Goal: Communication & Community: Participate in discussion

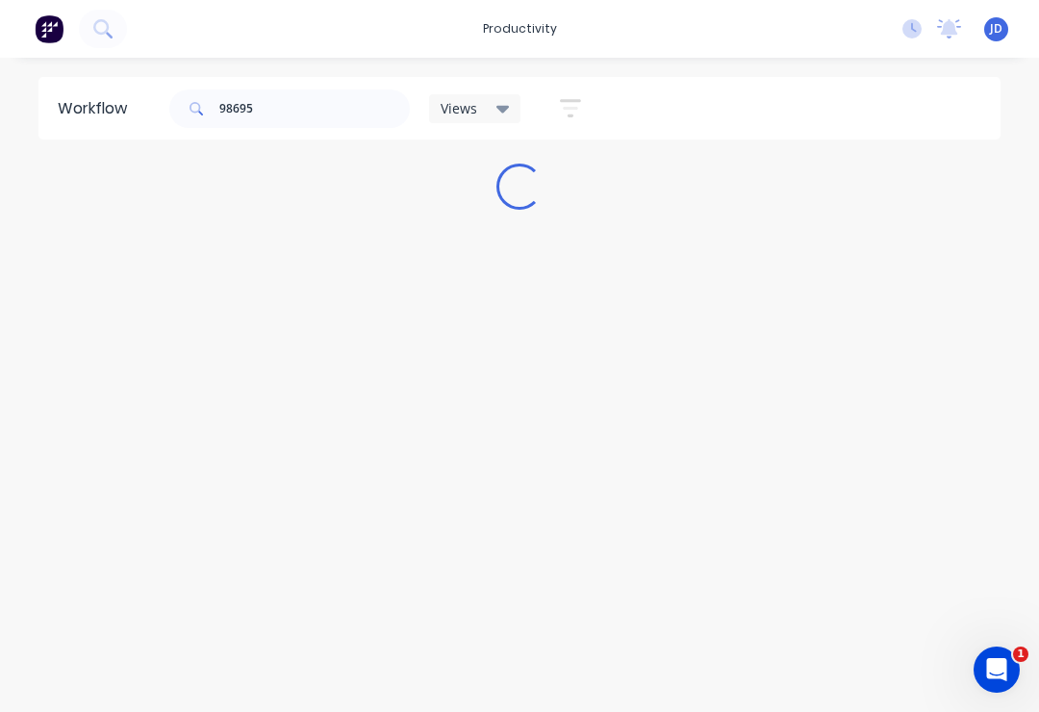
click at [374, 255] on div "Workflow 98695 Views Save new view None (Default) edit ART DEPT edit Banner Fin…" at bounding box center [519, 375] width 1039 height 596
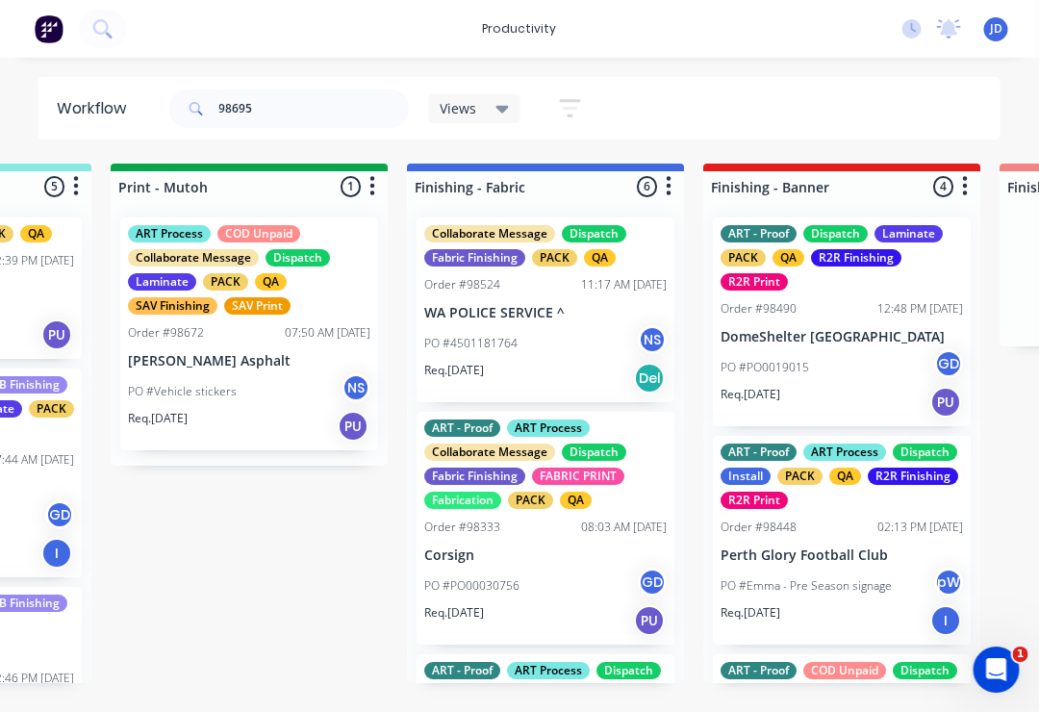
scroll to position [0, 4193]
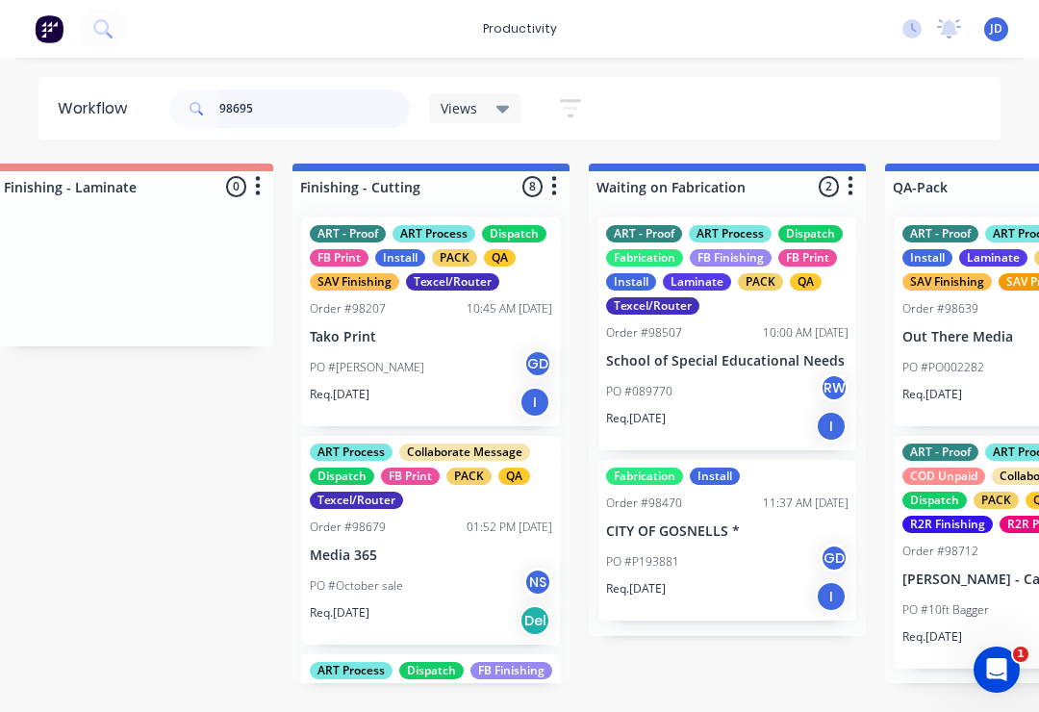
click at [272, 111] on input "98695" at bounding box center [314, 108] width 190 height 38
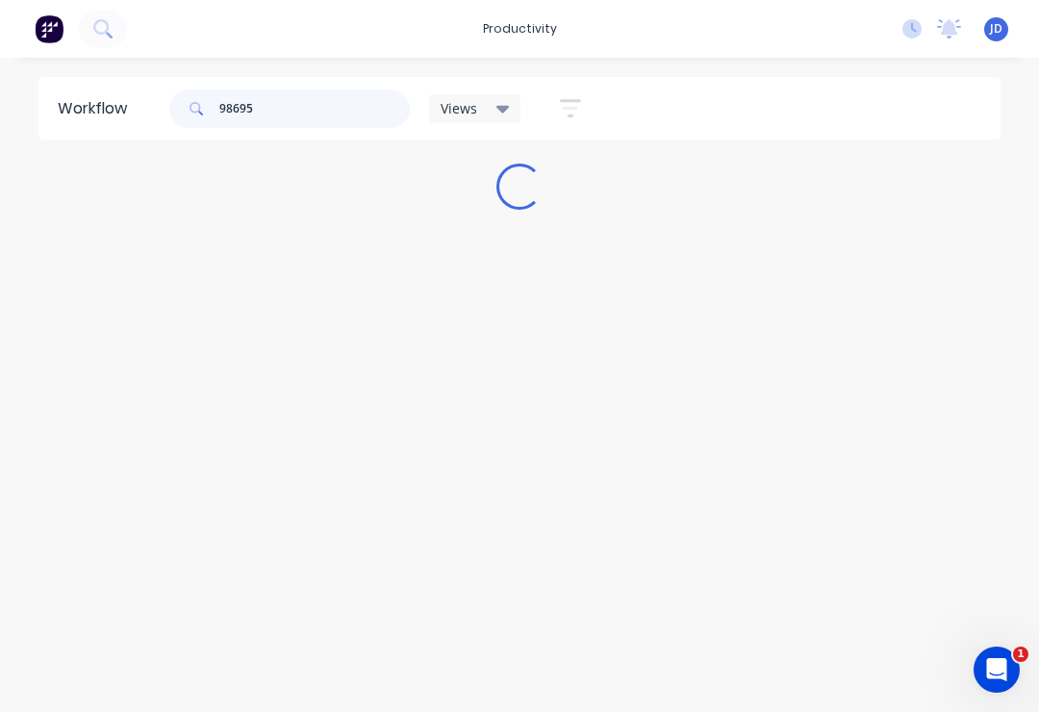
scroll to position [0, 0]
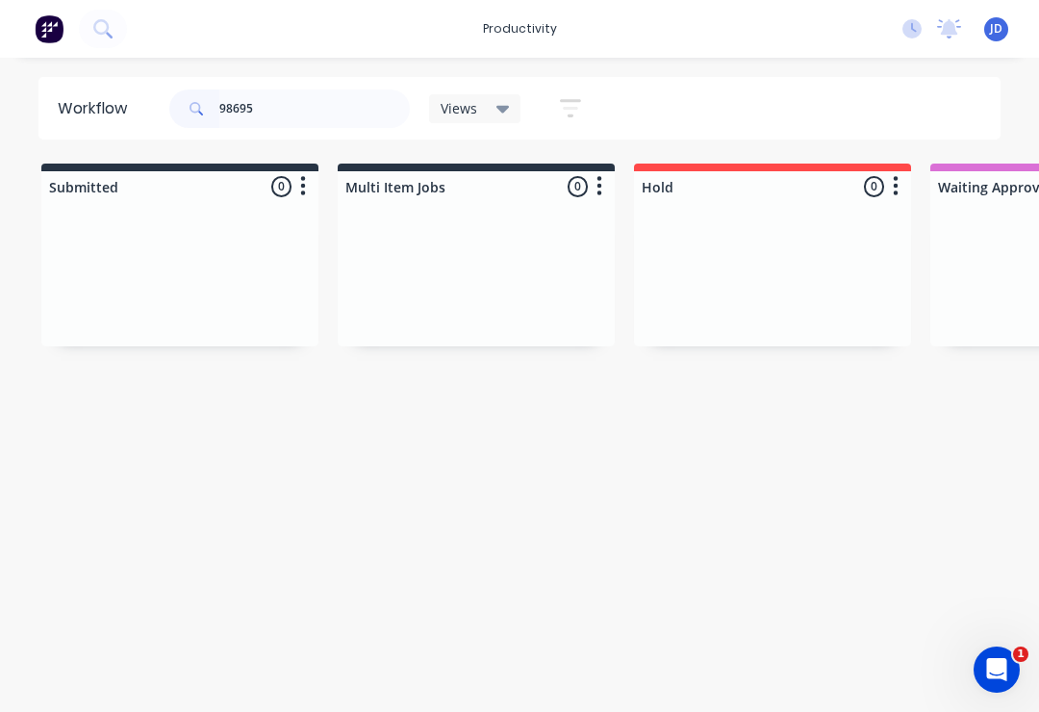
click at [265, 253] on div at bounding box center [179, 274] width 277 height 144
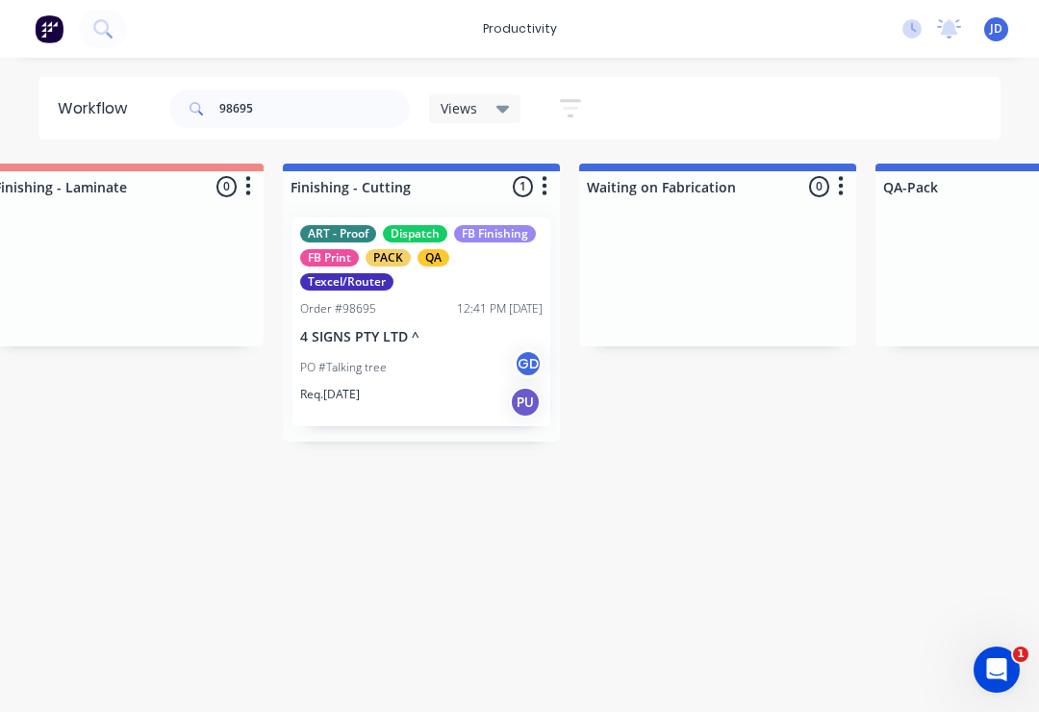
scroll to position [0, 4189]
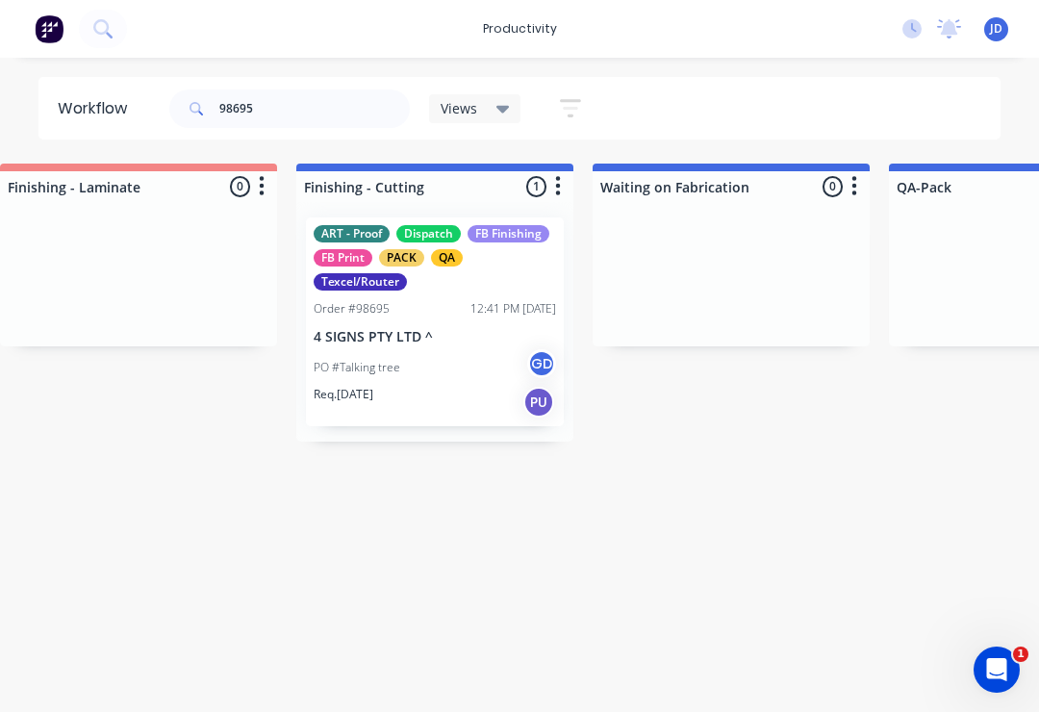
click at [412, 313] on div "Order #98695 12:41 PM 23/09/25" at bounding box center [435, 308] width 242 height 17
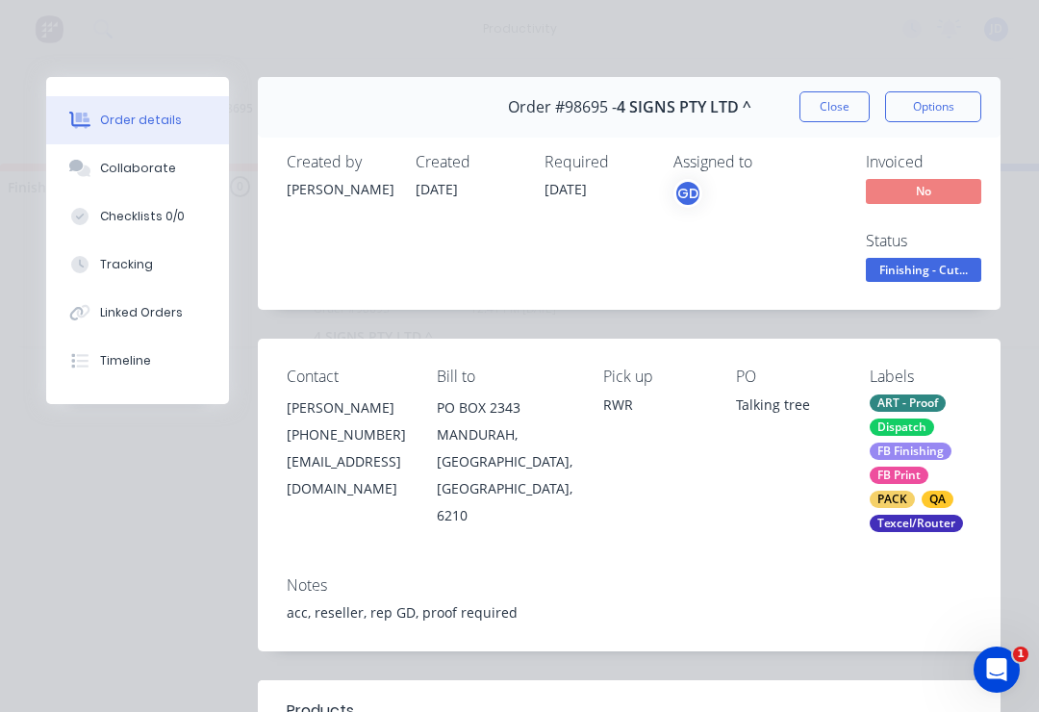
click at [120, 163] on div "Collaborate" at bounding box center [138, 168] width 76 height 17
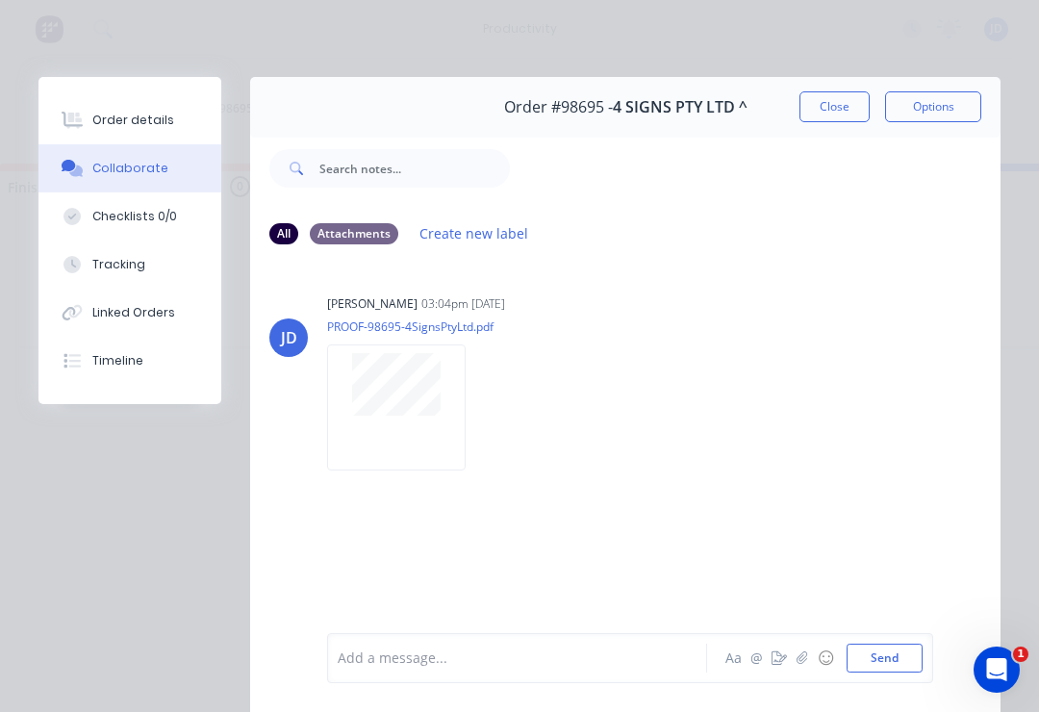
click at [800, 654] on icon "button" at bounding box center [802, 657] width 12 height 13
click at [888, 660] on button "Send" at bounding box center [885, 658] width 76 height 29
click at [800, 654] on icon "button" at bounding box center [802, 657] width 12 height 13
click at [875, 656] on button "Send" at bounding box center [885, 658] width 76 height 29
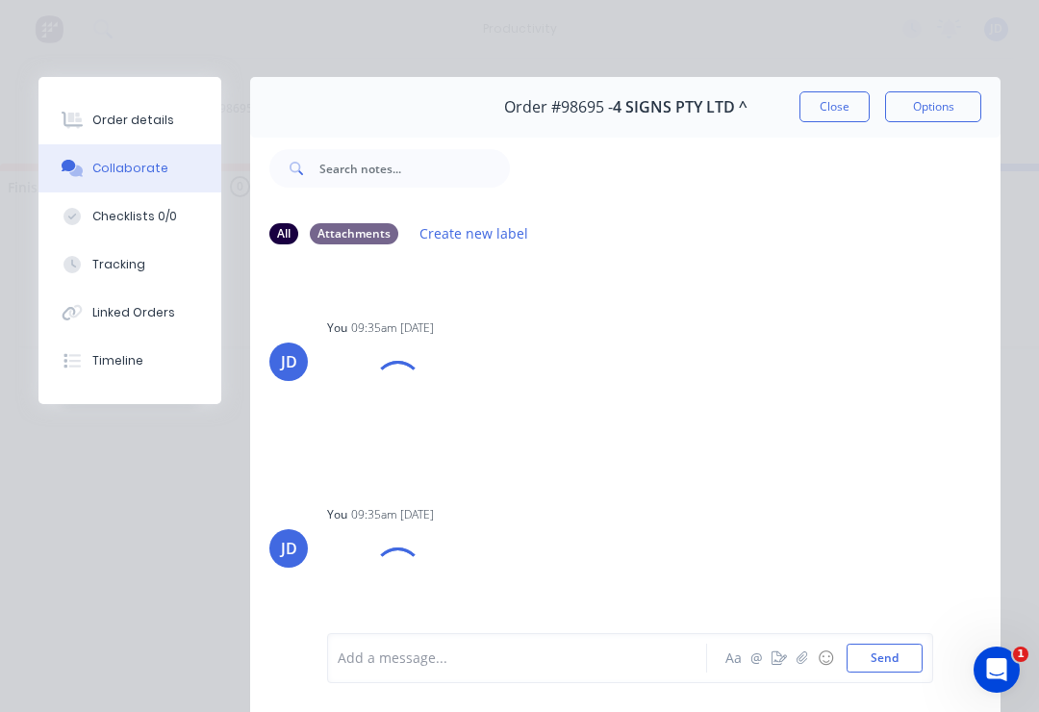
scroll to position [162, 0]
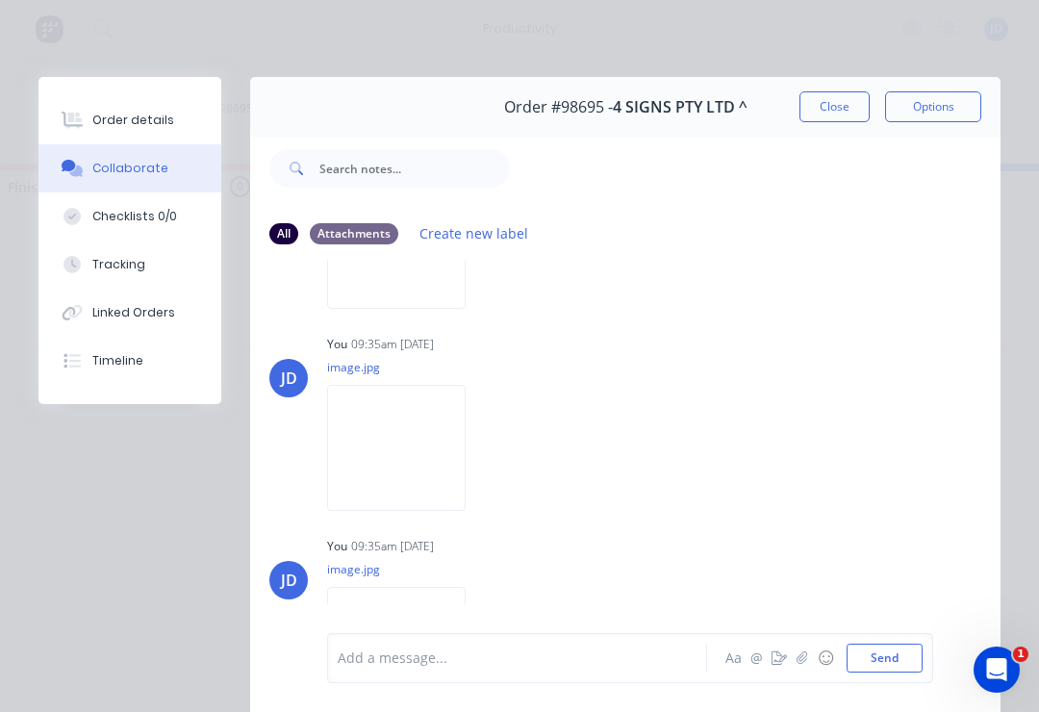
click at [824, 91] on button "Close" at bounding box center [834, 106] width 70 height 31
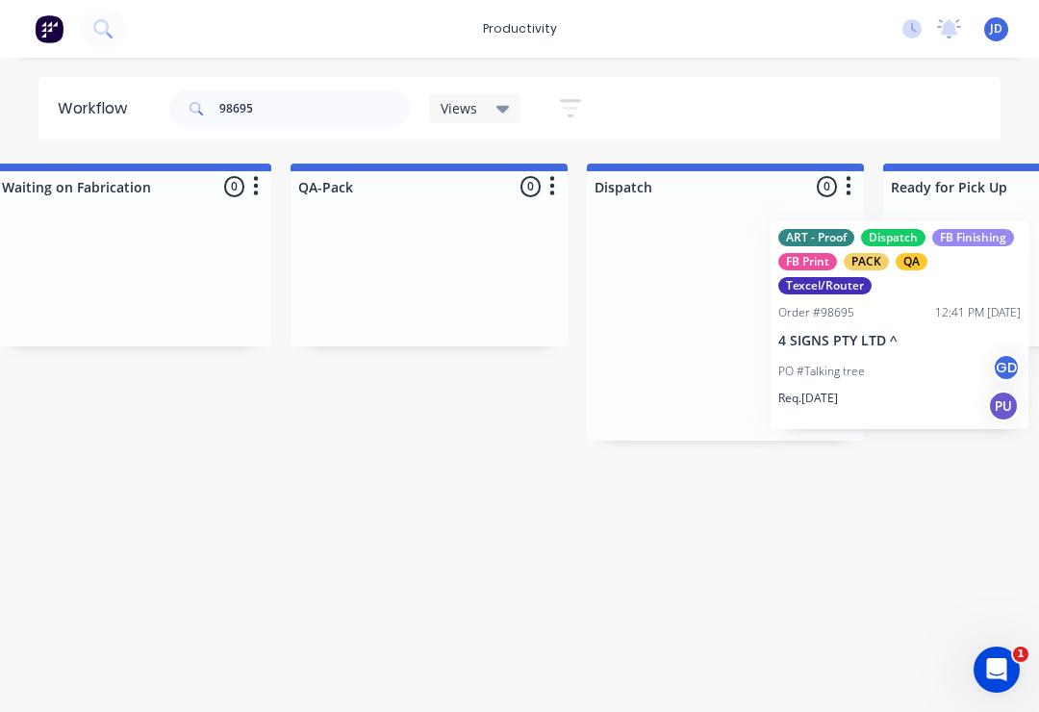
scroll to position [0, 4797]
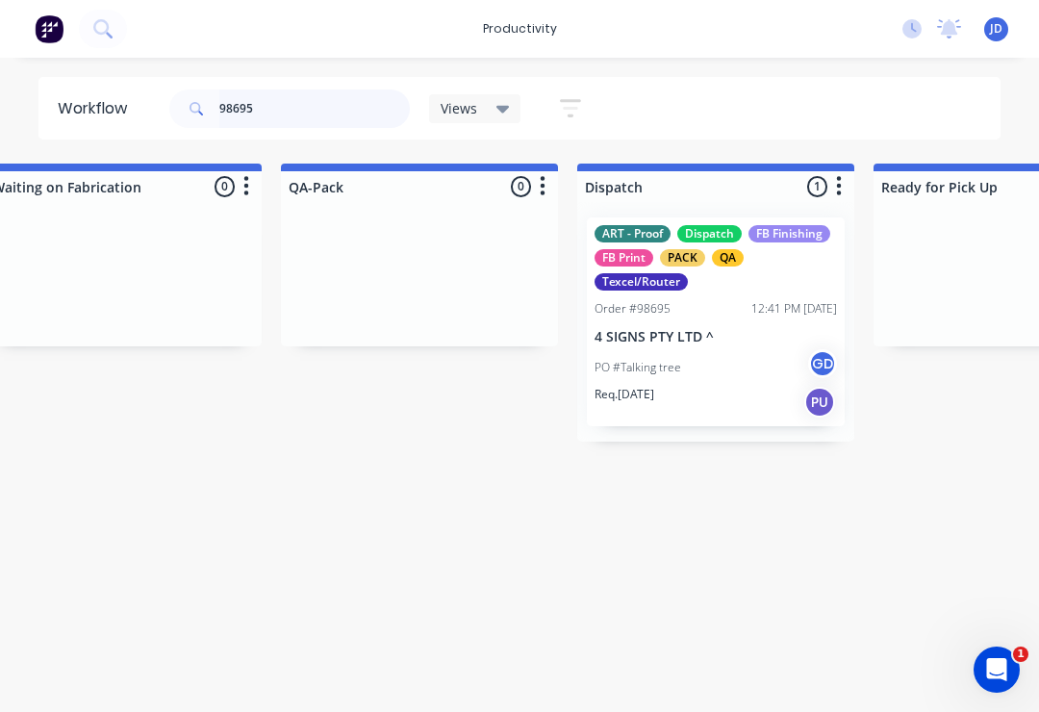
click at [267, 109] on input "98695" at bounding box center [314, 108] width 190 height 38
type input "98"
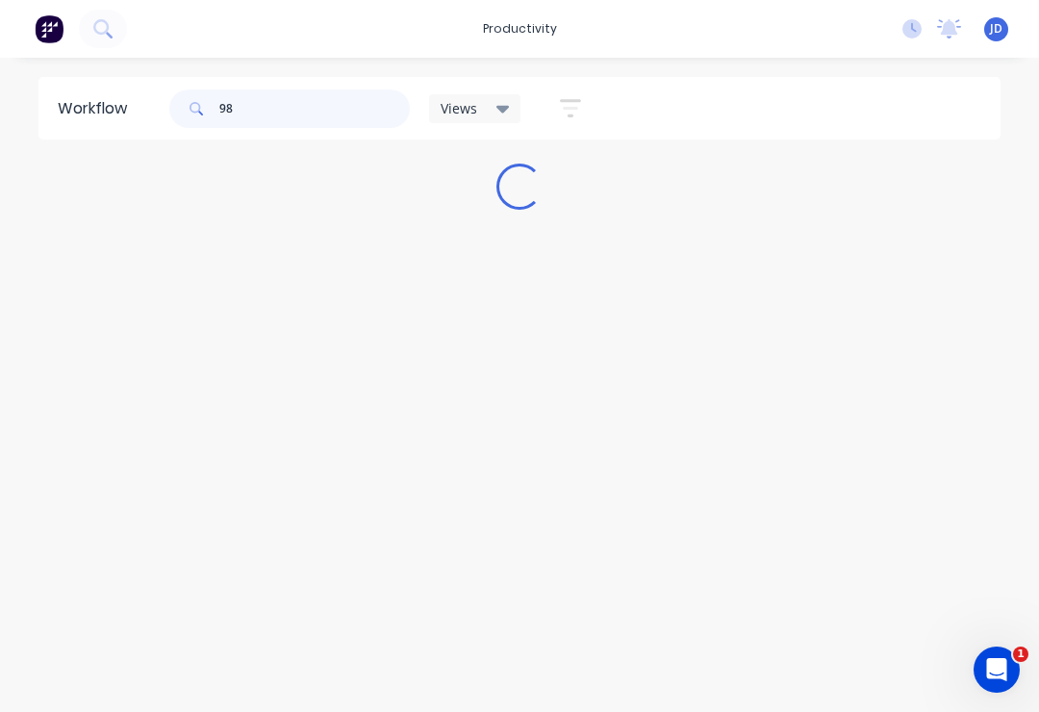
scroll to position [0, 0]
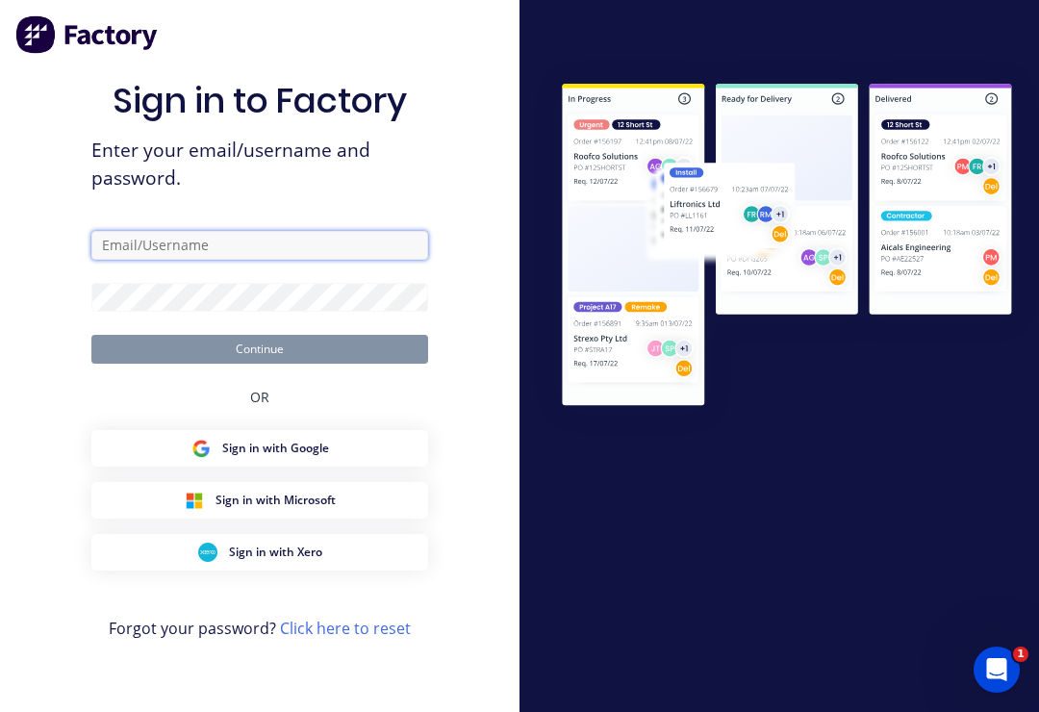
click at [171, 260] on input "text" at bounding box center [259, 245] width 337 height 29
click at [150, 260] on input "text" at bounding box center [259, 245] width 337 height 29
type input "Q"
click at [425, 225] on div "Sign in to Factory Enter your email/username and password. Continue OR Sign in …" at bounding box center [259, 375] width 337 height 643
click at [240, 260] on input "text" at bounding box center [259, 245] width 337 height 29
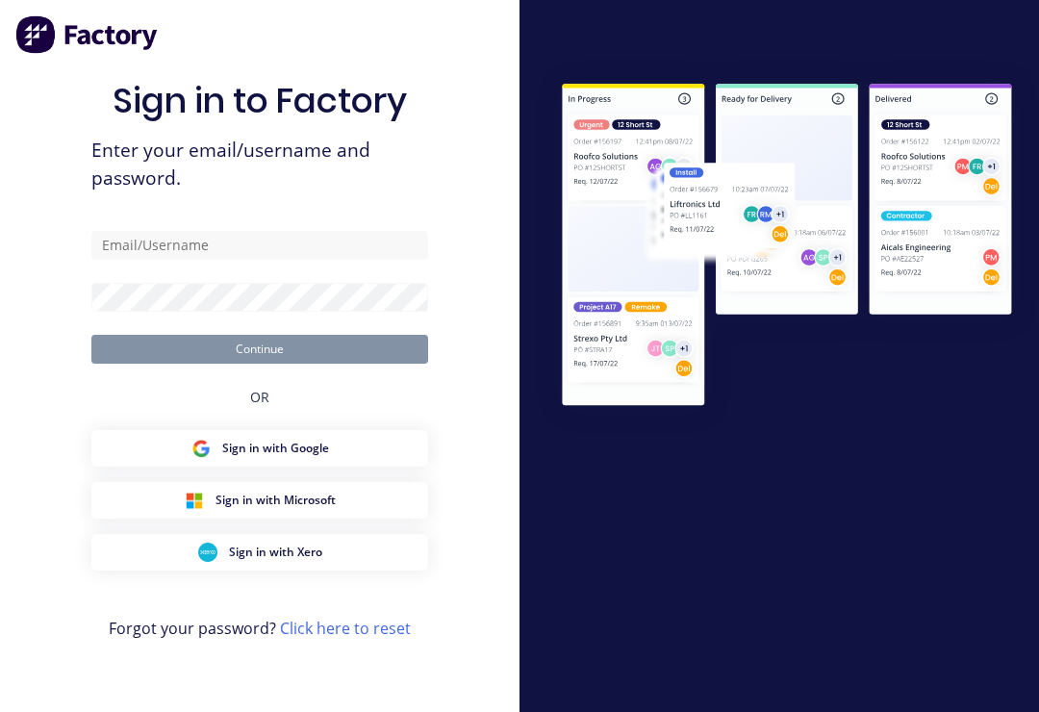
scroll to position [30, 0]
type input "[EMAIL_ADDRESS][DOMAIN_NAME]"
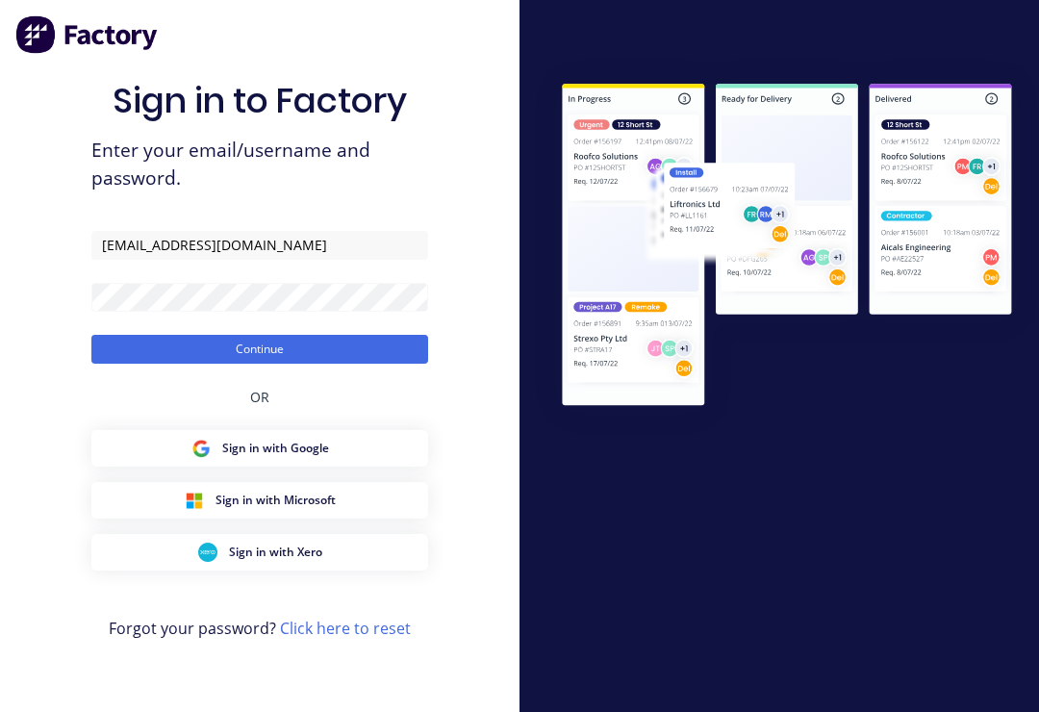
click at [260, 335] on button "Continue" at bounding box center [259, 349] width 337 height 29
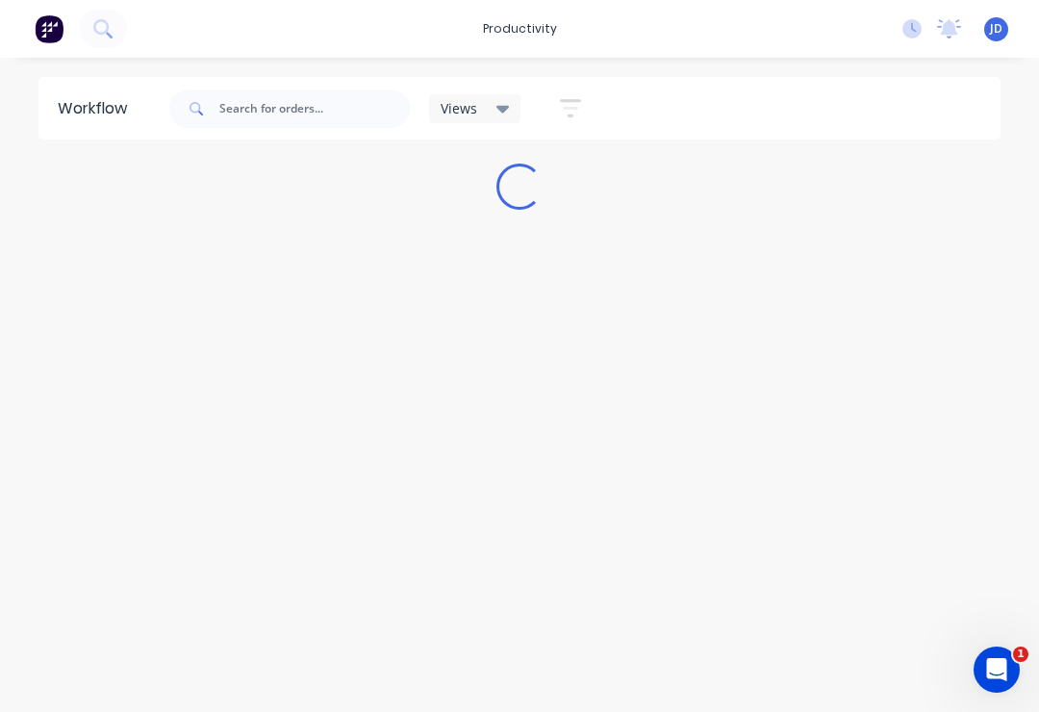
click at [240, 345] on div "Workflow Views Save new view None (Default) edit ART DEPT edit Banner Finishing…" at bounding box center [519, 375] width 1039 height 596
click at [264, 98] on input "text" at bounding box center [314, 108] width 190 height 38
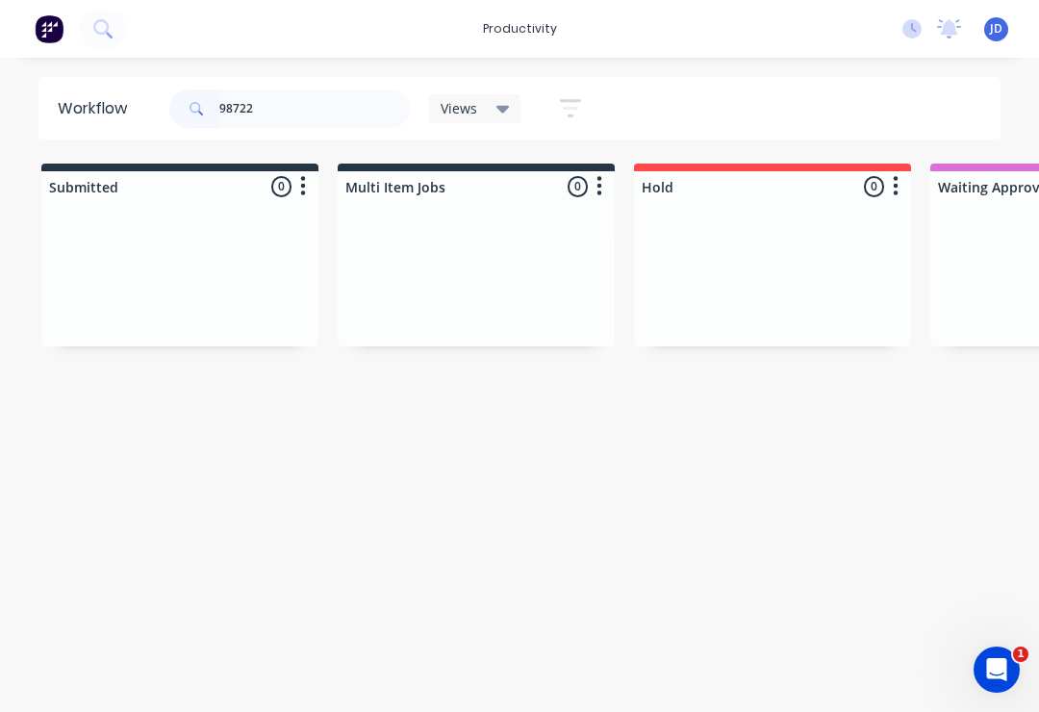
click at [695, 279] on div at bounding box center [772, 274] width 277 height 144
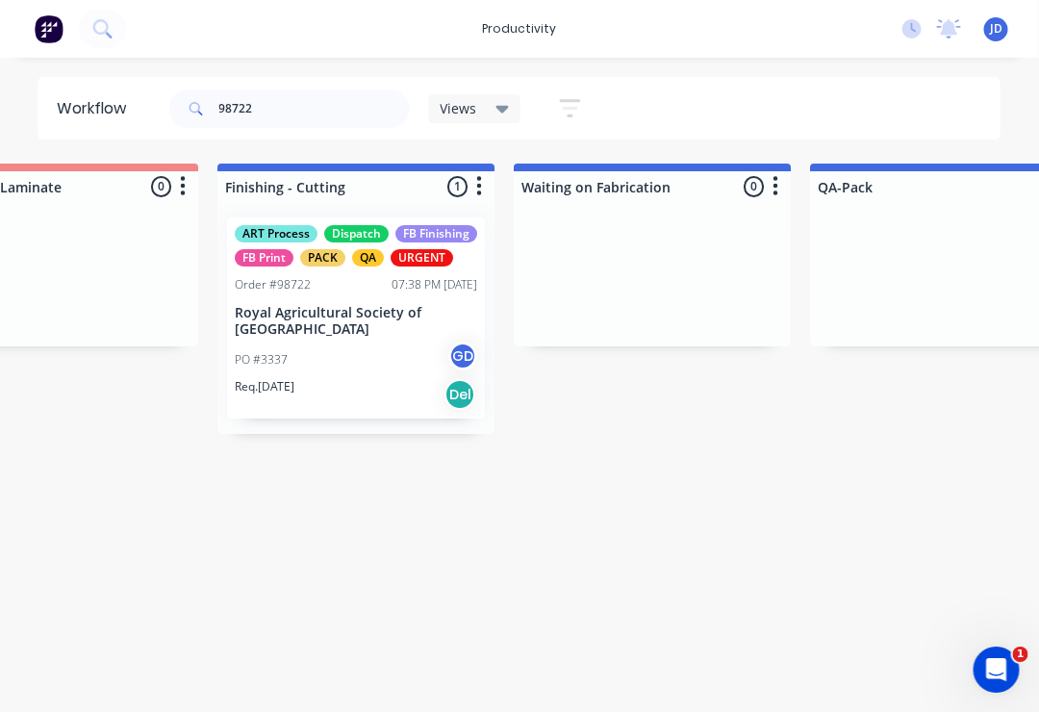
click at [367, 295] on div "ART Process Dispatch FB Finishing FB Print PACK QA URGENT Order #98722 07:38 PM…" at bounding box center [357, 317] width 258 height 201
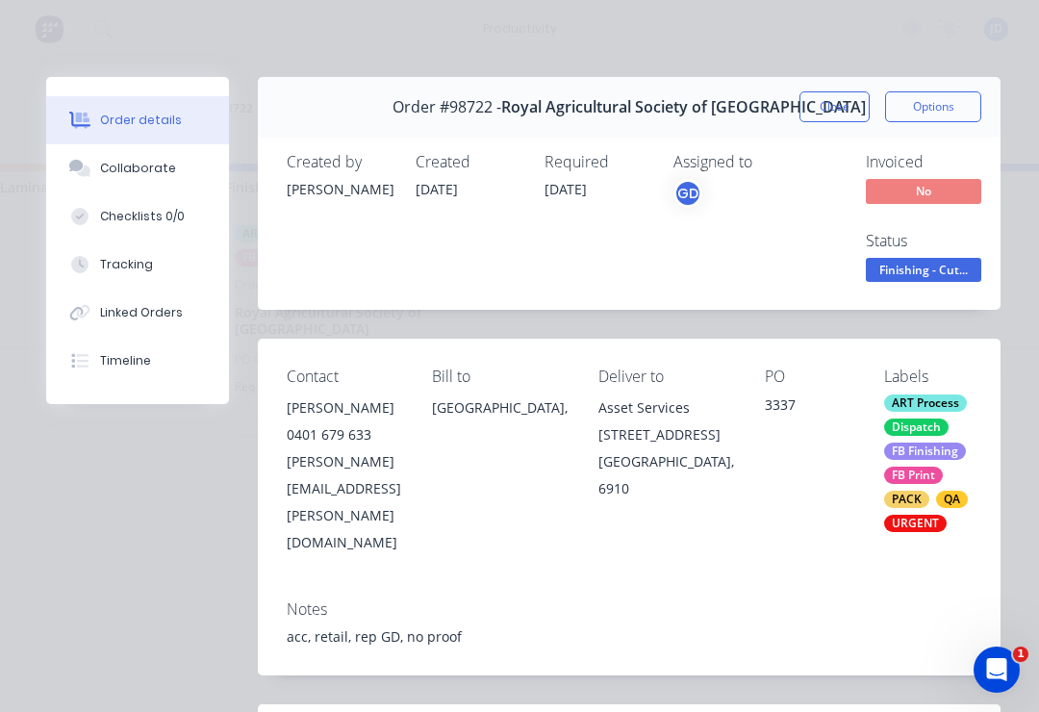
click at [160, 183] on button "Collaborate" at bounding box center [137, 168] width 183 height 48
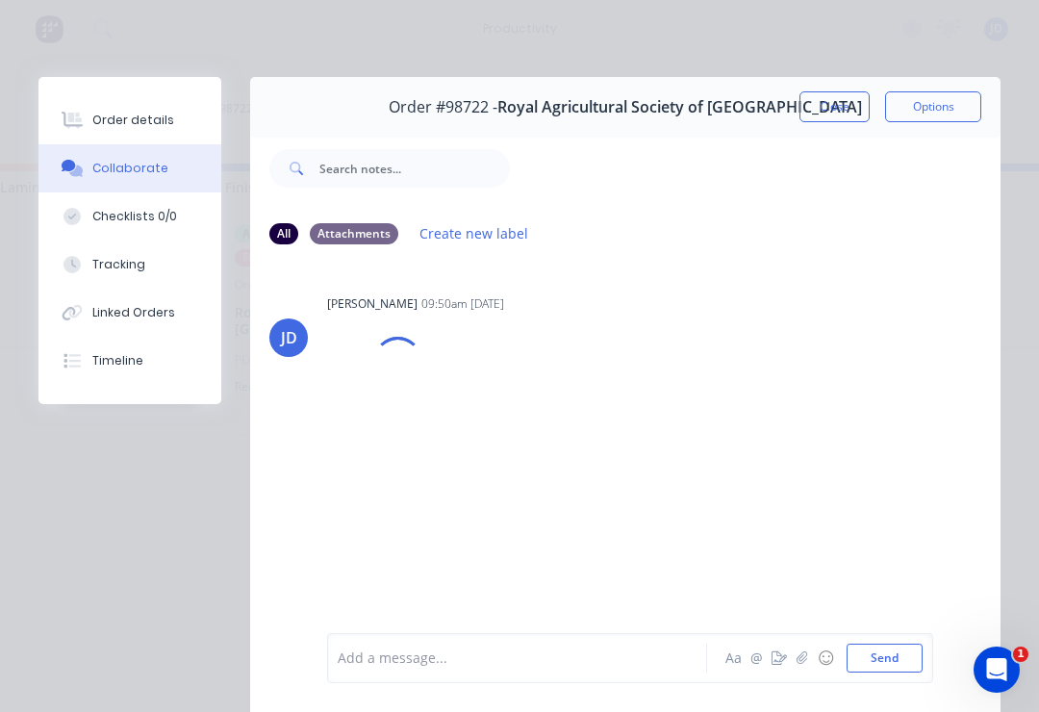
click at [806, 650] on button "button" at bounding box center [802, 657] width 23 height 23
click at [879, 645] on button "Send" at bounding box center [885, 658] width 76 height 29
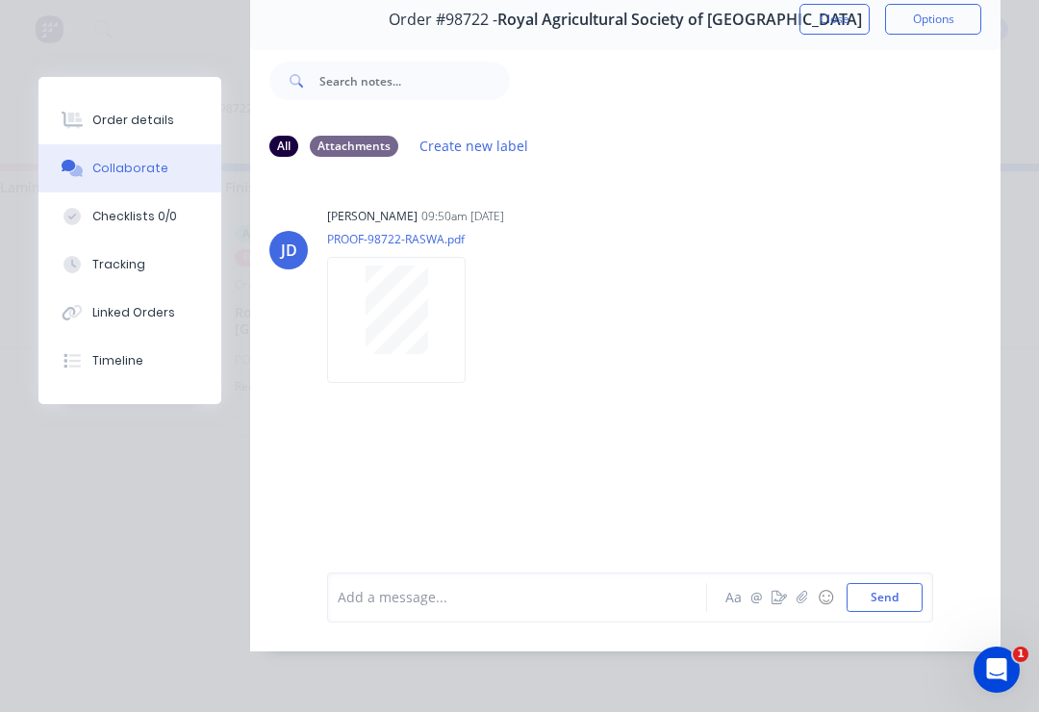
scroll to position [116, 0]
click at [804, 588] on button "button" at bounding box center [802, 597] width 23 height 23
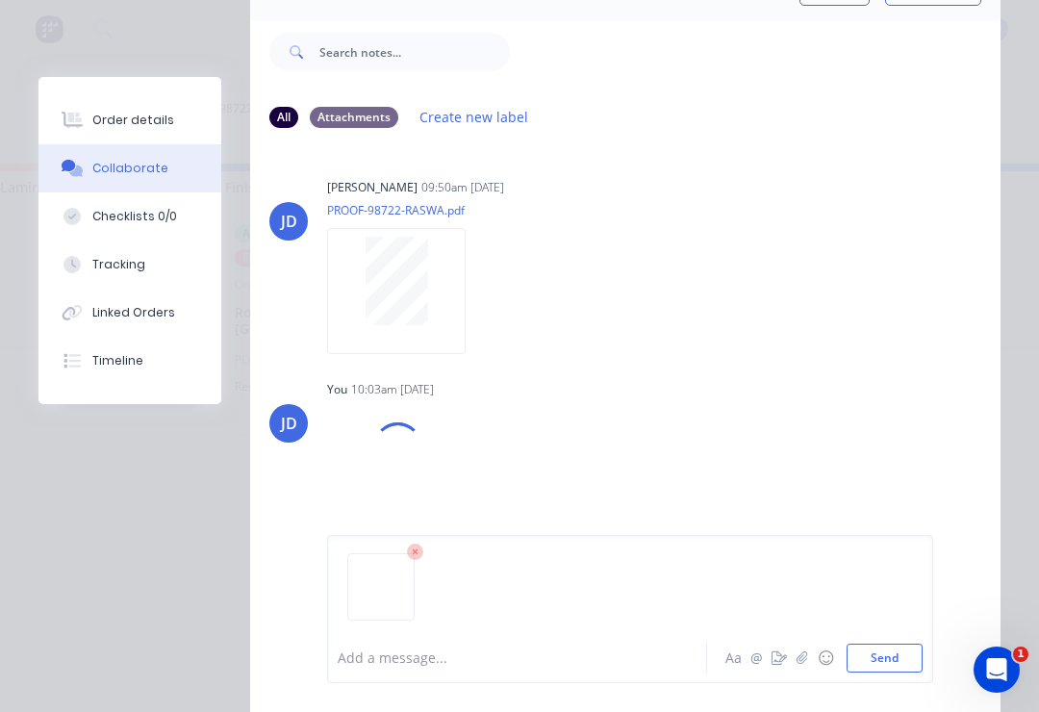
click at [883, 665] on button "Send" at bounding box center [885, 658] width 76 height 29
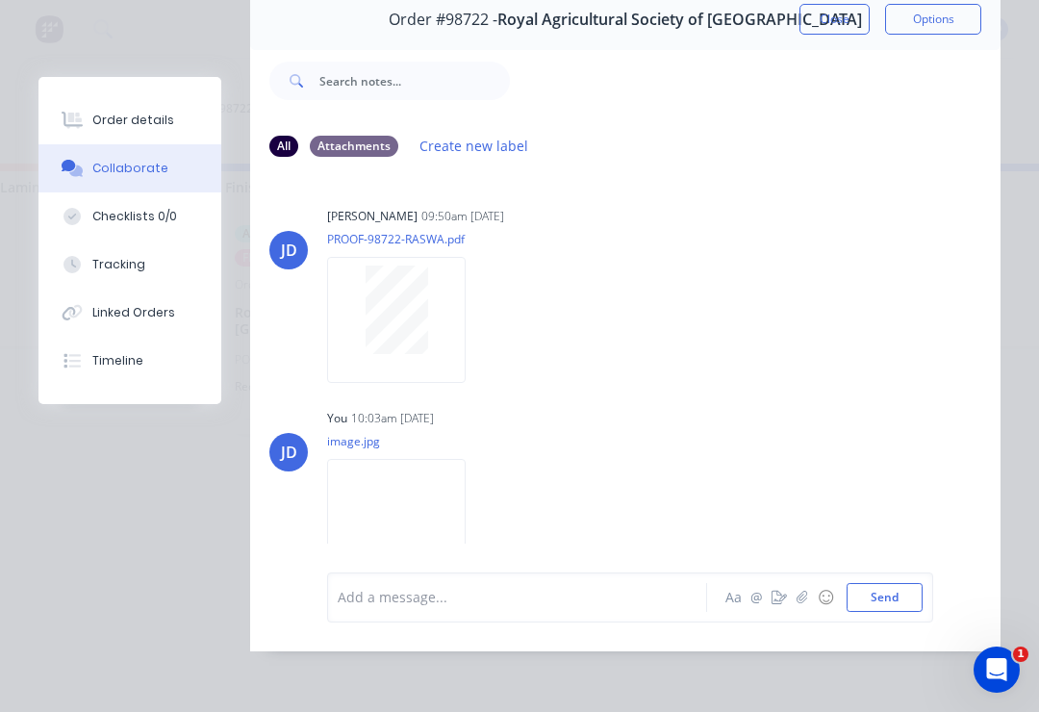
scroll to position [0, 0]
click at [189, 28] on div "Order #98722 - Royal Agricultural Society of Western Australia Close Options Al…" at bounding box center [519, 320] width 962 height 662
click at [169, 122] on button "Order details" at bounding box center [129, 120] width 183 height 48
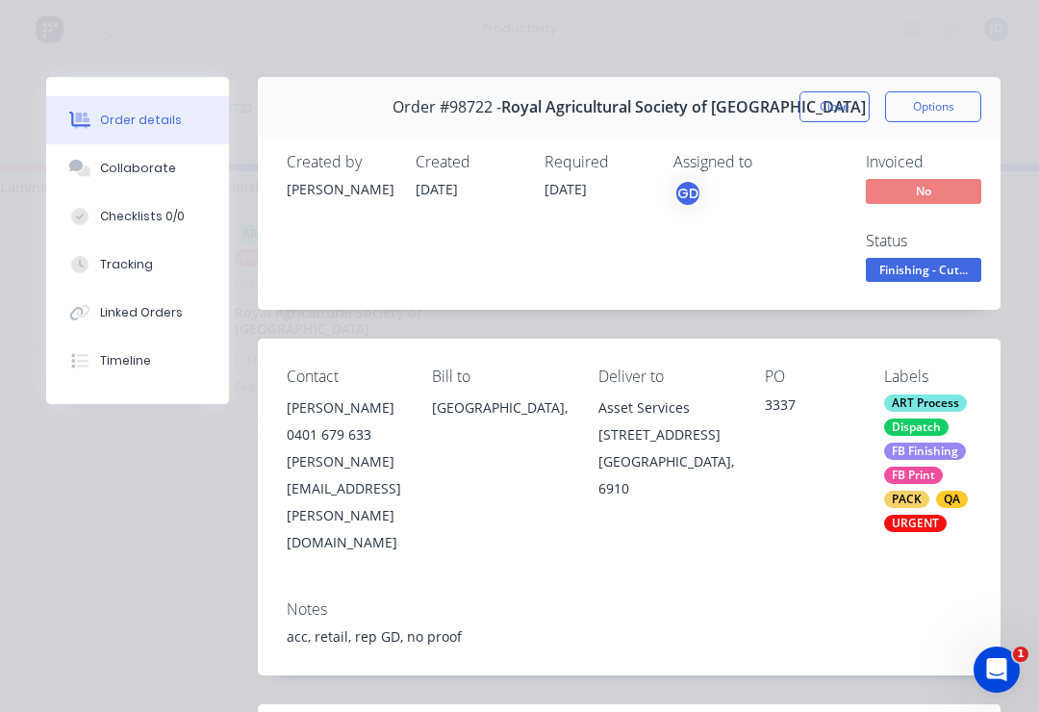
click at [846, 109] on button "Close" at bounding box center [834, 106] width 70 height 31
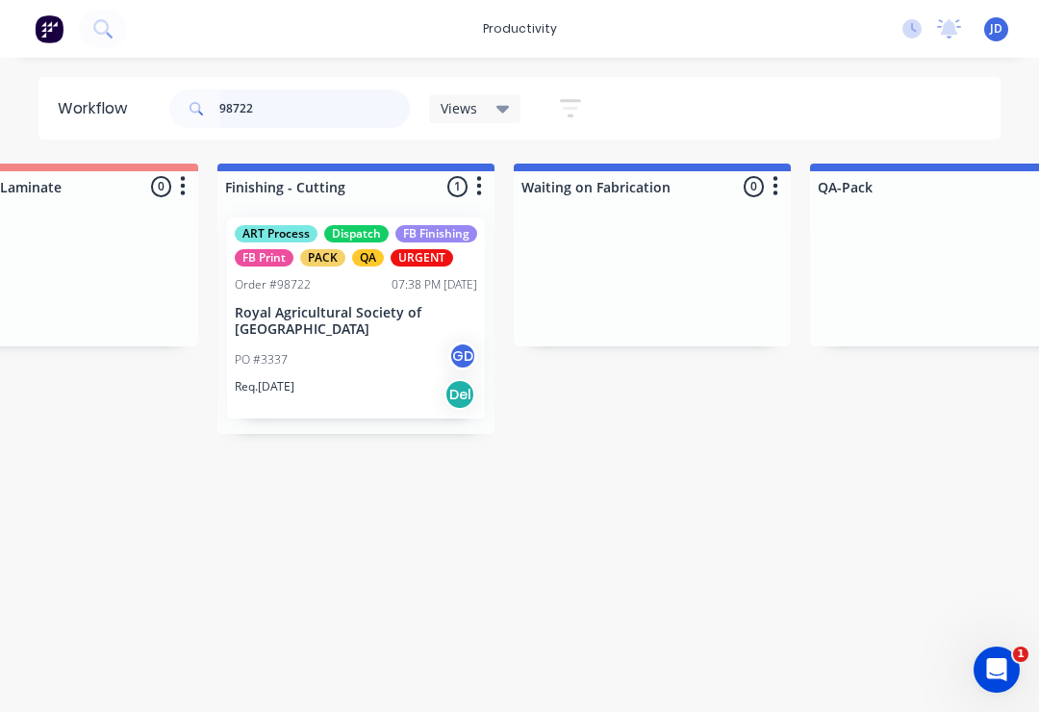
click at [334, 98] on input "98722" at bounding box center [314, 108] width 190 height 38
click at [345, 114] on input "98722" at bounding box center [314, 108] width 190 height 38
type input "9"
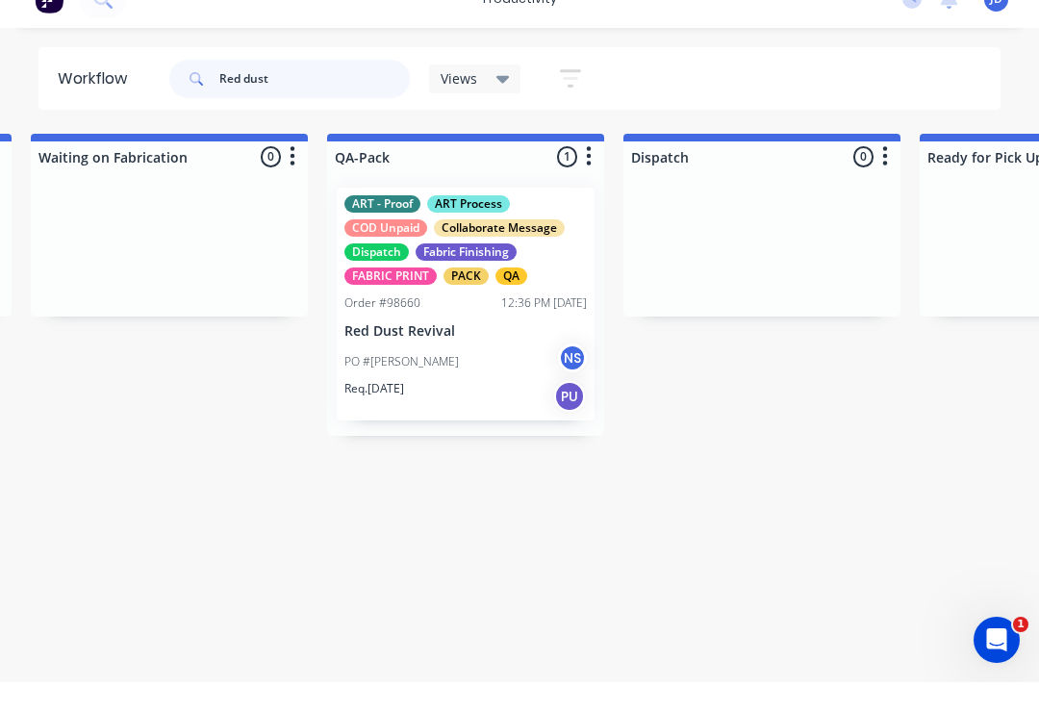
scroll to position [0, 4737]
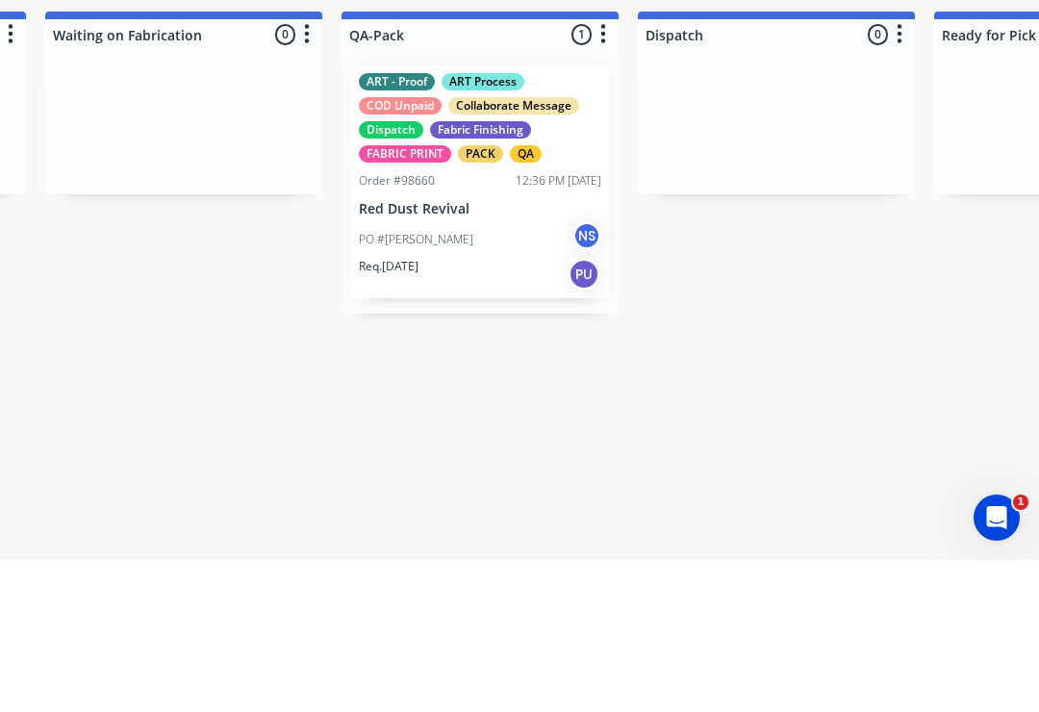
click at [489, 217] on div "ART - Proof ART Process COD Unpaid Collaborate Message Dispatch Fabric Finishin…" at bounding box center [480, 333] width 258 height 233
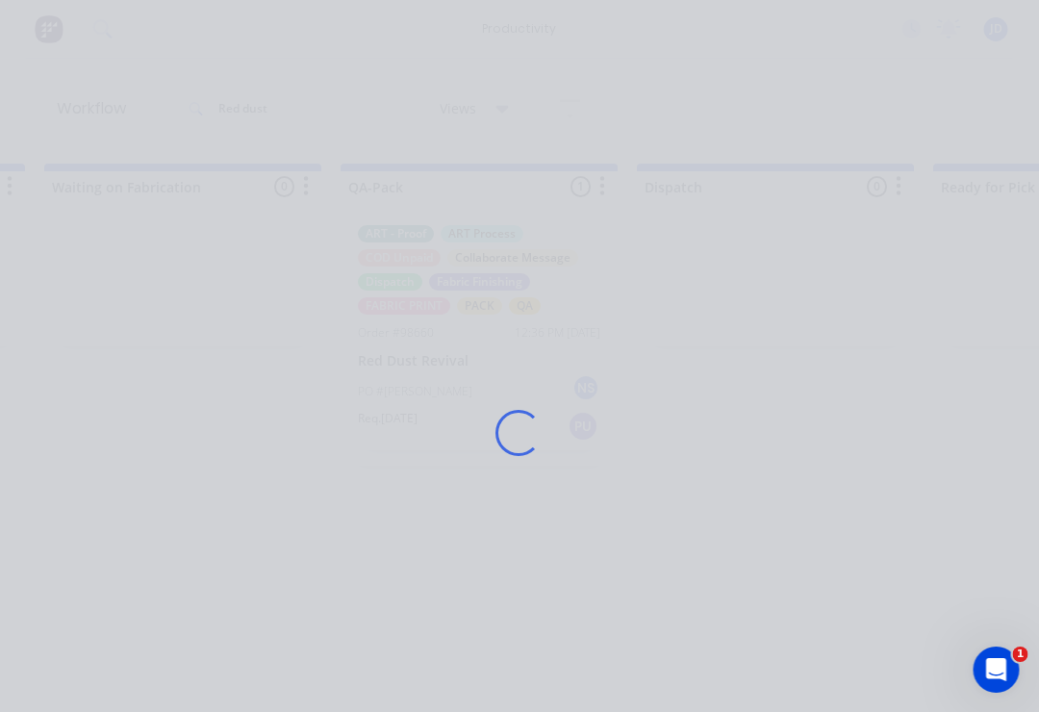
scroll to position [0, 4738]
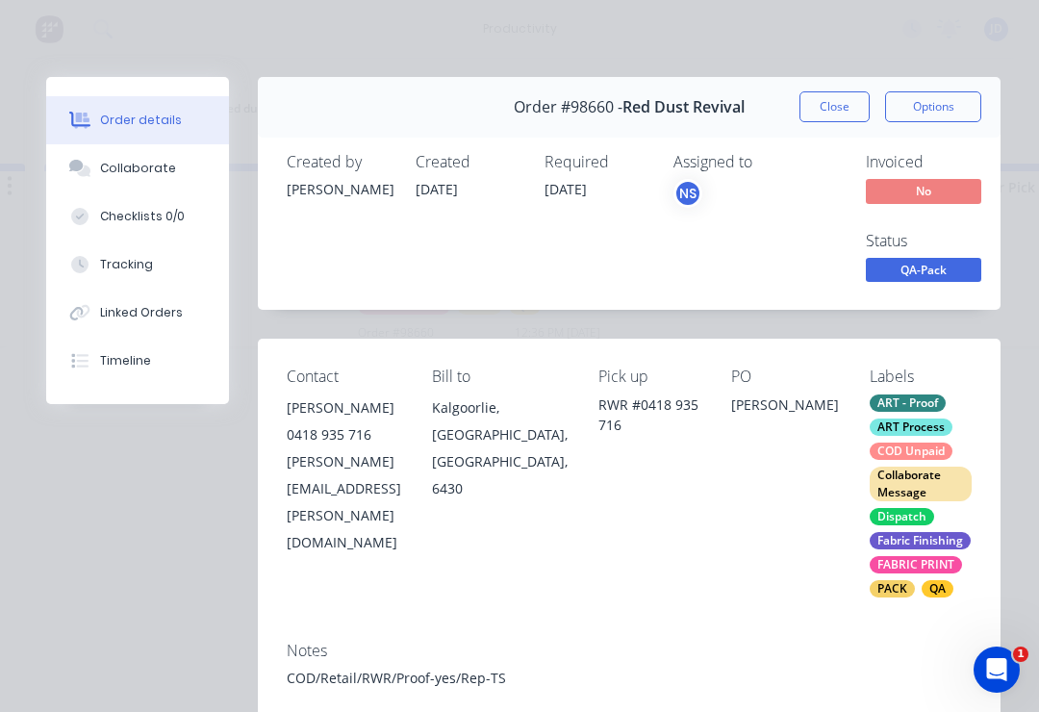
click at [216, 173] on button "Collaborate" at bounding box center [137, 168] width 183 height 48
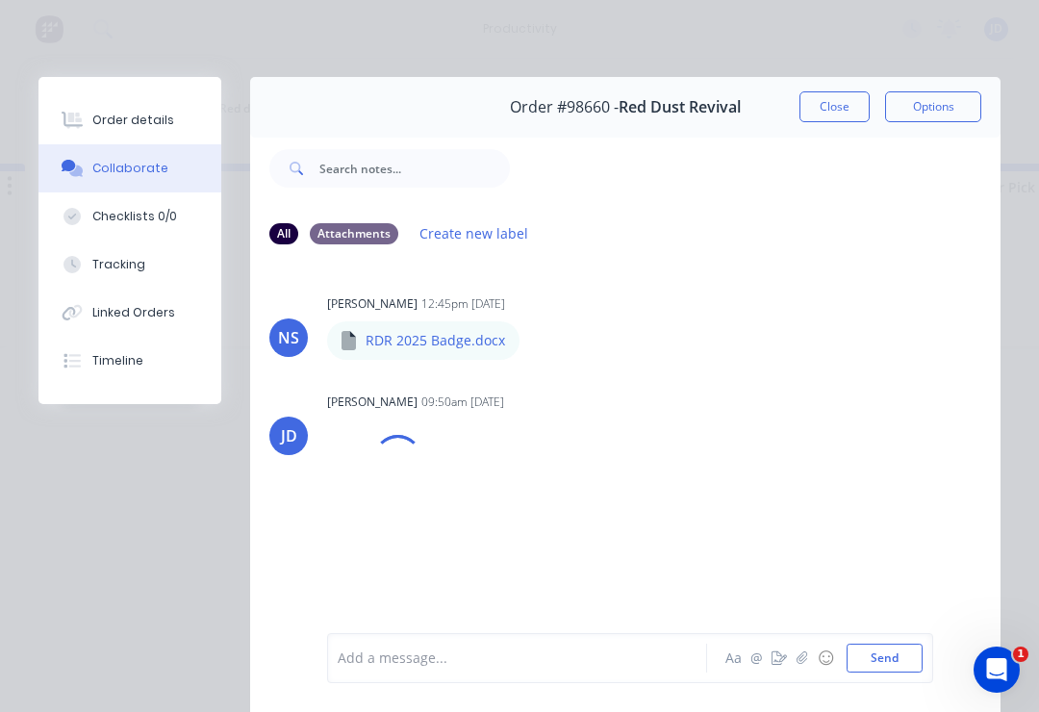
click at [796, 667] on button "button" at bounding box center [802, 657] width 23 height 23
click at [876, 656] on button "Send" at bounding box center [885, 658] width 76 height 29
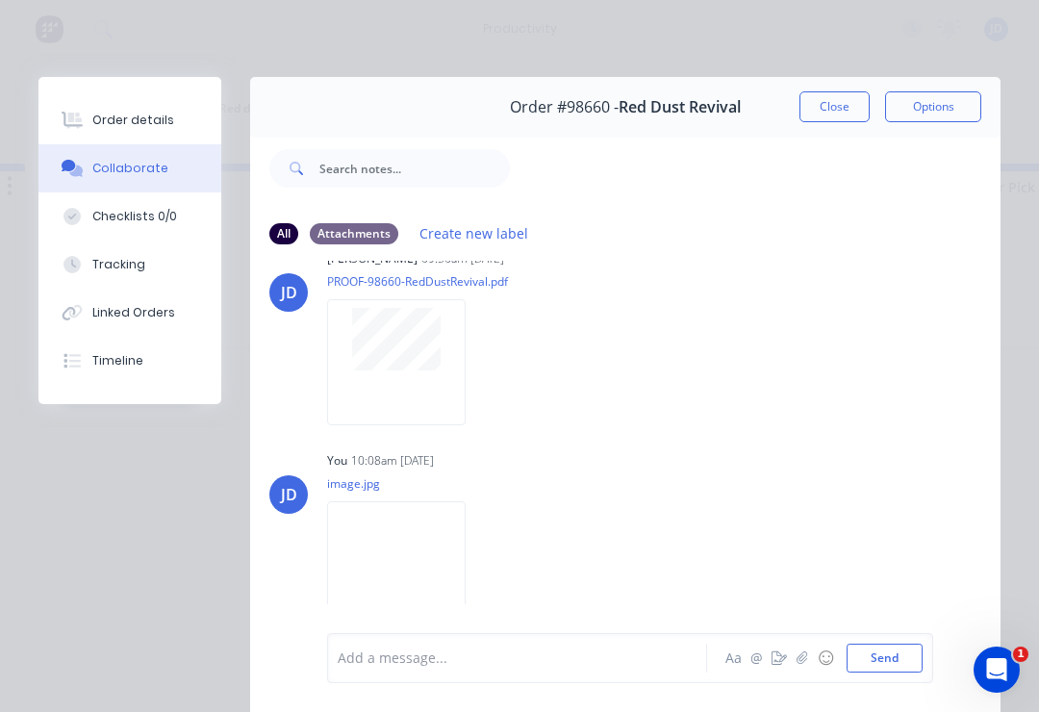
scroll to position [142, 0]
click at [852, 117] on button "Close" at bounding box center [834, 106] width 70 height 31
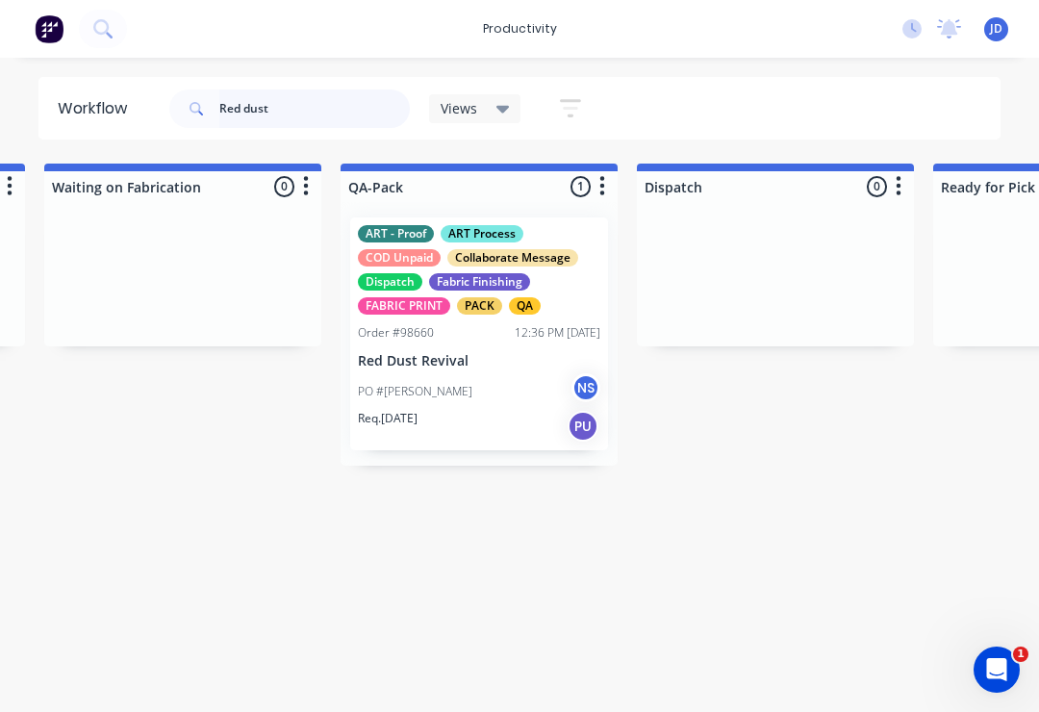
scroll to position [0, 4737]
click at [511, 256] on div "Collaborate Message" at bounding box center [513, 257] width 131 height 17
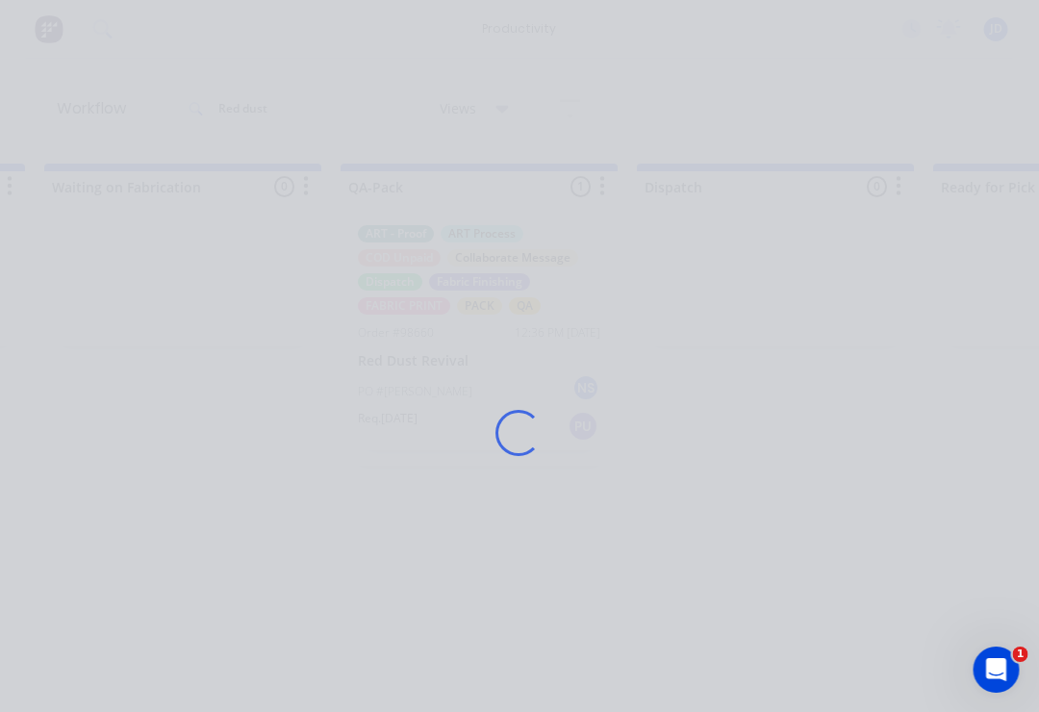
scroll to position [0, 4738]
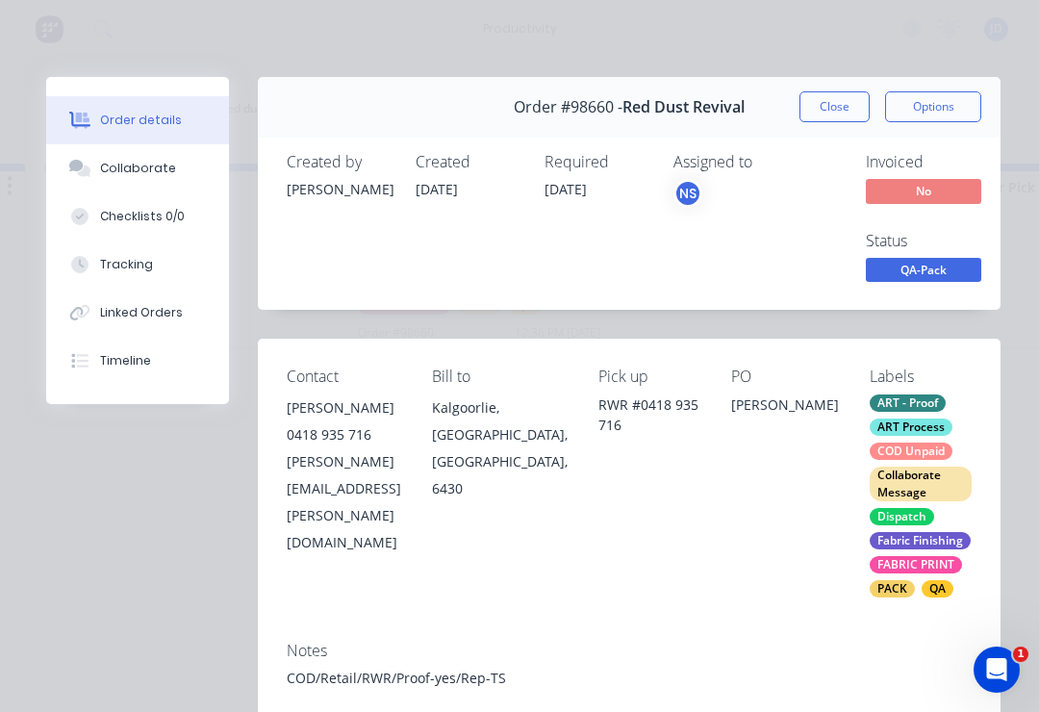
click at [966, 261] on span "QA-Pack" at bounding box center [923, 270] width 115 height 24
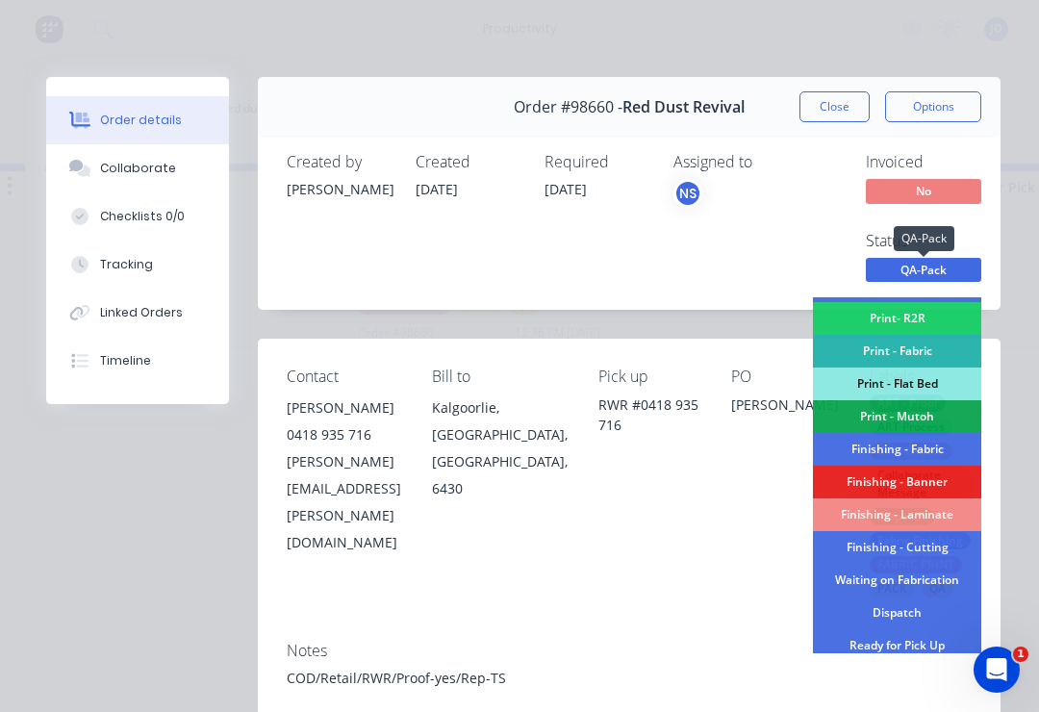
scroll to position [260, 0]
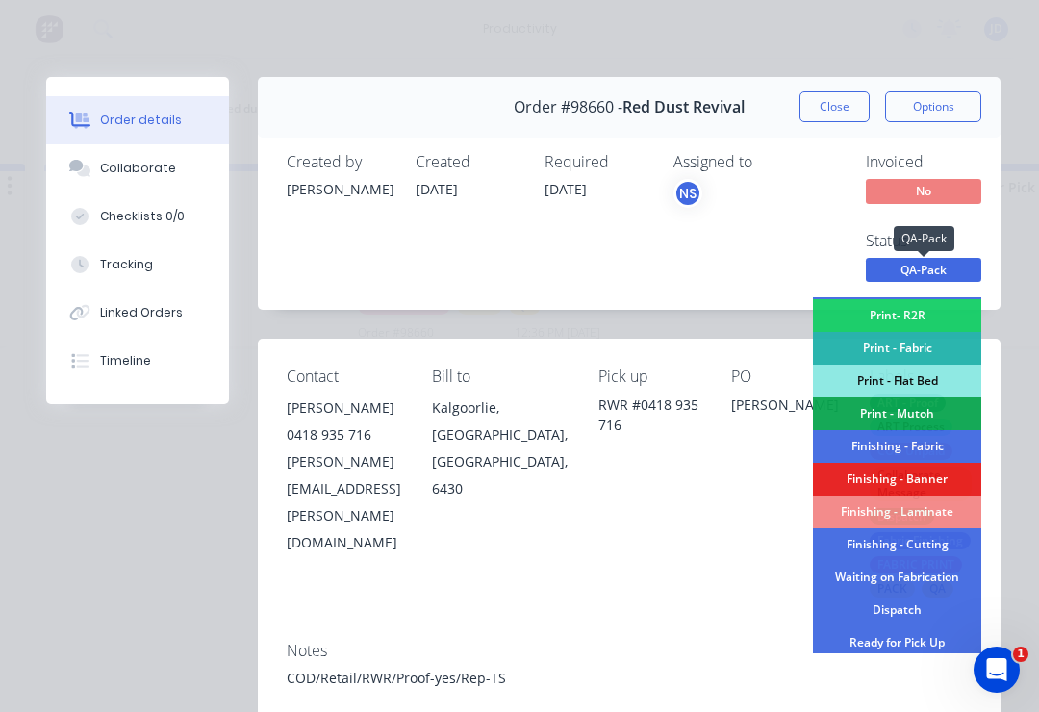
click at [942, 604] on div "Dispatch" at bounding box center [897, 610] width 168 height 33
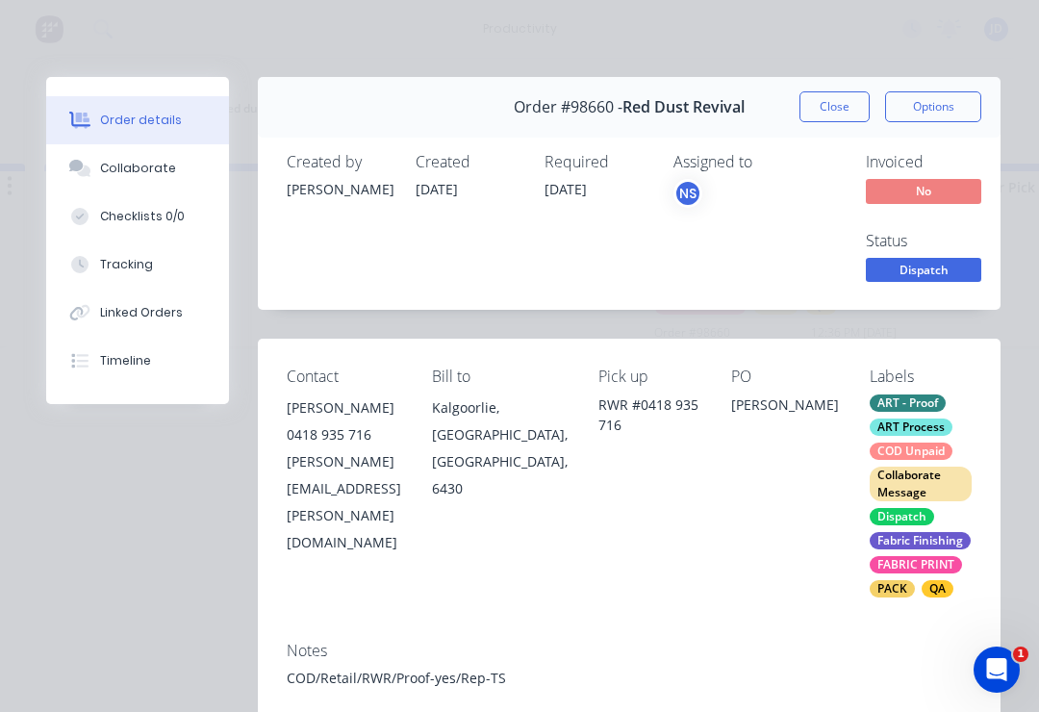
click at [843, 104] on button "Close" at bounding box center [834, 106] width 70 height 31
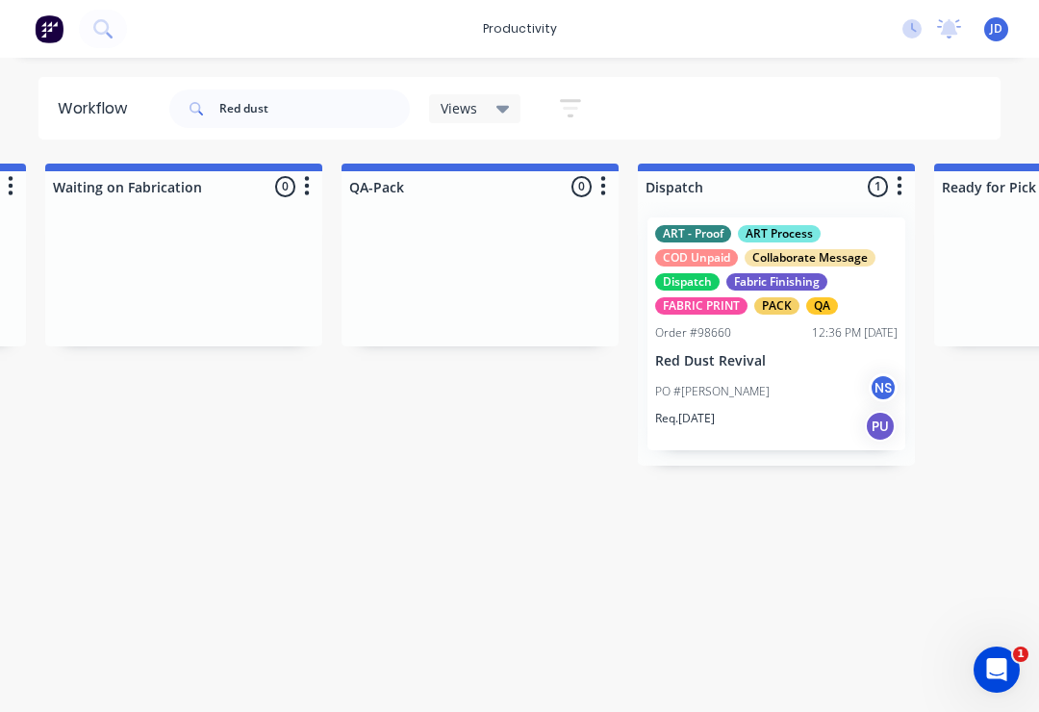
click at [871, 253] on div "Collaborate Message" at bounding box center [810, 257] width 131 height 17
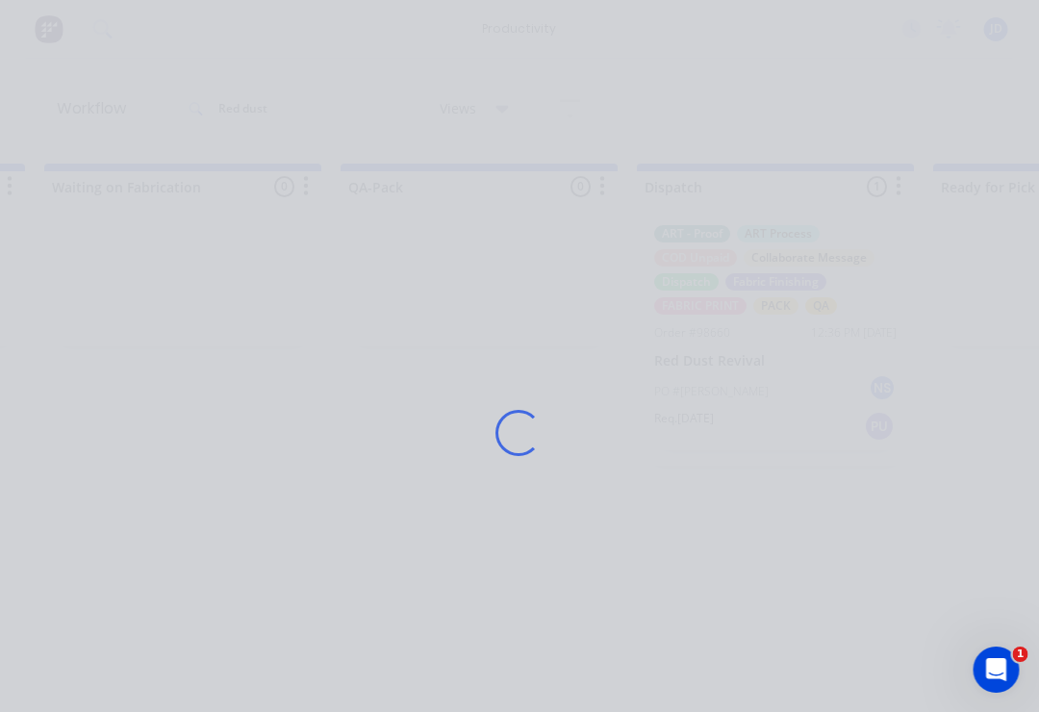
scroll to position [0, 4738]
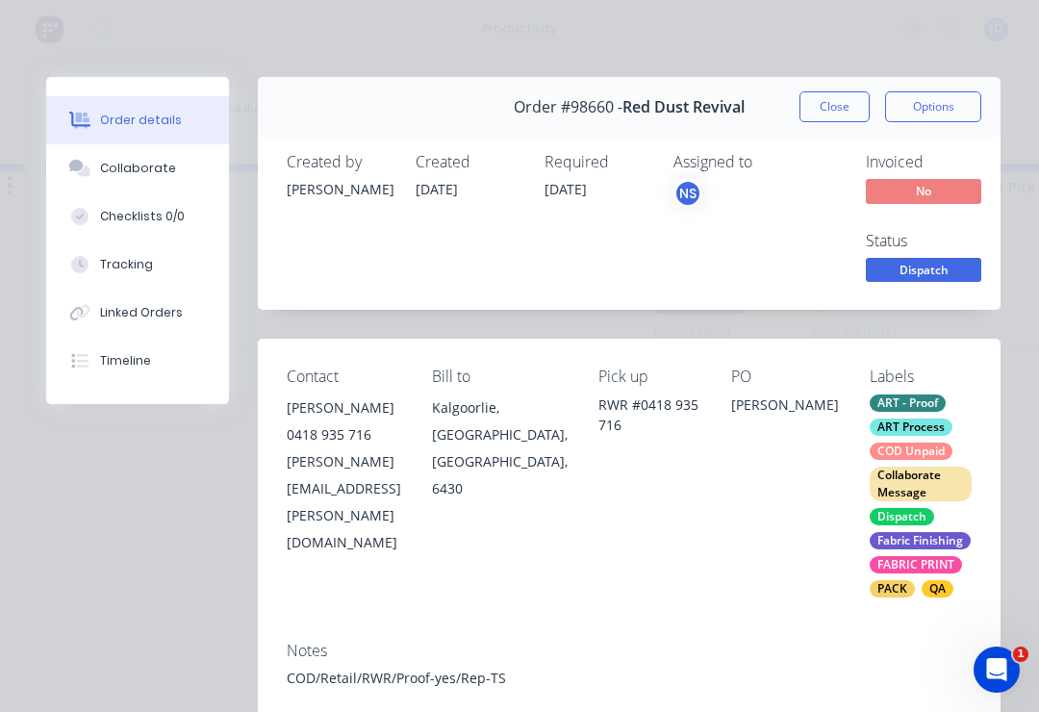
click at [837, 114] on button "Close" at bounding box center [834, 106] width 70 height 31
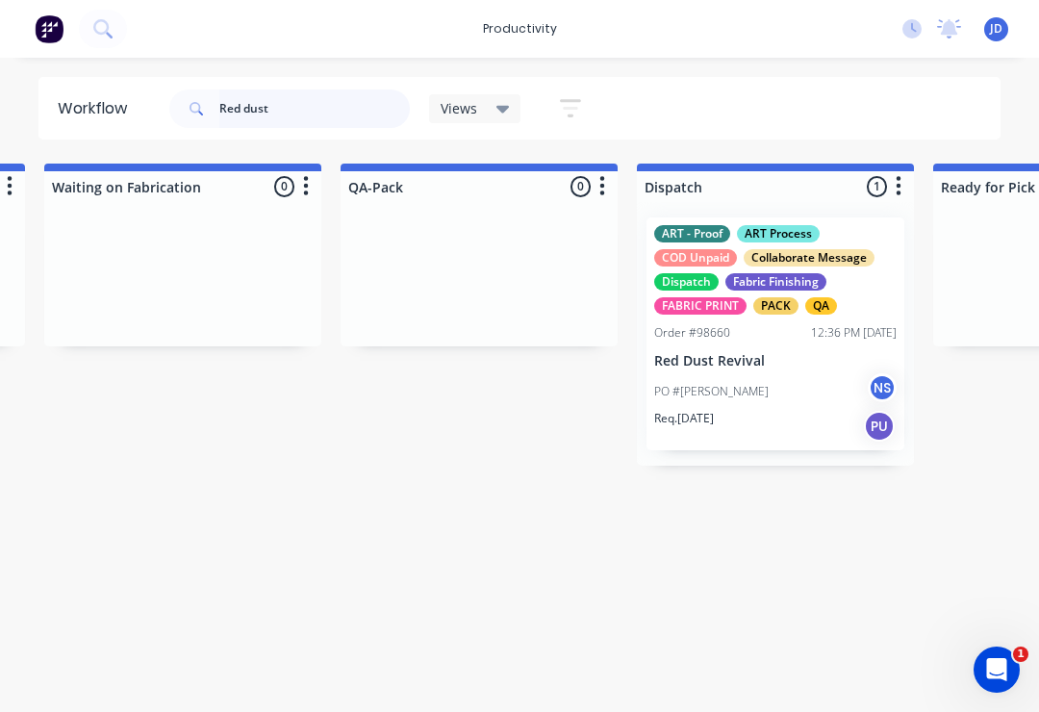
scroll to position [0, 4737]
type input "R"
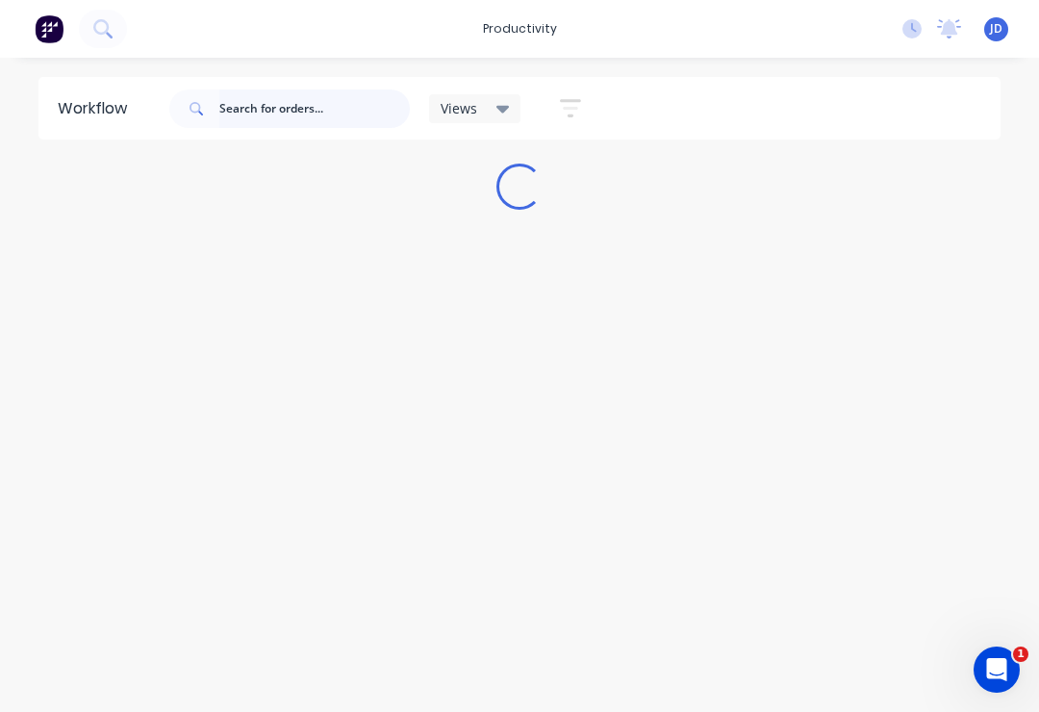
scroll to position [0, 0]
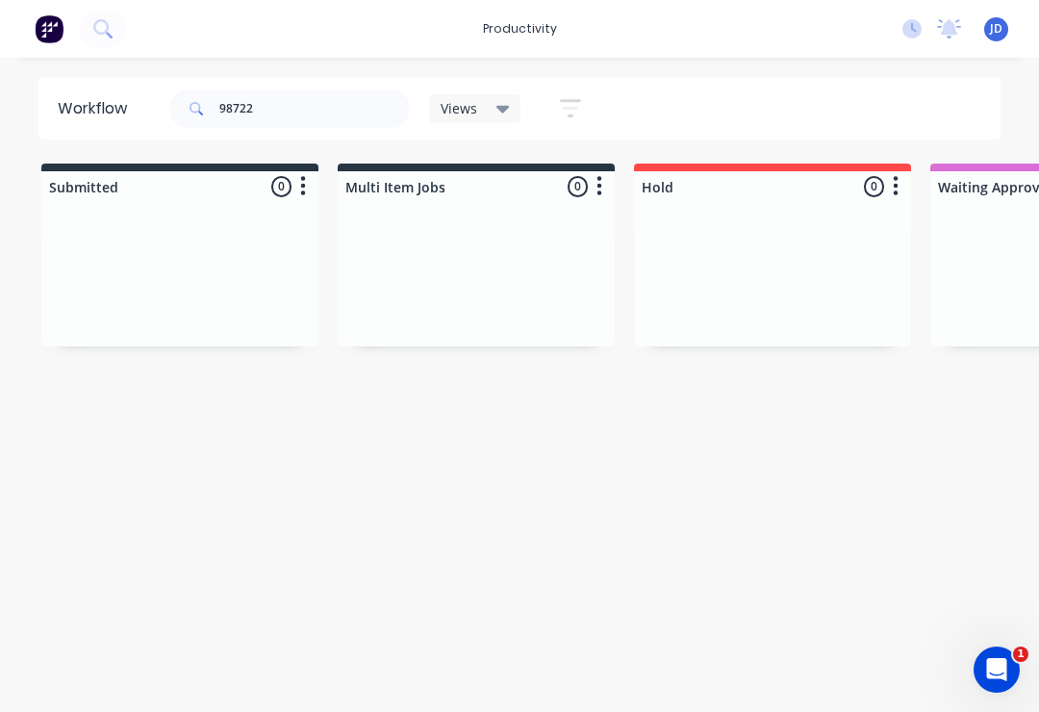
click at [688, 289] on div at bounding box center [772, 274] width 277 height 144
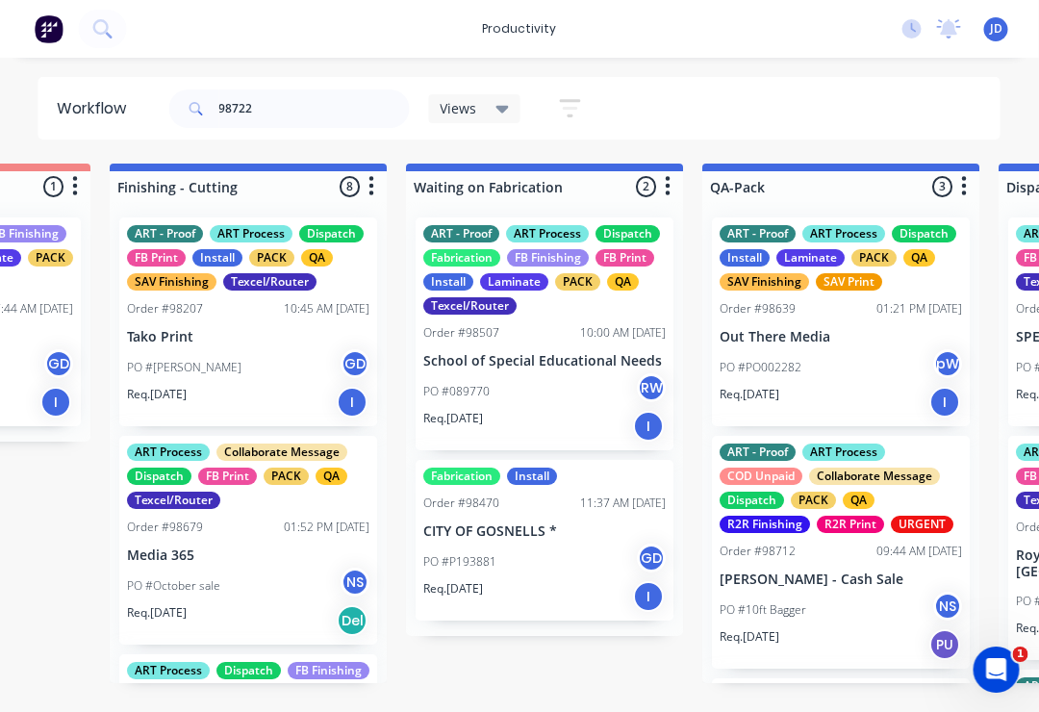
scroll to position [0, 4386]
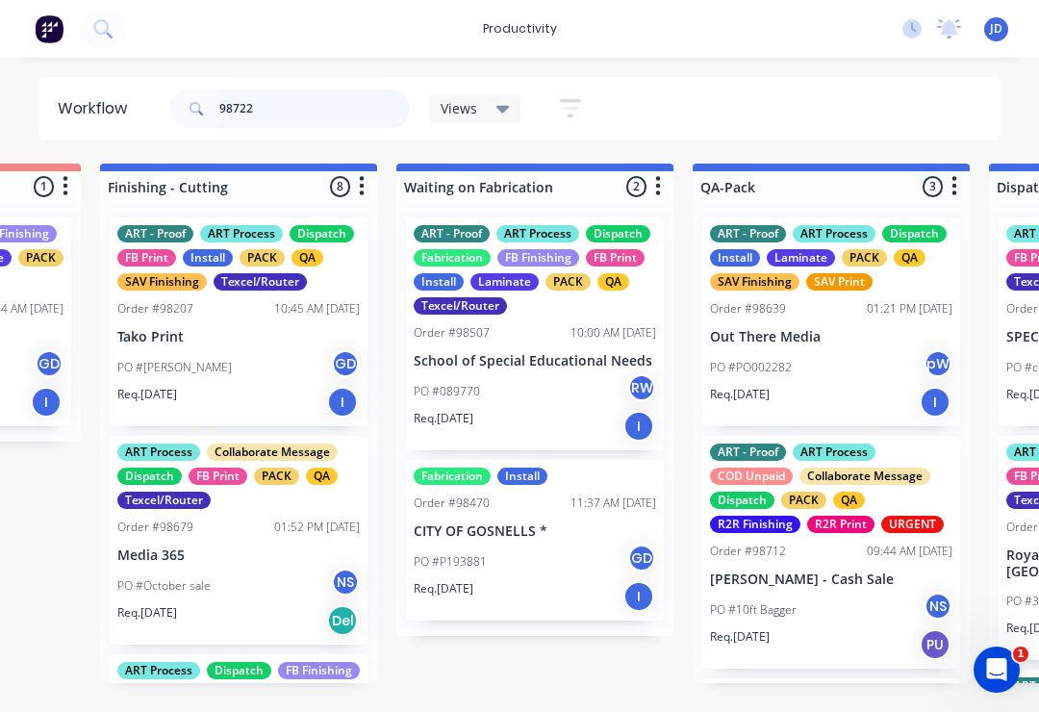
click at [291, 122] on input "98722" at bounding box center [314, 108] width 190 height 38
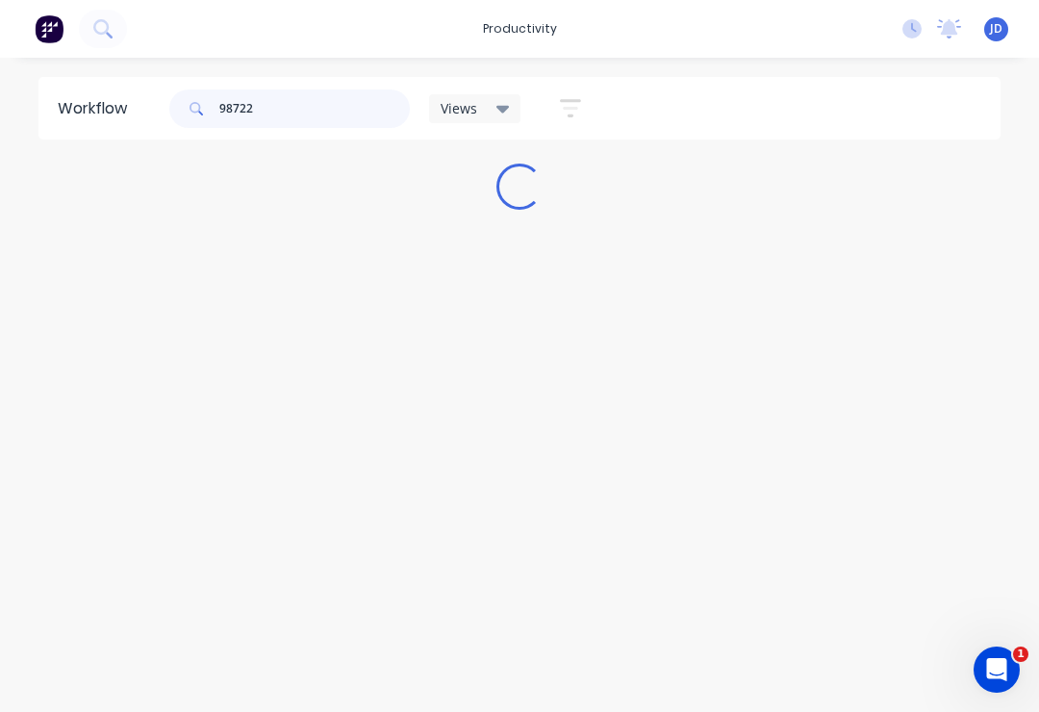
scroll to position [0, 0]
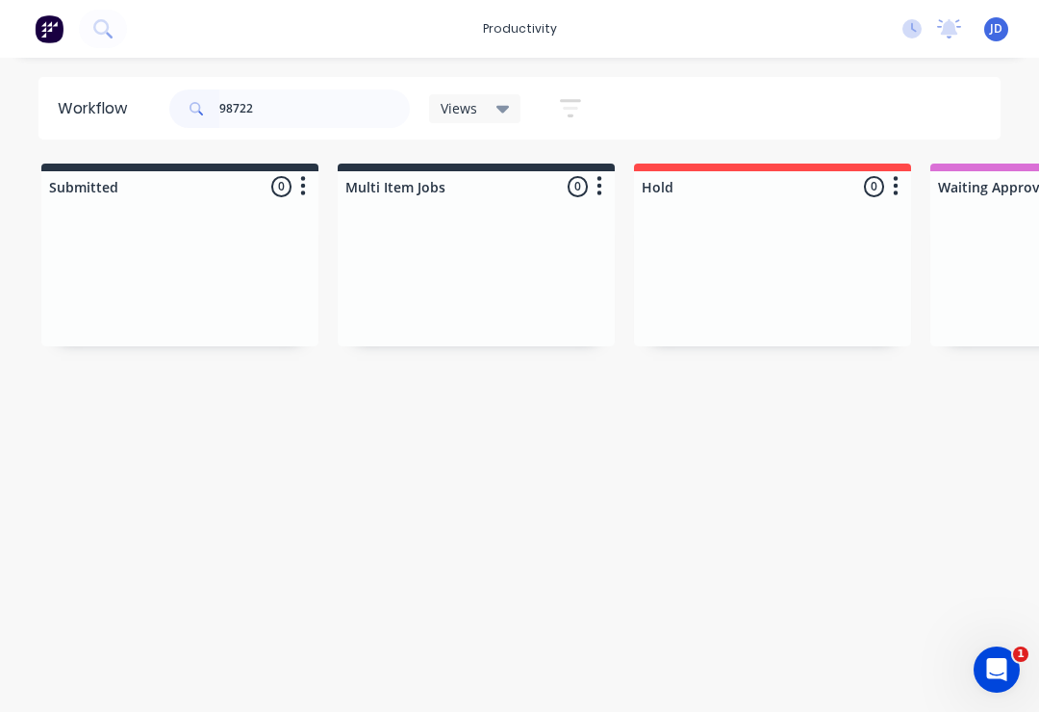
click at [658, 287] on div at bounding box center [772, 274] width 277 height 144
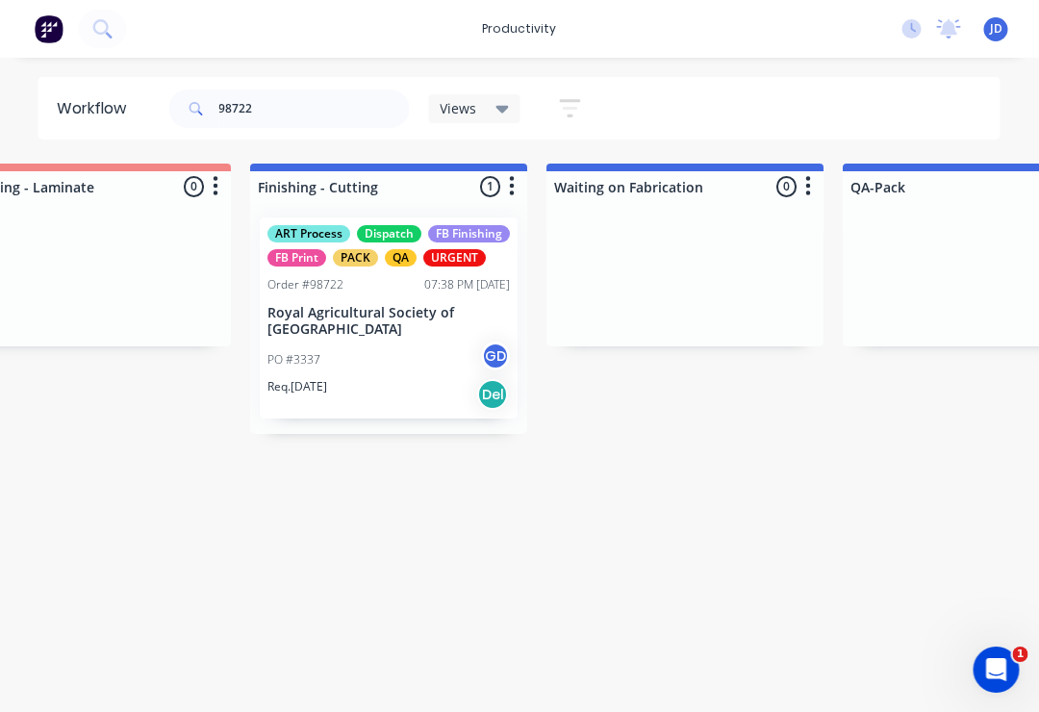
scroll to position [0, 4399]
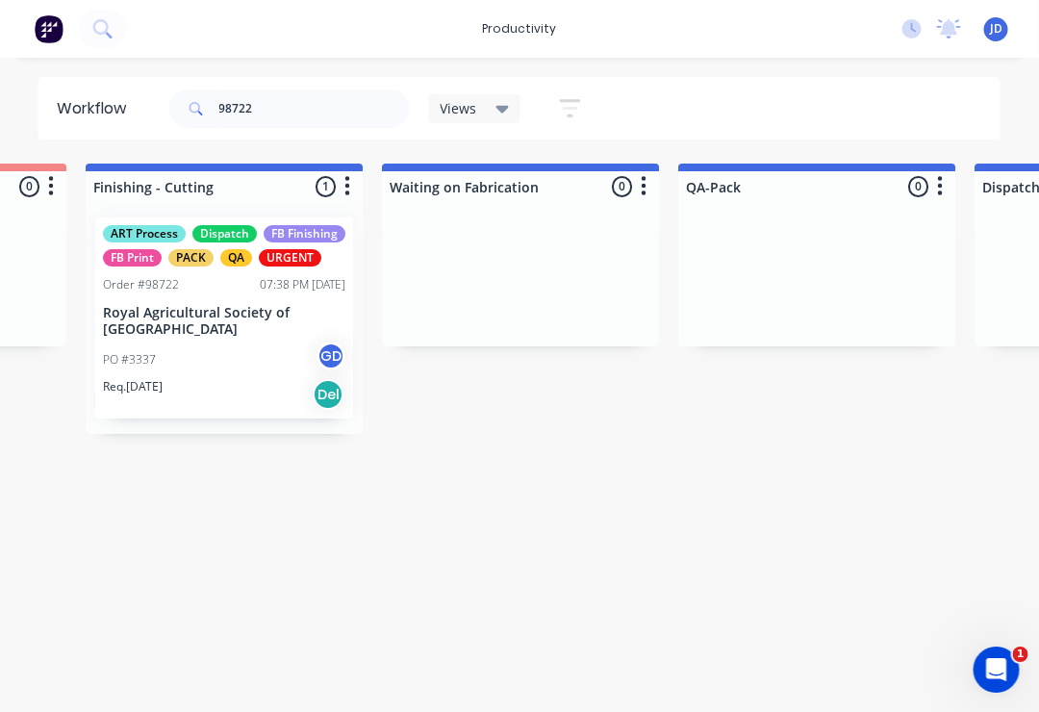
click at [214, 300] on div "ART Process Dispatch FB Finishing FB Print PACK QA URGENT Order #98722 07:38 PM…" at bounding box center [225, 317] width 258 height 201
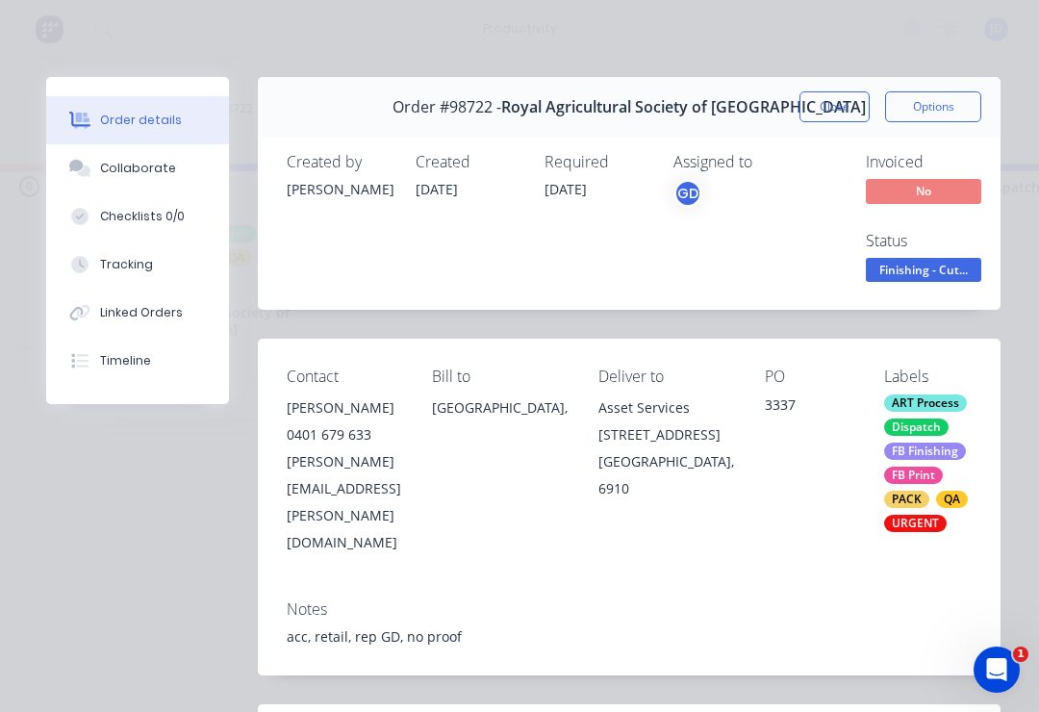
click at [161, 158] on button "Collaborate" at bounding box center [137, 168] width 183 height 48
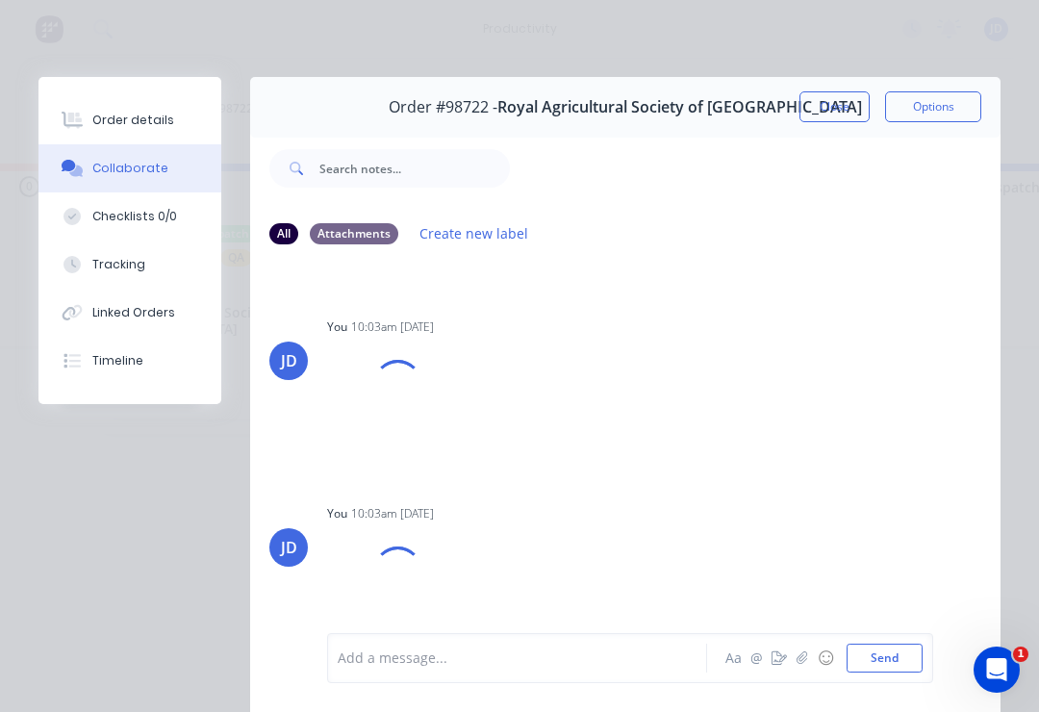
scroll to position [162, 0]
click at [808, 652] on icon "button" at bounding box center [802, 657] width 12 height 13
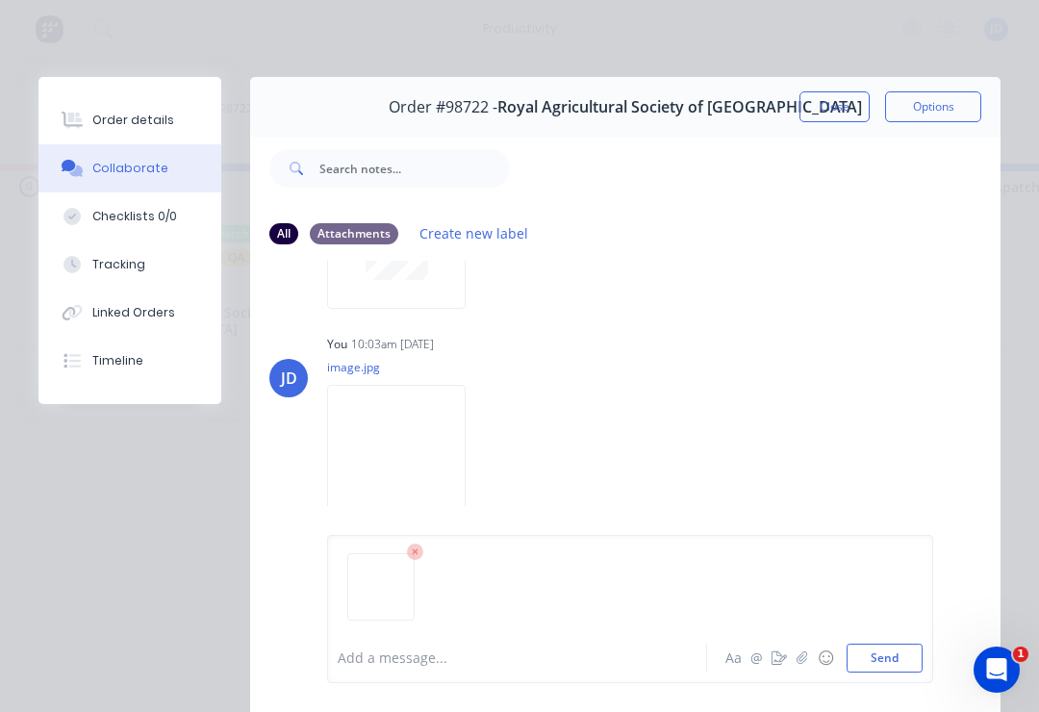
click at [872, 653] on button "Send" at bounding box center [885, 658] width 76 height 29
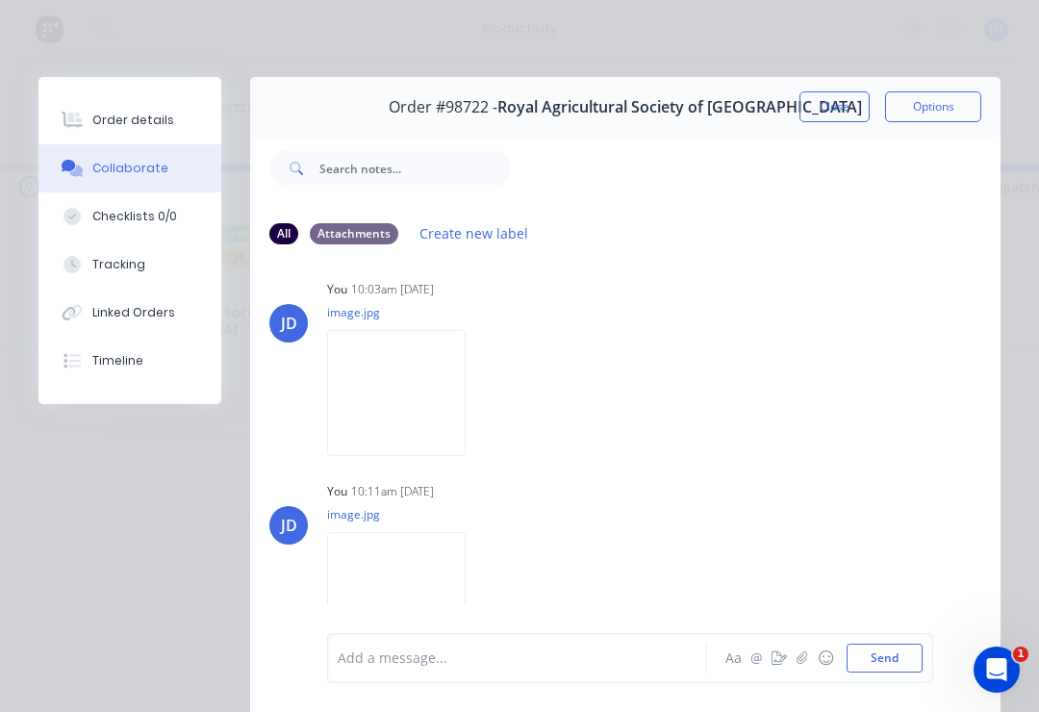
scroll to position [417, 0]
click at [796, 658] on button "button" at bounding box center [802, 657] width 23 height 23
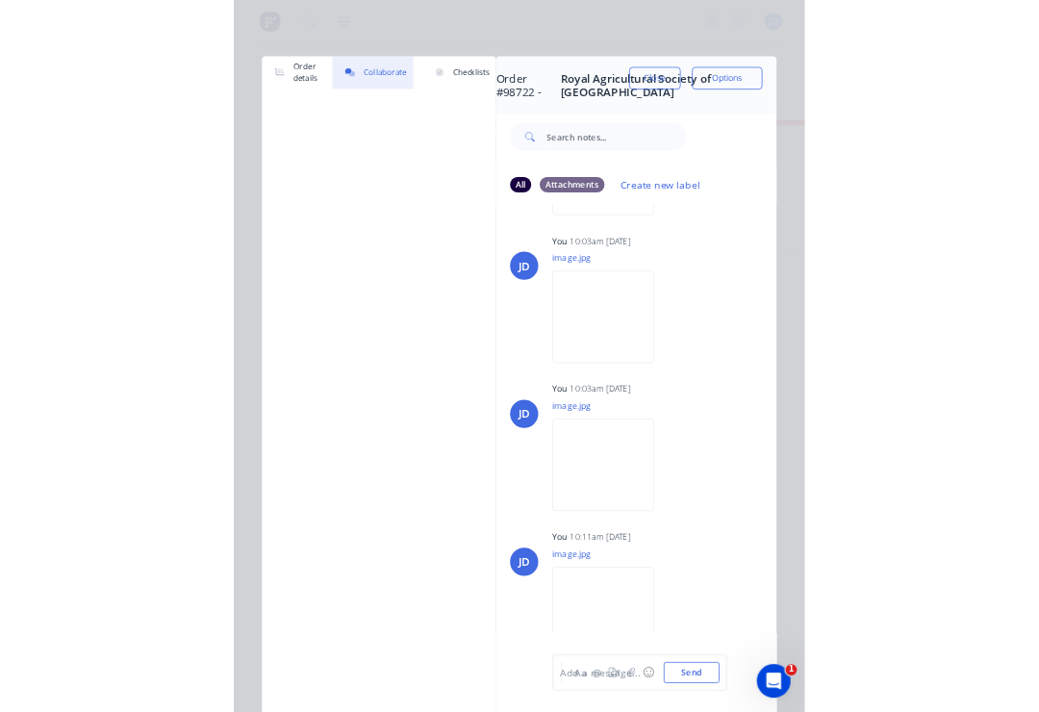
scroll to position [0, 4400]
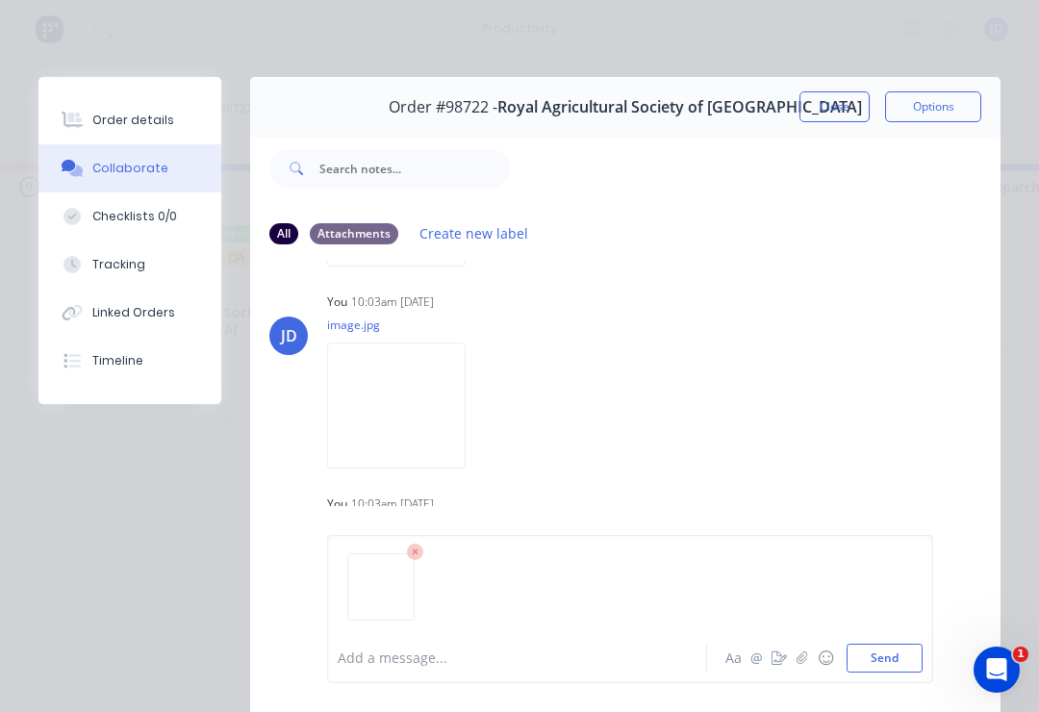
click at [873, 649] on button "Send" at bounding box center [885, 658] width 76 height 29
click at [828, 91] on button "Close" at bounding box center [834, 106] width 70 height 31
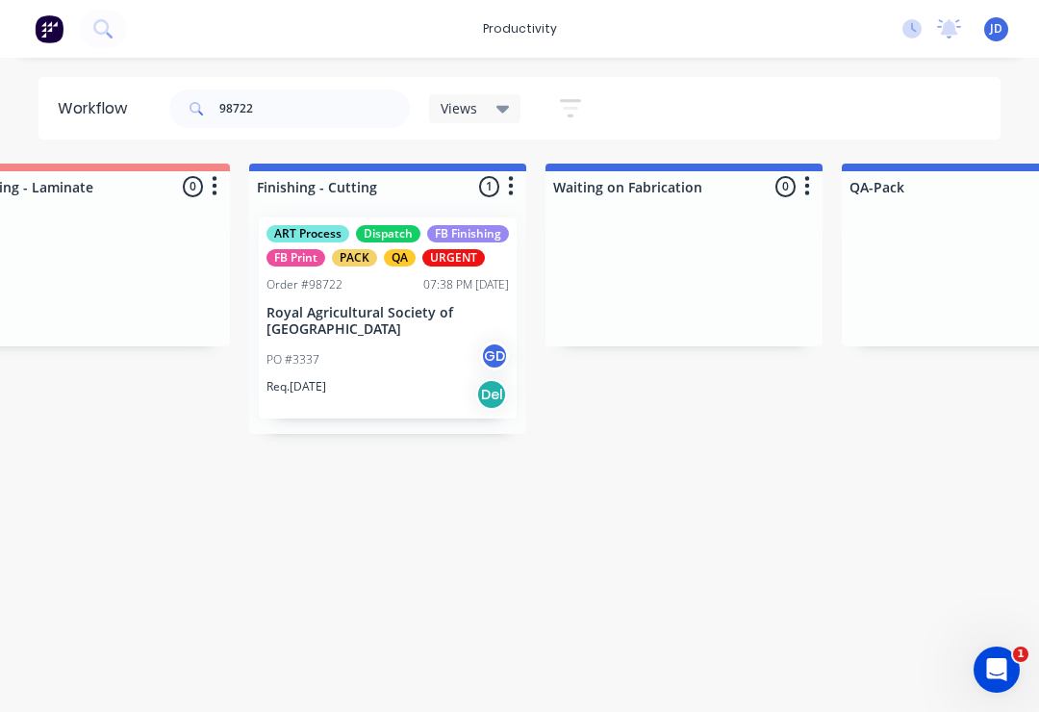
scroll to position [0, 4232]
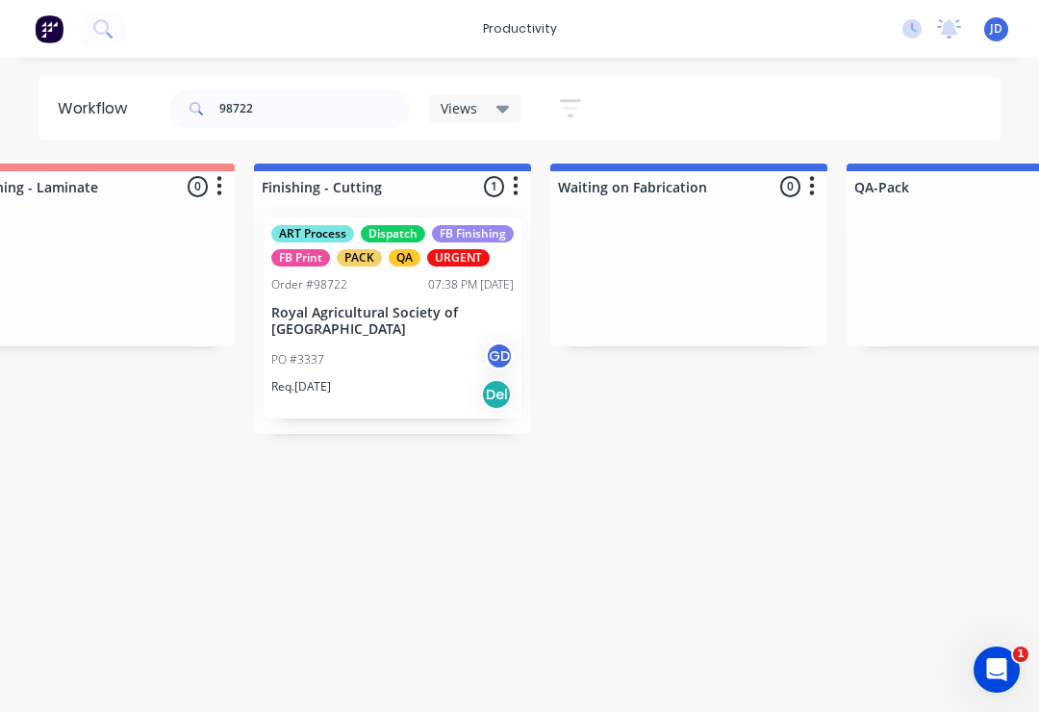
click at [446, 255] on div "URGENT" at bounding box center [458, 257] width 63 height 17
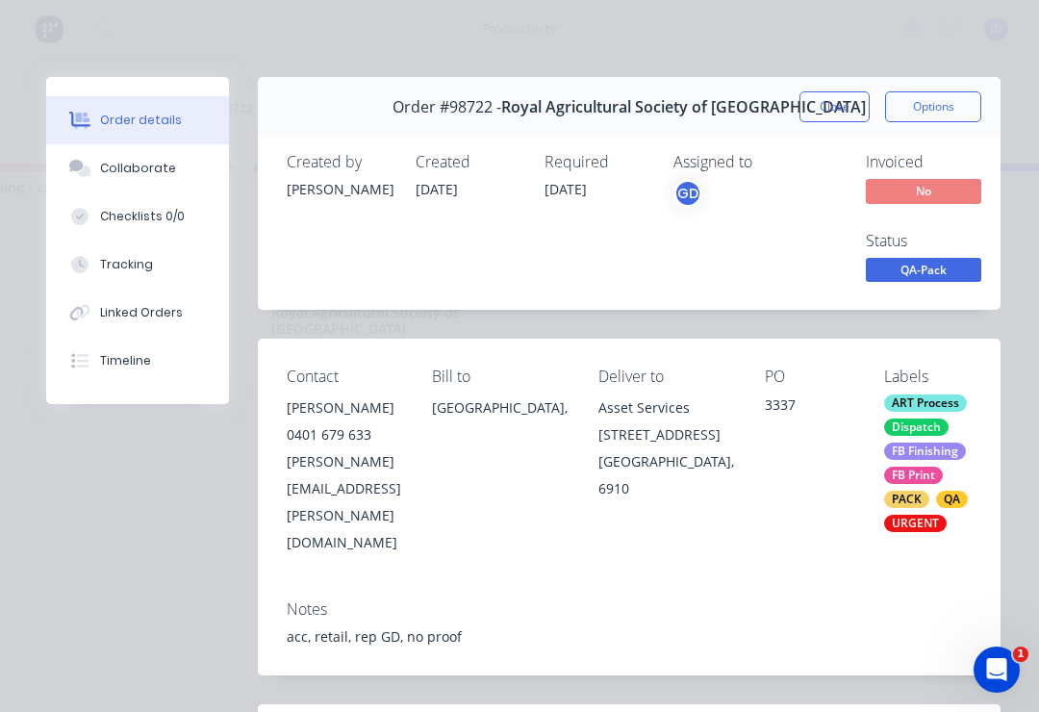
click at [965, 260] on span "QA-Pack" at bounding box center [923, 270] width 115 height 24
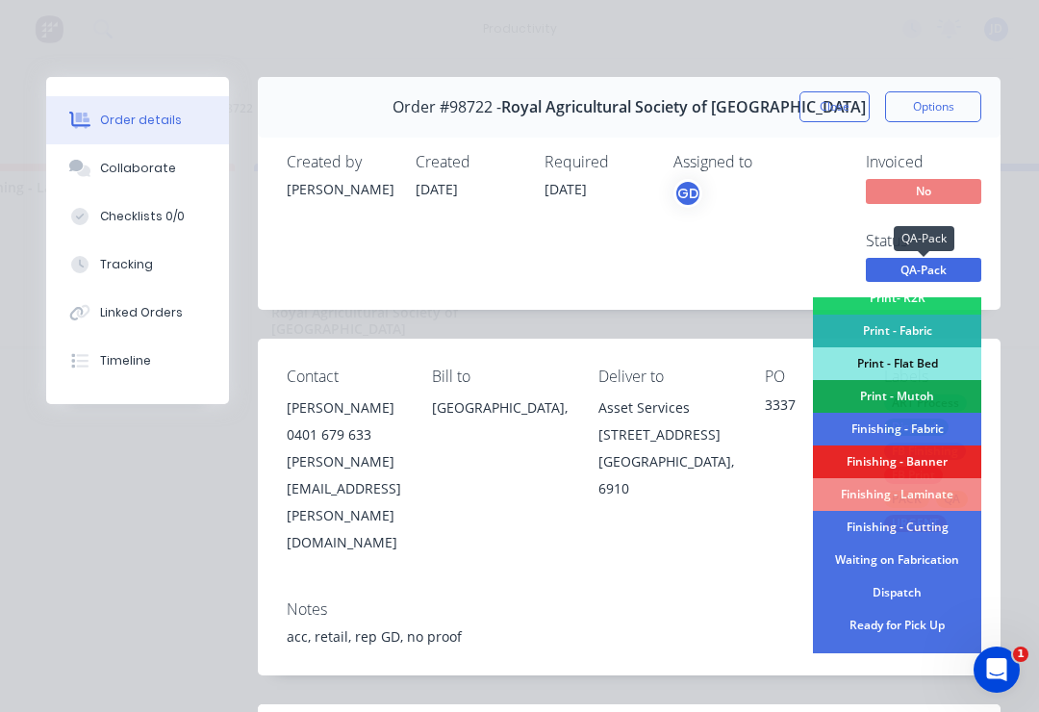
scroll to position [295, 0]
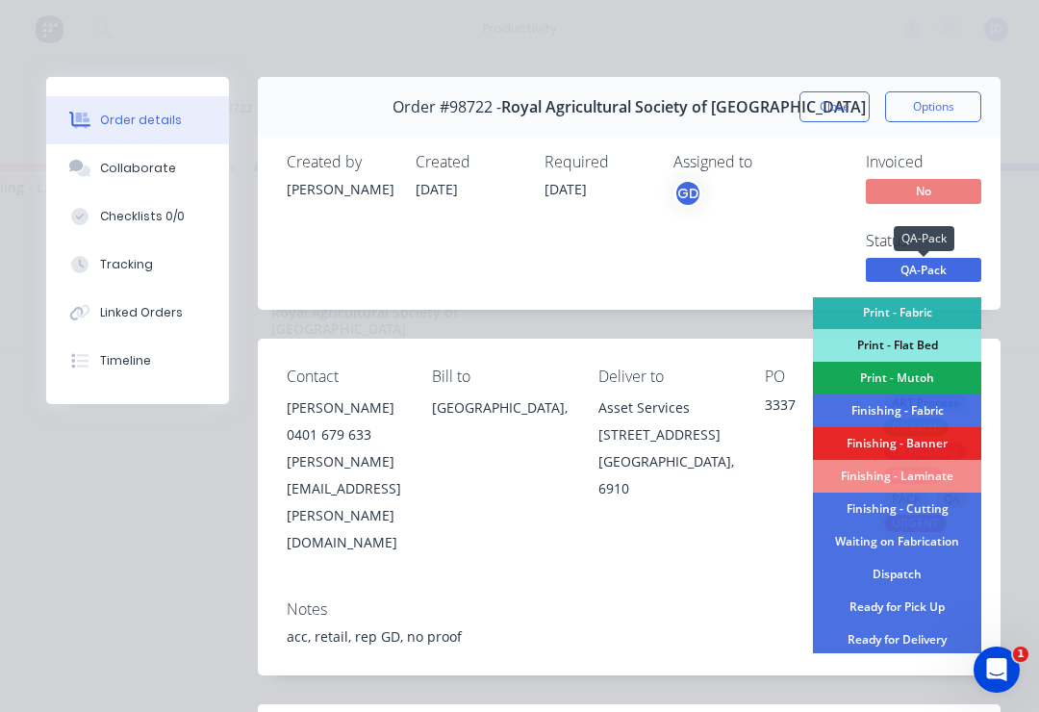
click at [916, 568] on div "Dispatch" at bounding box center [897, 574] width 168 height 33
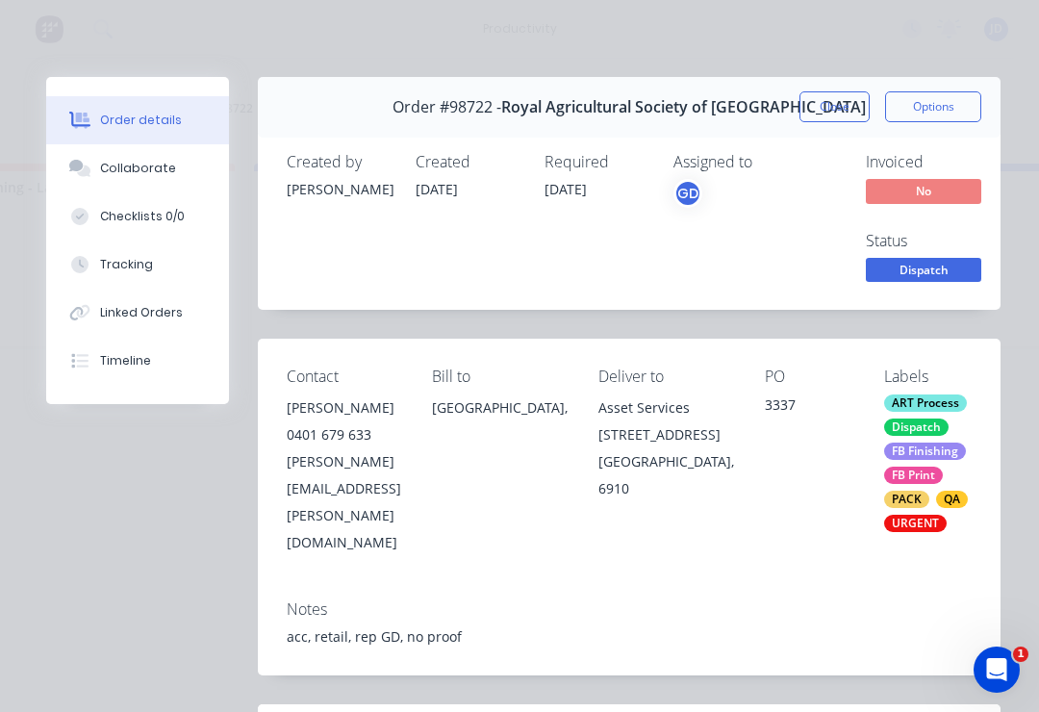
click at [824, 111] on button "Close" at bounding box center [834, 106] width 70 height 31
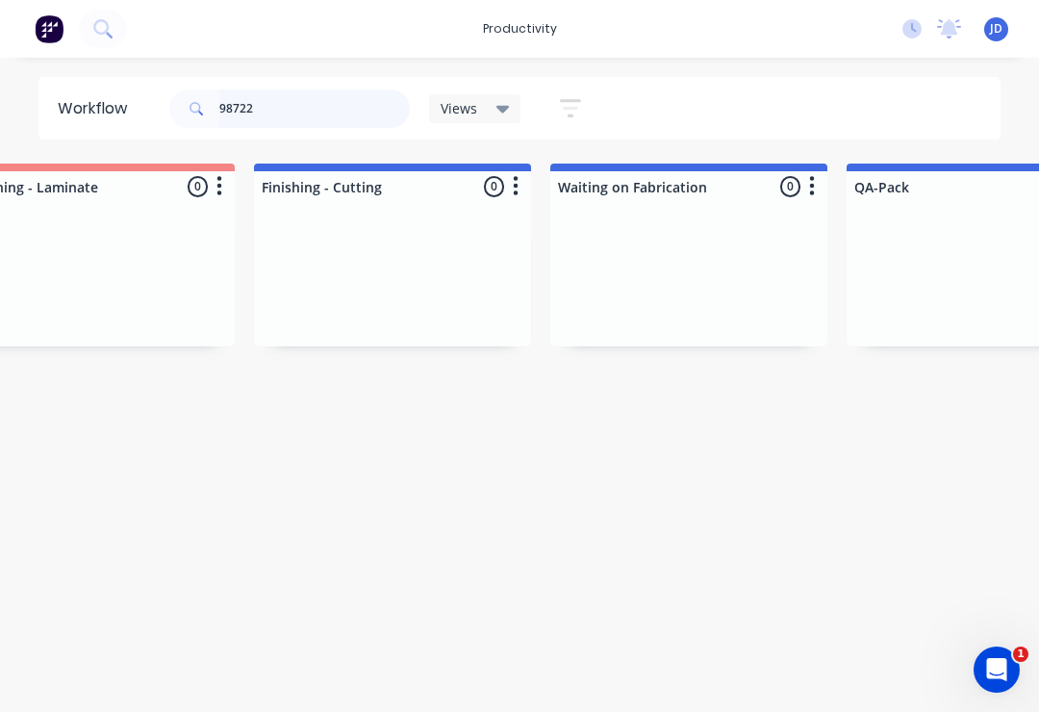
click at [343, 103] on input "98722" at bounding box center [314, 108] width 190 height 38
type input "9"
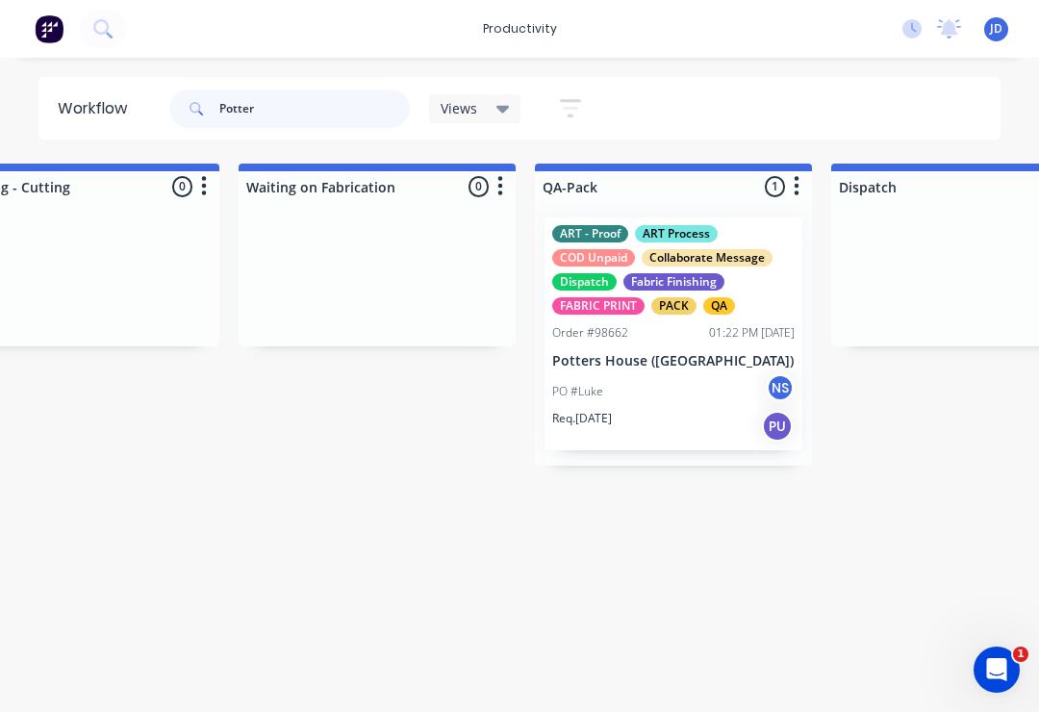
scroll to position [0, 4547]
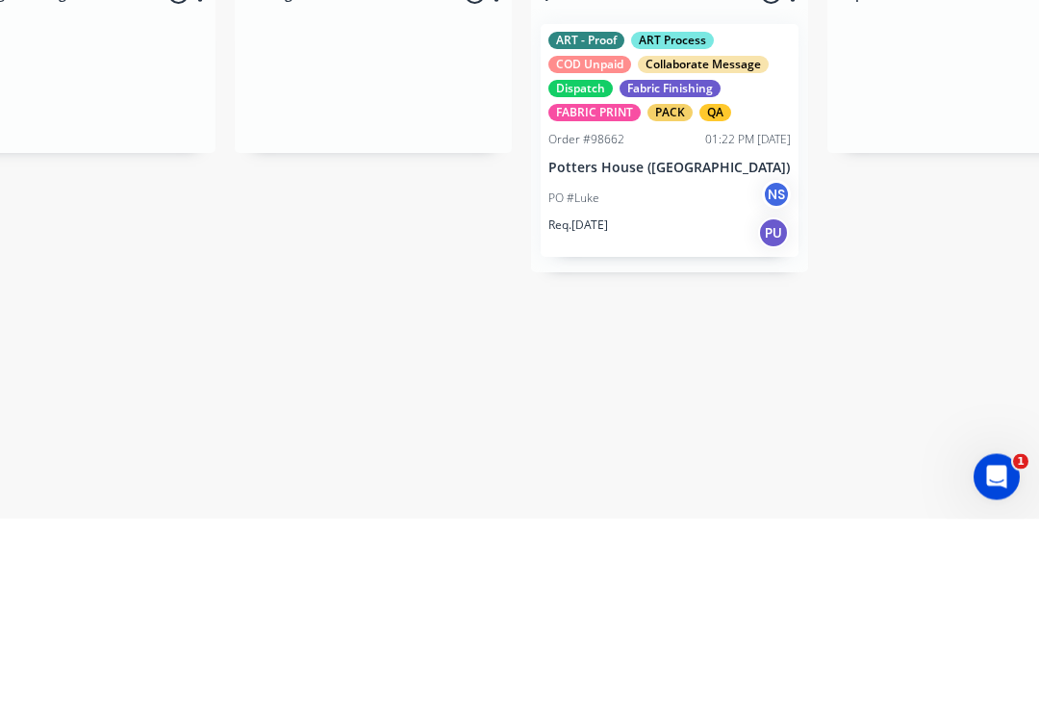
type input "Potter"
click at [703, 373] on div "PO #Luke NS" at bounding box center [669, 391] width 242 height 37
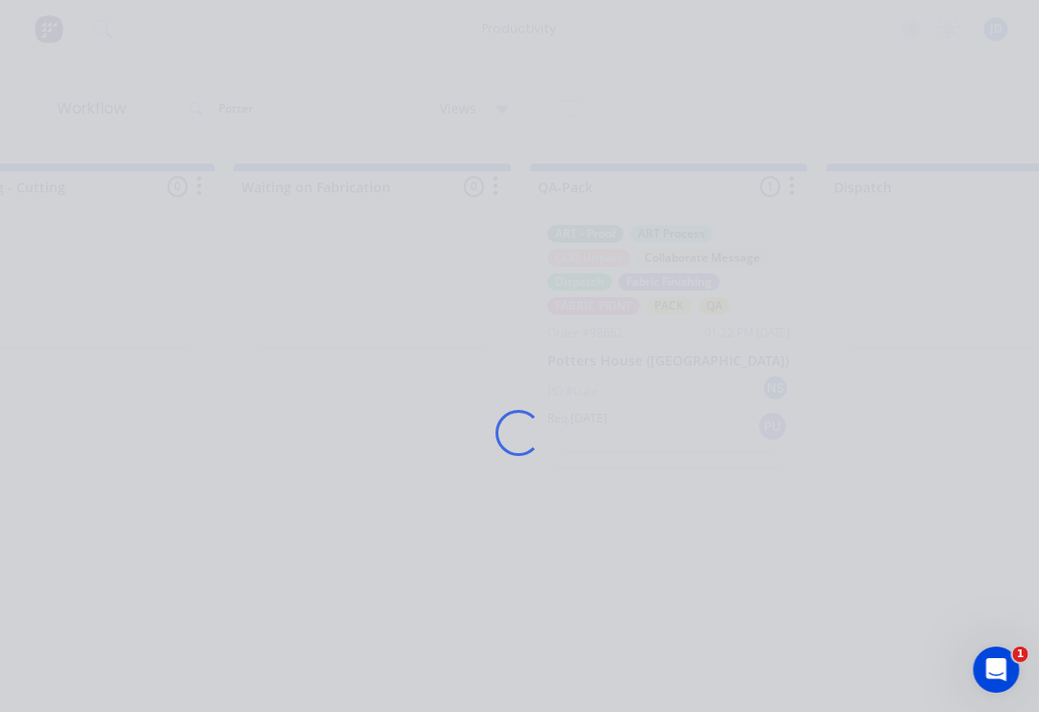
scroll to position [0, 4548]
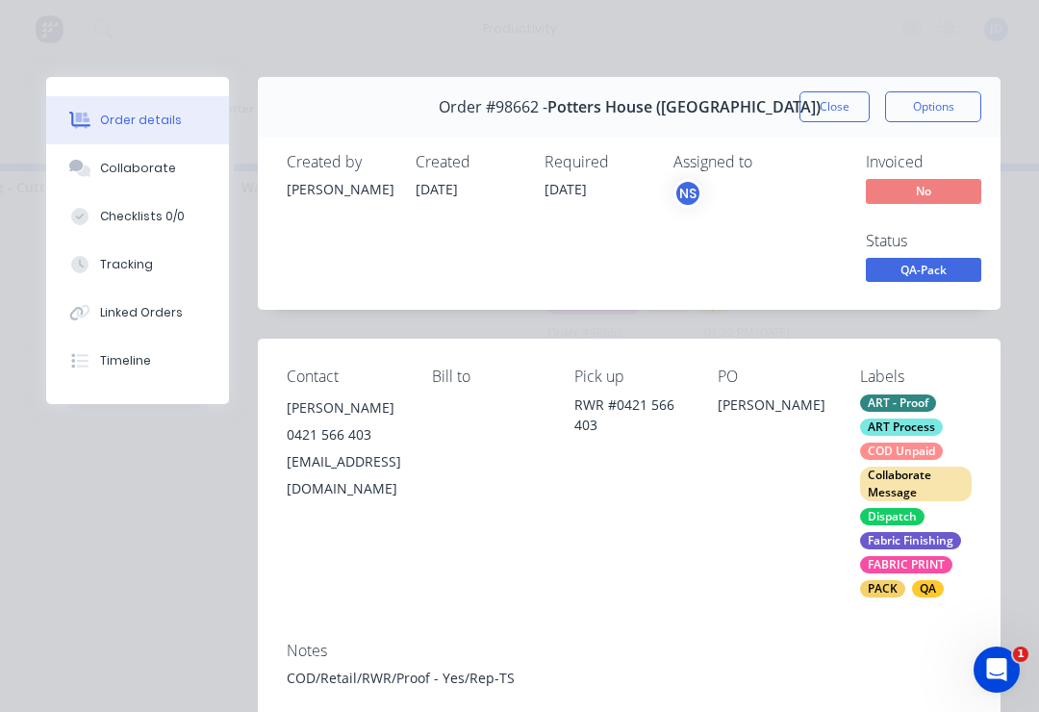
click at [174, 189] on button "Collaborate" at bounding box center [137, 168] width 183 height 48
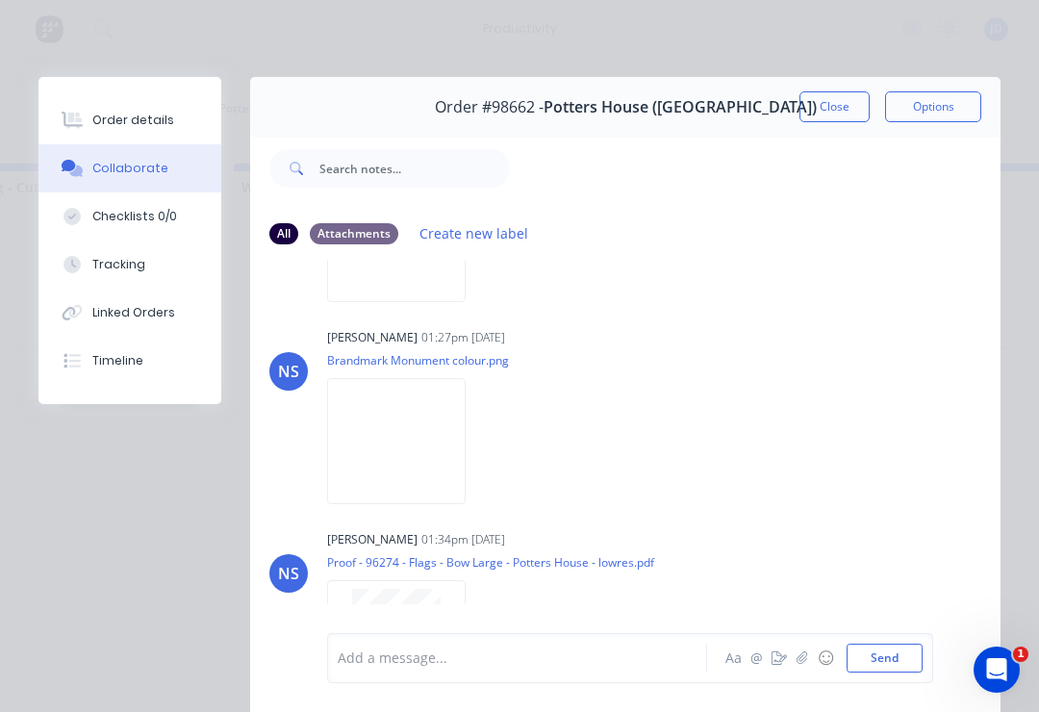
scroll to position [166, 0]
click at [147, 117] on div "Order details" at bounding box center [133, 120] width 82 height 17
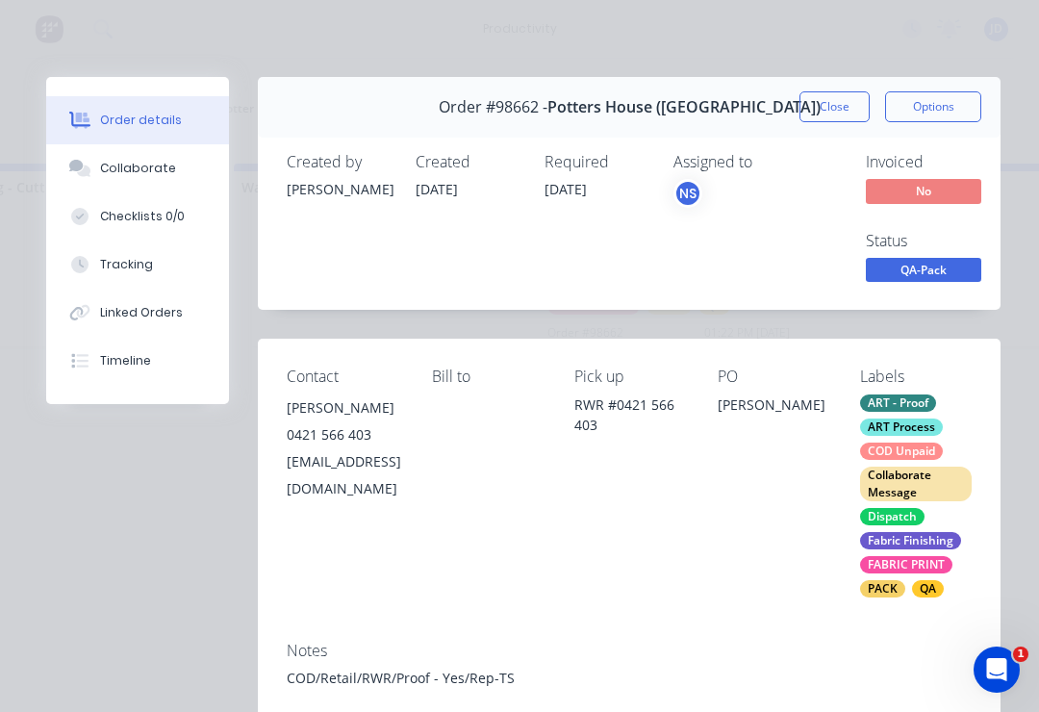
scroll to position [0, 0]
click at [836, 119] on button "Close" at bounding box center [834, 106] width 70 height 31
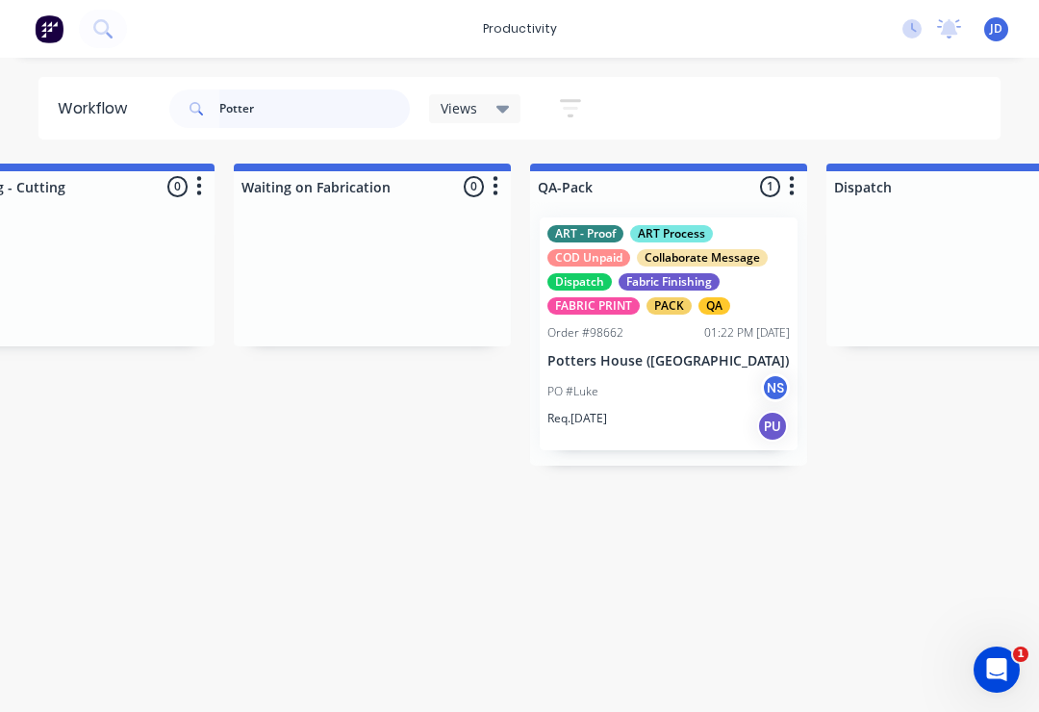
scroll to position [0, 4547]
click at [667, 263] on div "Collaborate Message" at bounding box center [703, 257] width 131 height 17
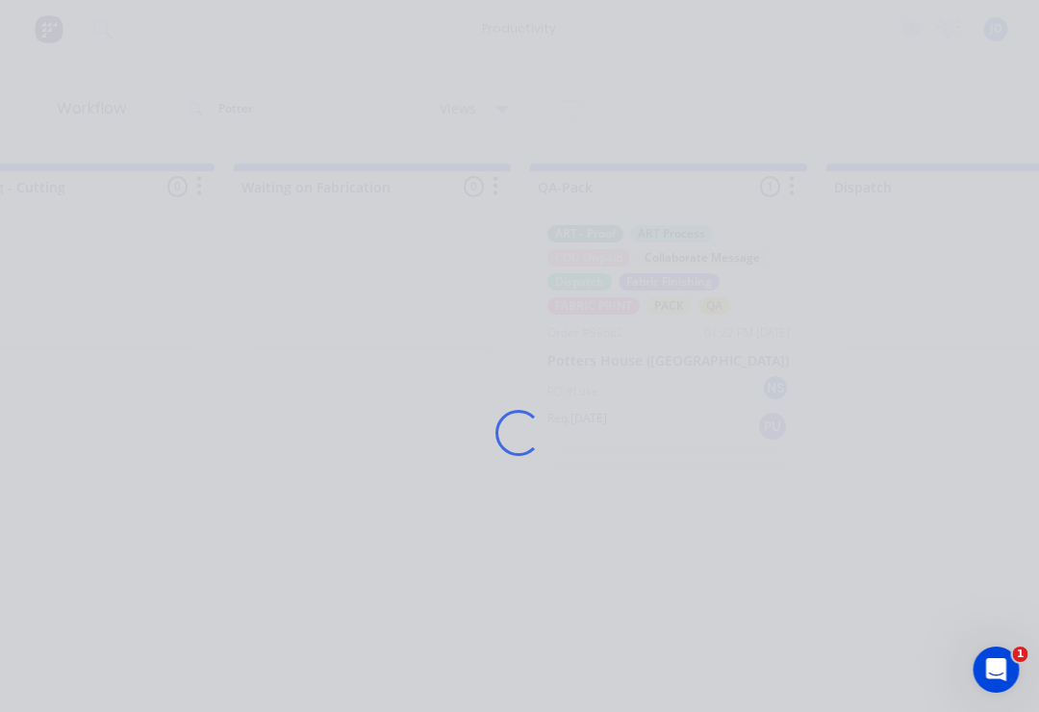
scroll to position [0, 4548]
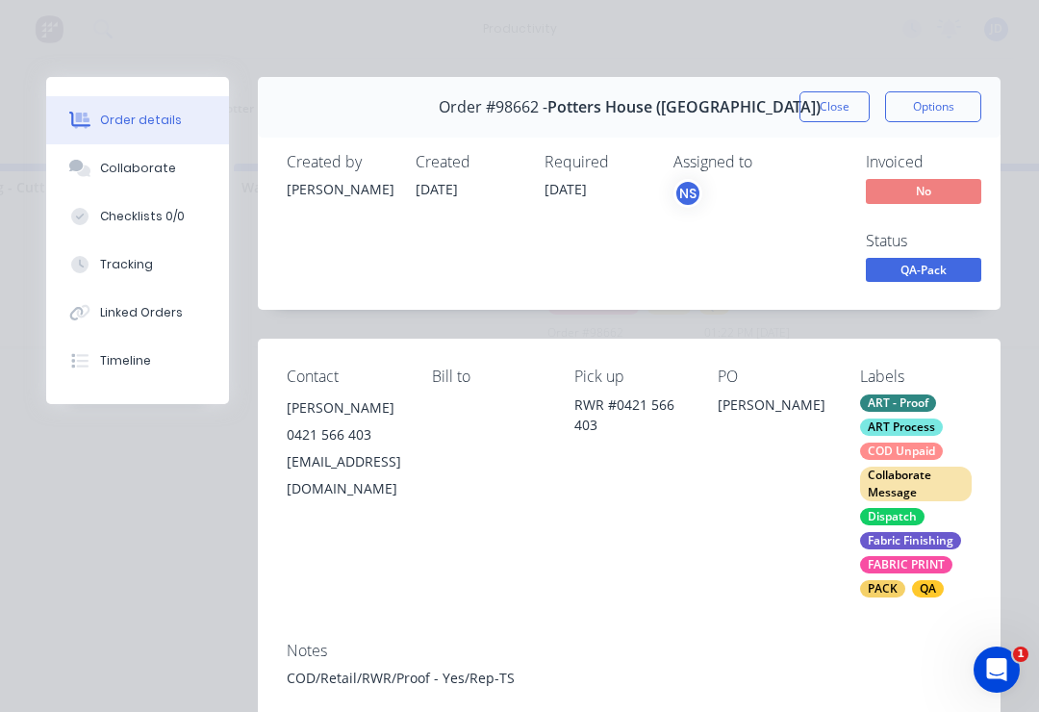
click at [197, 183] on button "Collaborate" at bounding box center [137, 168] width 183 height 48
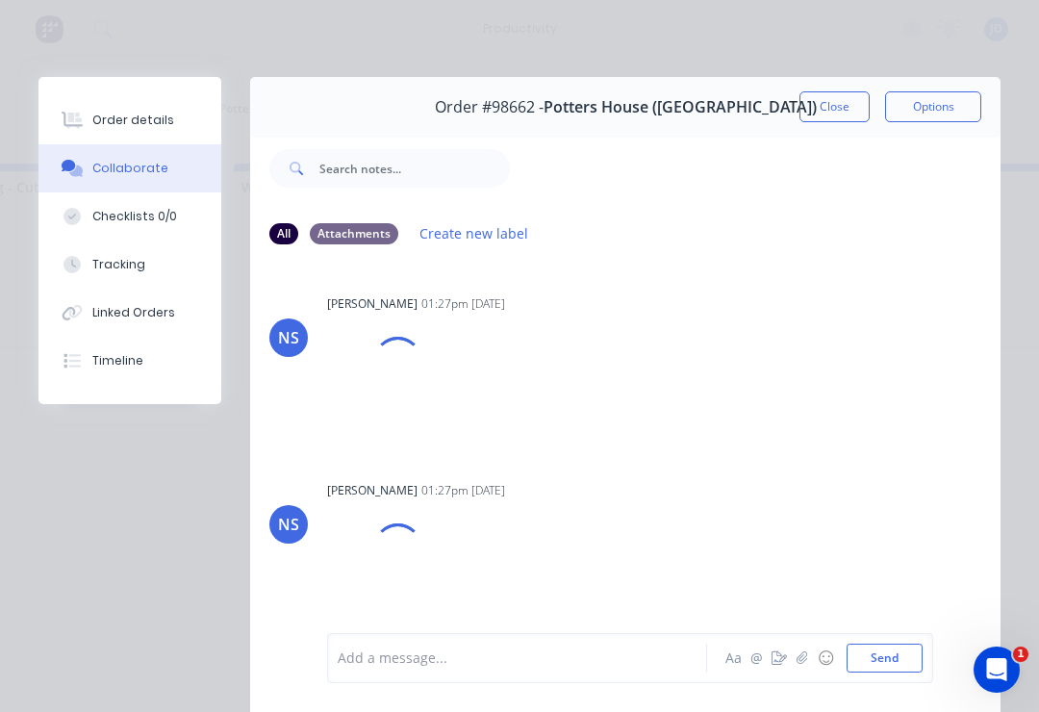
click at [811, 663] on button "button" at bounding box center [802, 657] width 23 height 23
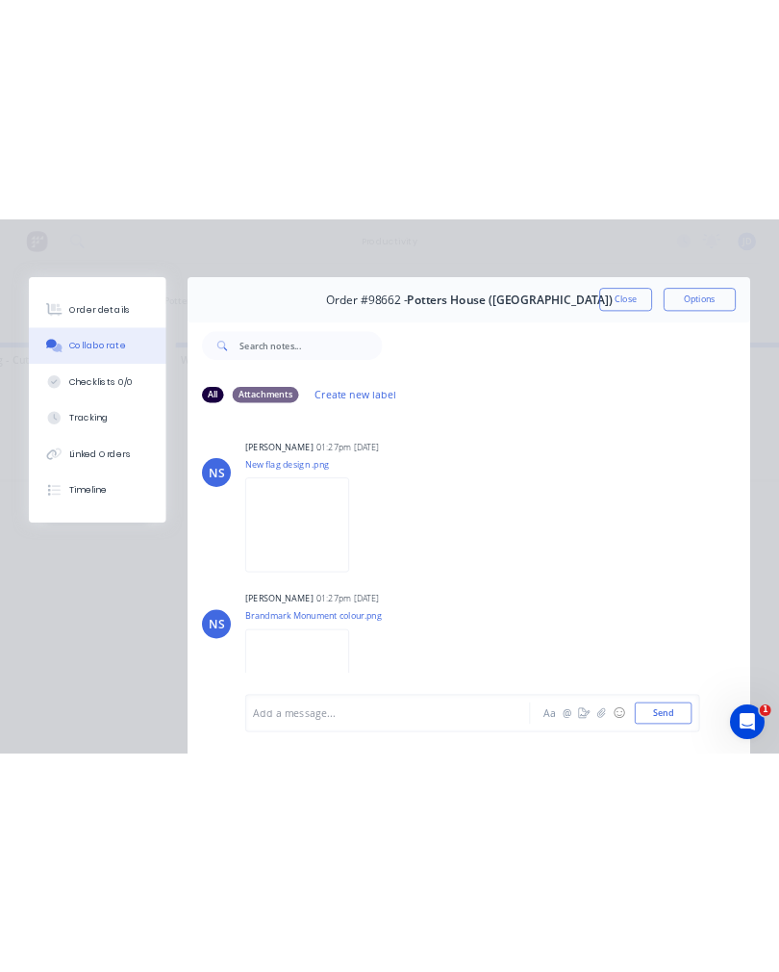
scroll to position [0, 0]
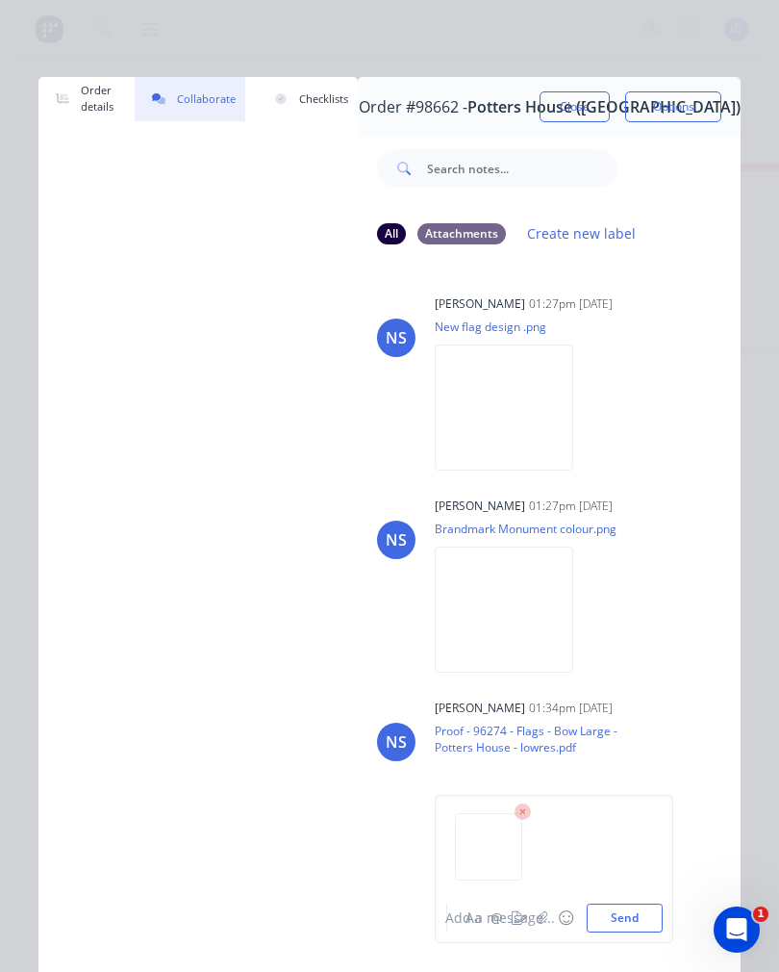
click at [544, 711] on div "Add a message..." at bounding box center [541, 918] width 192 height 20
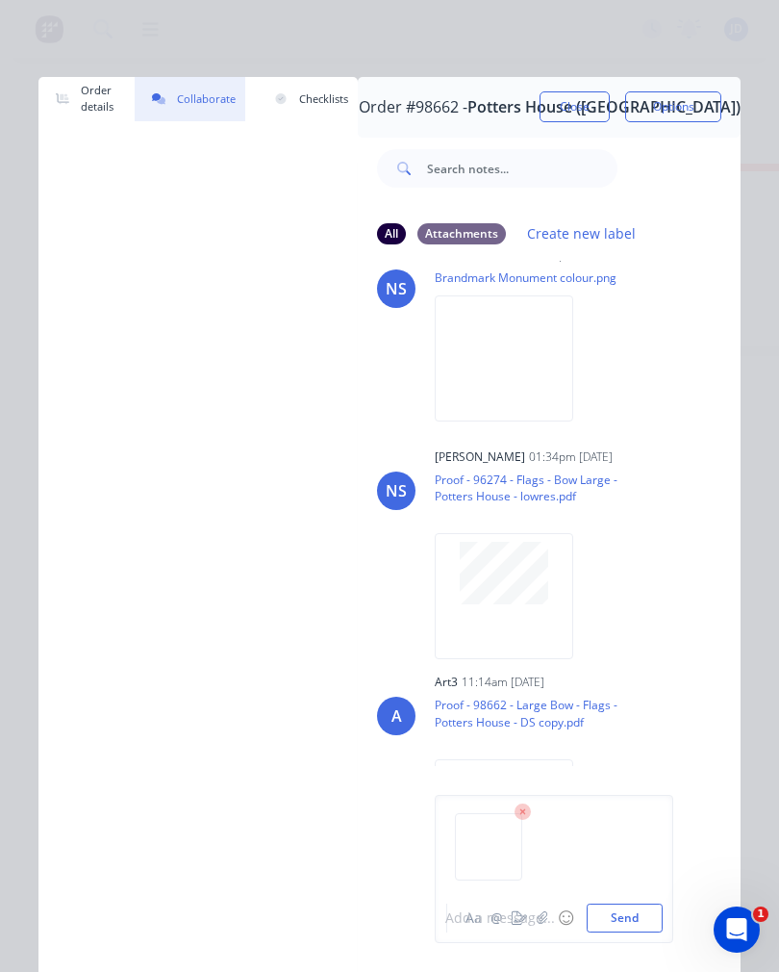
scroll to position [250, 0]
click at [586, 112] on button "Close" at bounding box center [575, 106] width 70 height 31
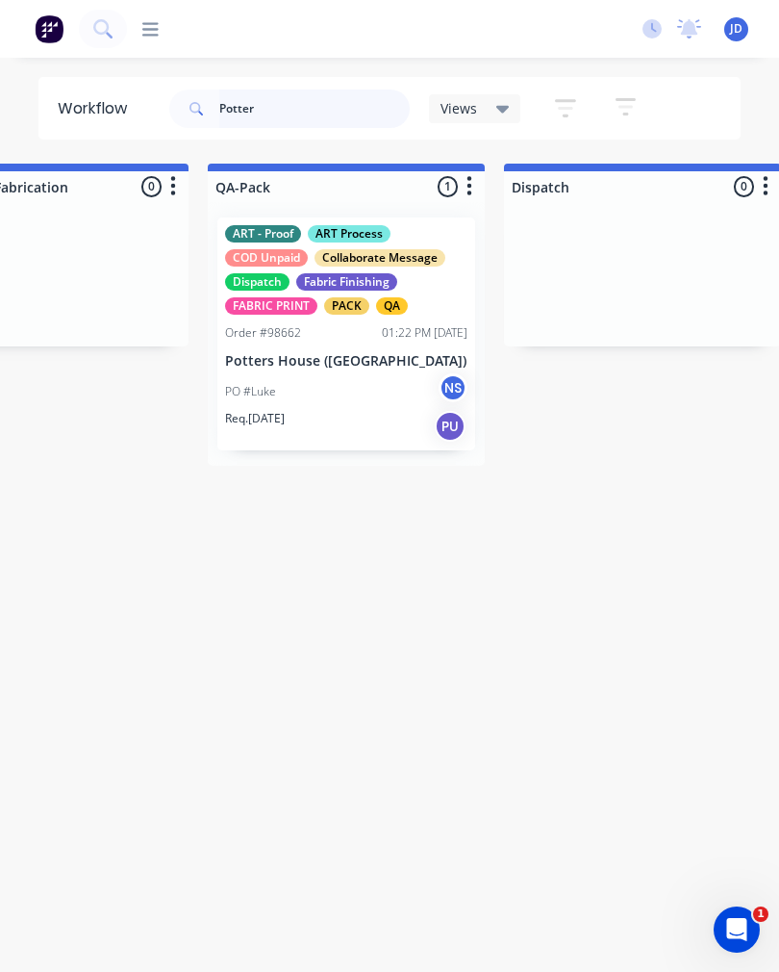
scroll to position [0, 4870]
click at [355, 353] on p "Potters House ([GEOGRAPHIC_DATA])" at bounding box center [346, 361] width 242 height 16
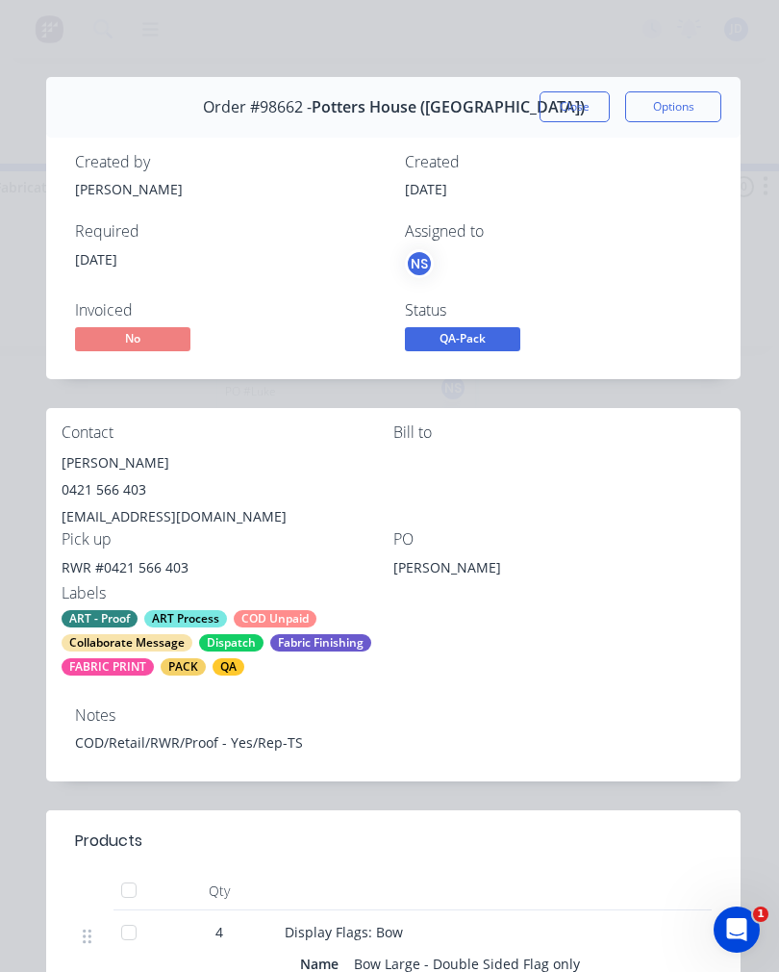
click at [595, 93] on button "Close" at bounding box center [575, 106] width 70 height 31
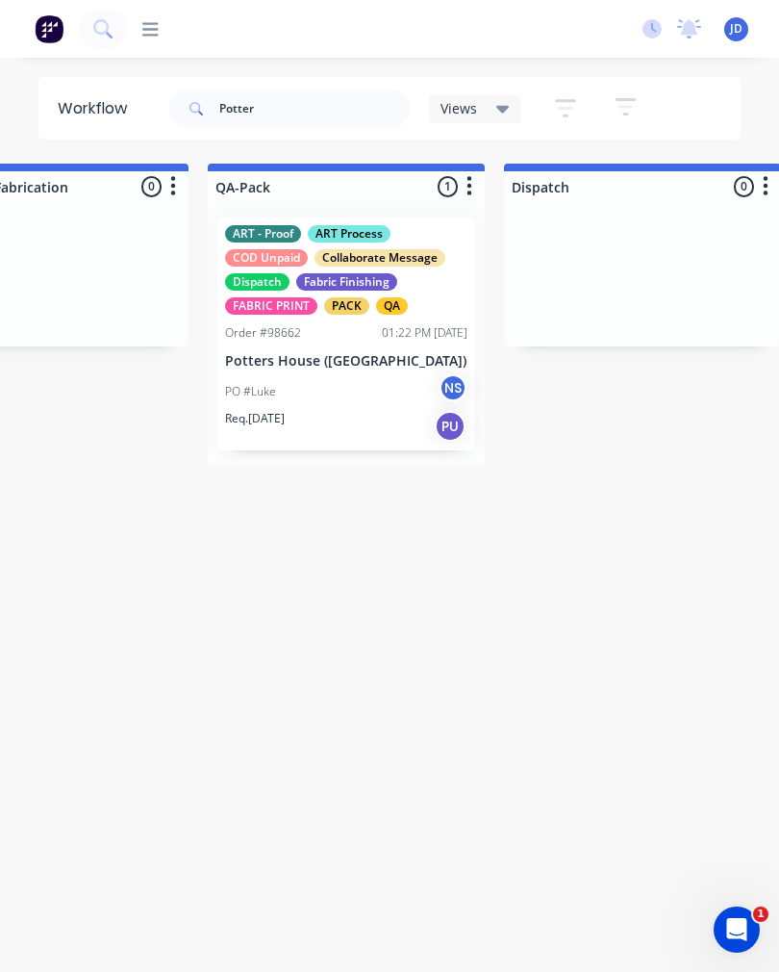
click at [399, 360] on p "Potters House ([GEOGRAPHIC_DATA])" at bounding box center [346, 361] width 242 height 16
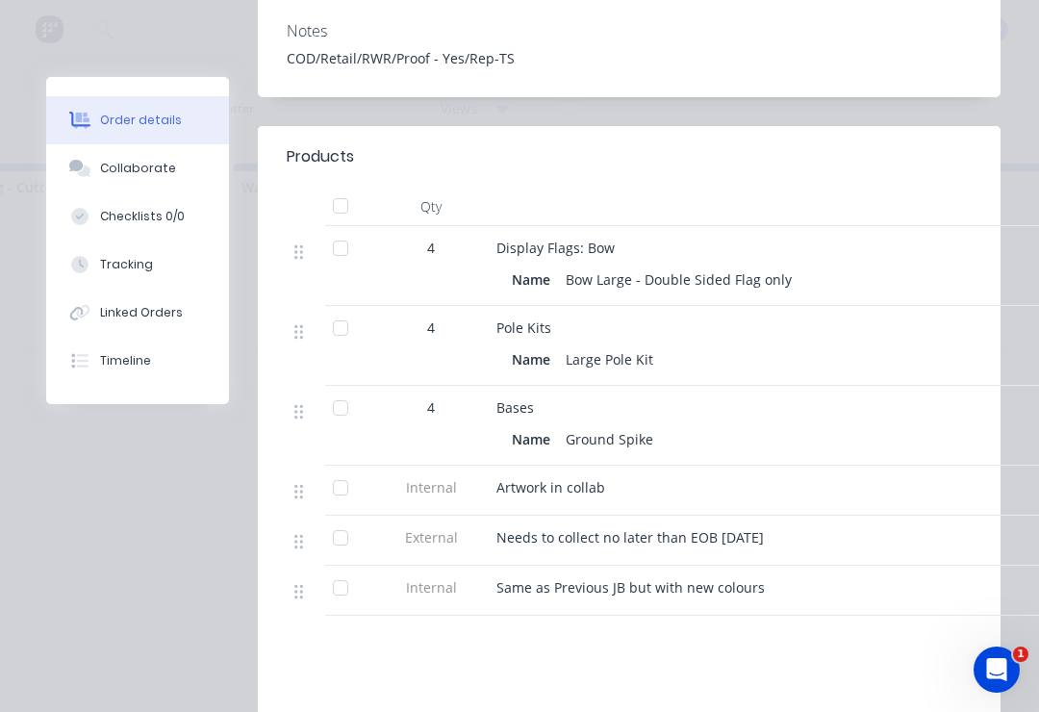
scroll to position [633, 0]
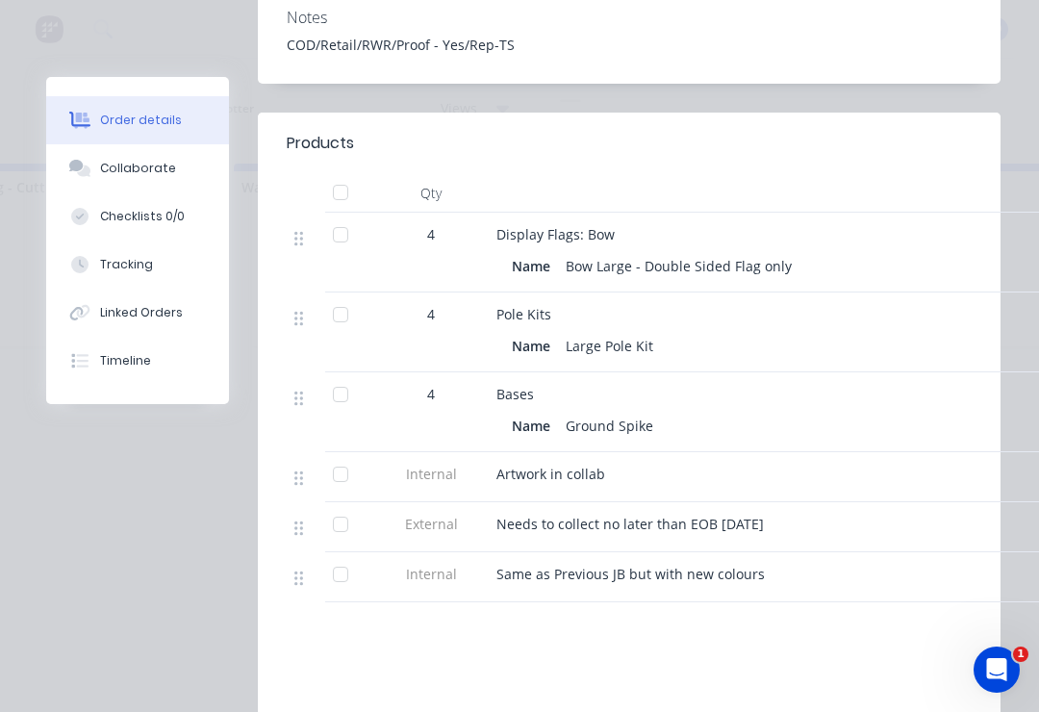
click at [190, 176] on button "Collaborate" at bounding box center [137, 168] width 183 height 48
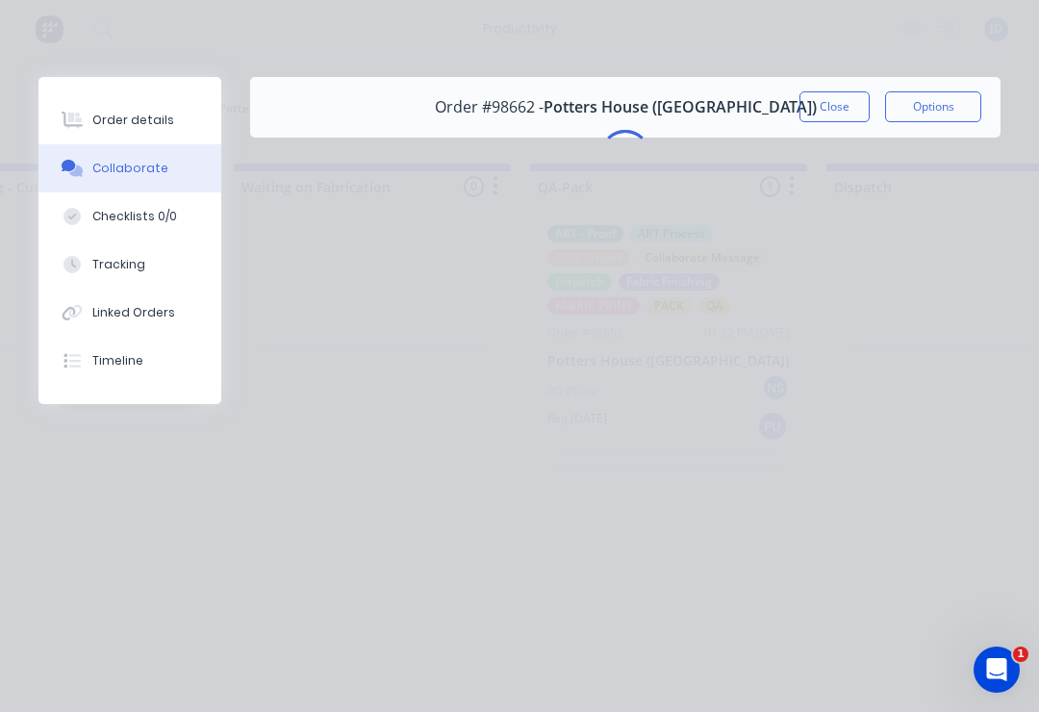
scroll to position [0, 0]
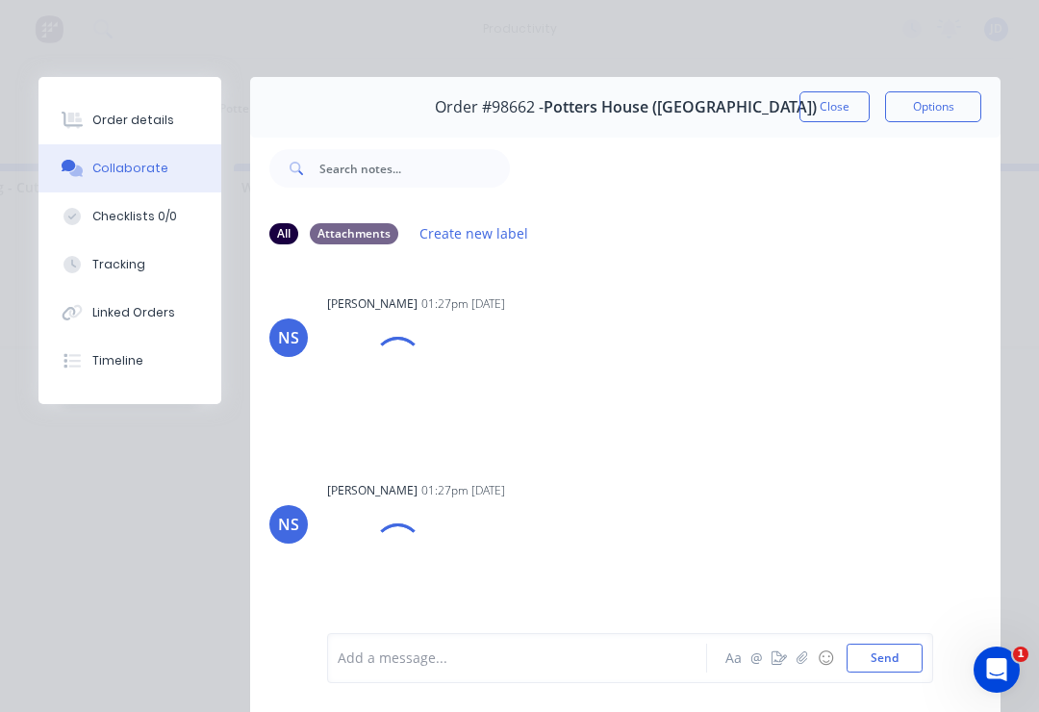
click at [800, 661] on icon "button" at bounding box center [801, 657] width 11 height 13
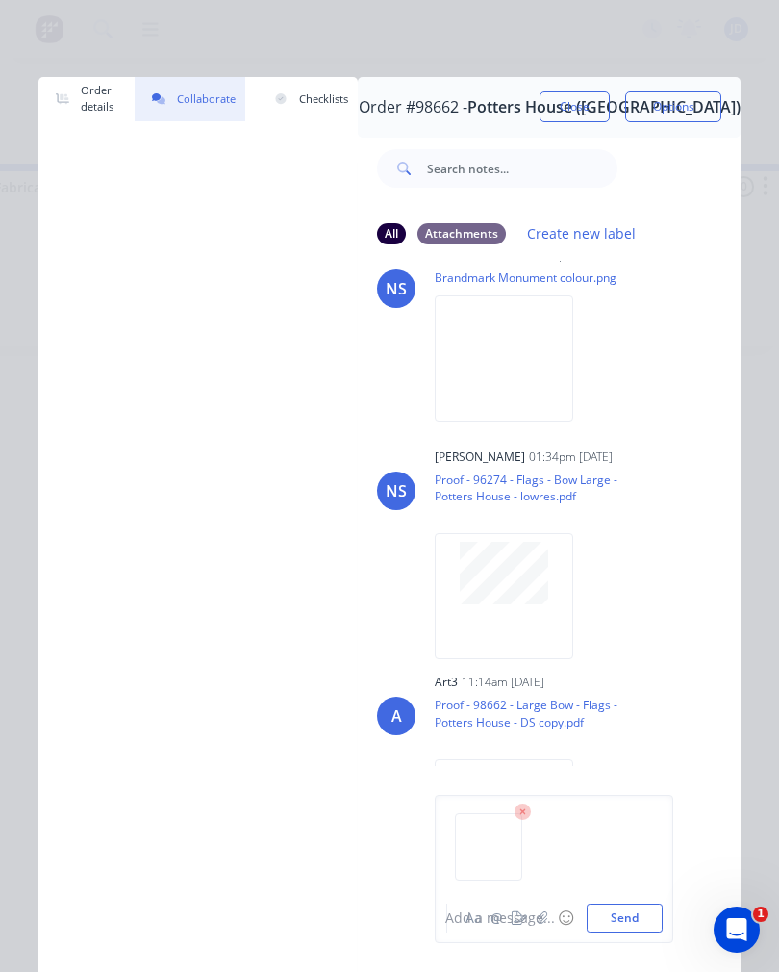
scroll to position [250, 0]
click at [634, 711] on div "Add a message..." at bounding box center [541, 918] width 192 height 20
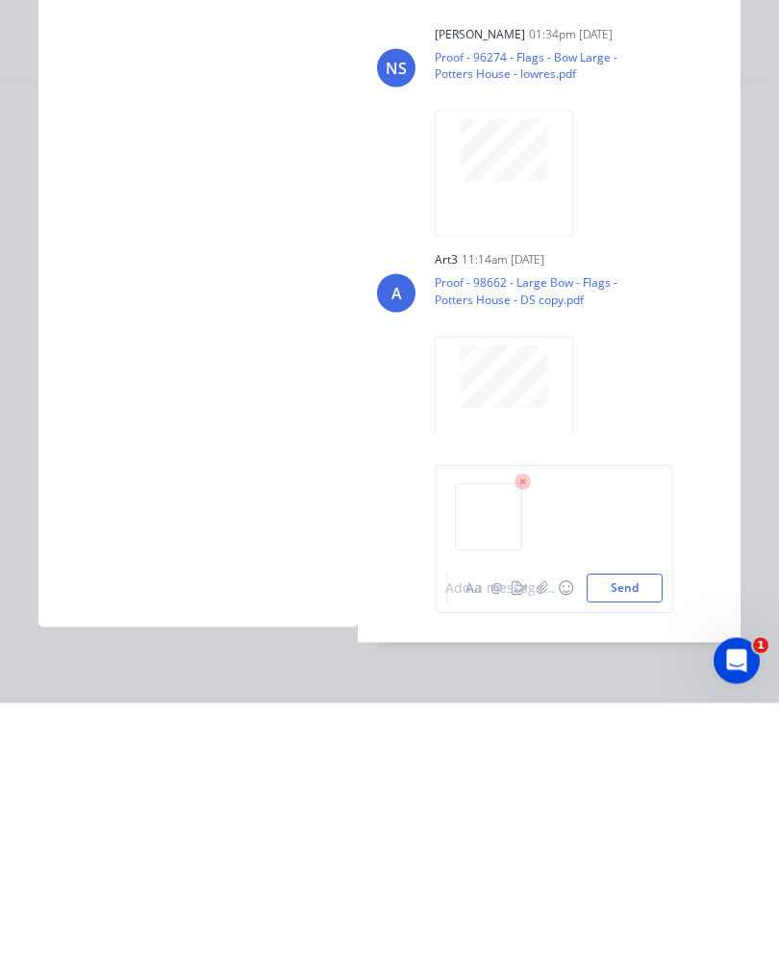
scroll to position [30, 0]
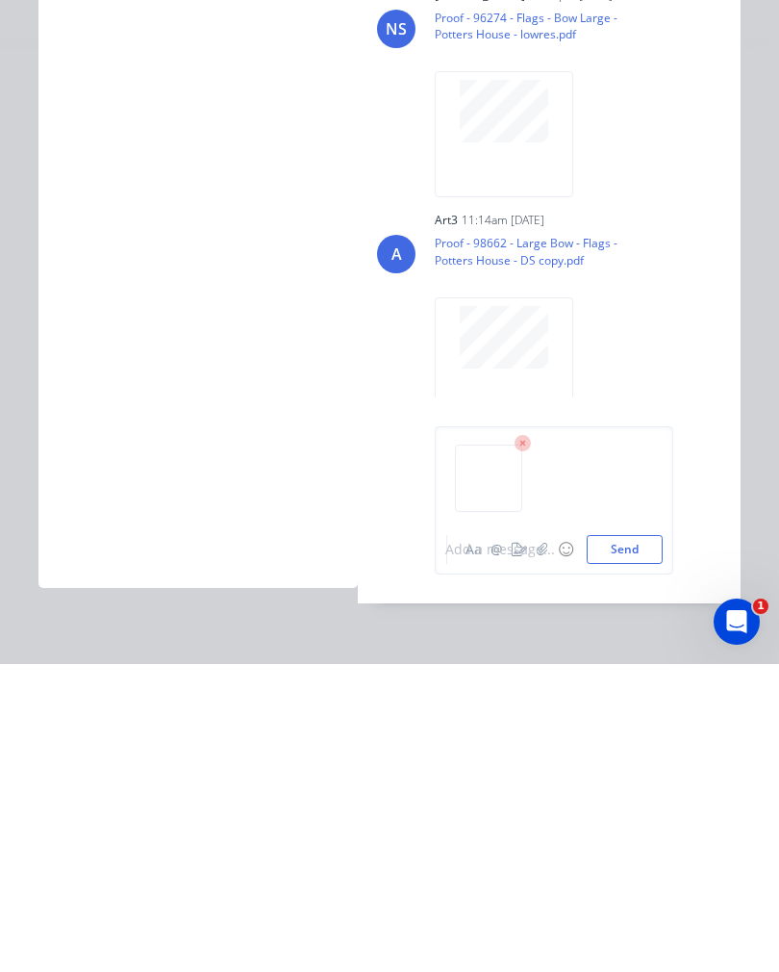
click at [645, 711] on button "Send" at bounding box center [625, 857] width 76 height 29
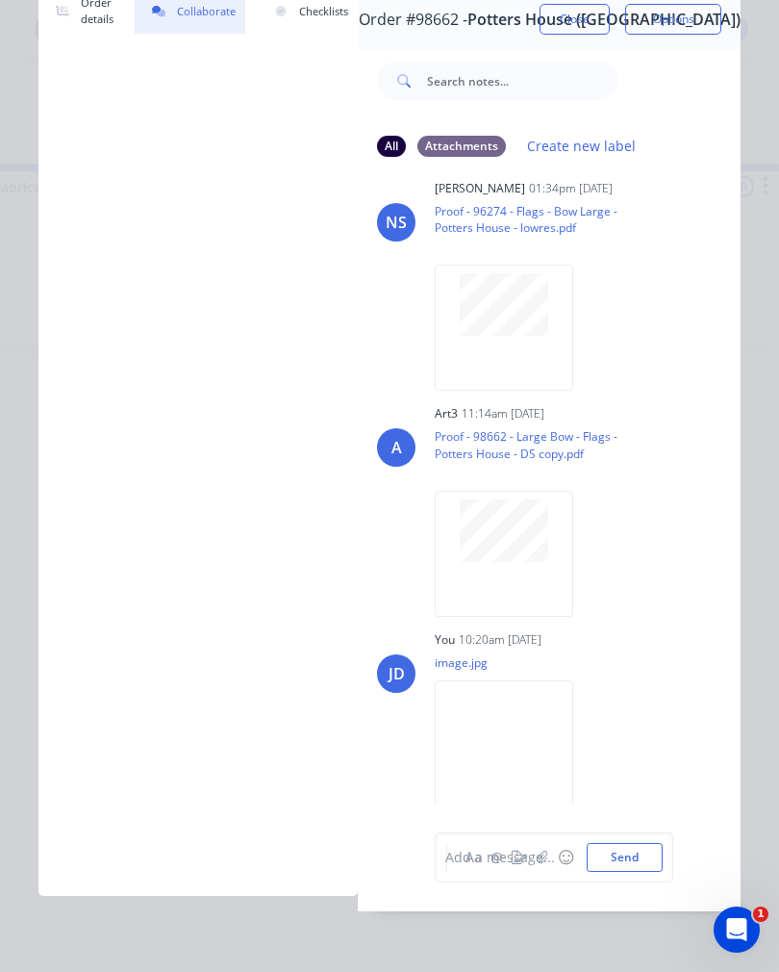
scroll to position [429, 0]
click at [544, 711] on div "Add a message..." at bounding box center [541, 857] width 192 height 20
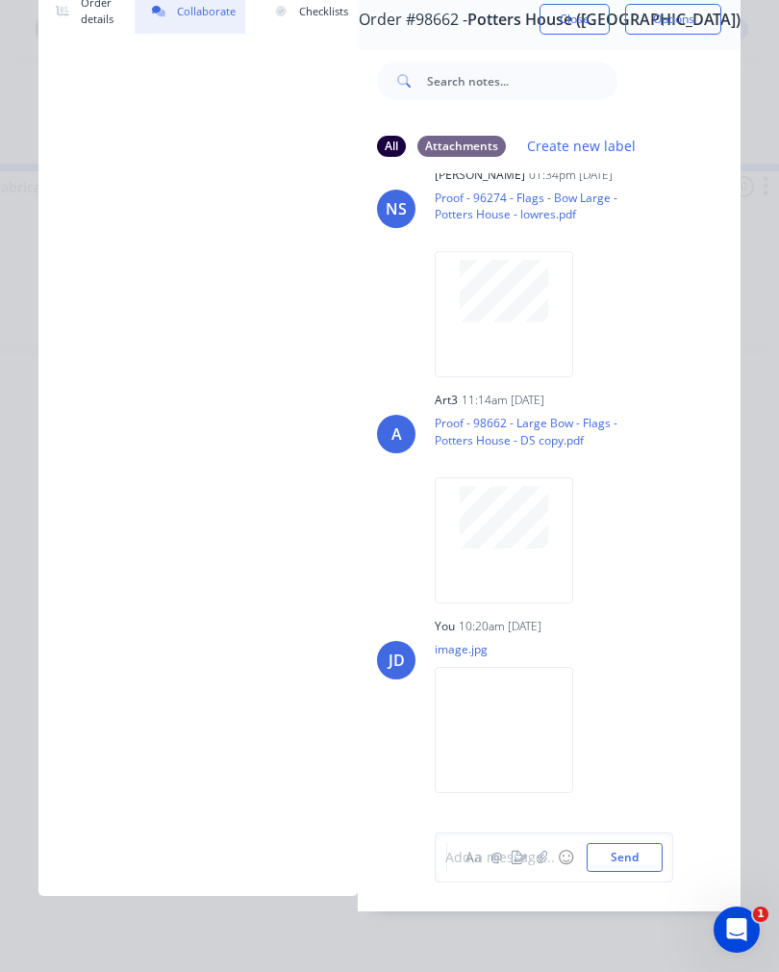
scroll to position [444, 0]
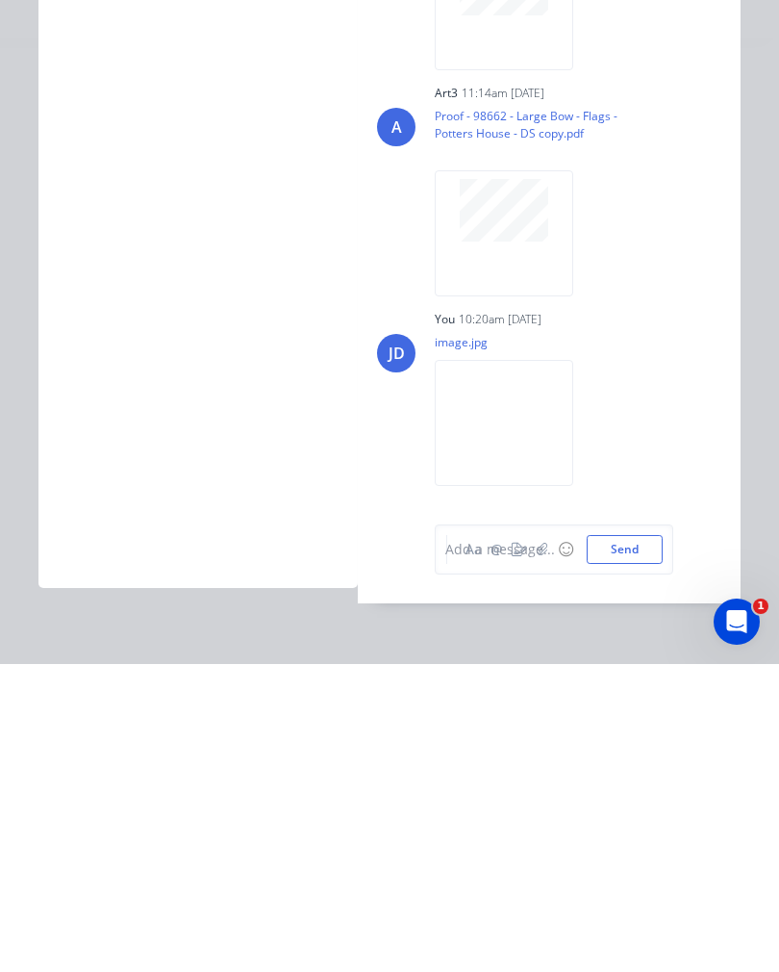
click at [546, 711] on div "Add a message..." at bounding box center [541, 857] width 192 height 20
click at [544, 711] on div "Add a message..." at bounding box center [541, 857] width 192 height 20
click at [543, 711] on div "Add a message..." at bounding box center [541, 857] width 192 height 20
click at [536, 711] on div "Add a message..." at bounding box center [541, 857] width 192 height 20
click at [546, 711] on div "Add a message..." at bounding box center [541, 857] width 192 height 20
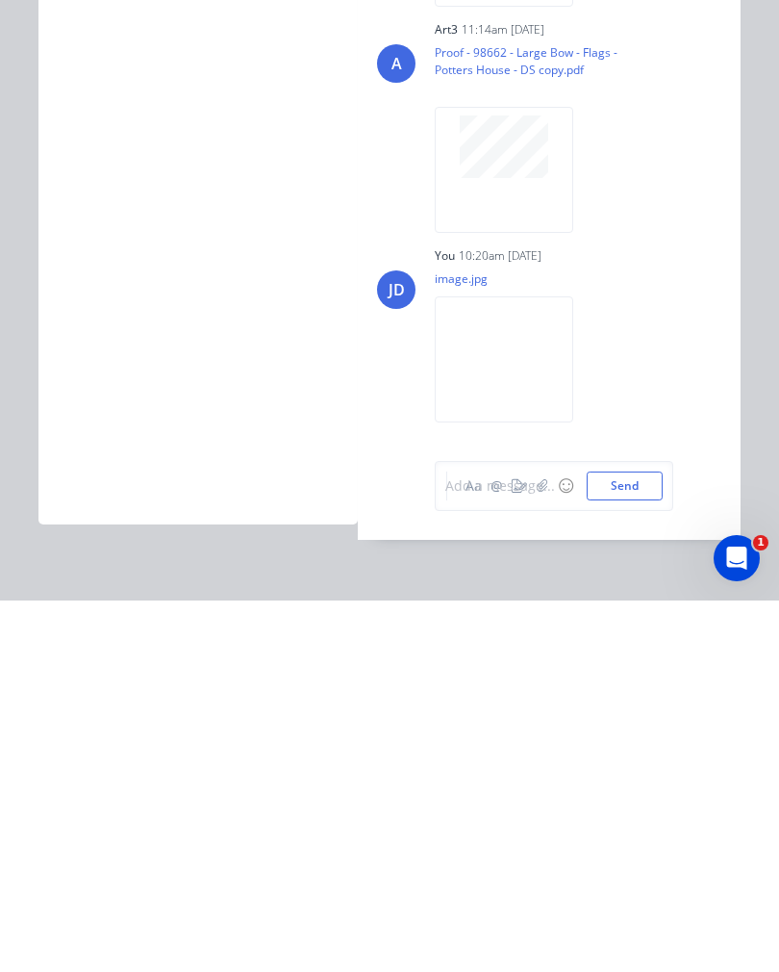
scroll to position [429, 0]
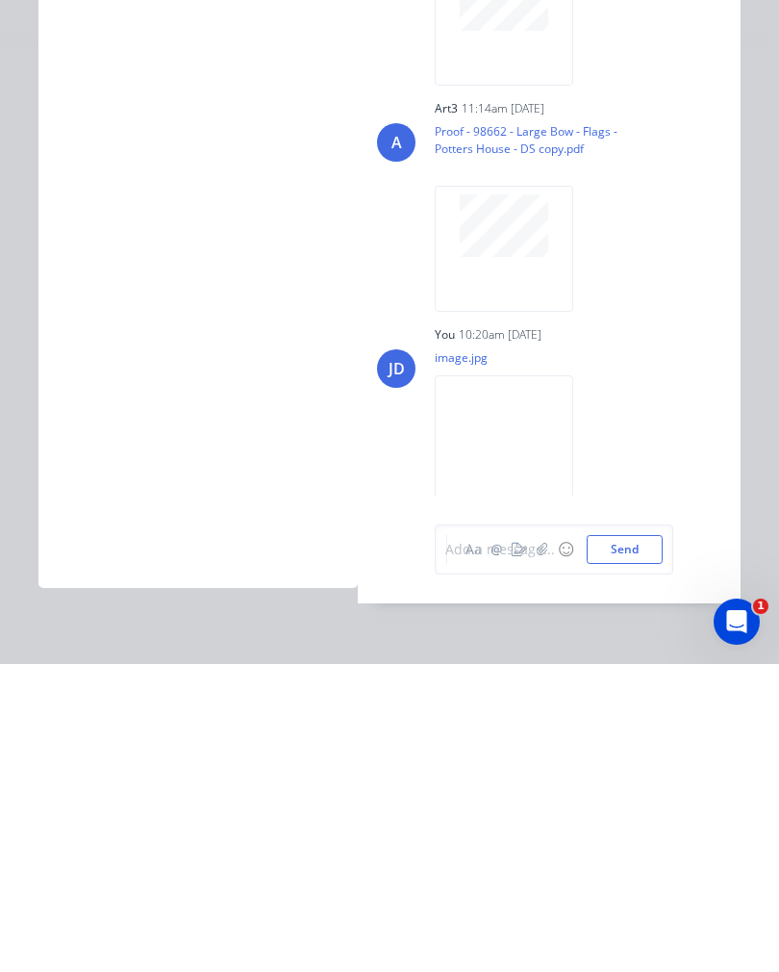
click at [542, 711] on div "Add a message..." at bounding box center [541, 857] width 192 height 20
click at [548, 711] on div "Add a message..." at bounding box center [541, 857] width 192 height 20
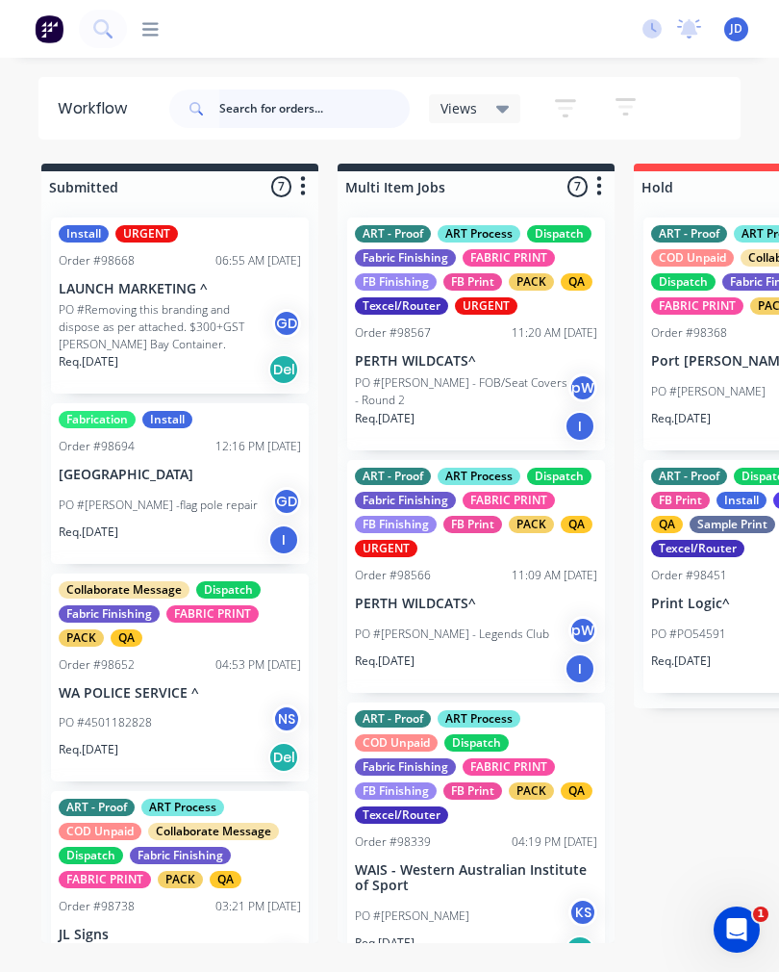
click at [361, 113] on input "text" at bounding box center [314, 108] width 190 height 38
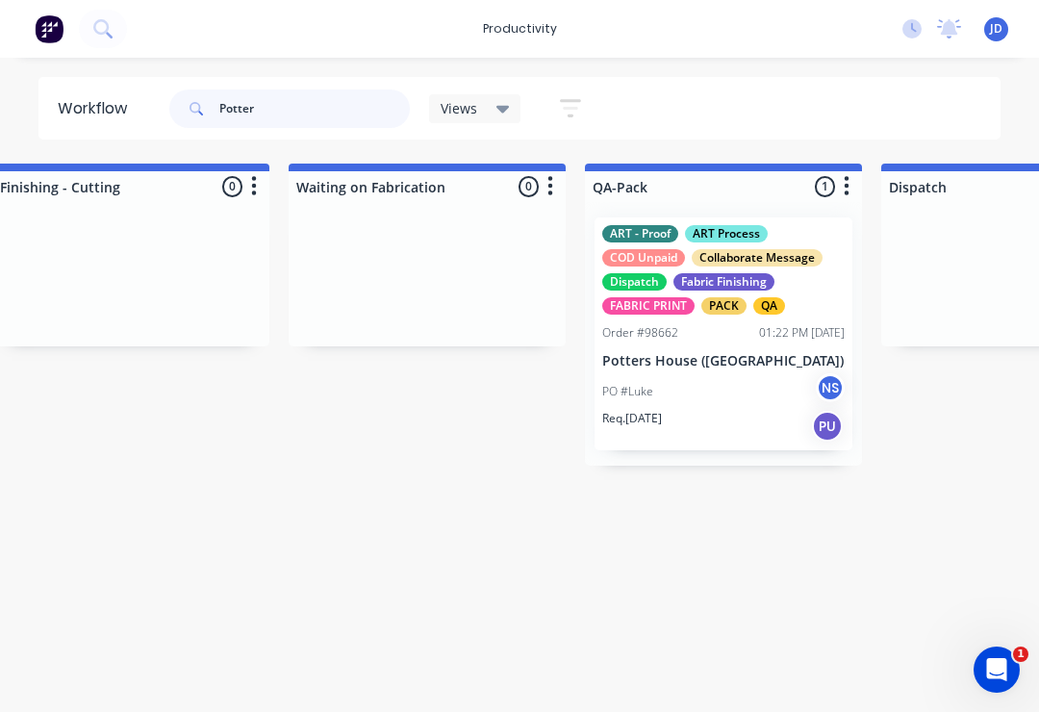
scroll to position [0, 4534]
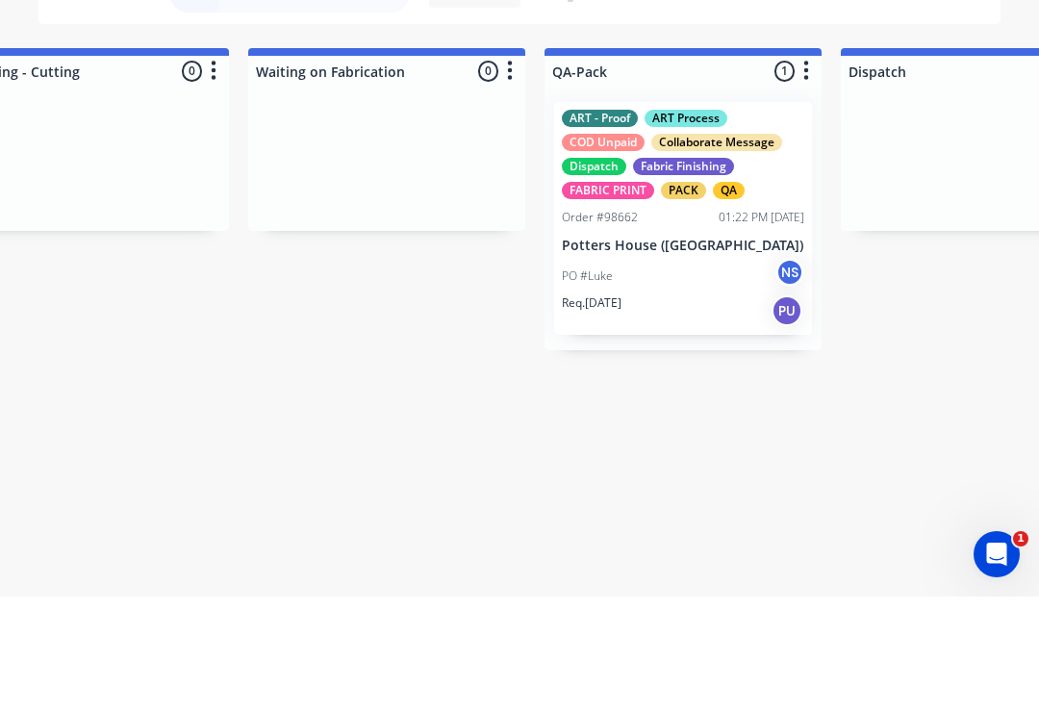
click at [696, 217] on div "ART - Proof ART Process COD Unpaid Collaborate Message Dispatch Fabric Finishin…" at bounding box center [683, 333] width 258 height 233
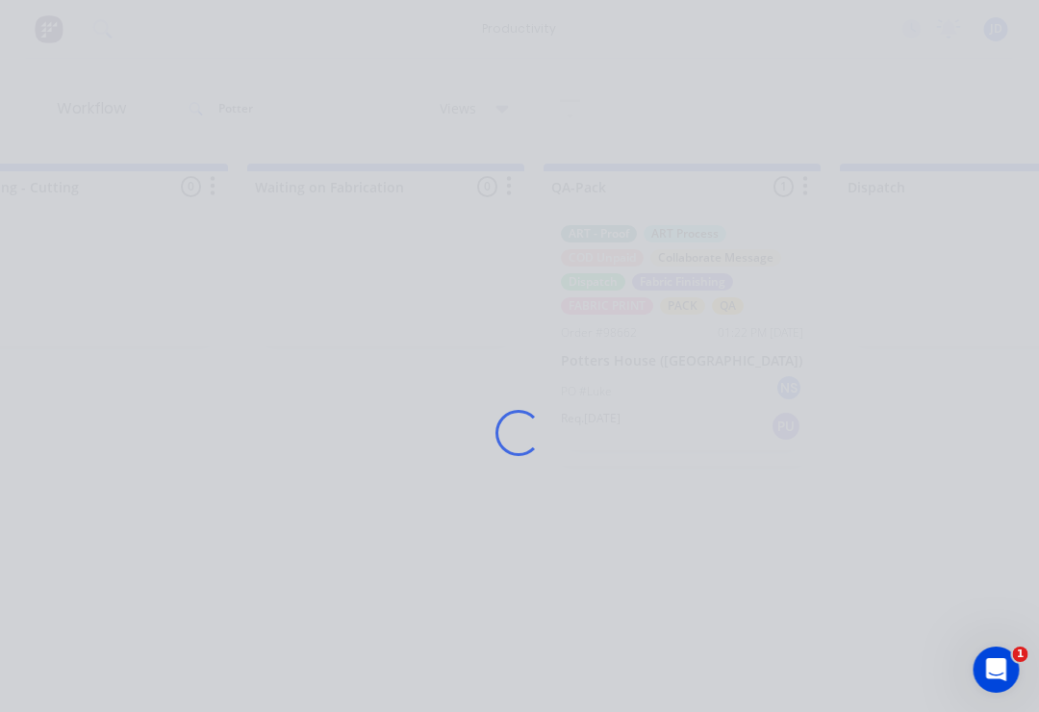
scroll to position [0, 4535]
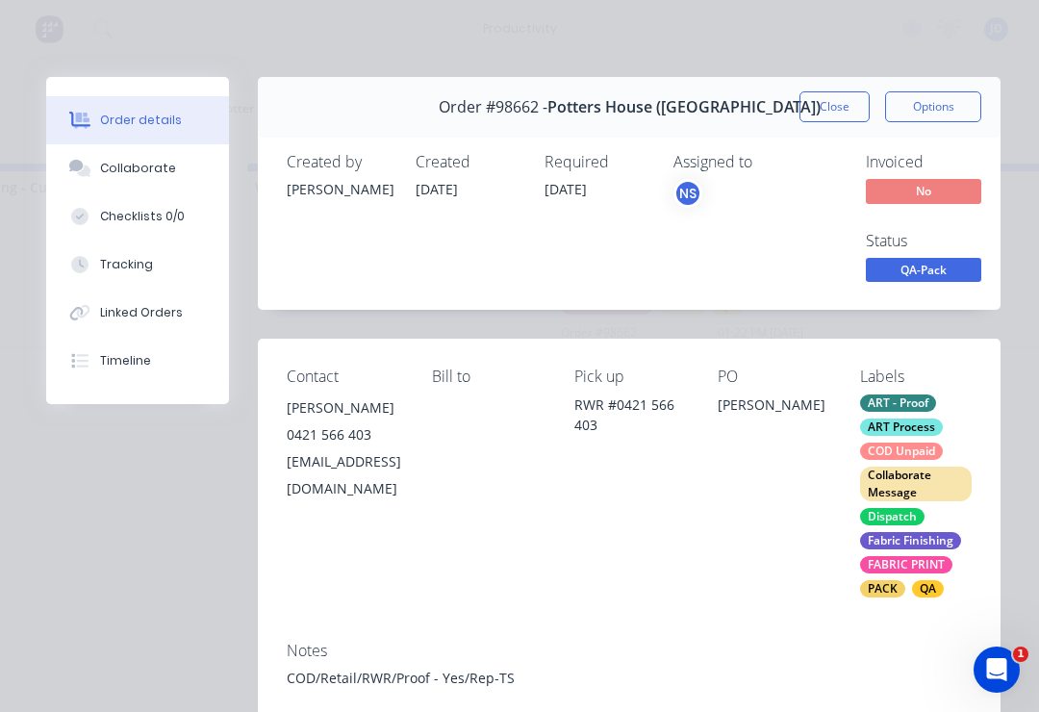
click at [168, 150] on button "Collaborate" at bounding box center [137, 168] width 183 height 48
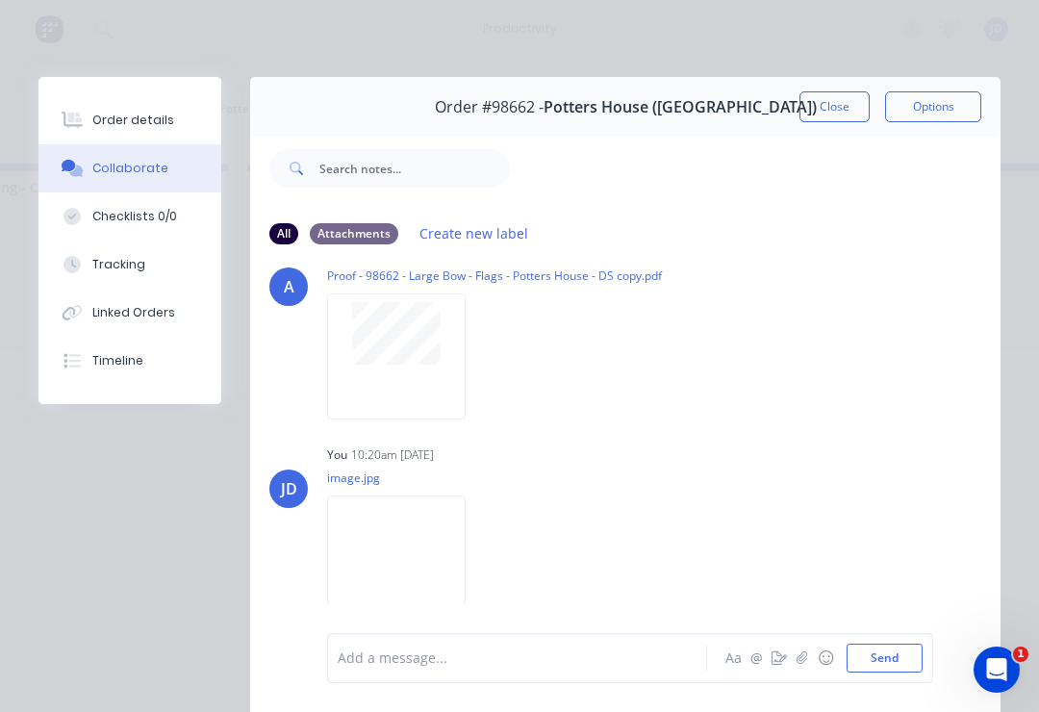
scroll to position [673, 0]
click at [778, 664] on icon "button" at bounding box center [801, 657] width 11 height 13
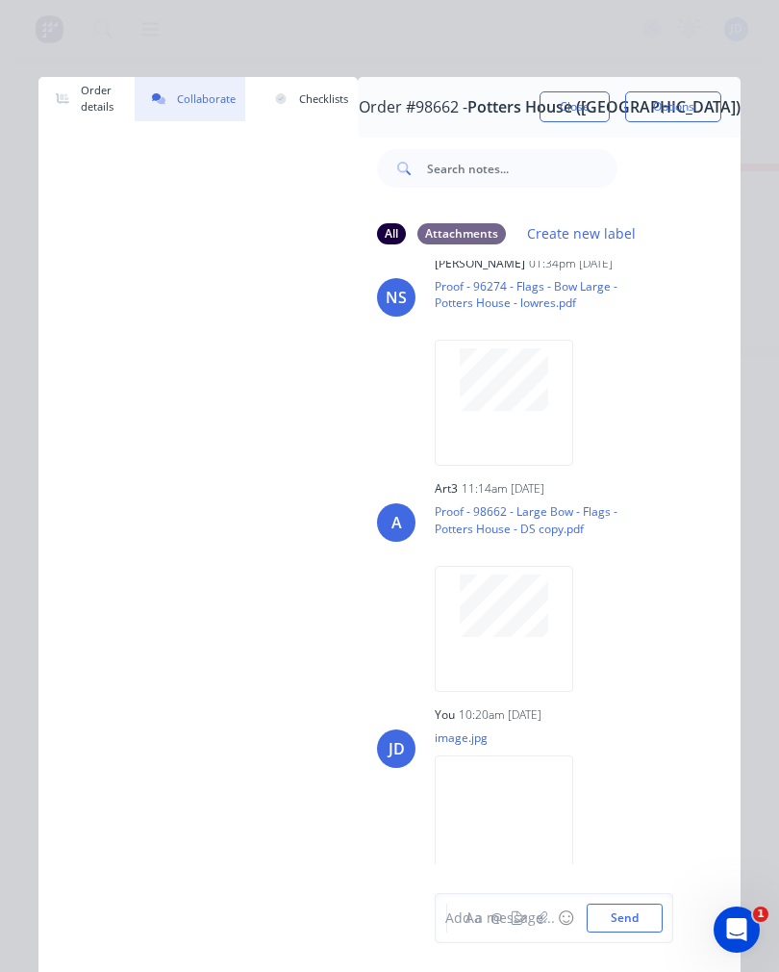
click at [554, 912] on div "Add a message..." at bounding box center [541, 918] width 192 height 20
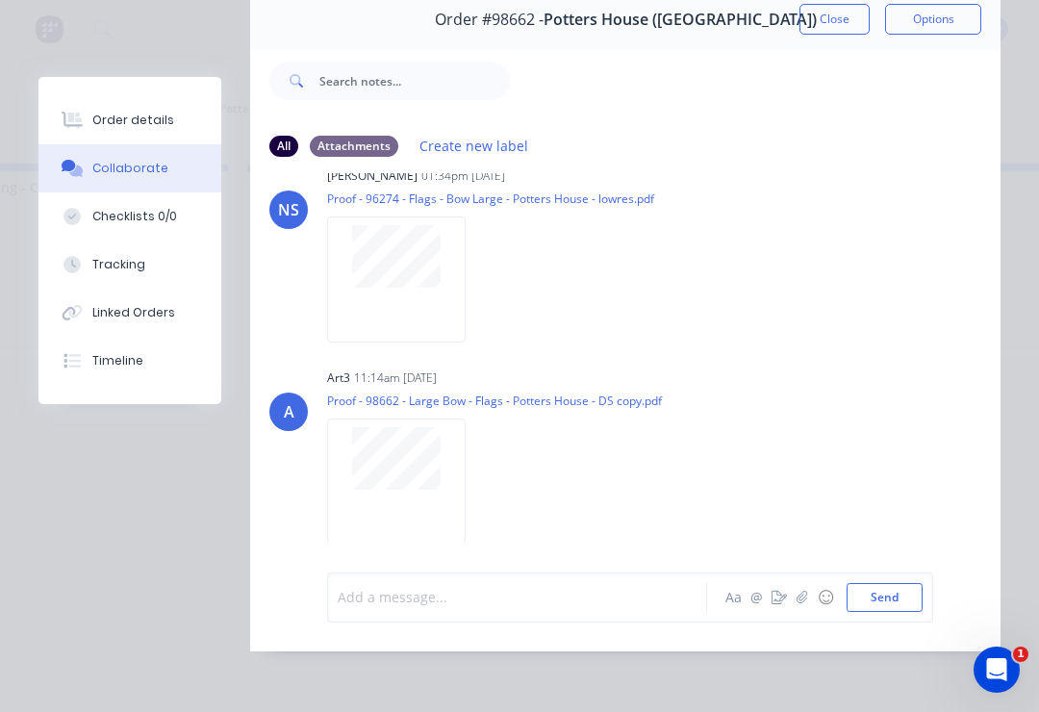
scroll to position [116, 0]
click at [203, 131] on button "Order details" at bounding box center [129, 120] width 183 height 48
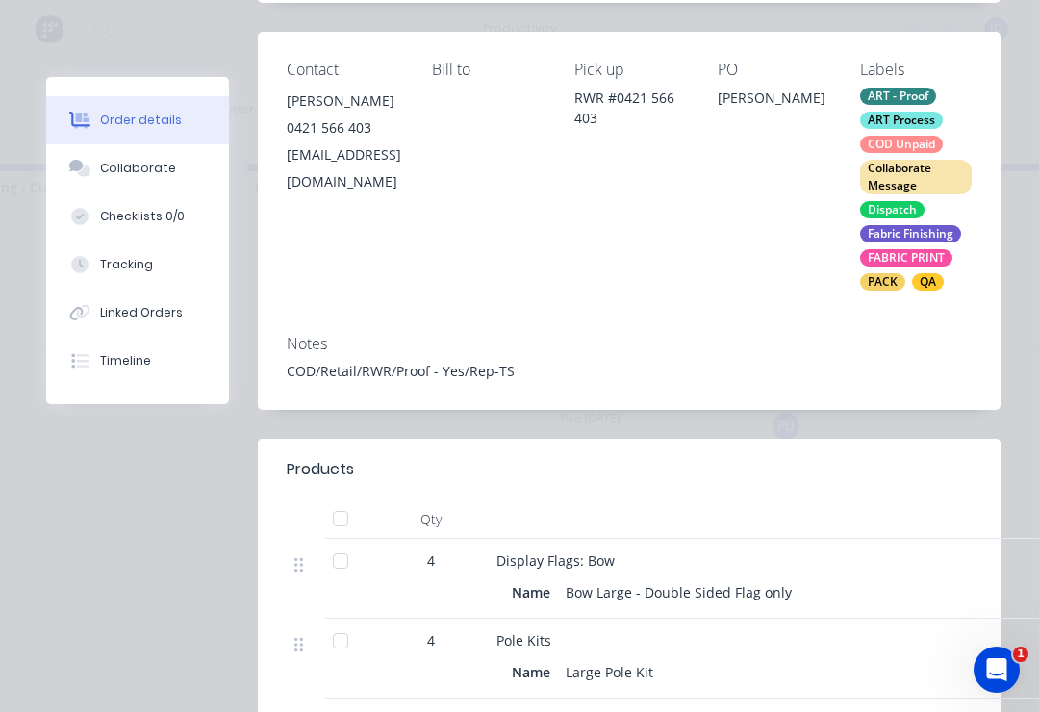
scroll to position [307, 0]
click at [180, 195] on button "Checklists 0/0" at bounding box center [137, 216] width 183 height 48
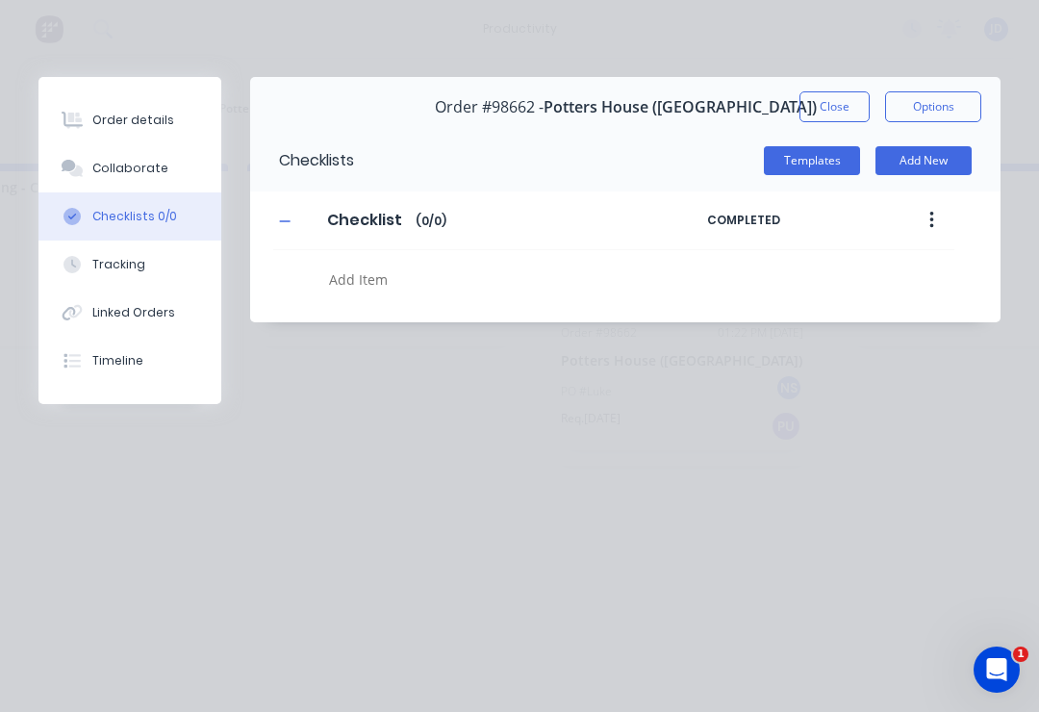
scroll to position [0, 0]
click at [198, 169] on button "Collaborate" at bounding box center [129, 168] width 183 height 48
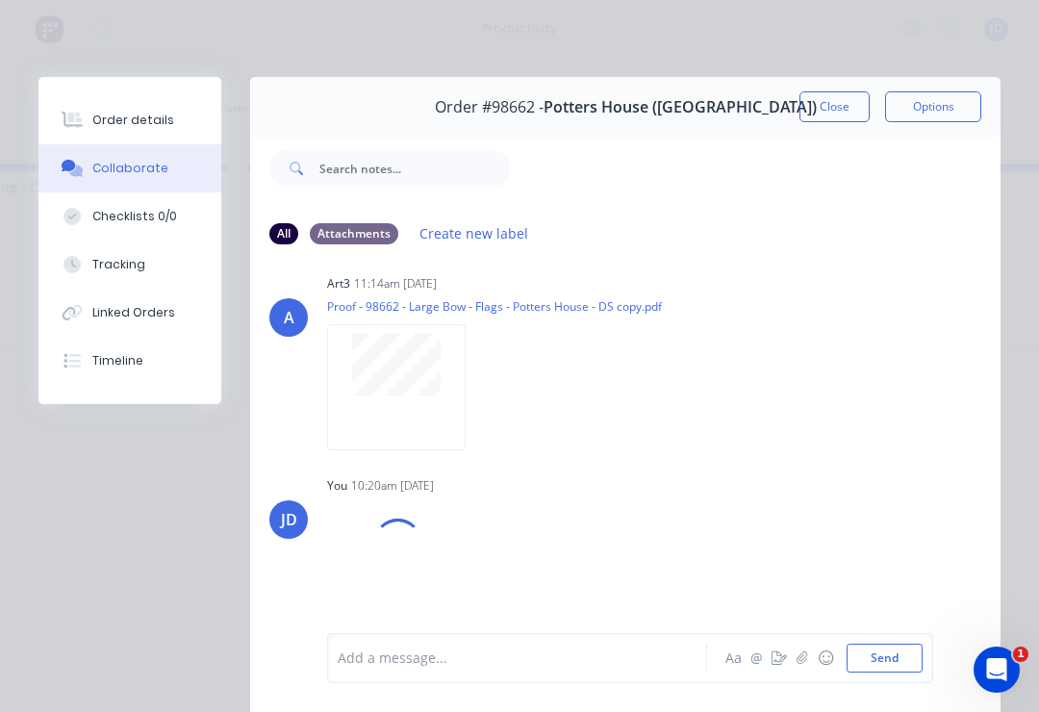
scroll to position [627, 0]
click at [778, 655] on icon "button" at bounding box center [802, 657] width 12 height 13
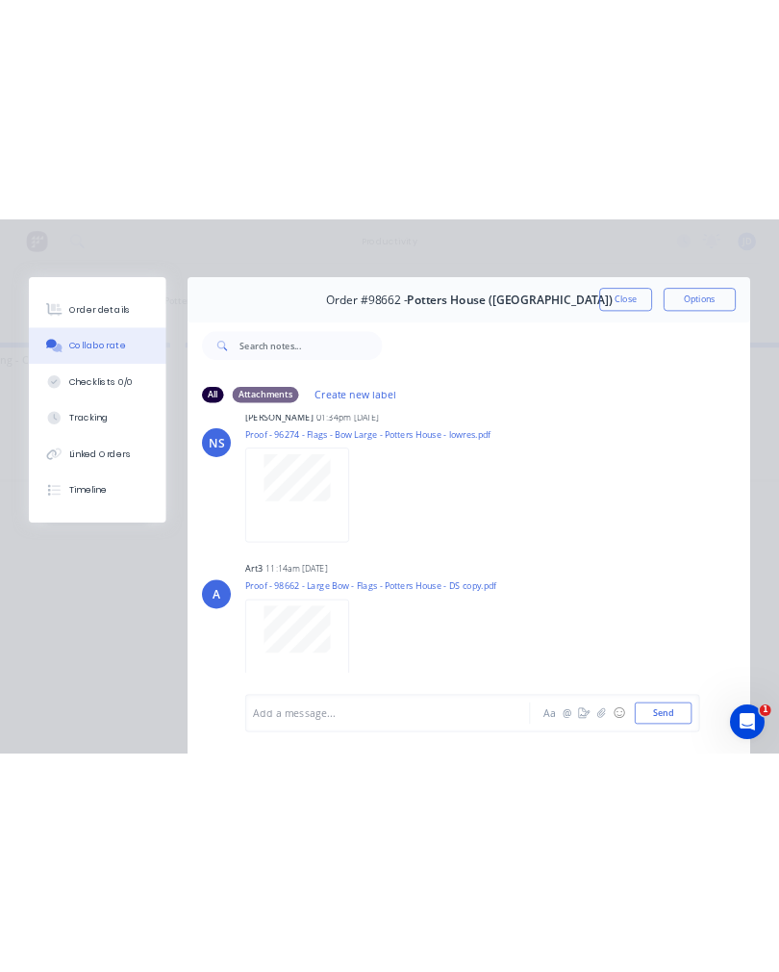
scroll to position [0, 0]
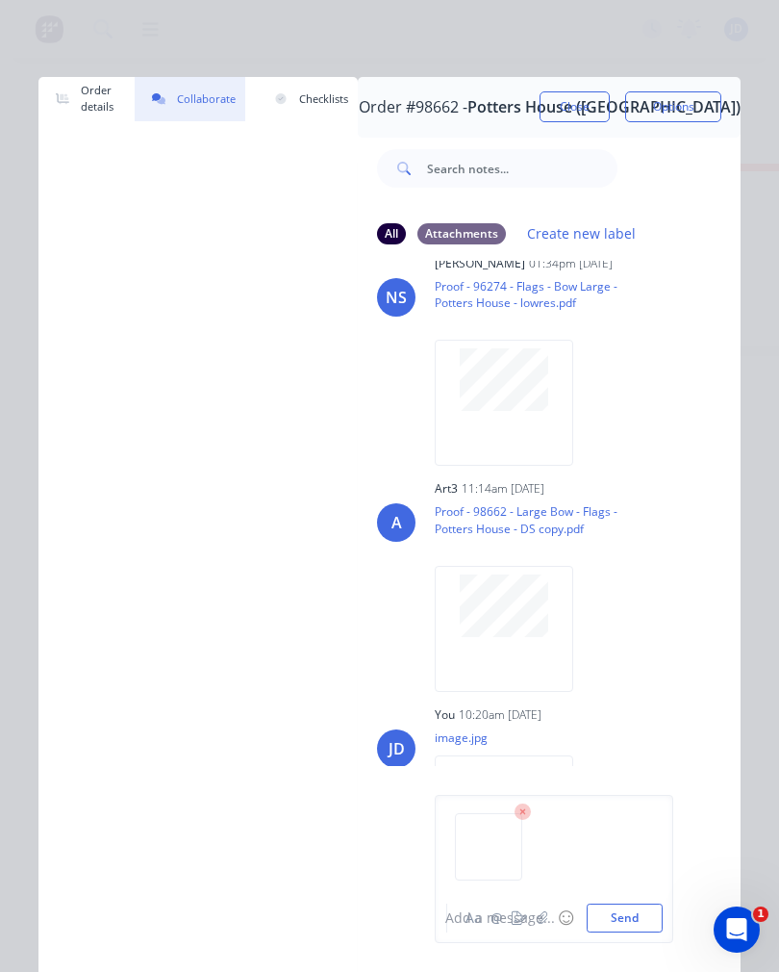
click at [640, 918] on button "Send" at bounding box center [625, 917] width 76 height 29
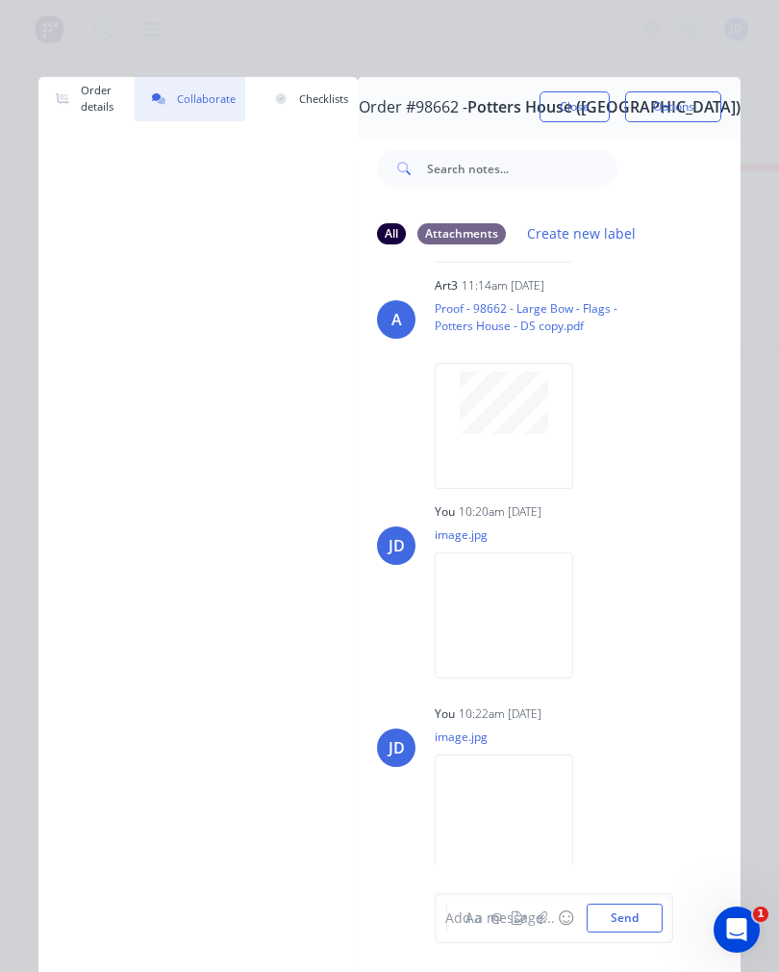
scroll to position [654, 0]
click at [569, 106] on button "Close" at bounding box center [575, 106] width 70 height 31
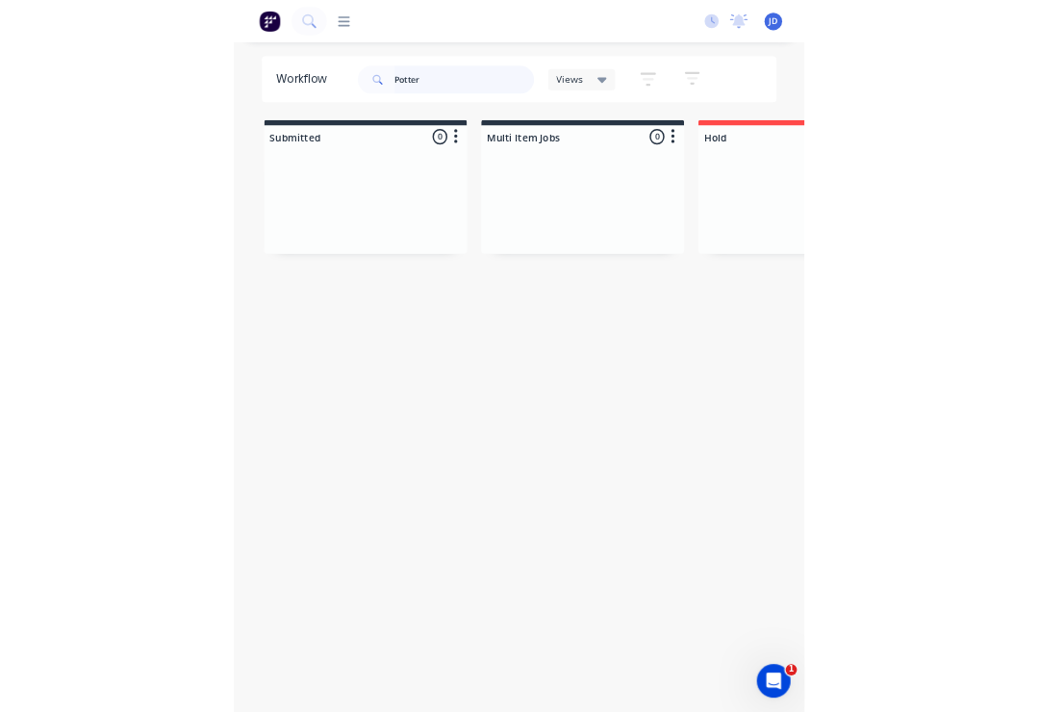
scroll to position [0, 4535]
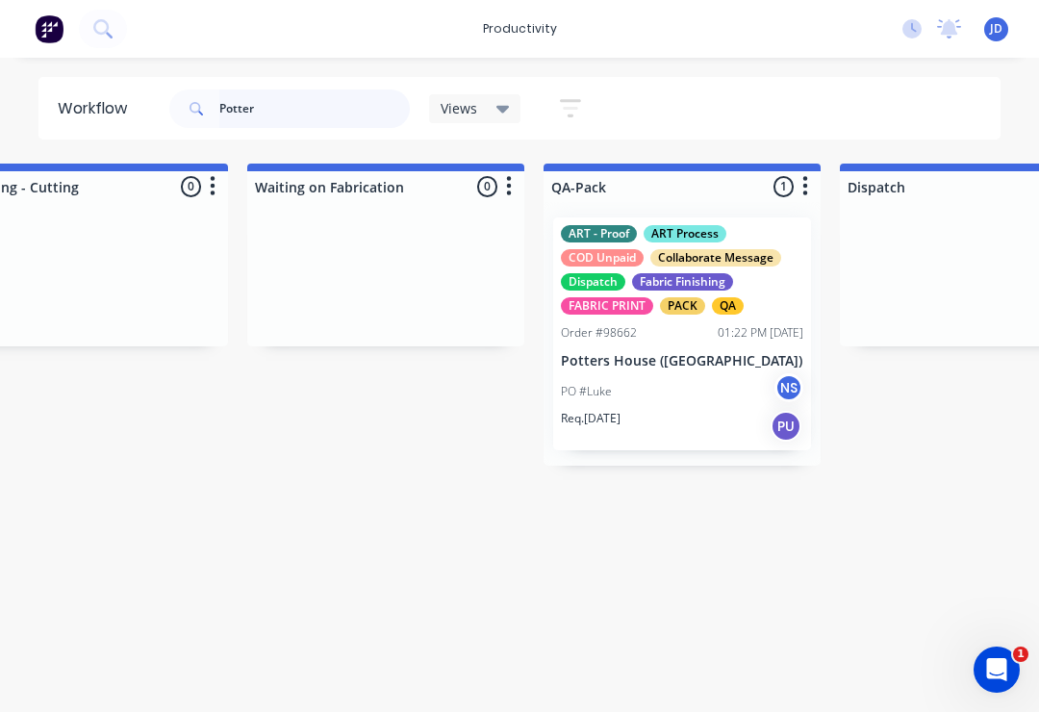
click at [313, 118] on input "Potter" at bounding box center [314, 108] width 190 height 38
type input "P"
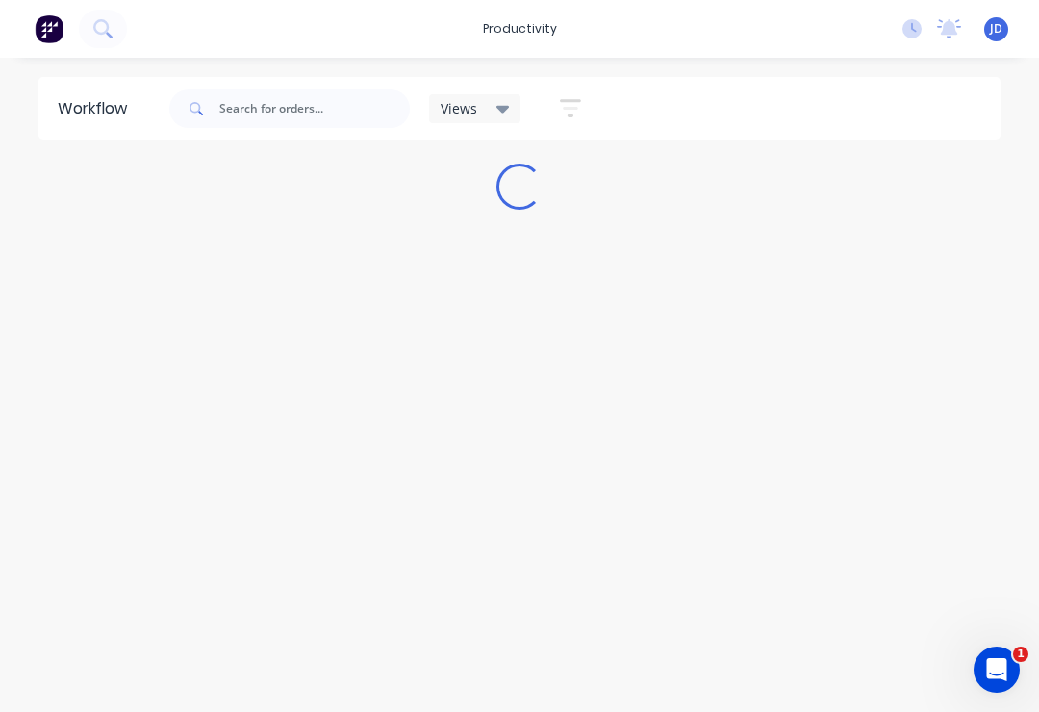
scroll to position [0, 0]
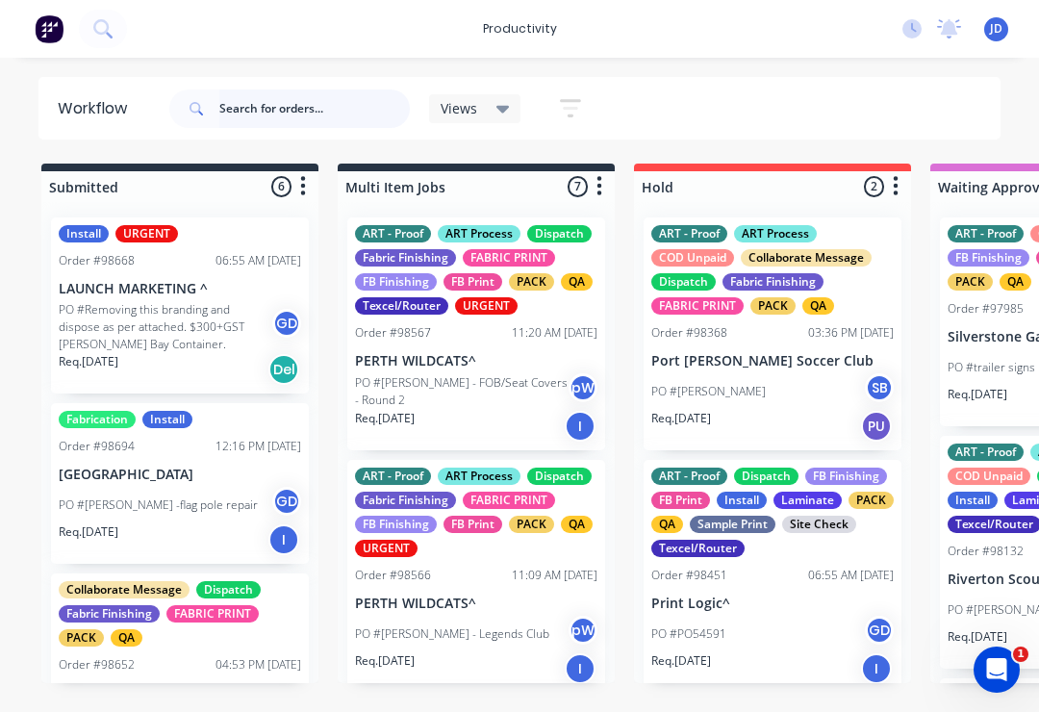
click at [240, 99] on input "text" at bounding box center [314, 108] width 190 height 38
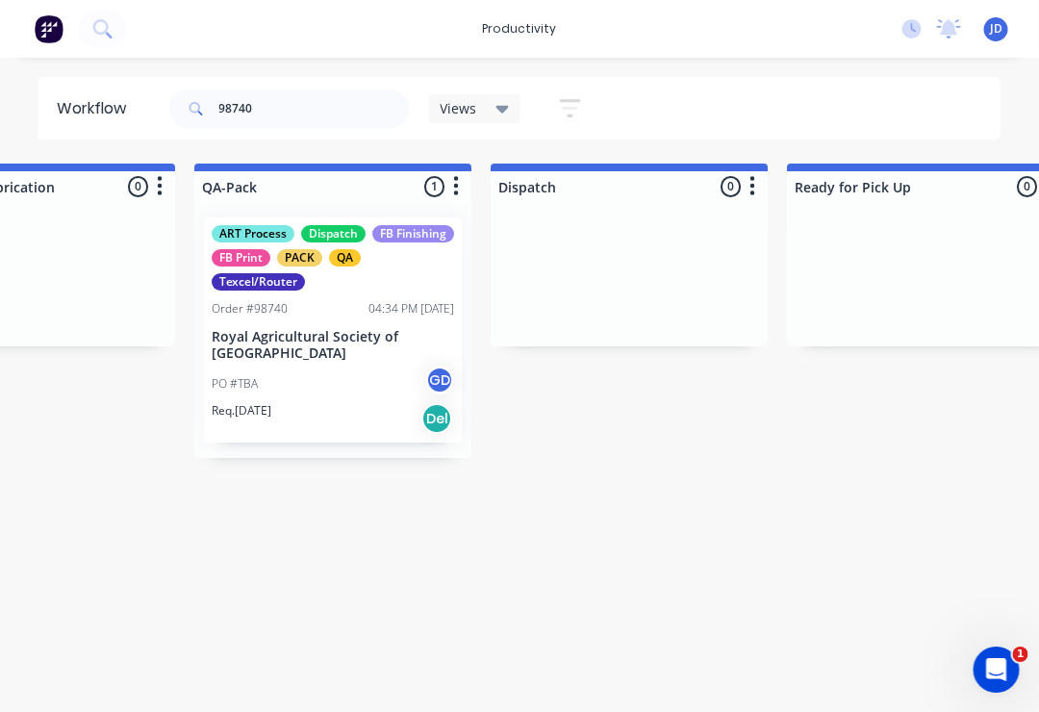
click at [311, 374] on div "PO #TBA GD" at bounding box center [334, 384] width 242 height 37
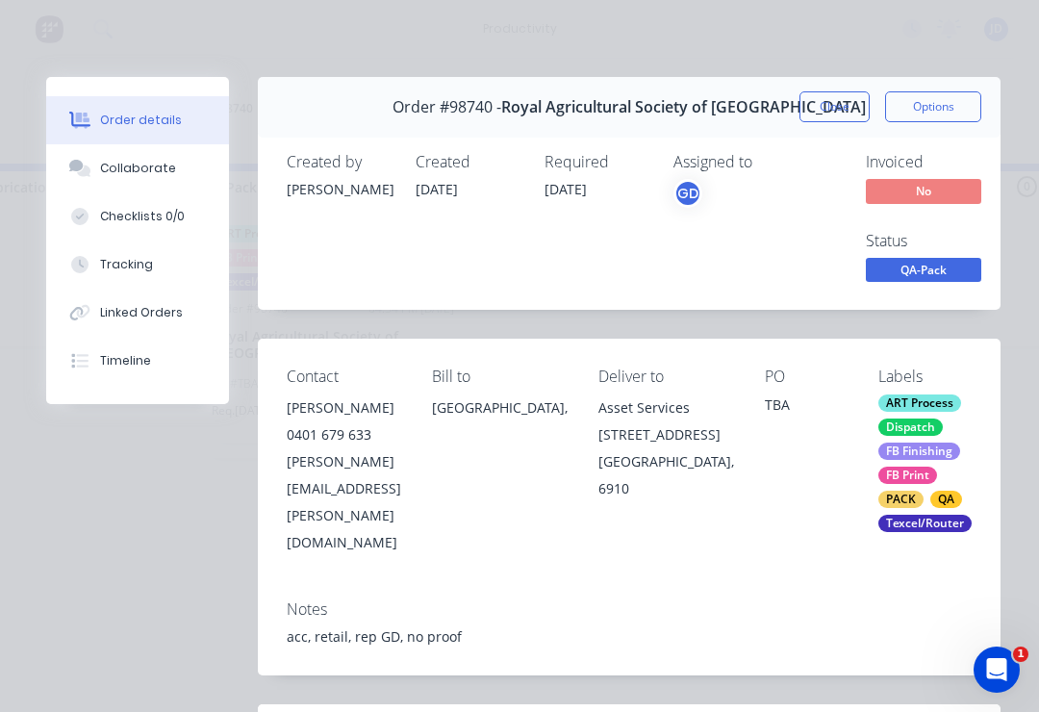
click at [181, 178] on button "Collaborate" at bounding box center [137, 168] width 183 height 48
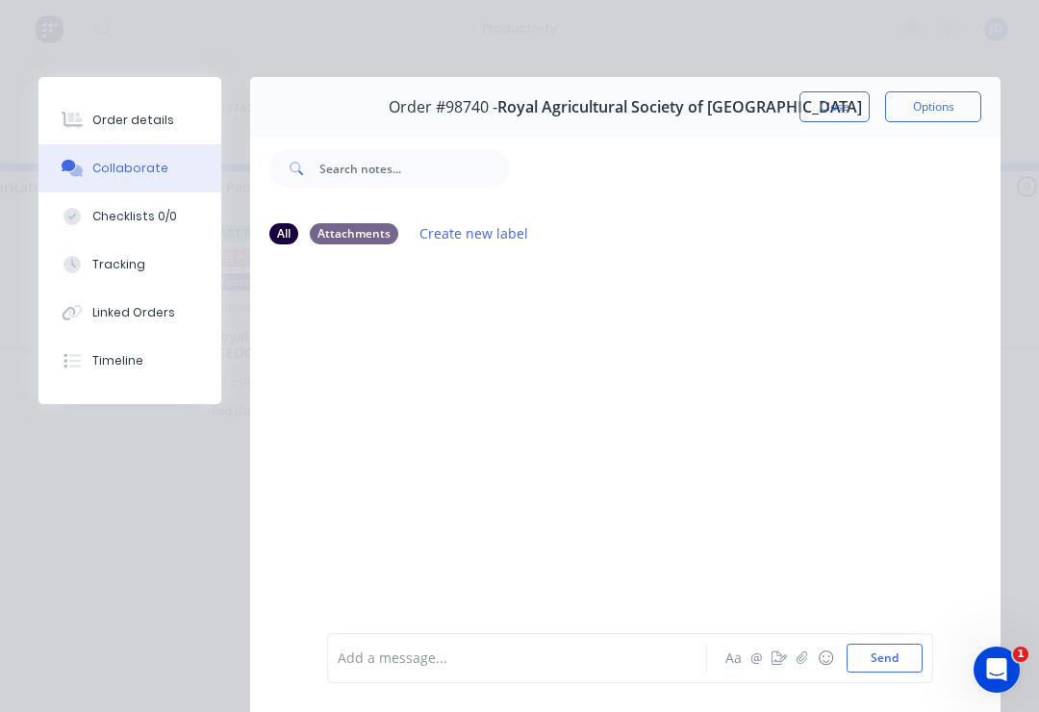
click at [778, 656] on icon "button" at bounding box center [801, 657] width 11 height 13
click at [778, 654] on button "Send" at bounding box center [885, 658] width 76 height 29
click at [149, 102] on button "Order details" at bounding box center [129, 120] width 183 height 48
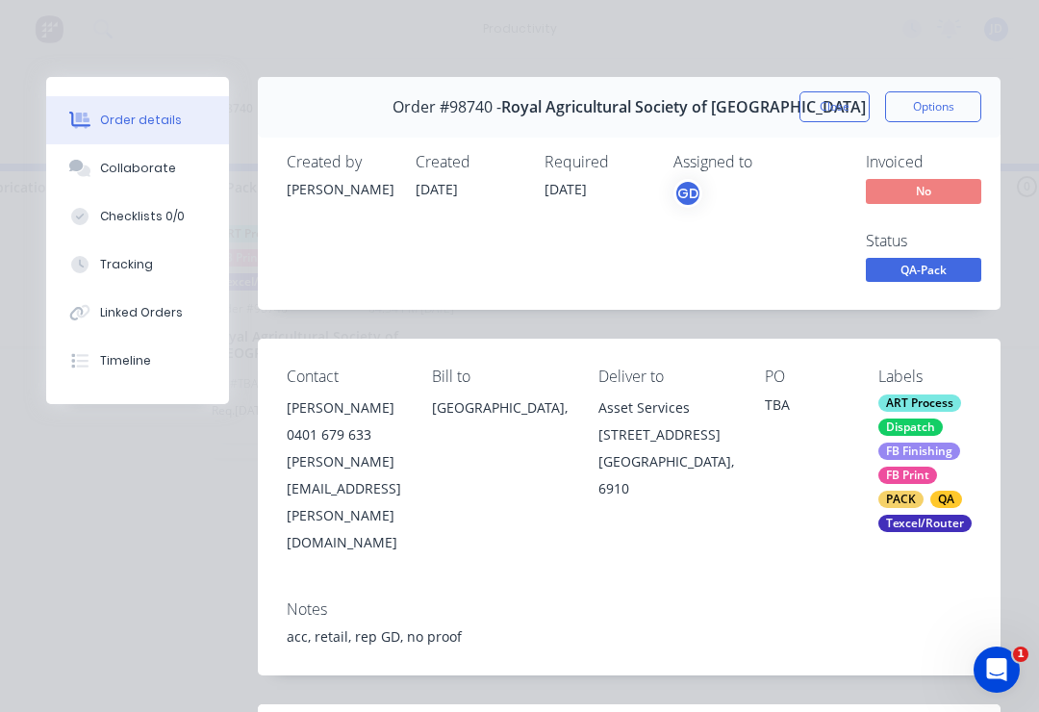
click at [778, 265] on span "QA-Pack" at bounding box center [923, 270] width 115 height 24
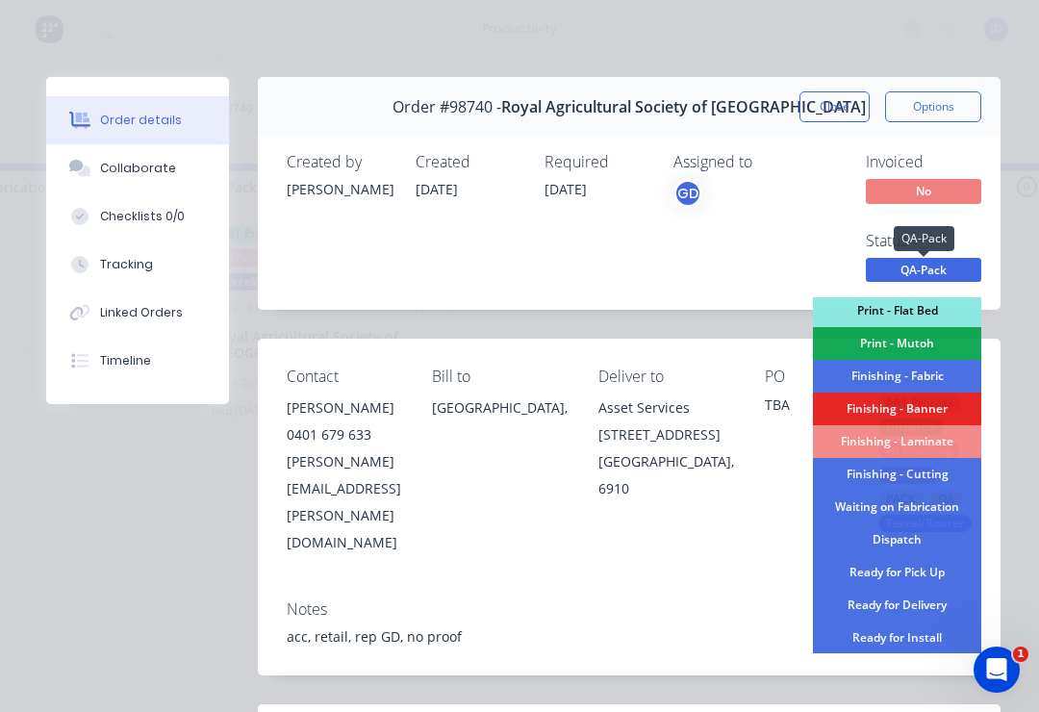
scroll to position [340, 0]
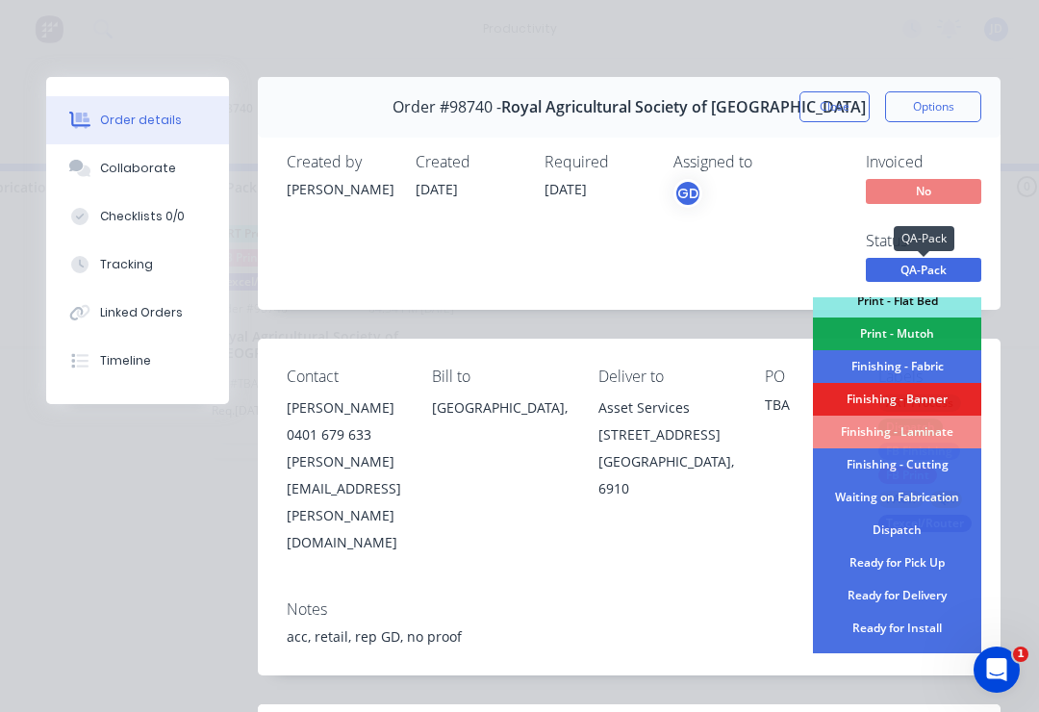
click at [778, 534] on div "Dispatch" at bounding box center [897, 530] width 168 height 33
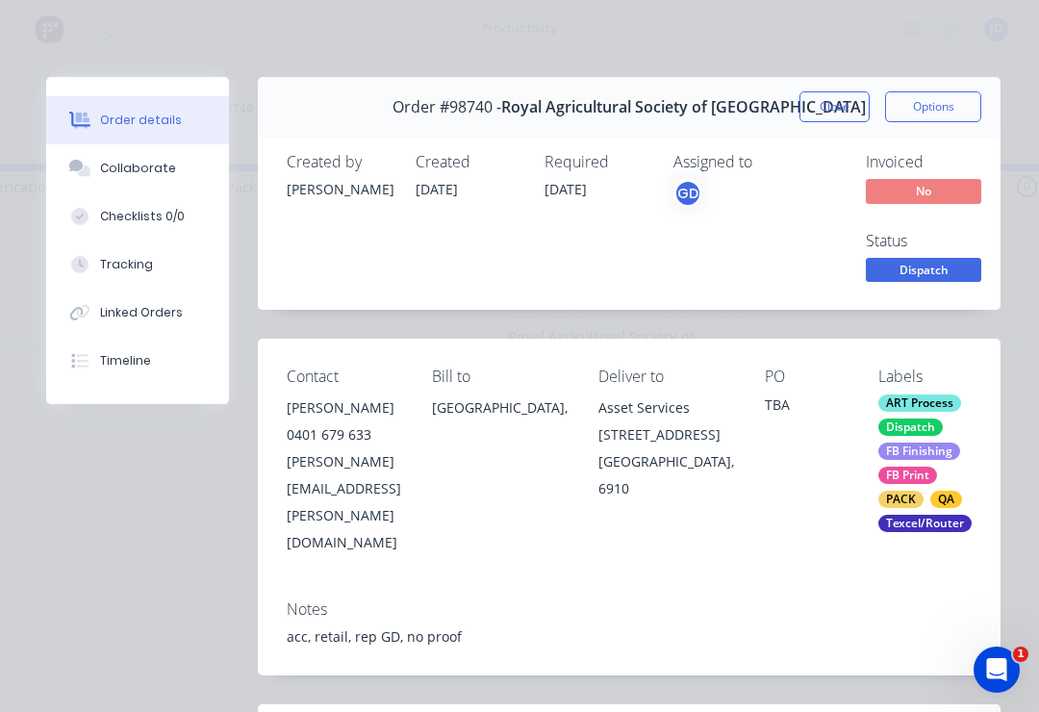
click at [778, 107] on button "Close" at bounding box center [834, 106] width 70 height 31
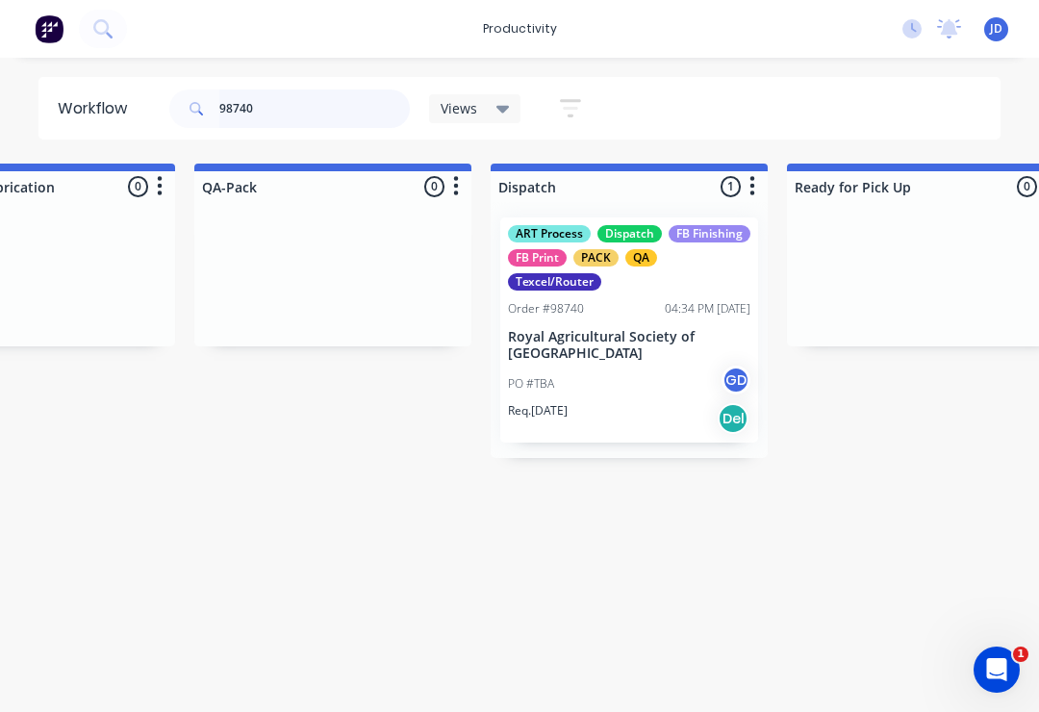
scroll to position [0, 4883]
click at [305, 107] on input "98740" at bounding box center [314, 108] width 190 height 38
type input "9"
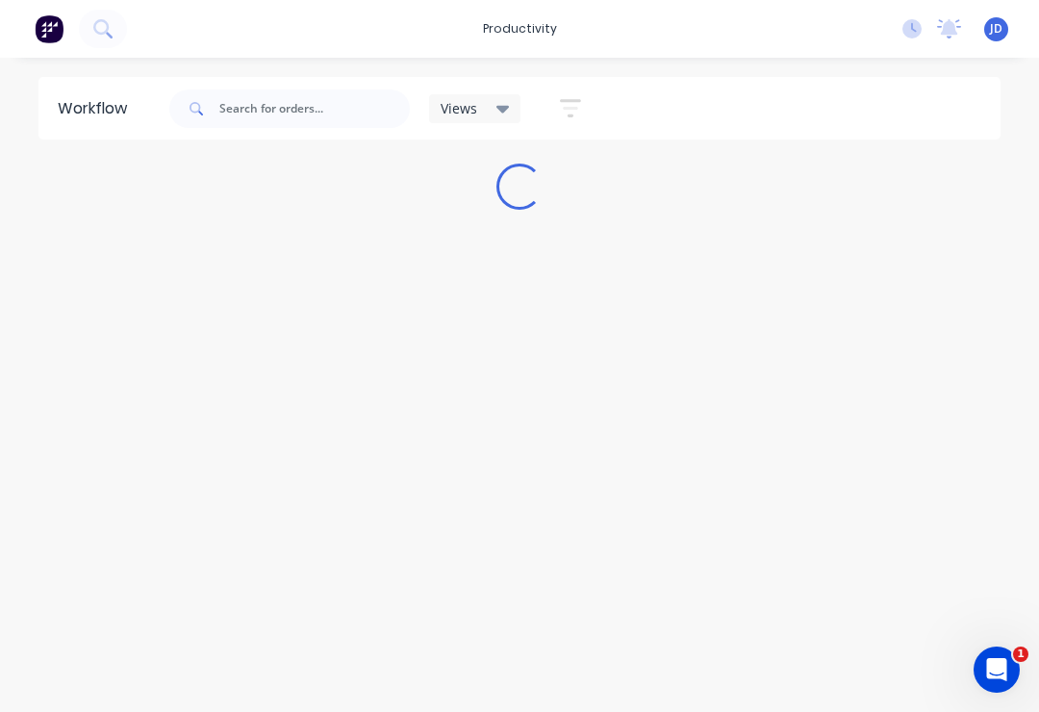
scroll to position [0, 0]
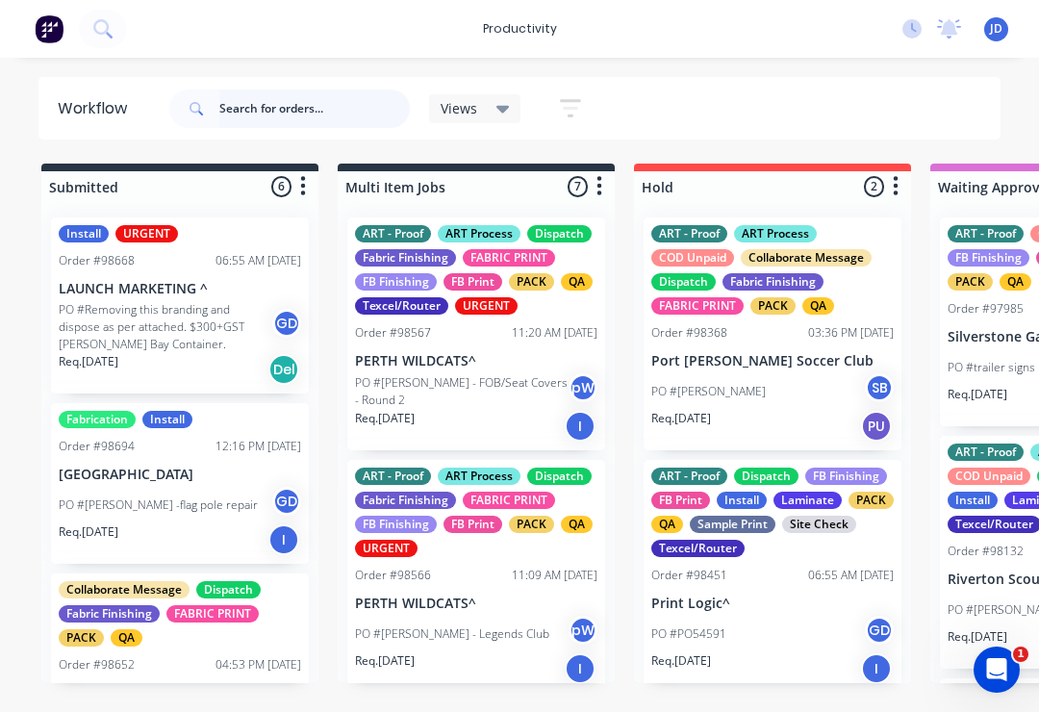
click at [320, 124] on input "text" at bounding box center [314, 108] width 190 height 38
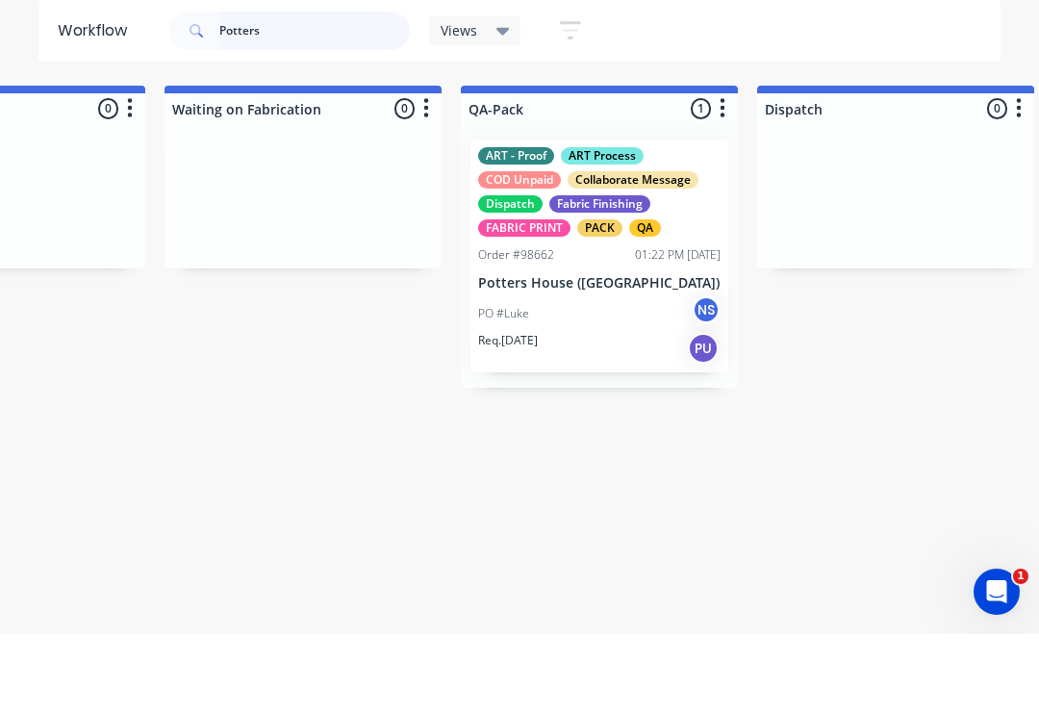
scroll to position [0, 4615]
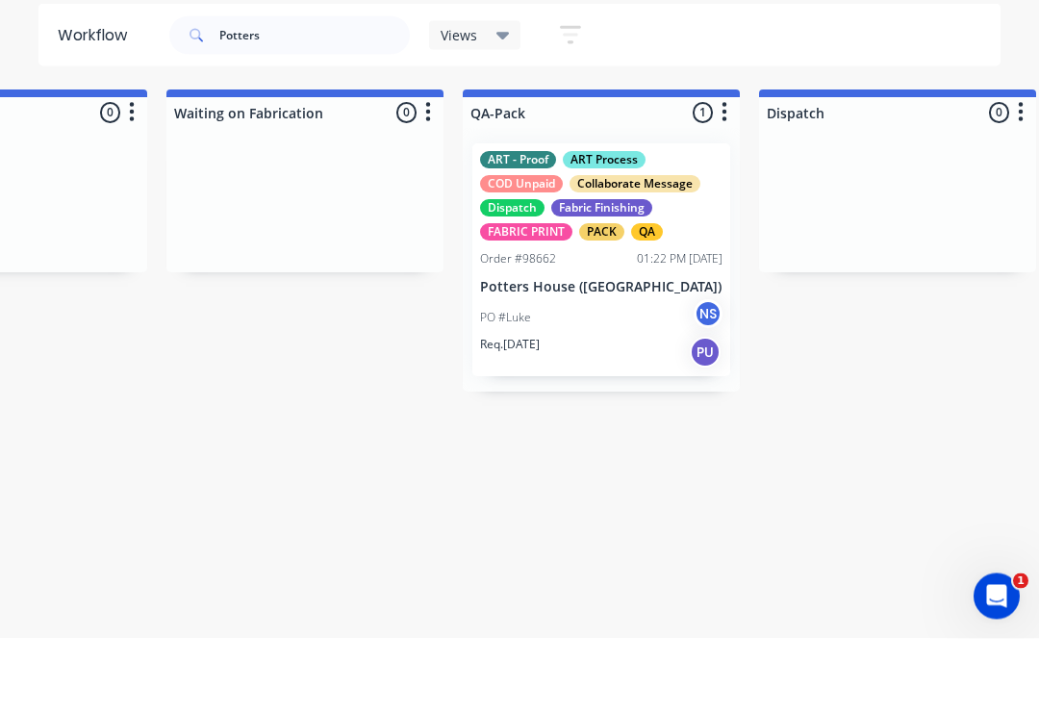
click at [625, 225] on div "ART - Proof ART Process COD Unpaid Collaborate Message Dispatch Fabric Finishin…" at bounding box center [601, 269] width 242 height 89
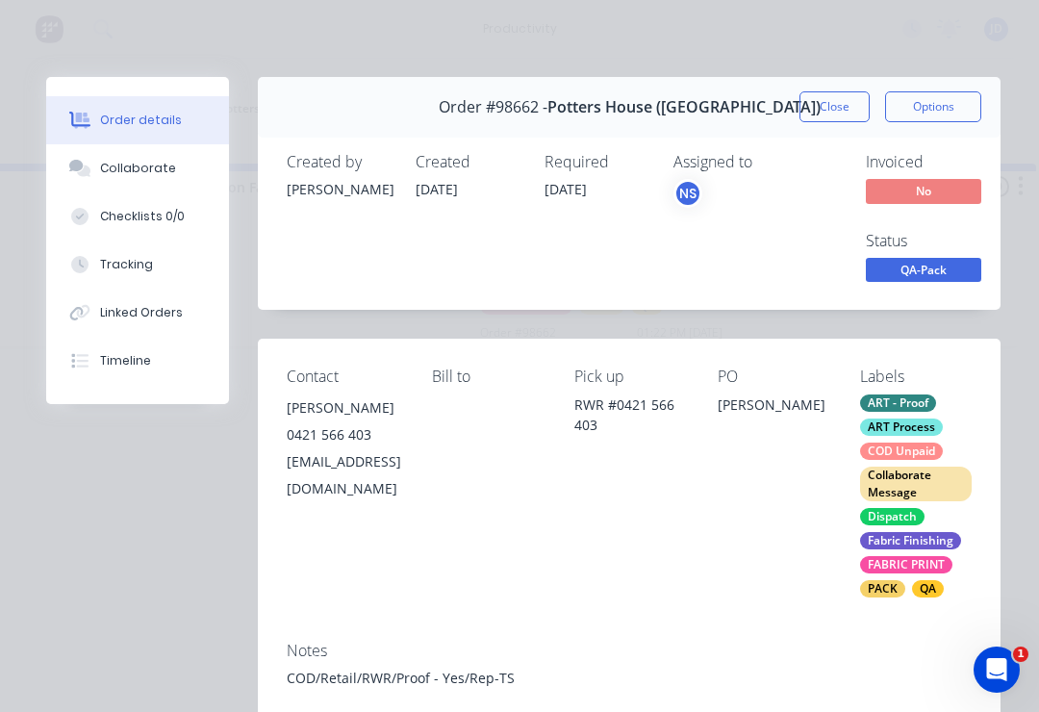
click at [778, 276] on span "QA-Pack" at bounding box center [923, 270] width 115 height 24
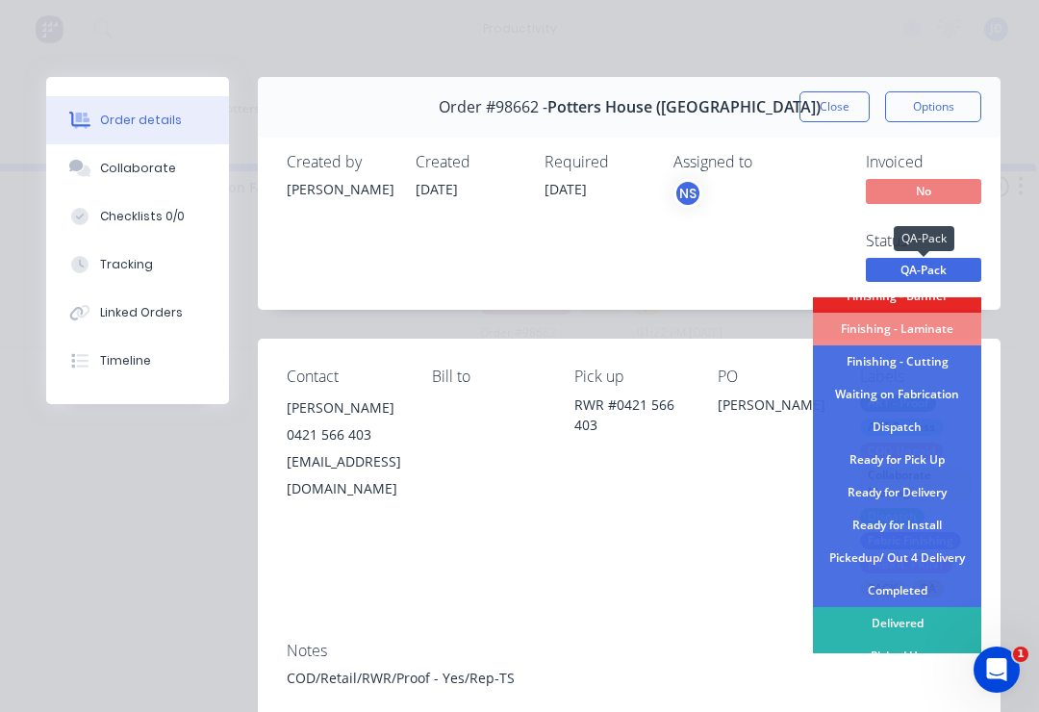
scroll to position [443, 0]
click at [778, 459] on div "Ready for Pick Up" at bounding box center [897, 458] width 168 height 33
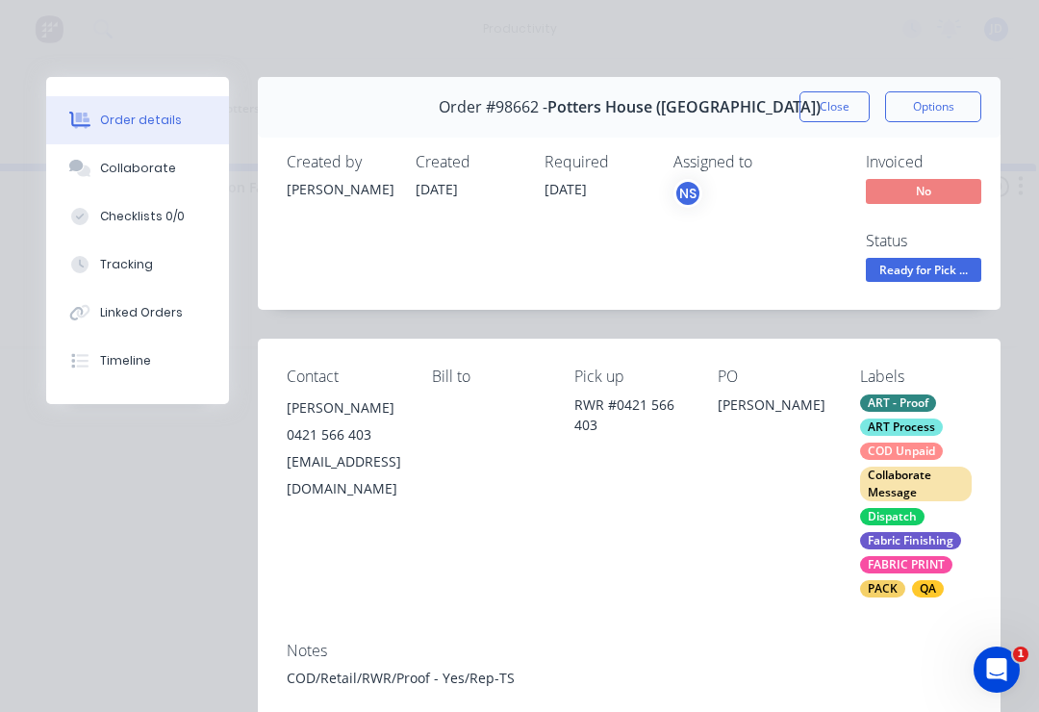
click at [778, 105] on button "Close" at bounding box center [834, 106] width 70 height 31
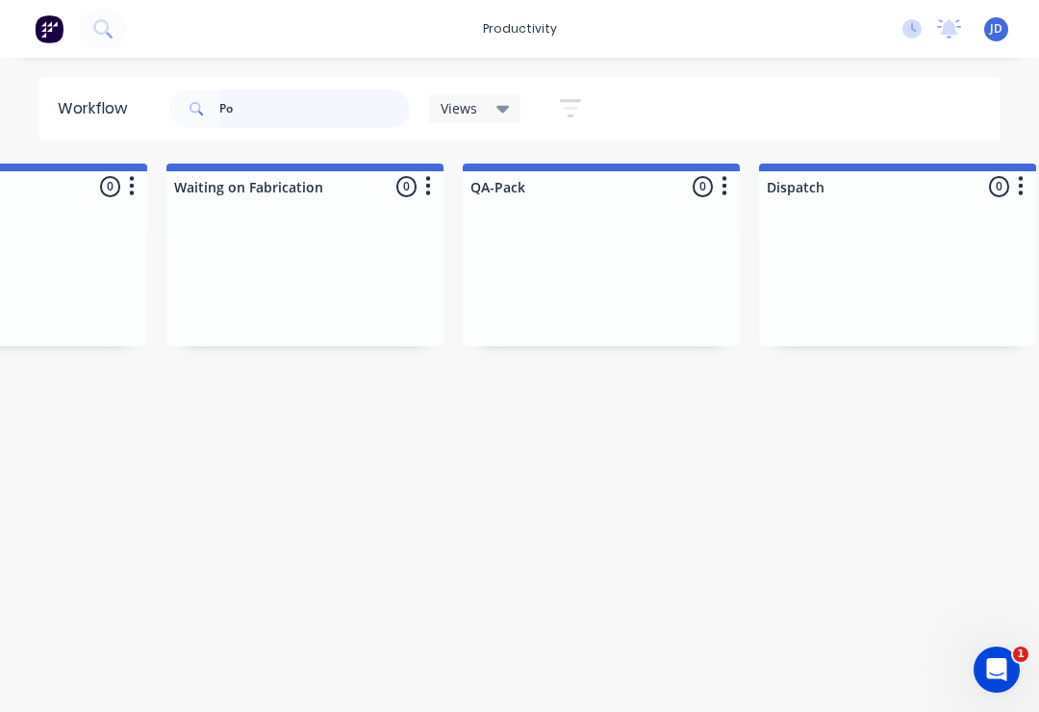
type input "P"
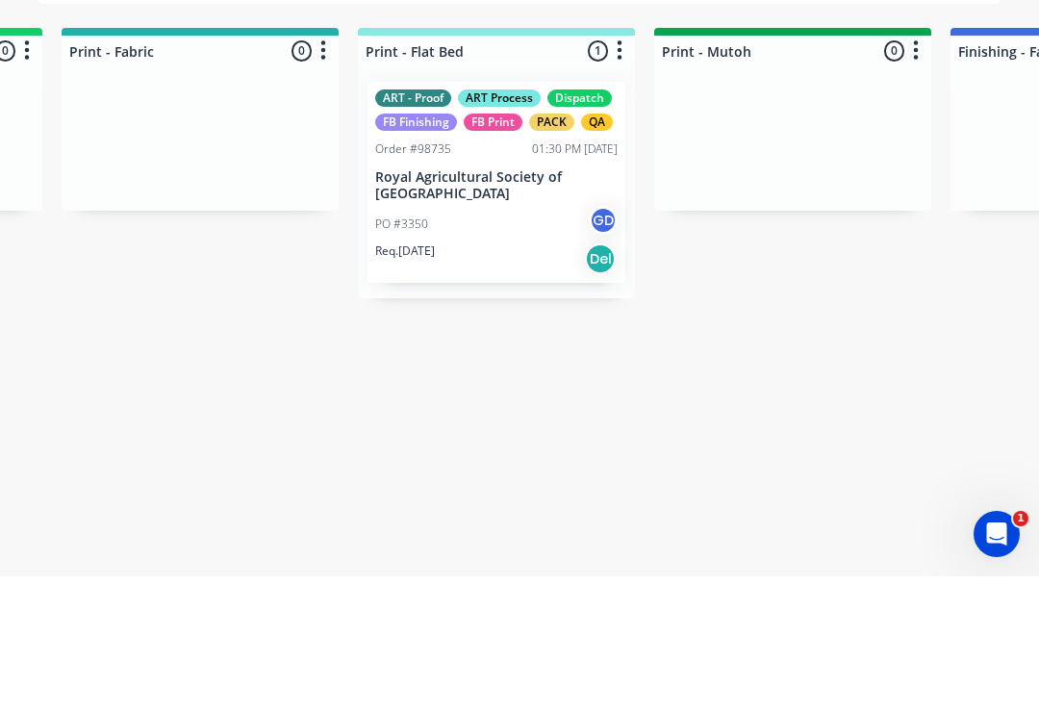
scroll to position [0, 2646]
click at [464, 305] on p "Royal Agricultural Society of [GEOGRAPHIC_DATA]" at bounding box center [496, 321] width 242 height 33
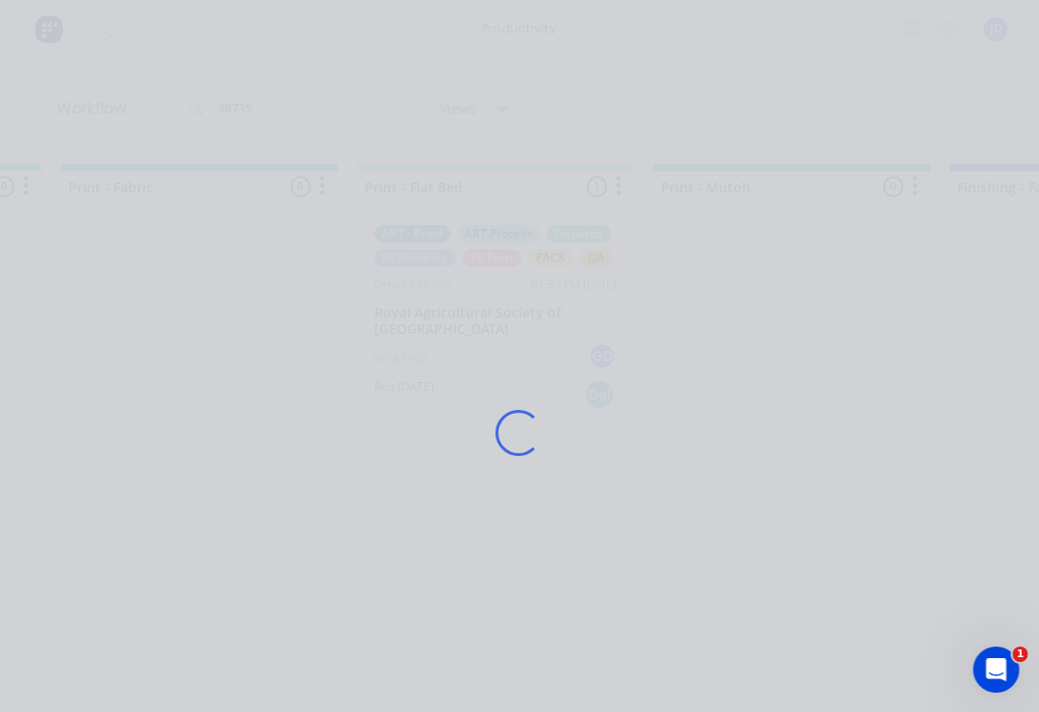
scroll to position [0, 2647]
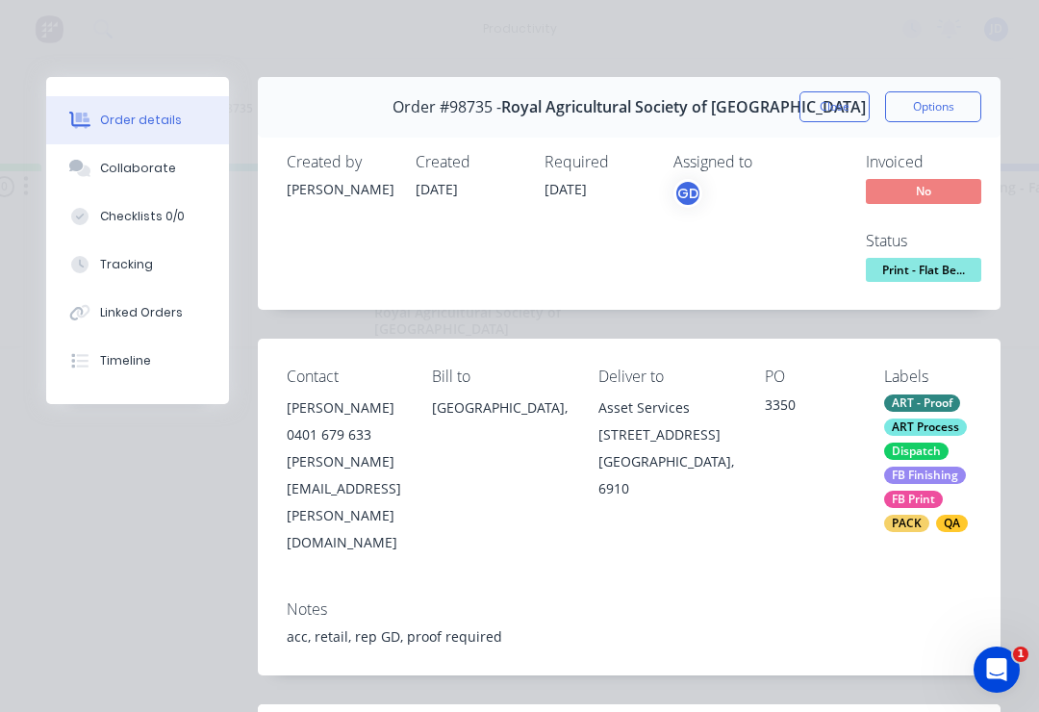
click at [111, 168] on div "Collaborate" at bounding box center [138, 168] width 76 height 17
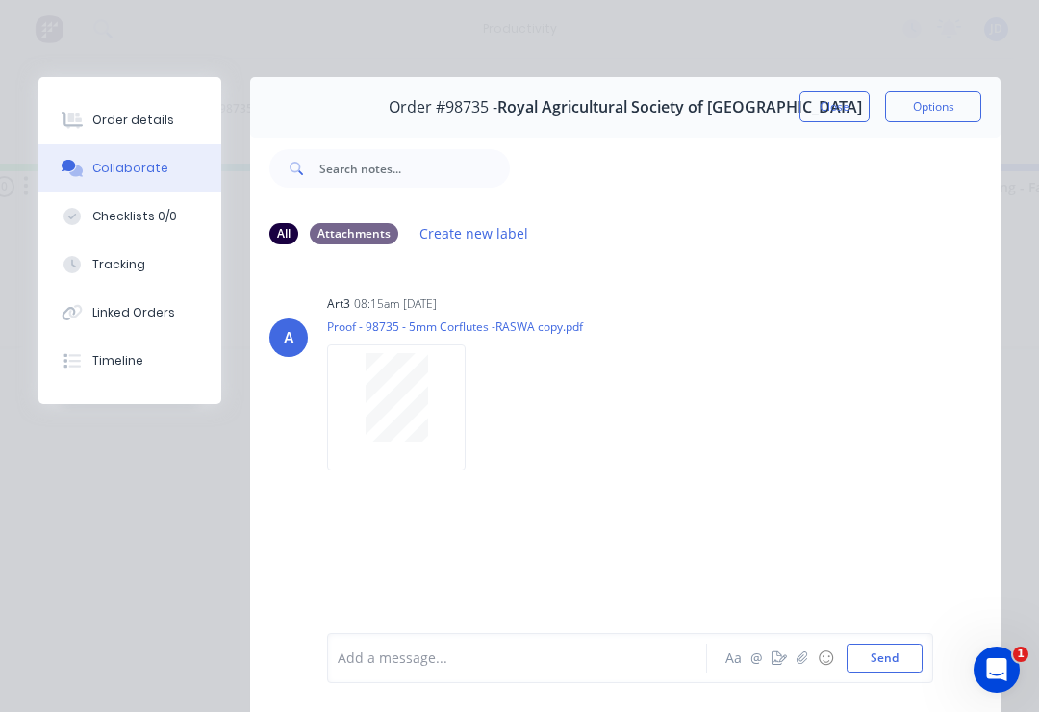
click at [778, 654] on button "button" at bounding box center [802, 657] width 23 height 23
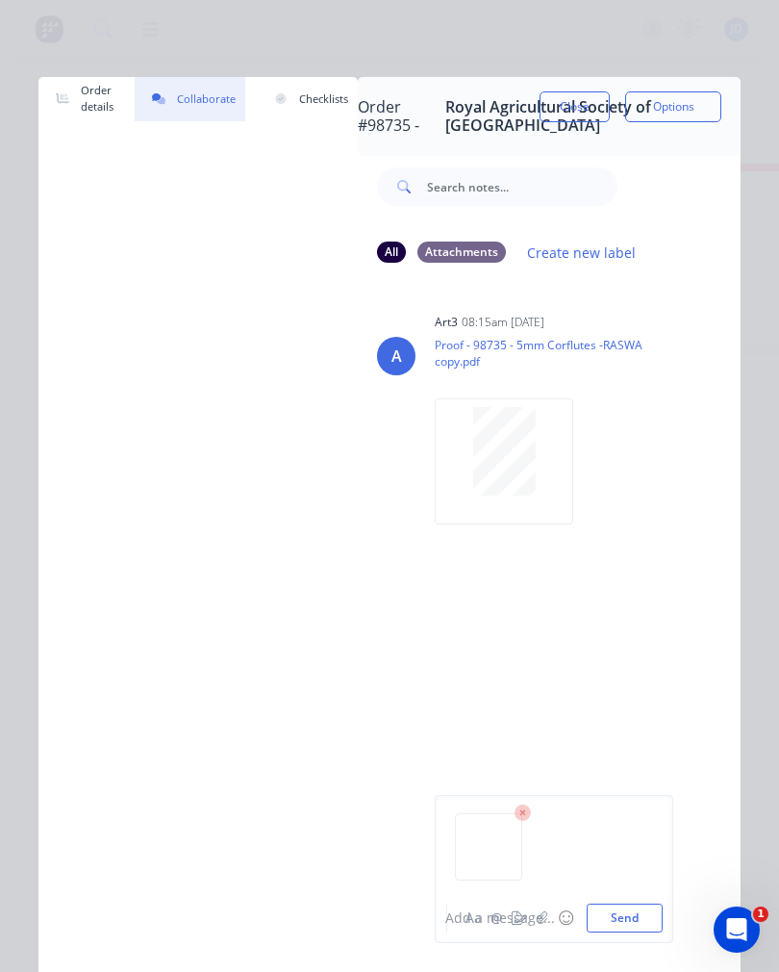
click at [621, 909] on div "Add a message..." at bounding box center [541, 918] width 192 height 20
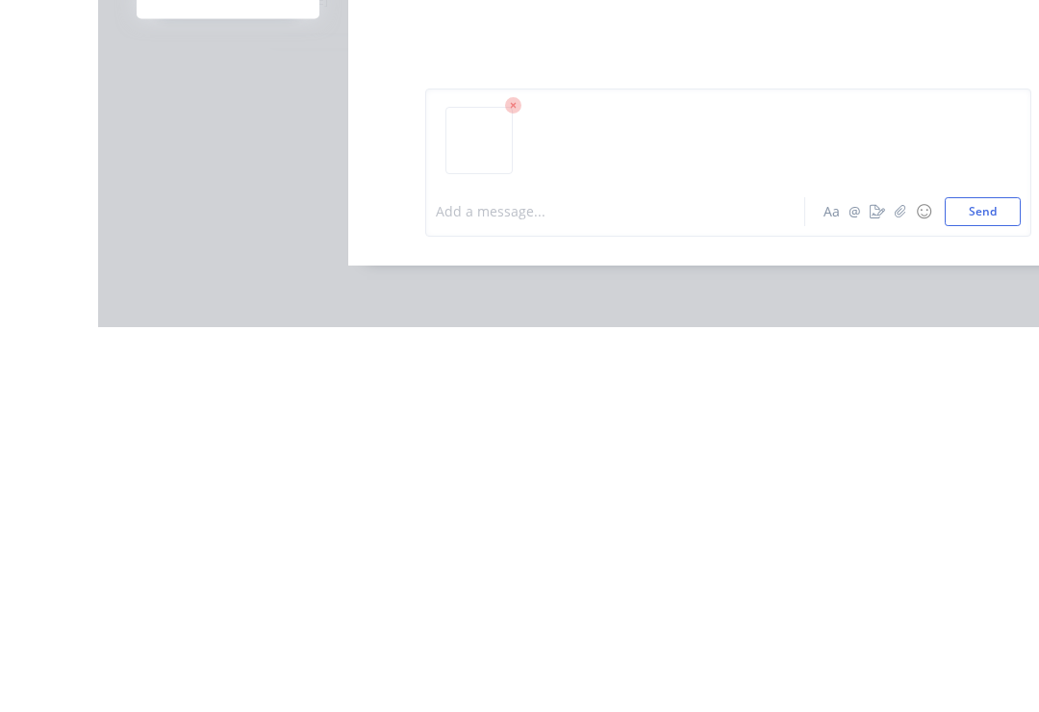
scroll to position [0, 2852]
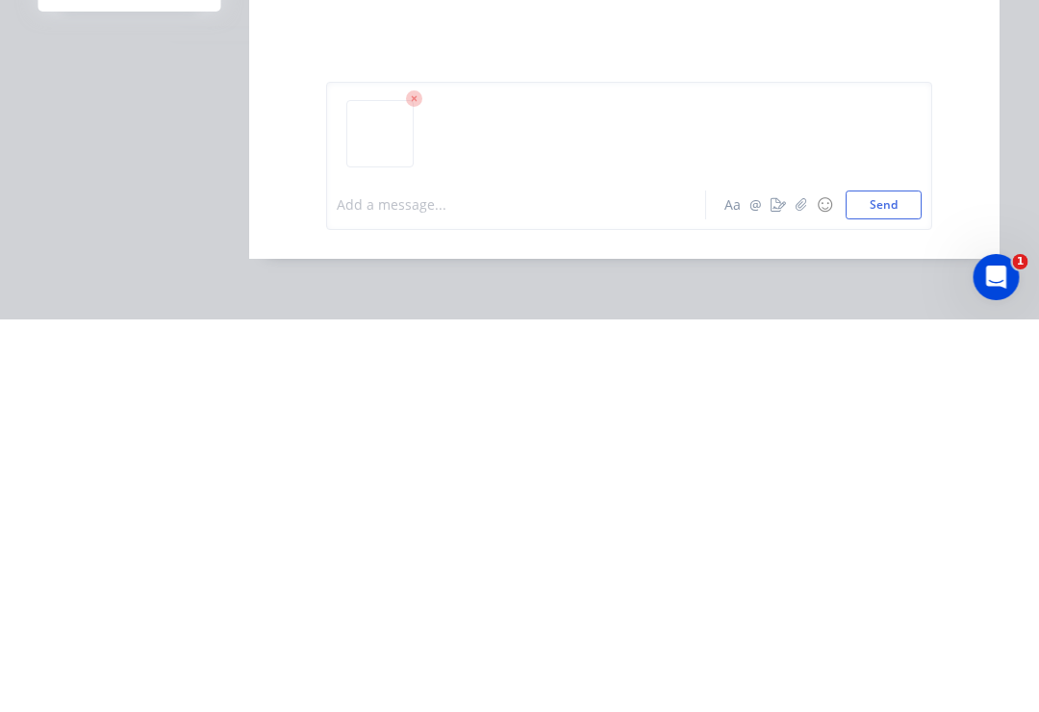
click at [778, 583] on button "Send" at bounding box center [885, 597] width 76 height 29
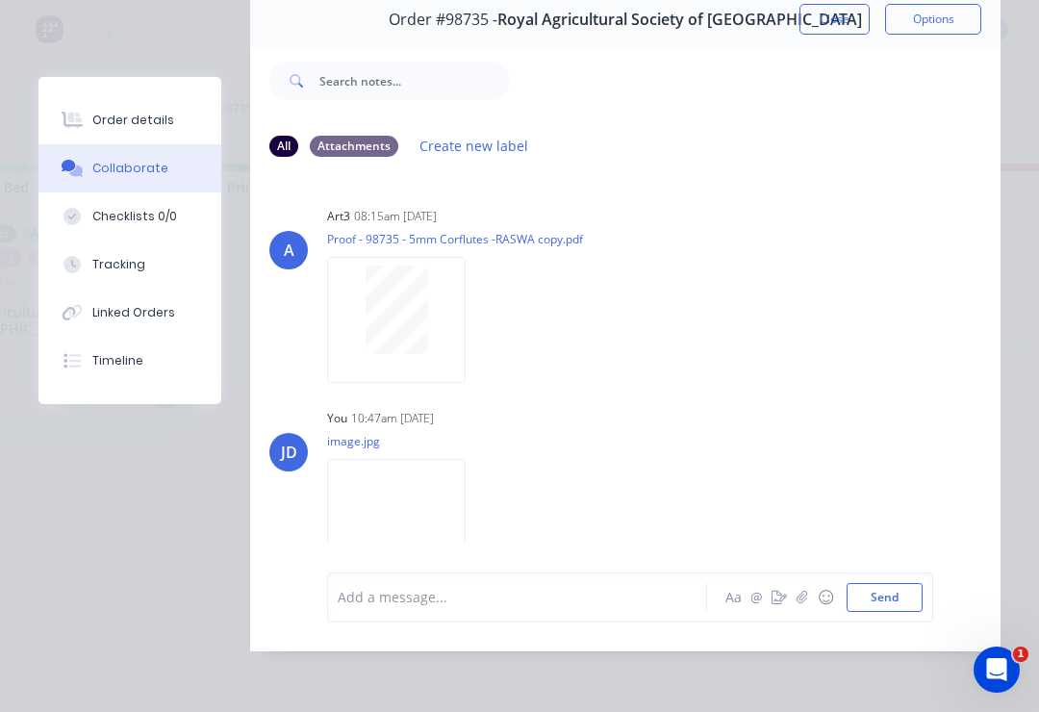
scroll to position [0, 3080]
click at [125, 96] on button "Order details" at bounding box center [129, 120] width 183 height 48
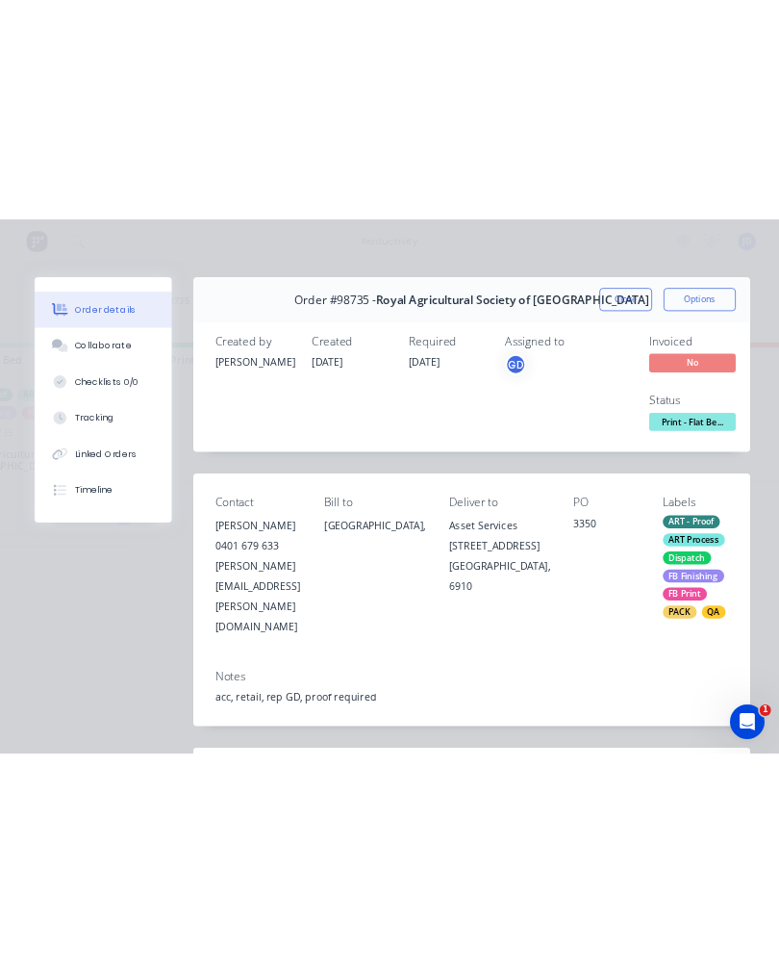
scroll to position [0, 0]
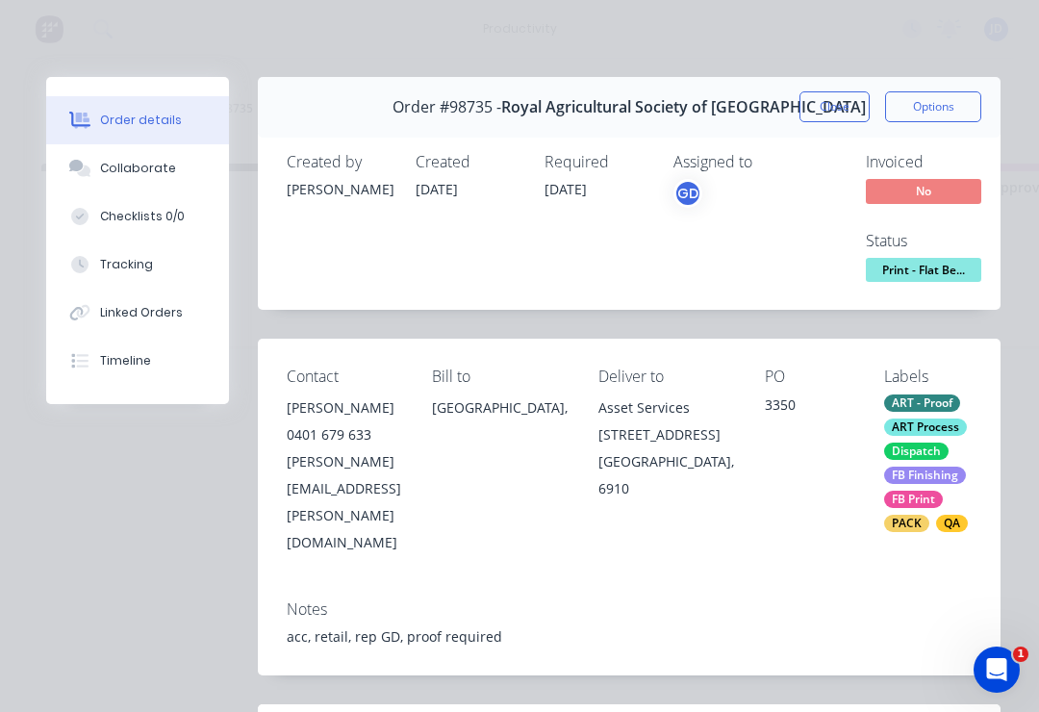
click at [107, 99] on button "Order details" at bounding box center [137, 120] width 183 height 48
click at [127, 118] on div "Order details" at bounding box center [141, 120] width 82 height 17
click at [115, 110] on button "Order details" at bounding box center [137, 120] width 183 height 48
click at [114, 110] on button "Order details" at bounding box center [137, 120] width 183 height 48
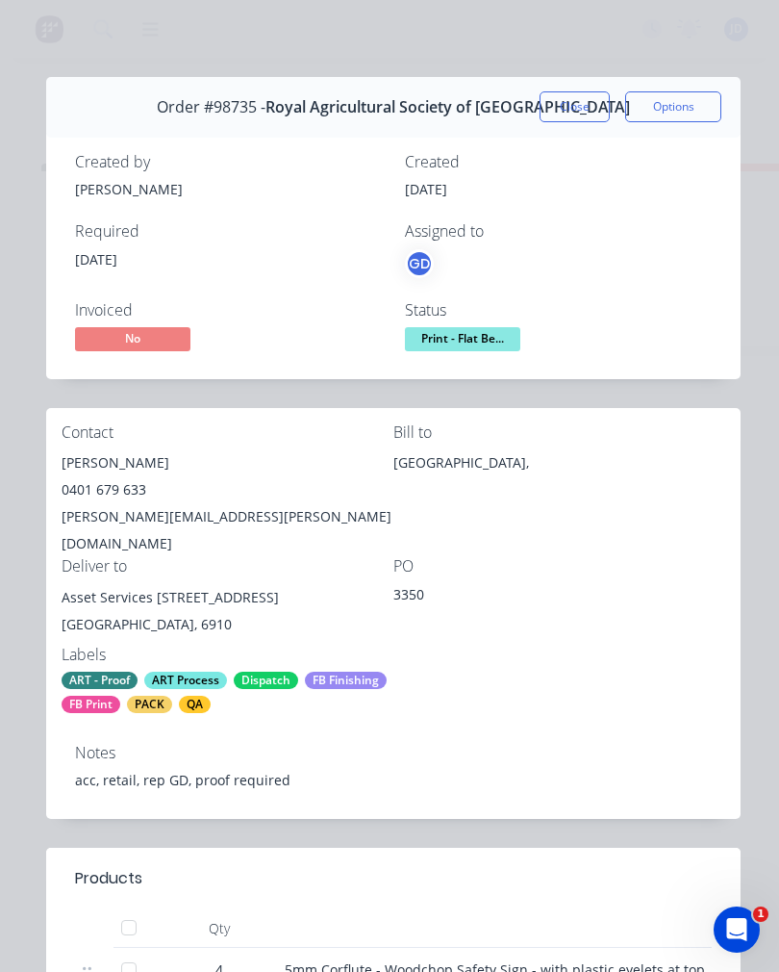
click at [566, 97] on button "Close" at bounding box center [575, 106] width 70 height 31
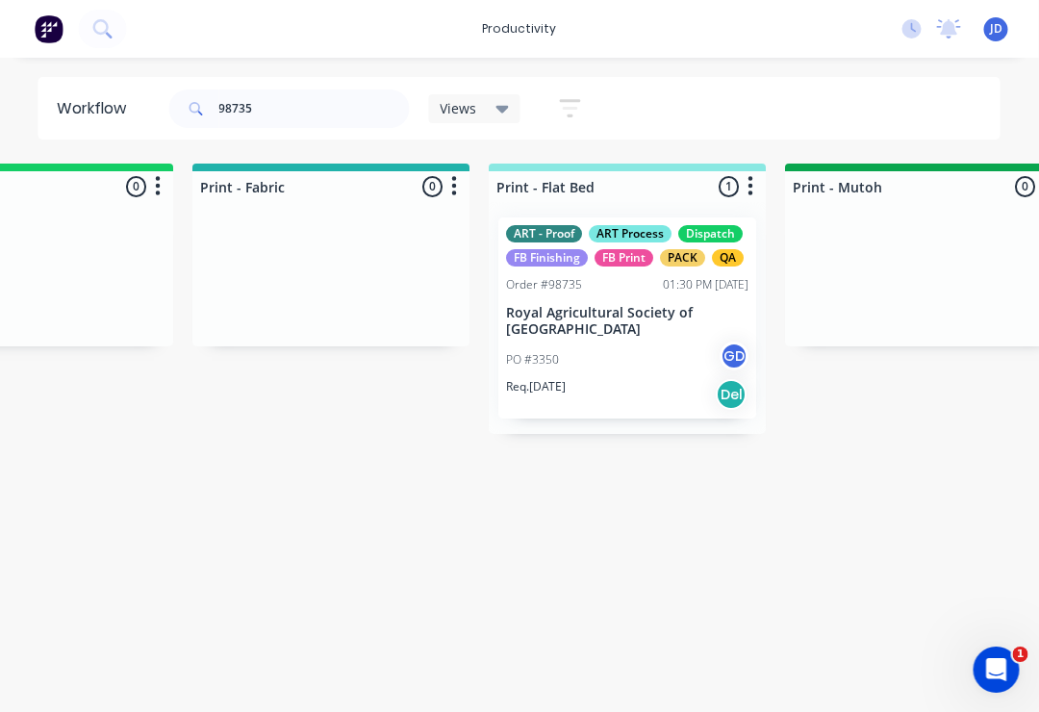
scroll to position [0, 2516]
click at [746, 176] on icon "button" at bounding box center [749, 186] width 6 height 24
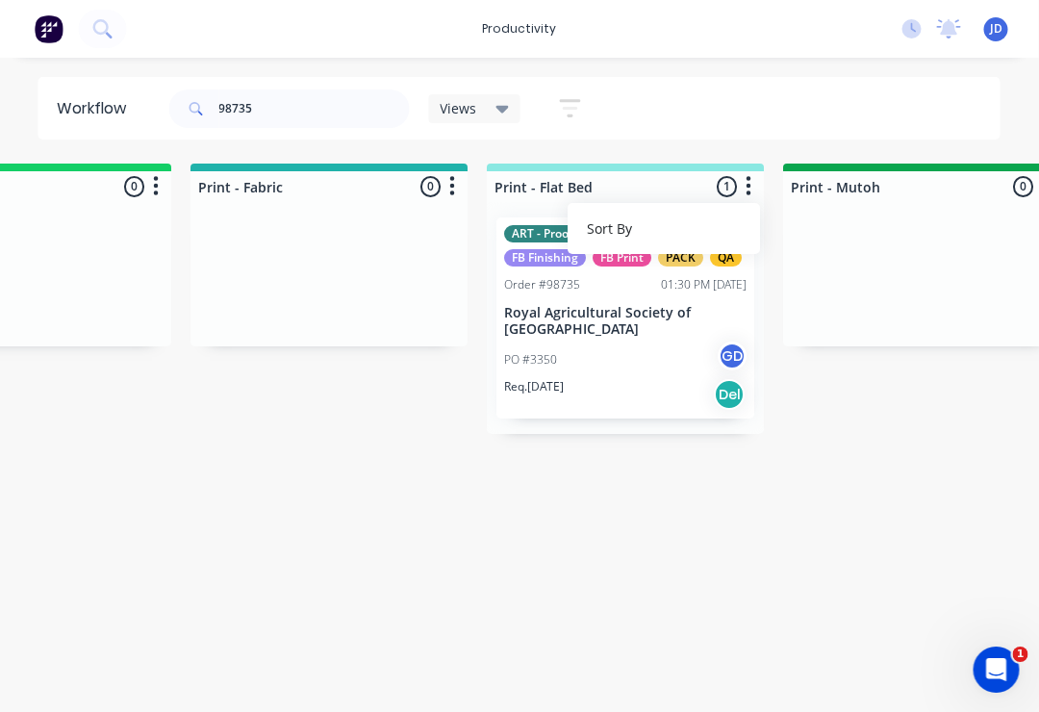
scroll to position [0, 2517]
click at [746, 188] on icon "button" at bounding box center [749, 186] width 6 height 24
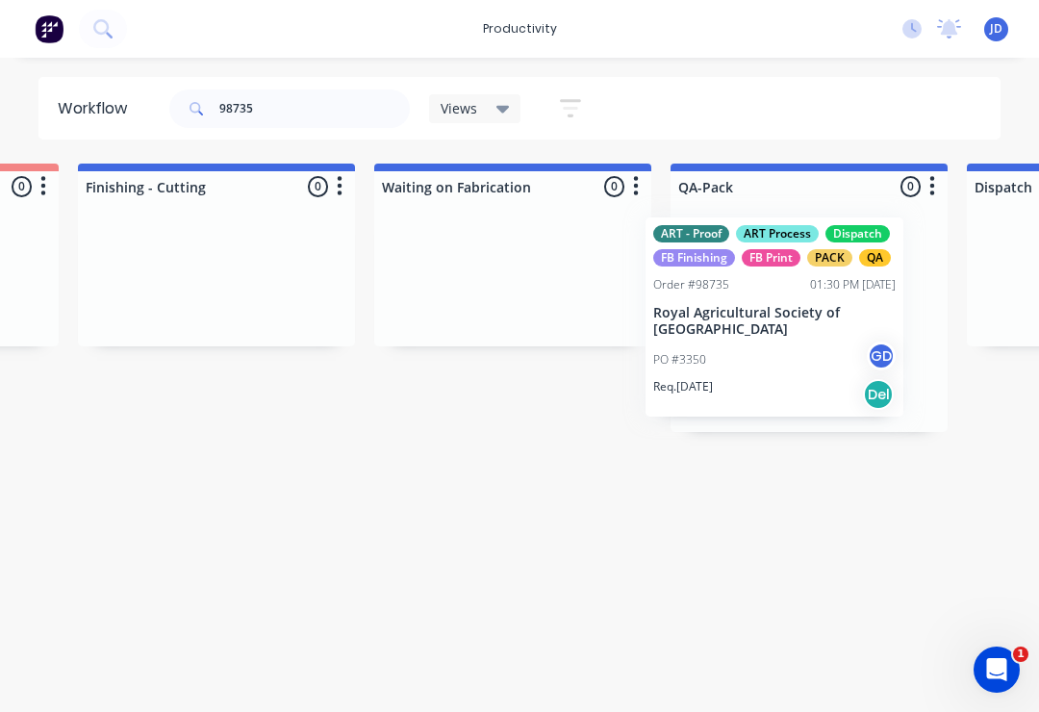
scroll to position [0, 4442]
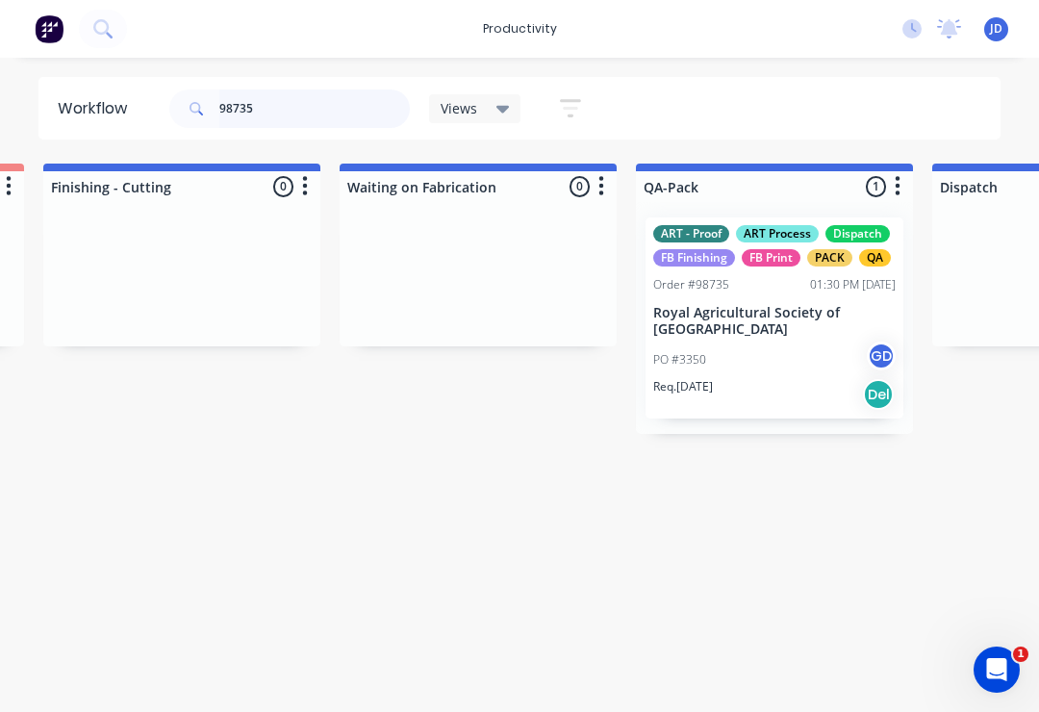
click at [272, 115] on input "98735" at bounding box center [314, 108] width 190 height 38
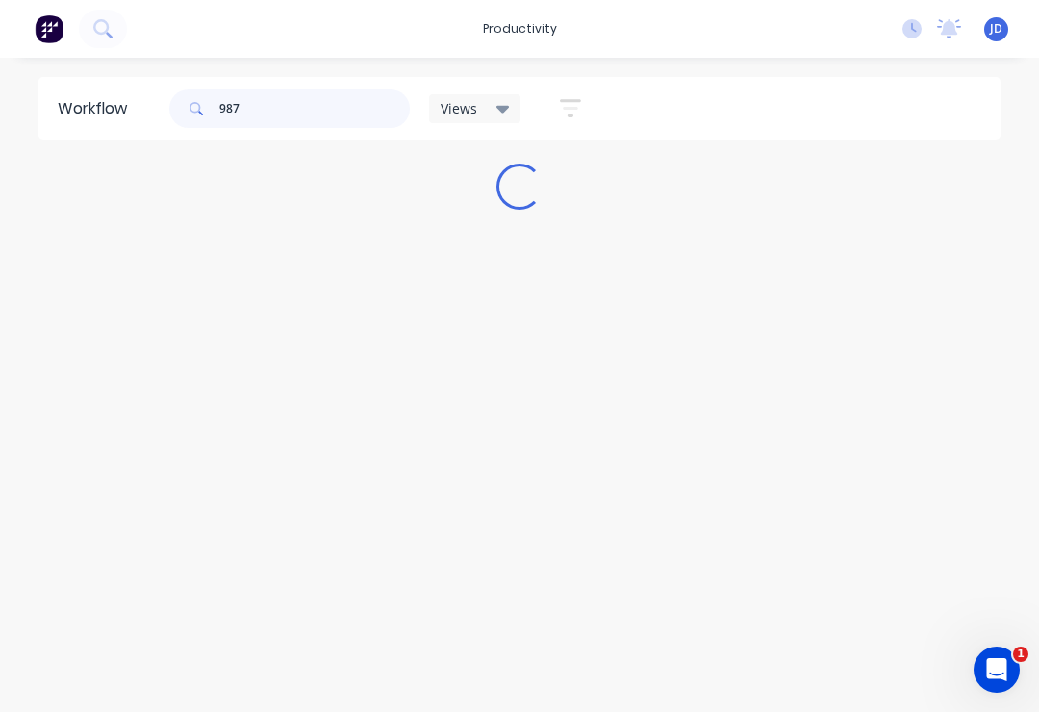
scroll to position [0, 0]
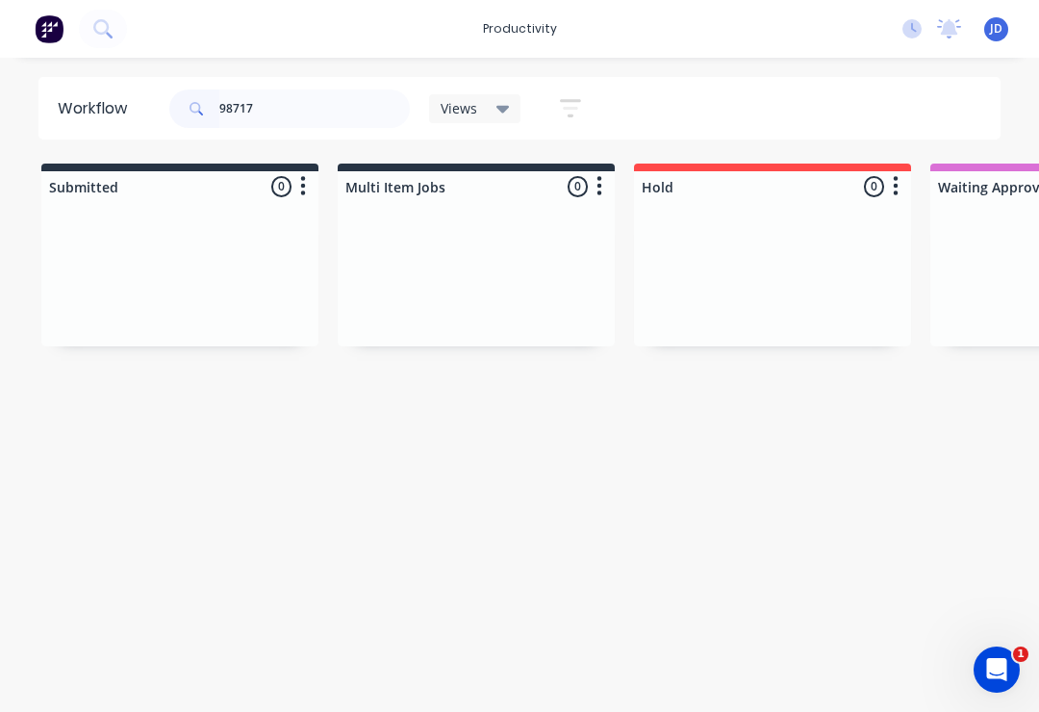
click at [641, 265] on div at bounding box center [772, 274] width 277 height 144
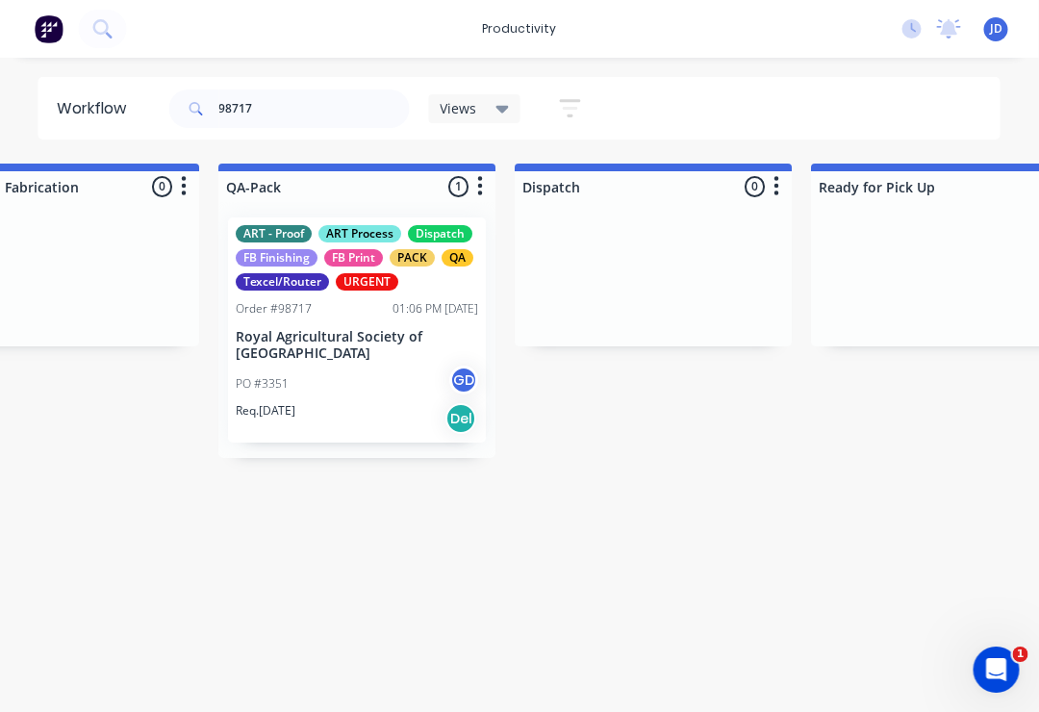
scroll to position [0, 4860]
click at [356, 308] on div "Order #98717 01:06 PM 24/09/25" at bounding box center [357, 308] width 242 height 17
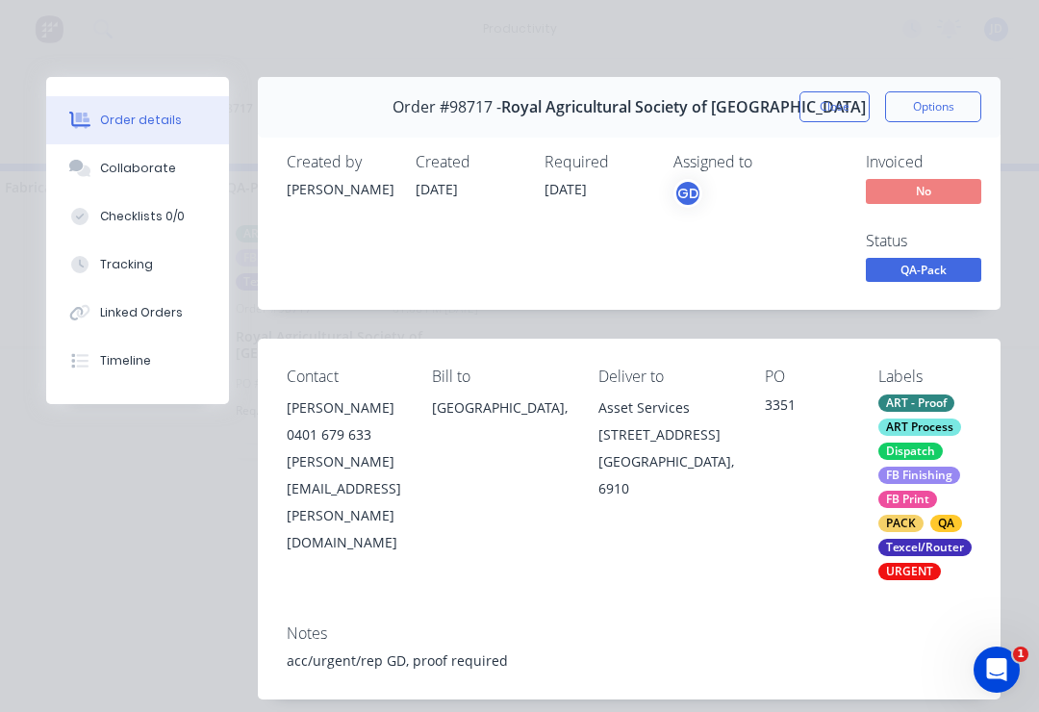
click at [137, 171] on div "Collaborate" at bounding box center [138, 168] width 76 height 17
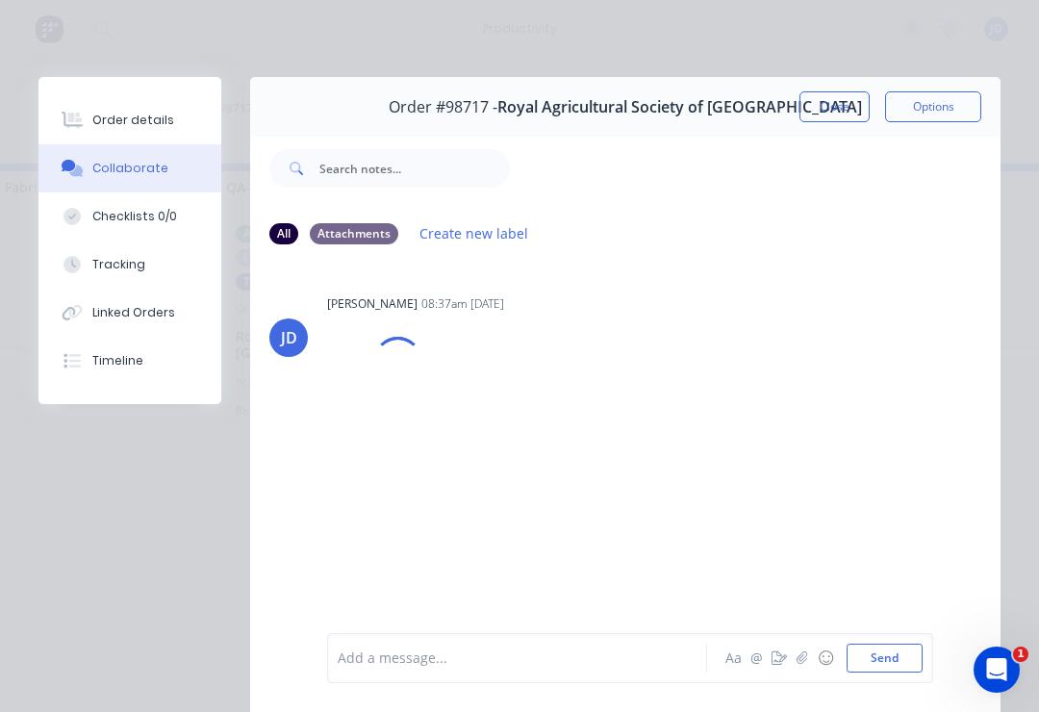
click at [778, 648] on button "button" at bounding box center [802, 657] width 23 height 23
click at [778, 644] on button "Send" at bounding box center [885, 658] width 76 height 29
click at [778, 647] on button "button" at bounding box center [802, 657] width 23 height 23
click at [778, 663] on button "Send" at bounding box center [885, 658] width 76 height 29
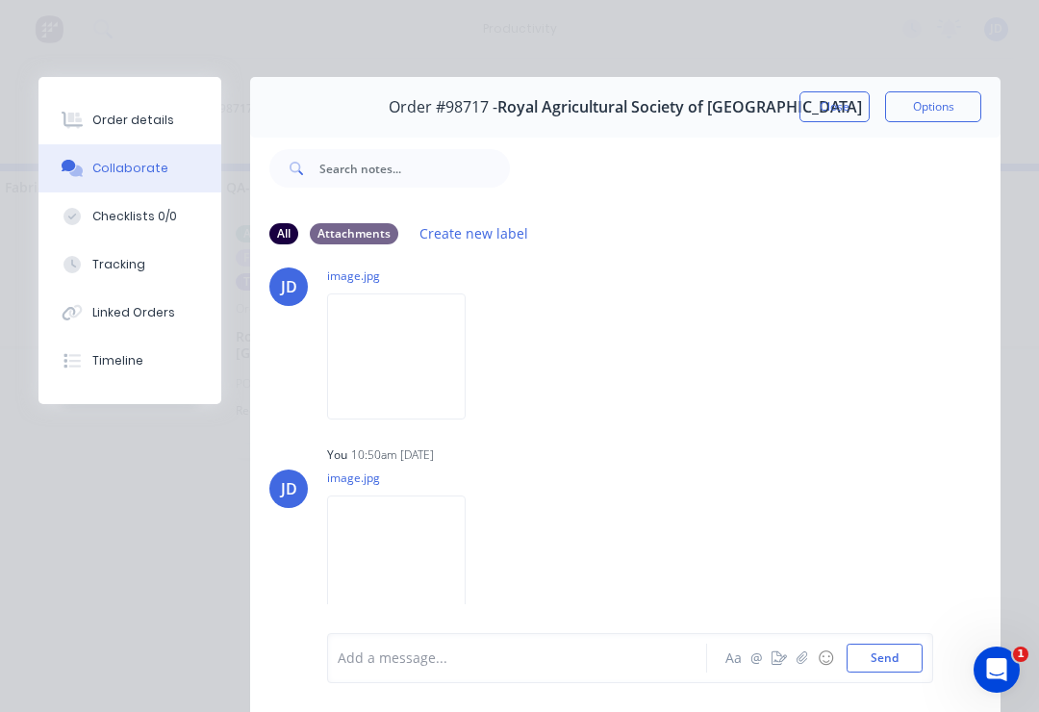
scroll to position [254, 0]
click at [778, 98] on button "Close" at bounding box center [834, 106] width 70 height 31
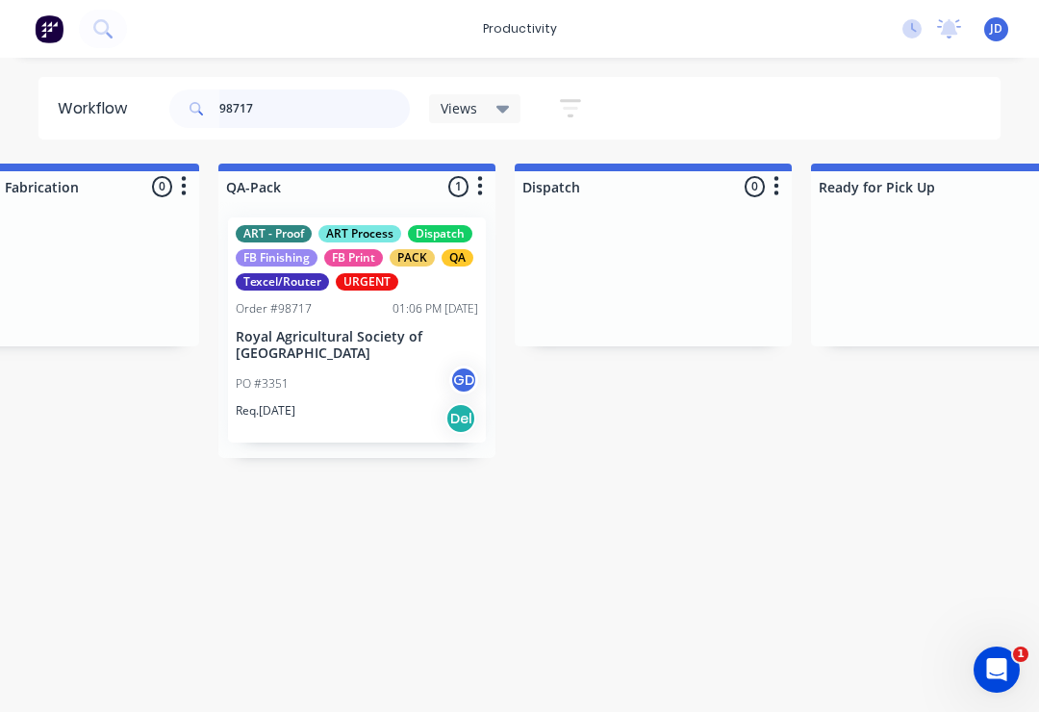
click at [284, 108] on input "98717" at bounding box center [314, 108] width 190 height 38
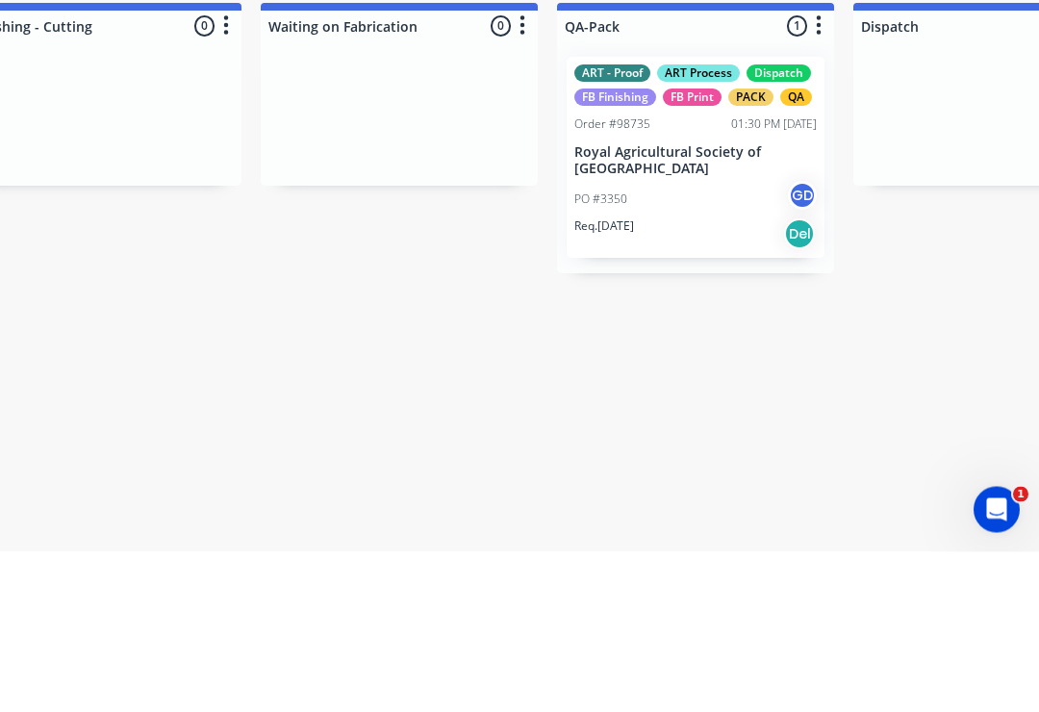
scroll to position [0, 4547]
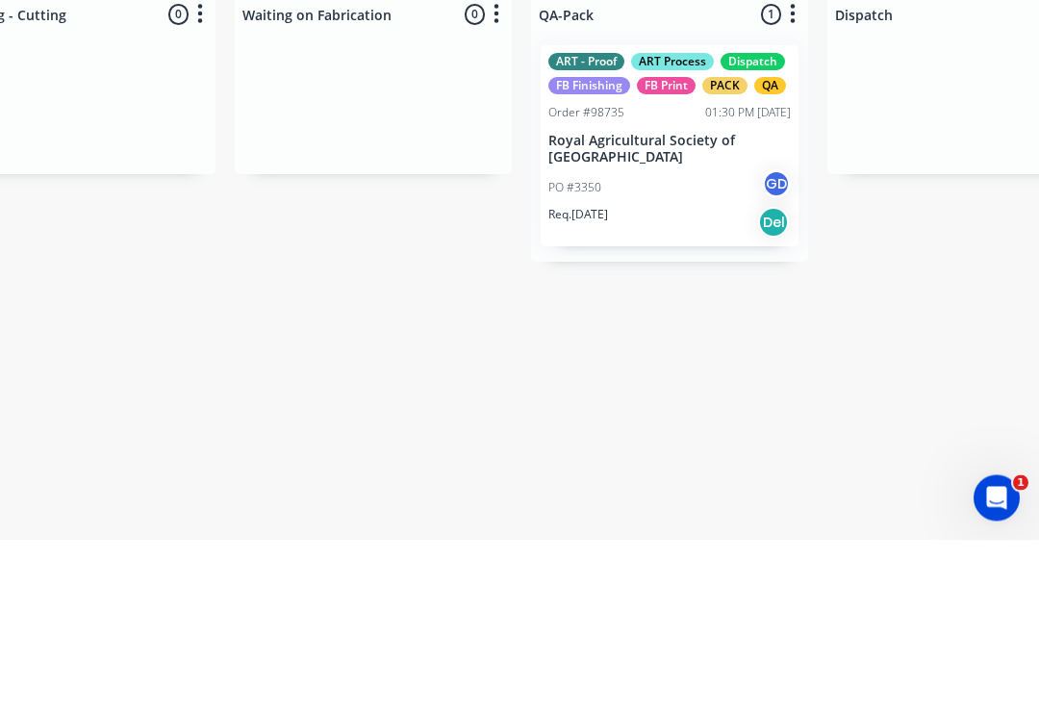
click at [659, 305] on p "Royal Agricultural Society of [GEOGRAPHIC_DATA]" at bounding box center [669, 321] width 242 height 33
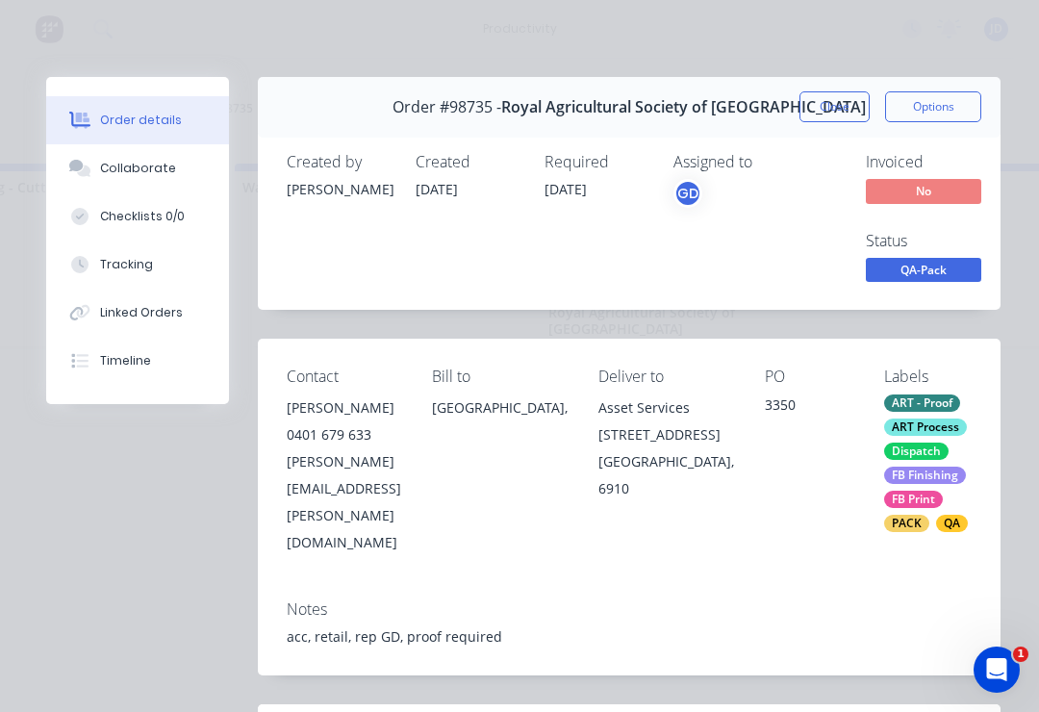
click at [114, 163] on div "Collaborate" at bounding box center [138, 168] width 76 height 17
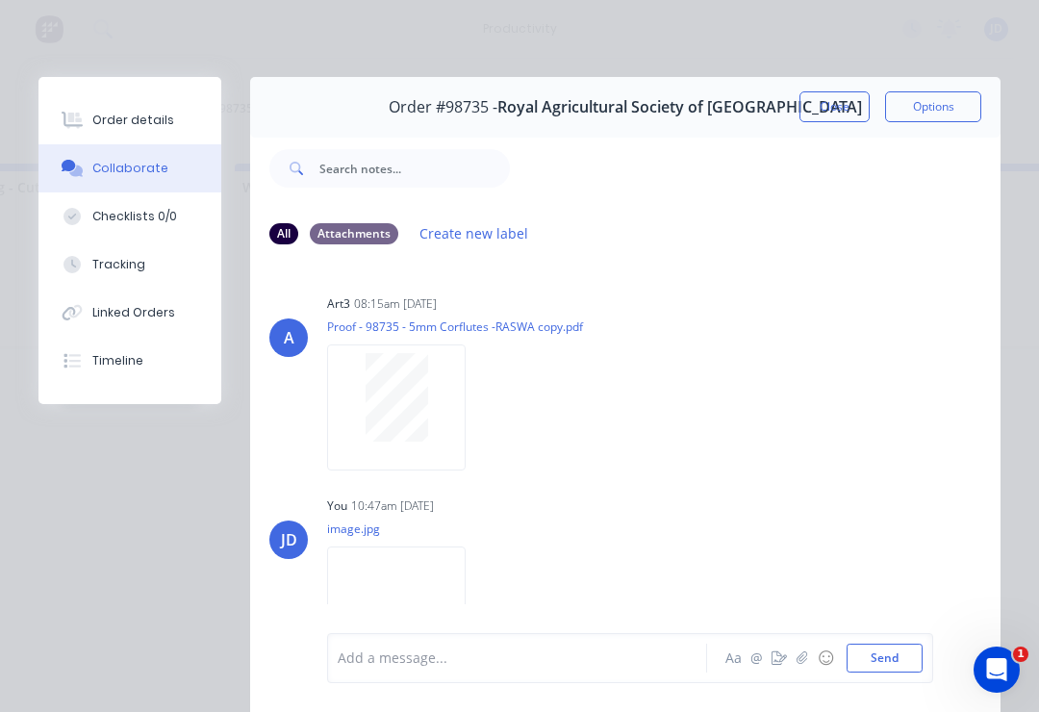
click at [778, 652] on button "button" at bounding box center [802, 657] width 23 height 23
click at [778, 656] on button "Send" at bounding box center [885, 658] width 76 height 29
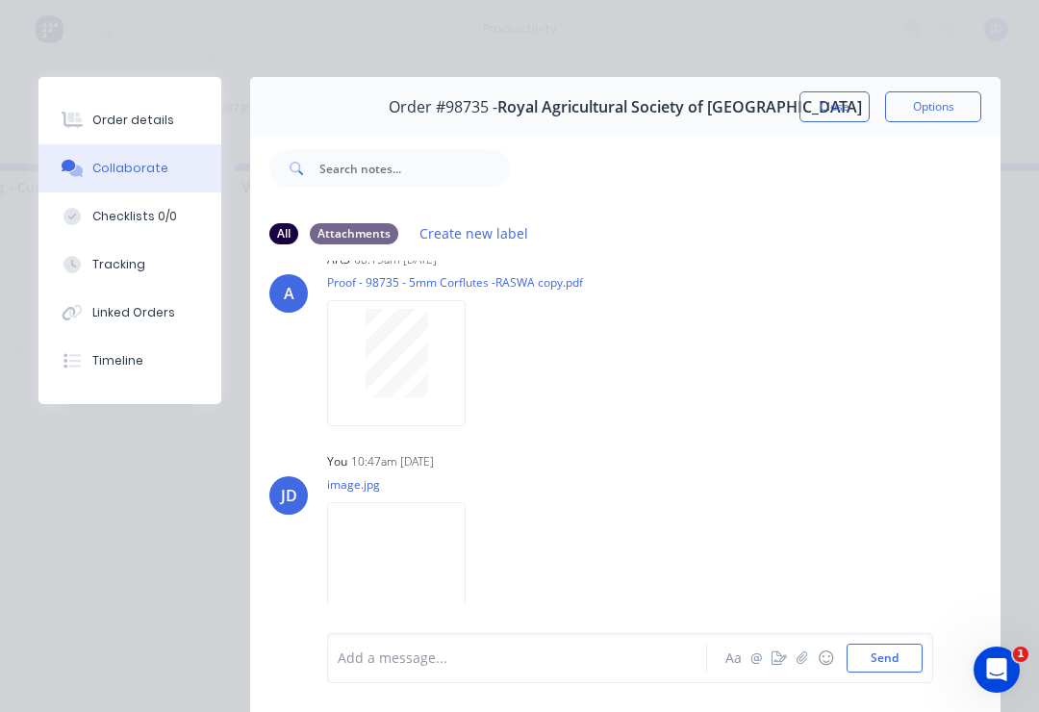
click at [778, 111] on button "Close" at bounding box center [834, 106] width 70 height 31
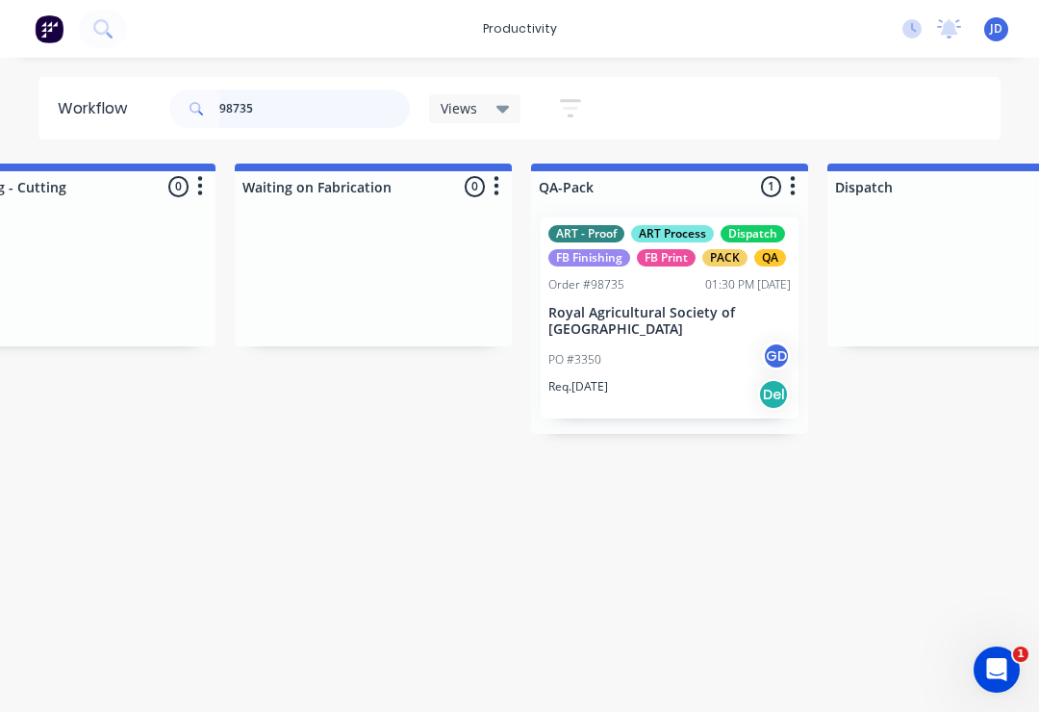
click at [315, 122] on input "98735" at bounding box center [314, 108] width 190 height 38
type input "9"
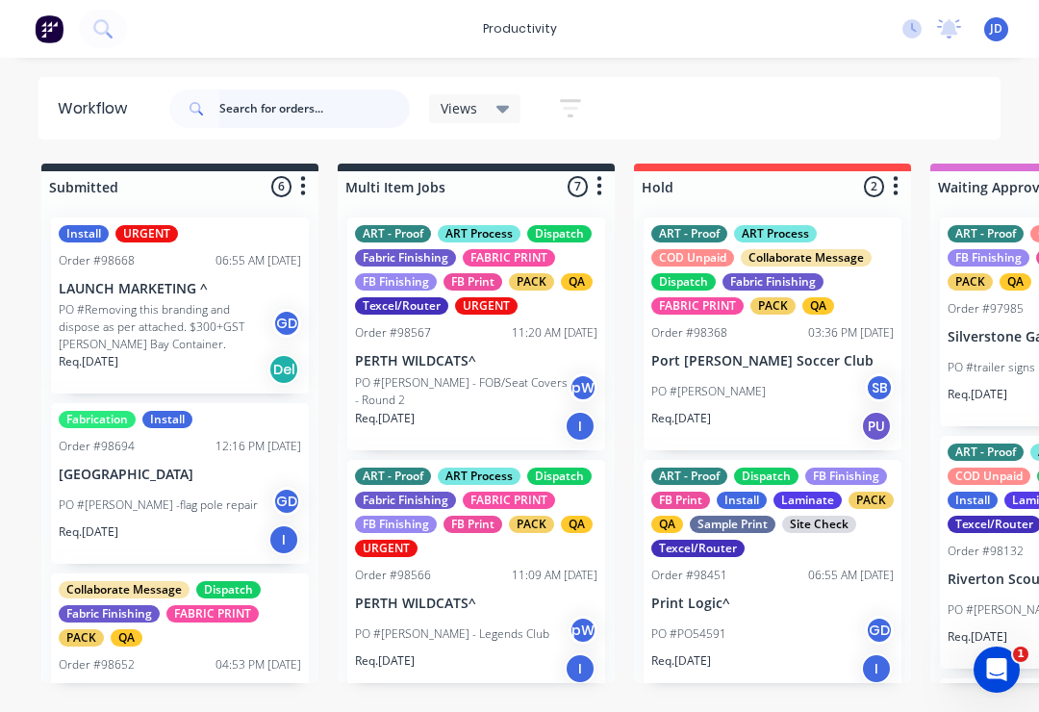
click at [272, 92] on input "text" at bounding box center [314, 108] width 190 height 38
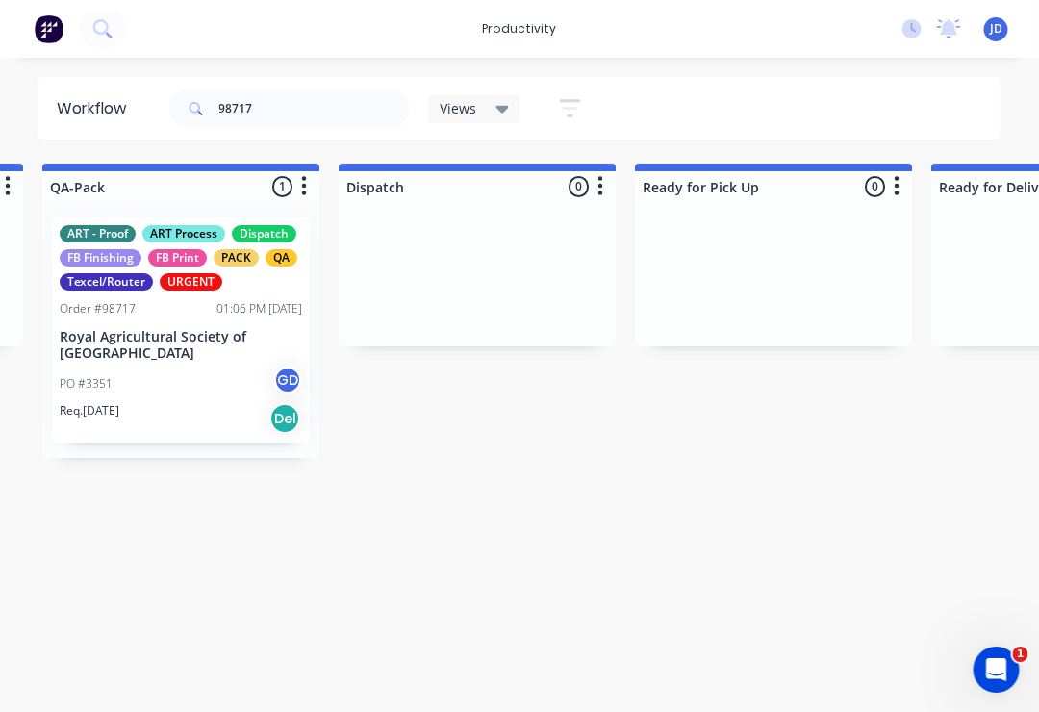
click at [177, 371] on div "PO #3351 GD" at bounding box center [182, 384] width 242 height 37
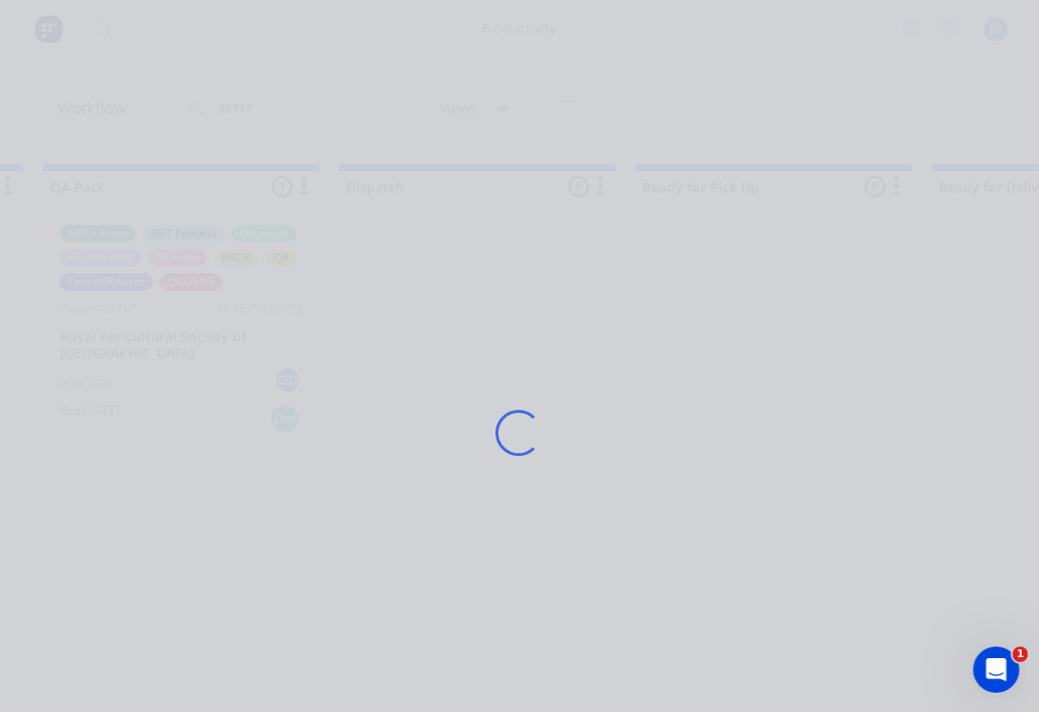
scroll to position [0, 5036]
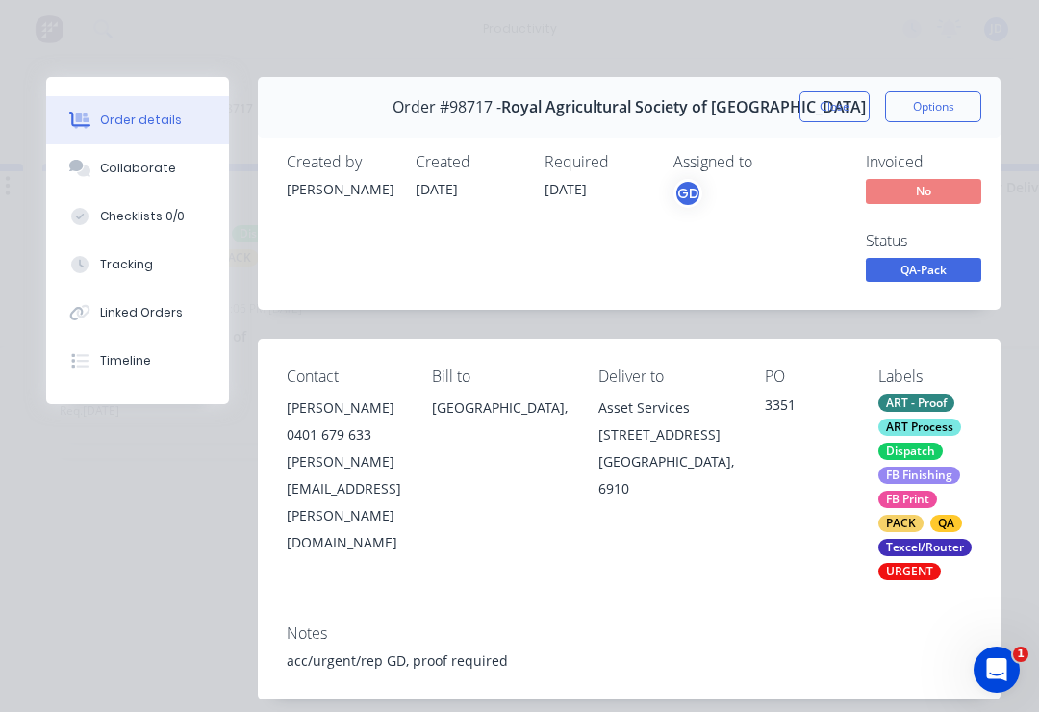
click at [159, 165] on div "Collaborate" at bounding box center [138, 168] width 76 height 17
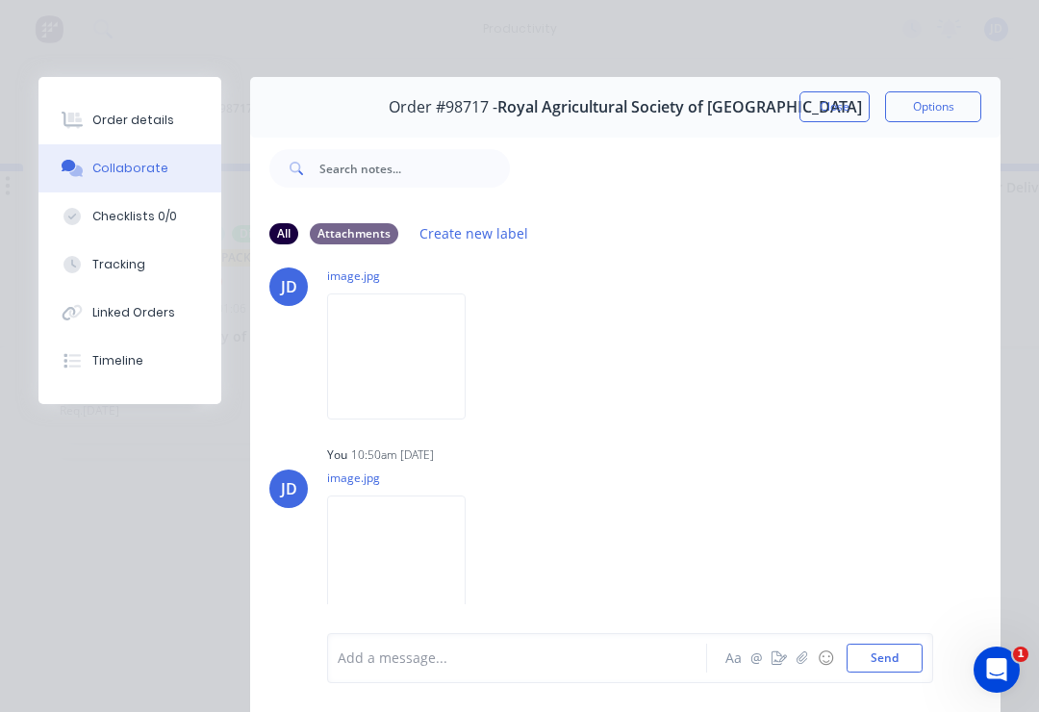
scroll to position [254, 0]
click at [432, 553] on img at bounding box center [396, 558] width 139 height 126
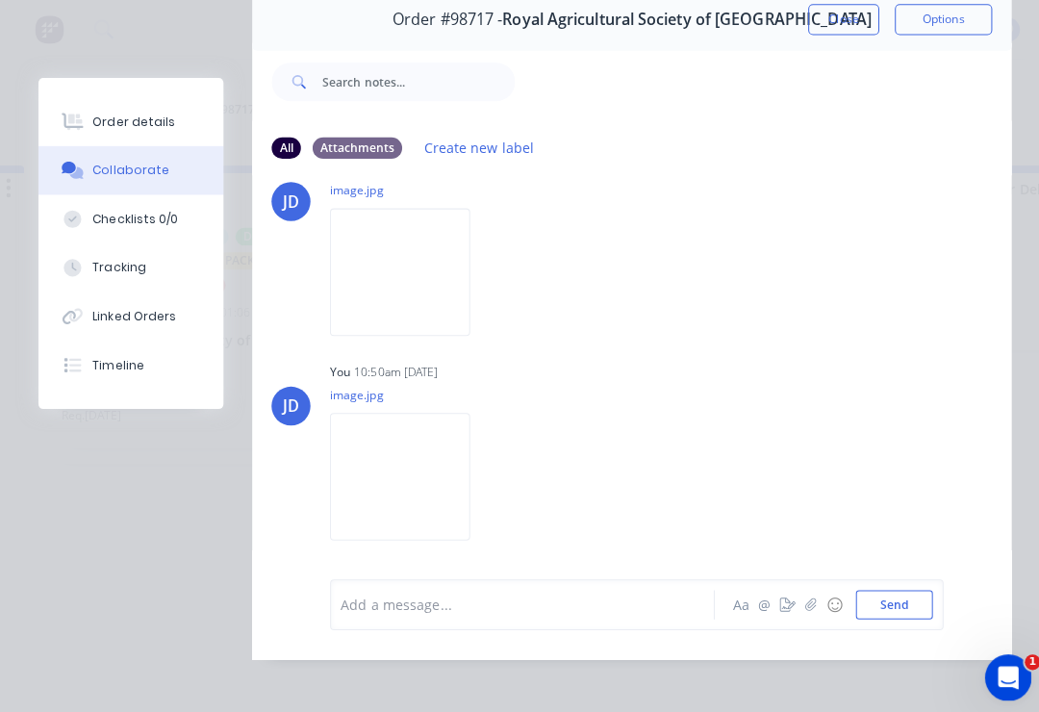
scroll to position [116, 0]
click at [778, 604] on button "button" at bounding box center [802, 597] width 23 height 23
click at [778, 602] on icon "button" at bounding box center [802, 597] width 12 height 13
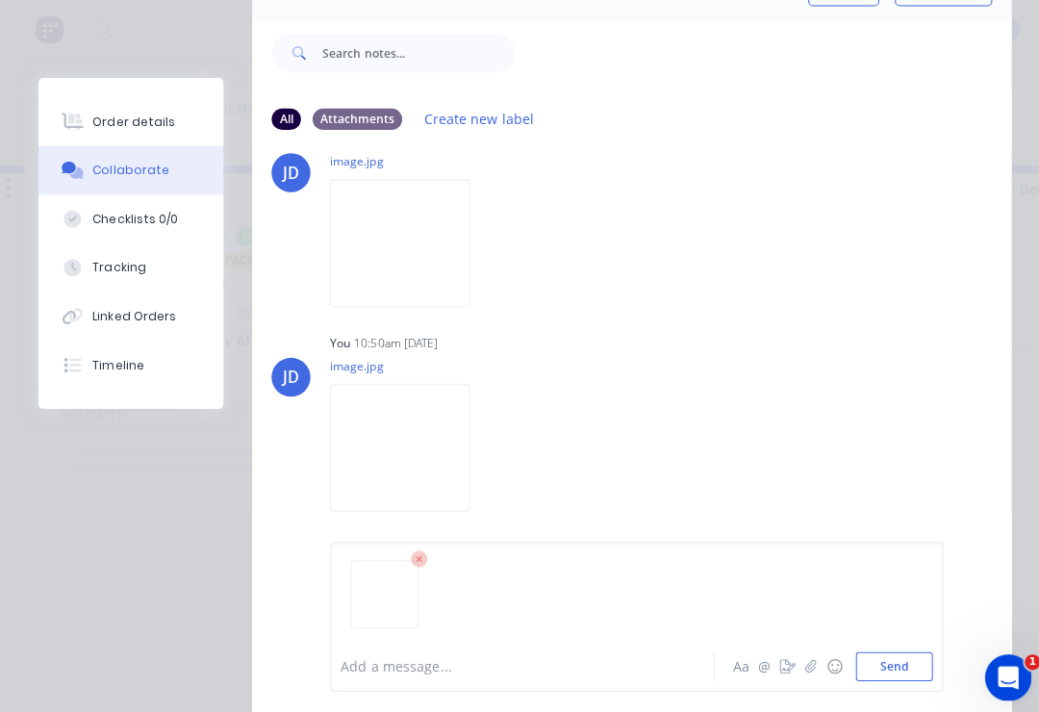
click at [778, 661] on button "Send" at bounding box center [885, 658] width 76 height 29
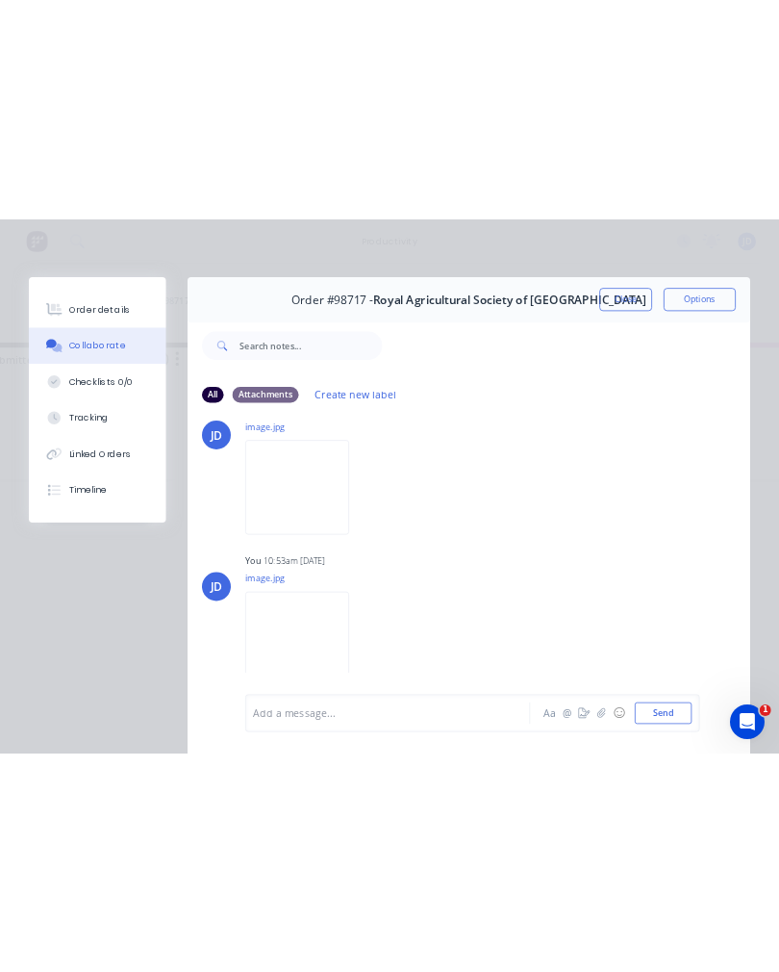
scroll to position [0, 0]
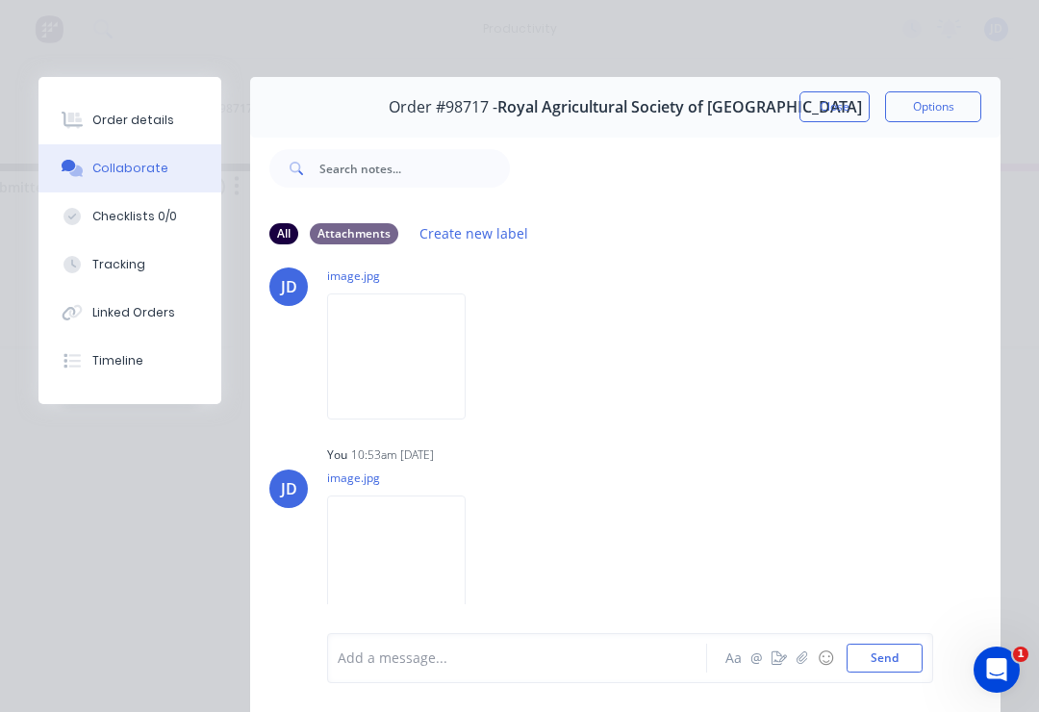
click at [778, 107] on button "Close" at bounding box center [834, 106] width 70 height 31
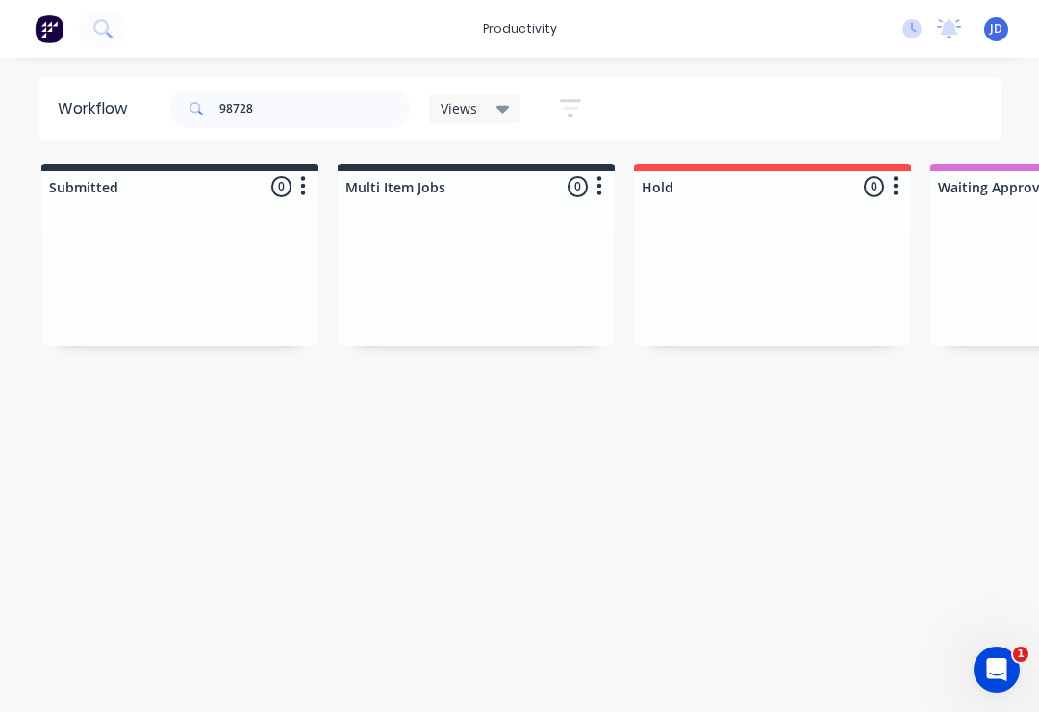
click at [570, 213] on div at bounding box center [476, 274] width 277 height 144
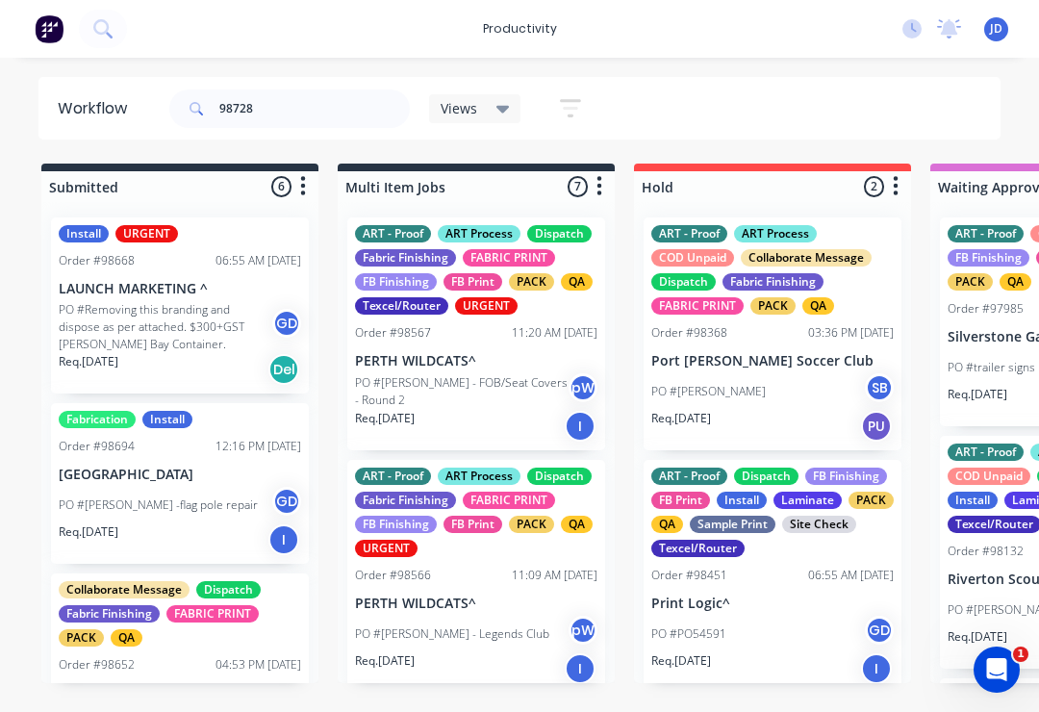
click at [657, 271] on div "ART - Proof ART Process COD Unpaid Collaborate Message Dispatch Fabric Finishin…" at bounding box center [772, 269] width 242 height 89
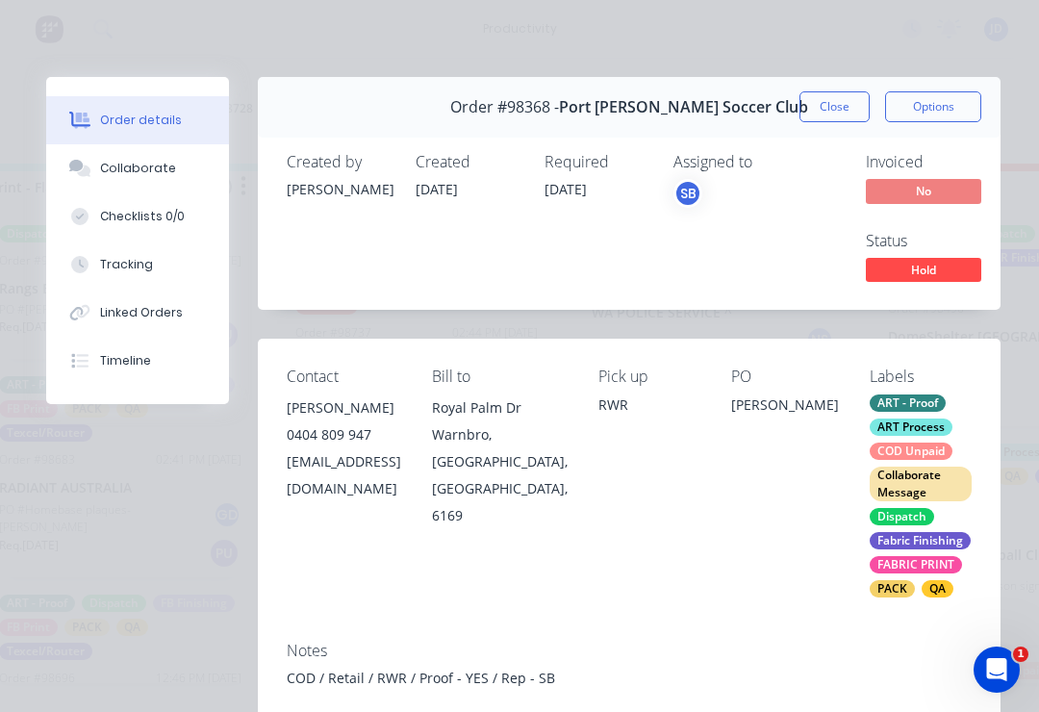
scroll to position [0, 3061]
click at [778, 121] on button "Close" at bounding box center [834, 106] width 70 height 31
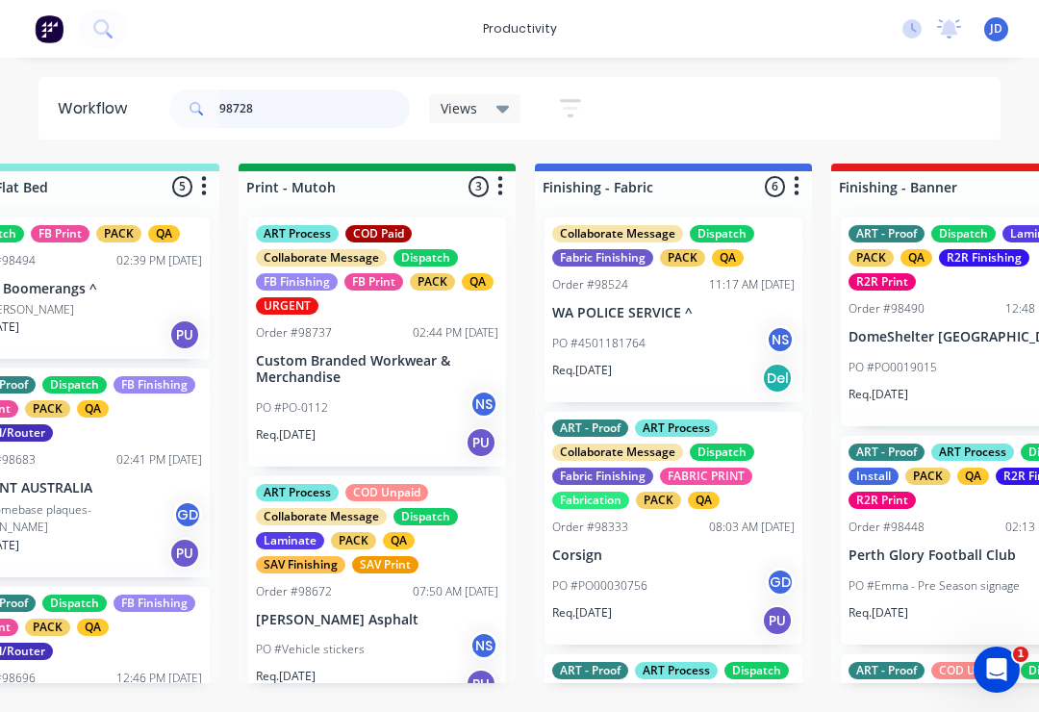
click at [287, 121] on input "98728" at bounding box center [314, 108] width 190 height 38
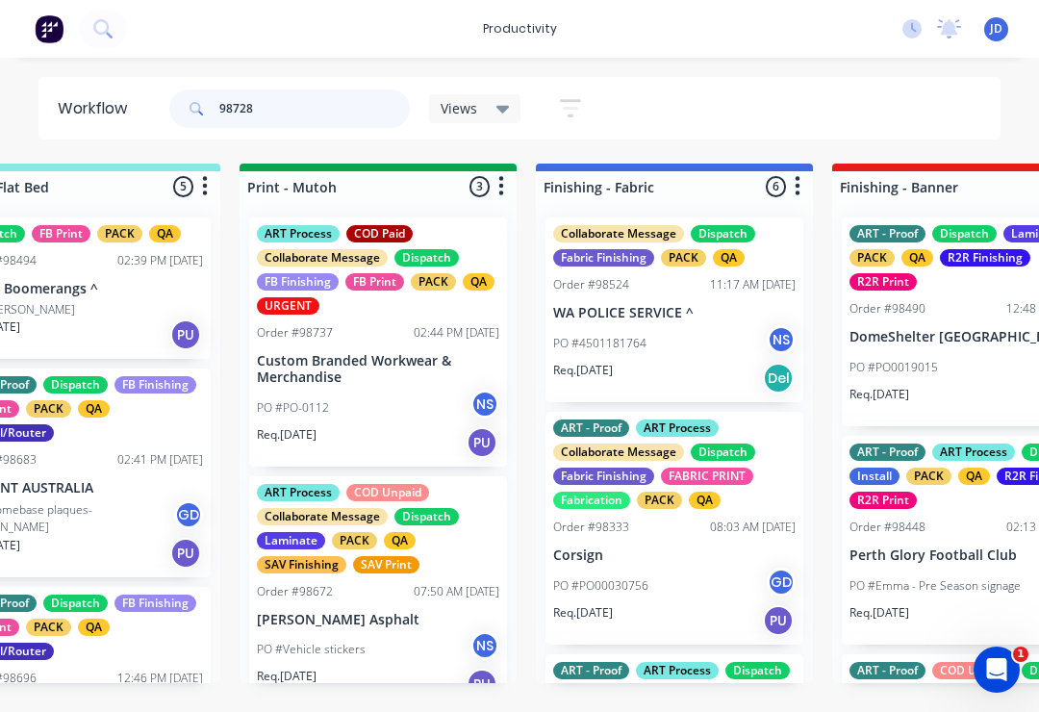
click at [286, 110] on input "98728" at bounding box center [314, 108] width 190 height 38
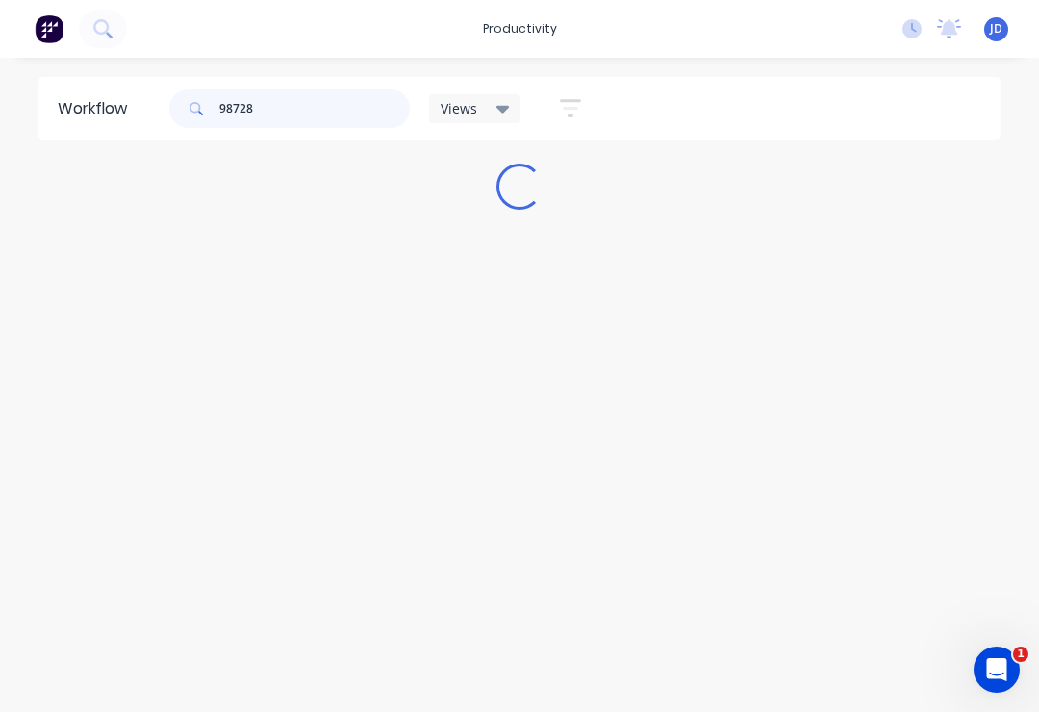
scroll to position [0, 0]
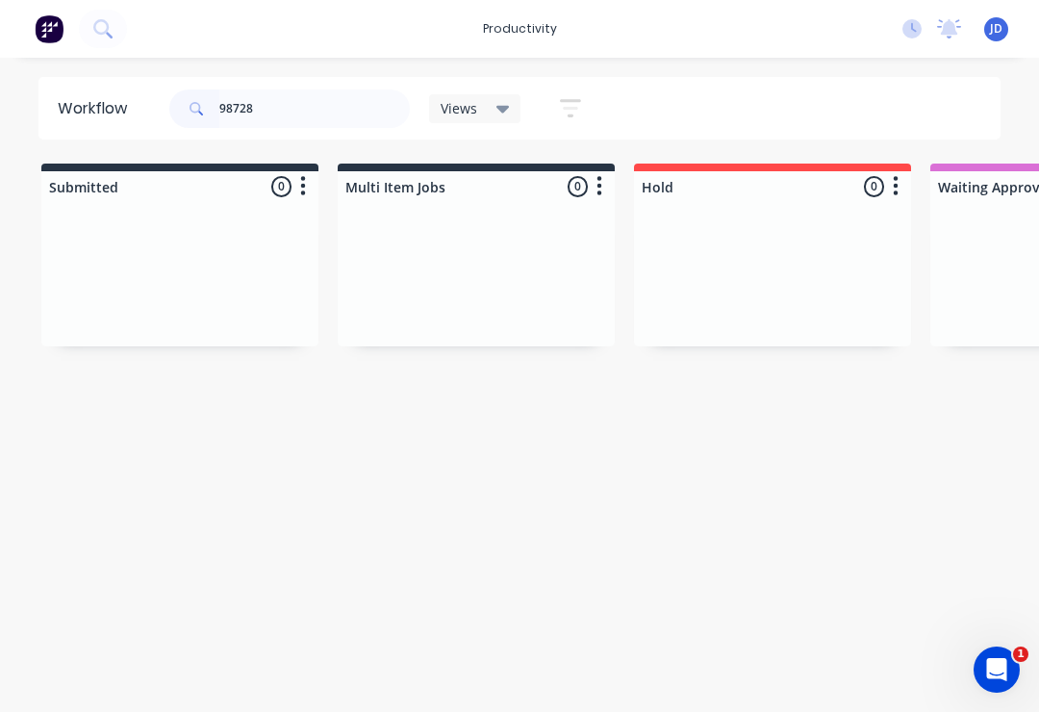
click at [347, 279] on div at bounding box center [476, 274] width 277 height 144
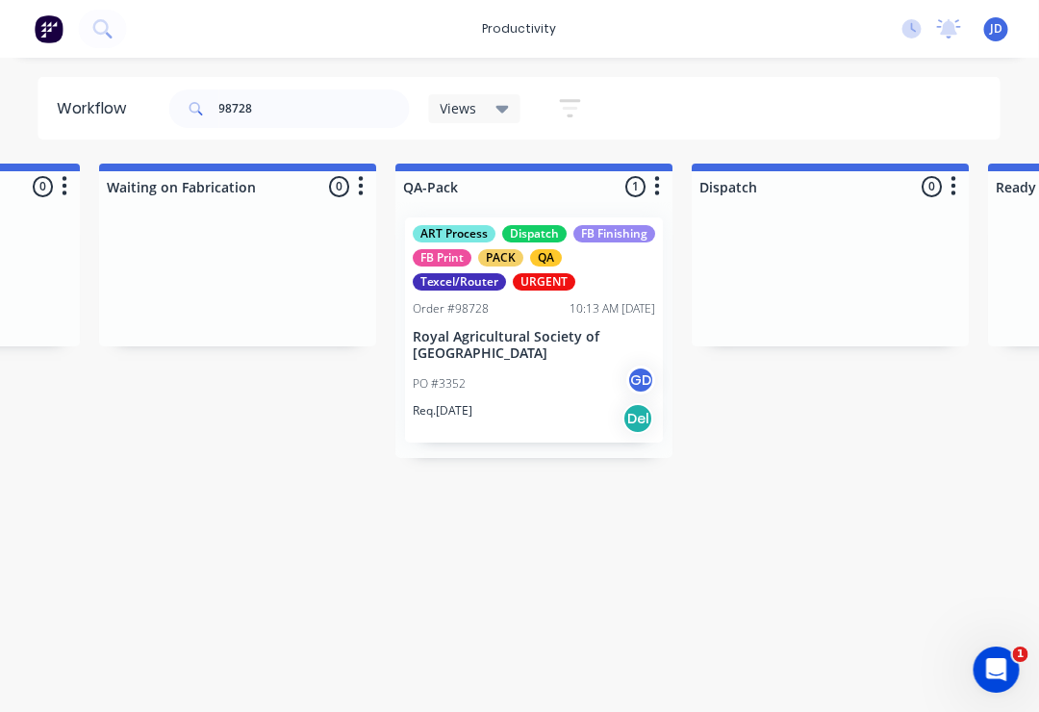
click at [523, 310] on div "Order #98728 10:13 AM 25/09/25" at bounding box center [535, 308] width 242 height 17
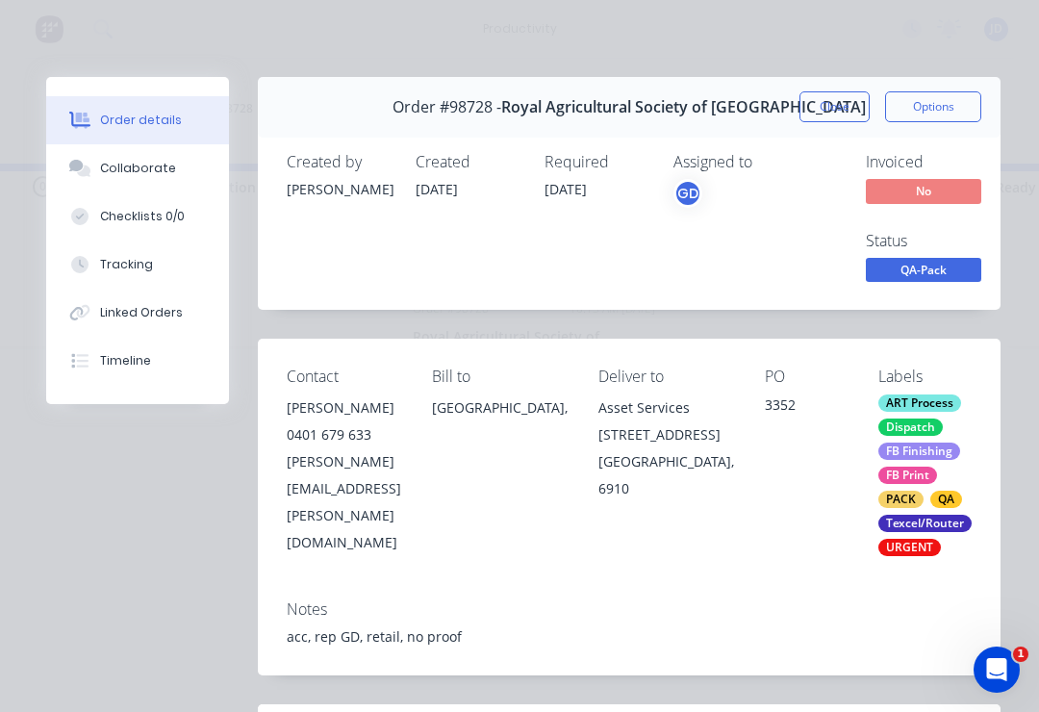
click at [110, 175] on div "Collaborate" at bounding box center [138, 168] width 76 height 17
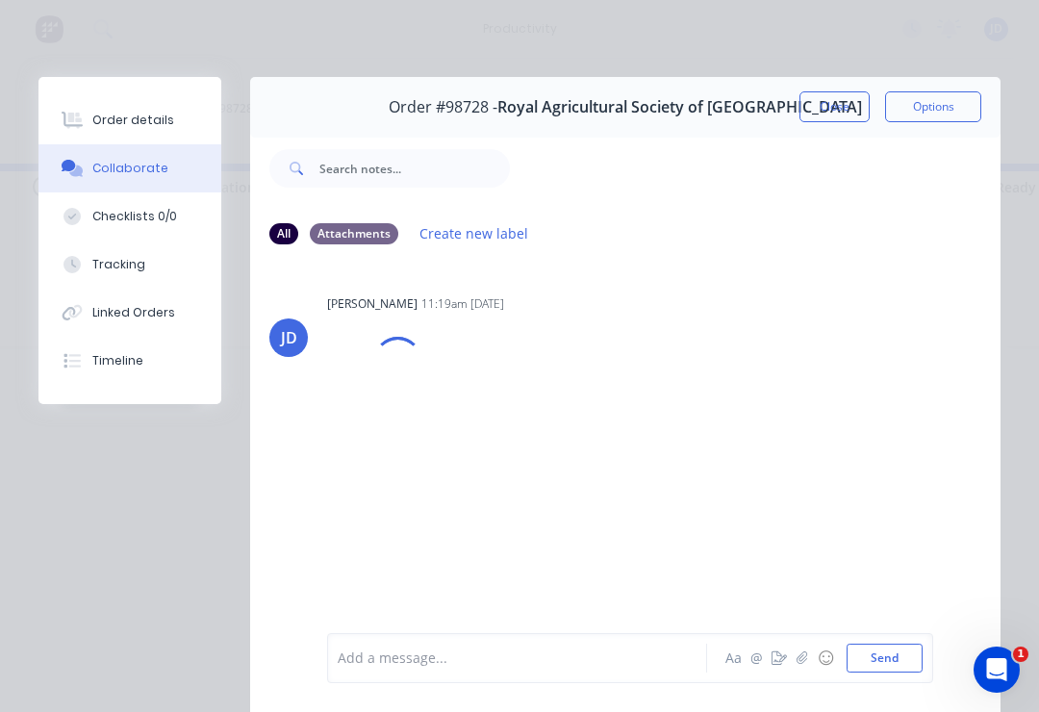
click at [778, 655] on button "button" at bounding box center [802, 657] width 23 height 23
click at [778, 647] on button "Send" at bounding box center [885, 658] width 76 height 29
click at [778, 653] on icon "button" at bounding box center [802, 657] width 12 height 13
click at [778, 655] on button "Send" at bounding box center [885, 658] width 76 height 29
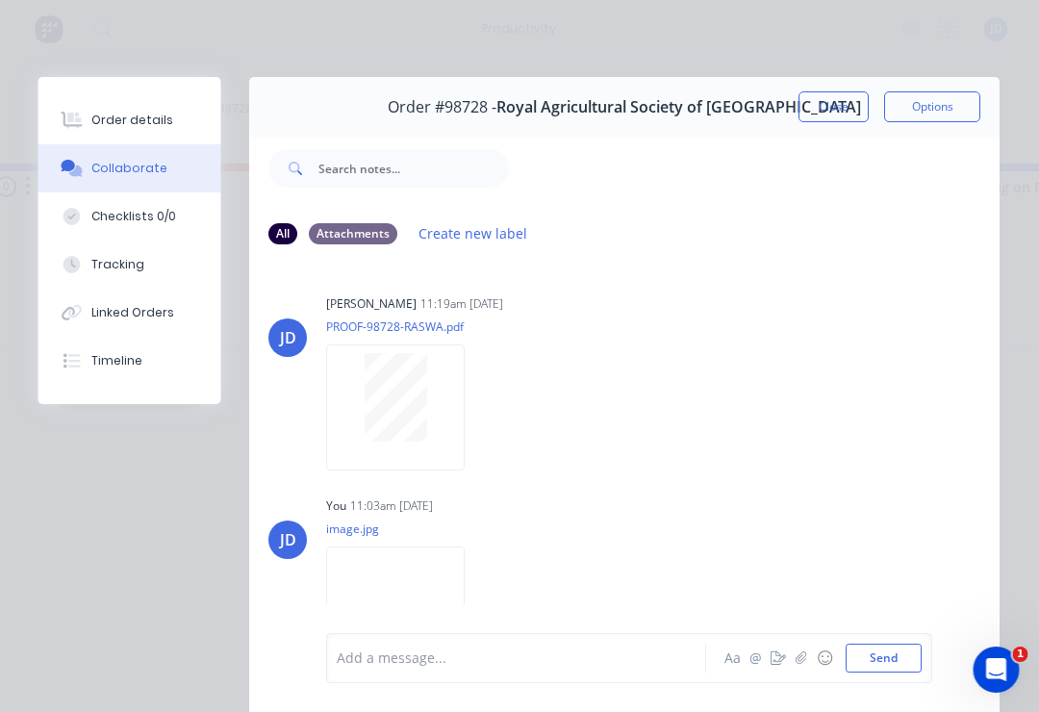
click at [117, 132] on button "Order details" at bounding box center [129, 120] width 183 height 48
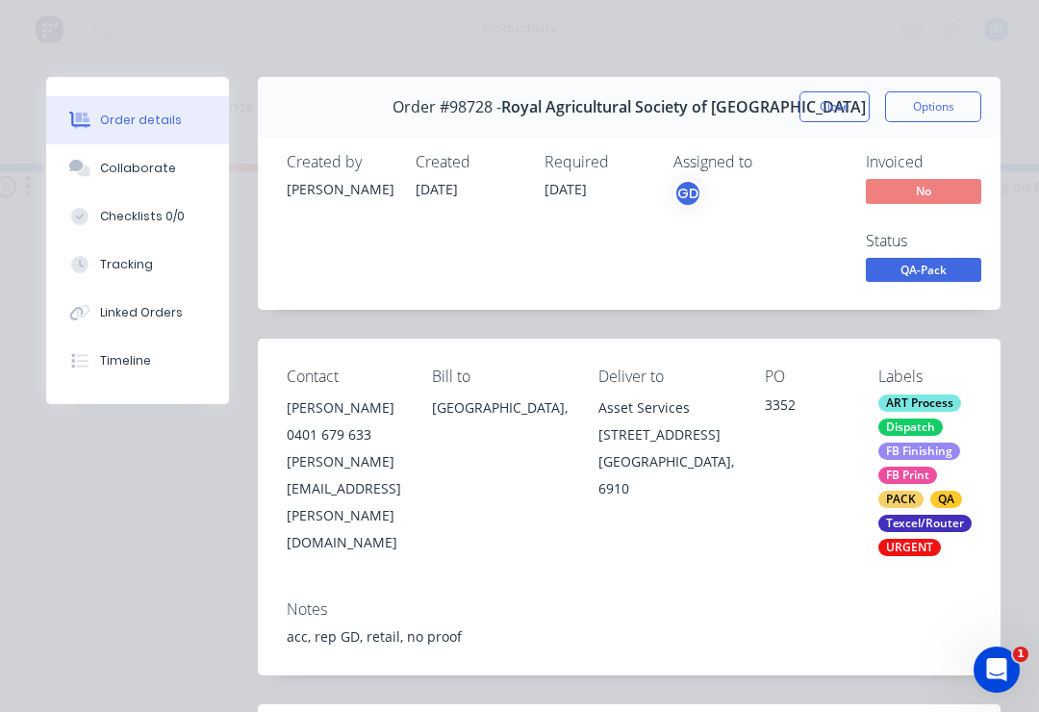
click at [98, 163] on button "Collaborate" at bounding box center [137, 168] width 183 height 48
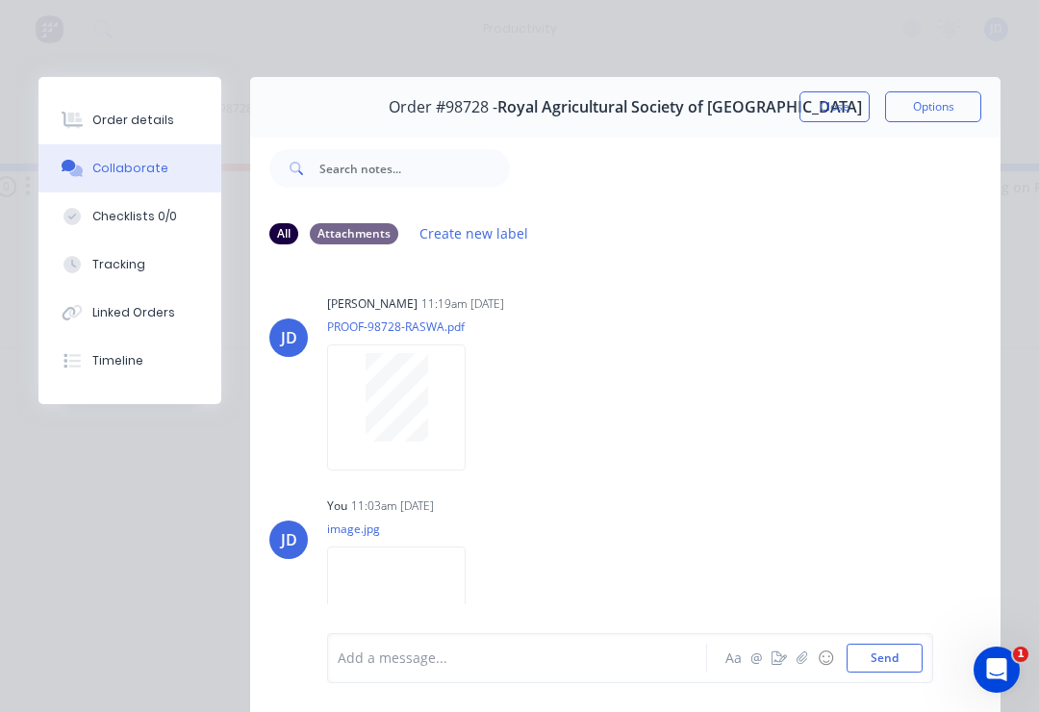
click at [778, 670] on button "☺" at bounding box center [825, 657] width 23 height 23
click at [778, 653] on icon "button" at bounding box center [802, 657] width 12 height 13
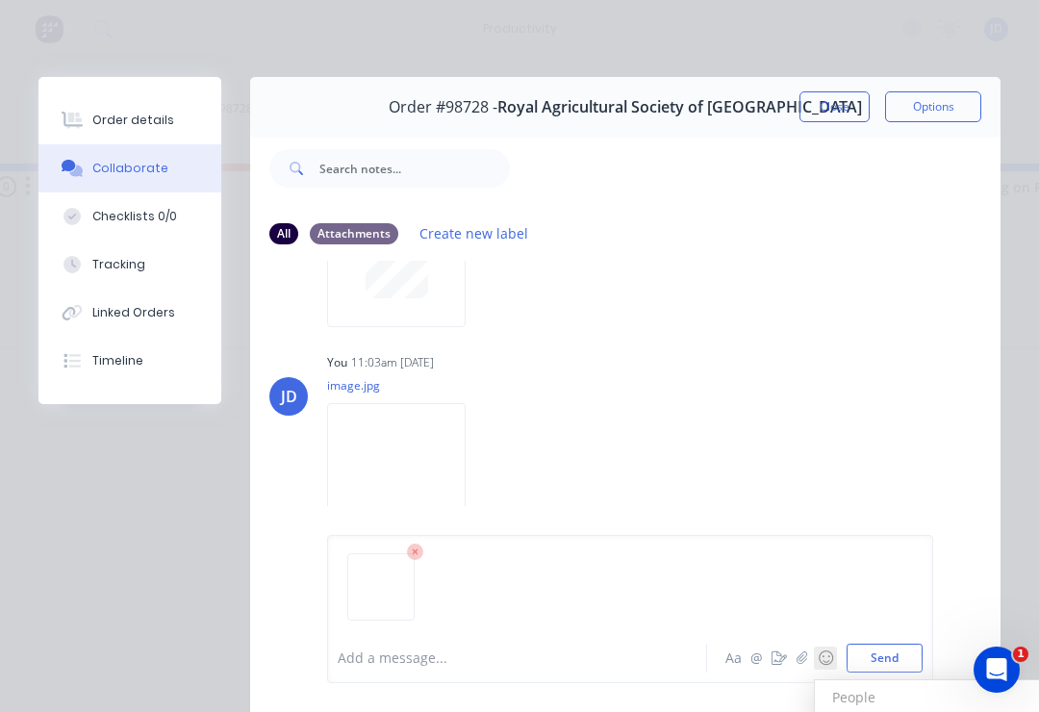
click at [778, 656] on button "Send" at bounding box center [885, 658] width 76 height 29
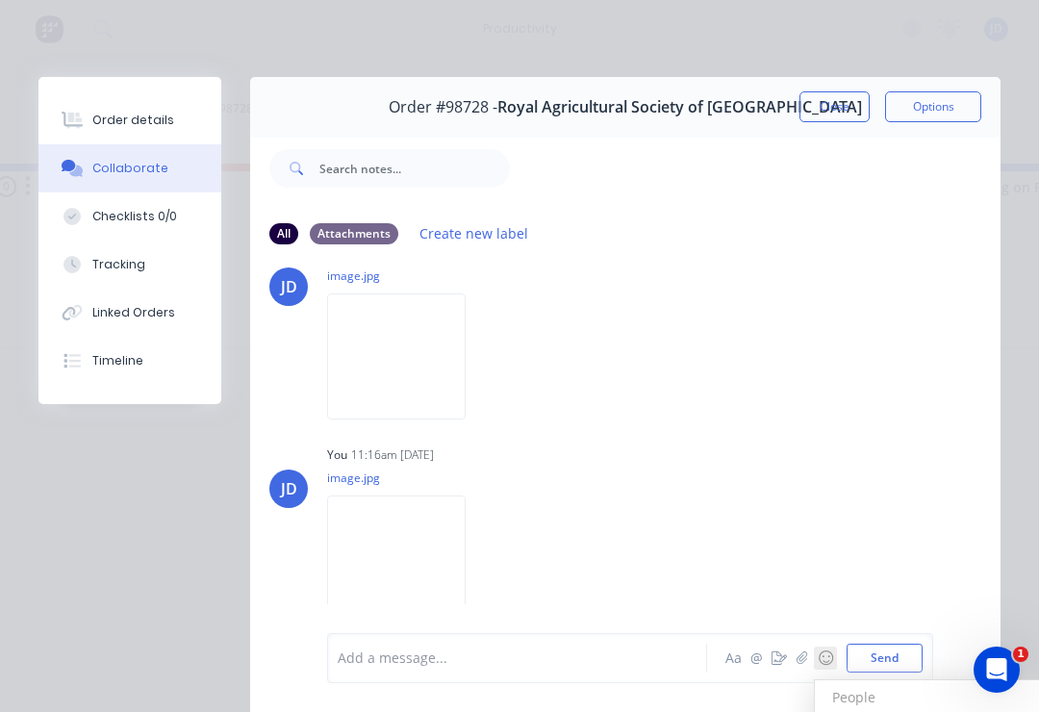
scroll to position [464, 0]
click at [102, 117] on div "Order details" at bounding box center [133, 120] width 82 height 17
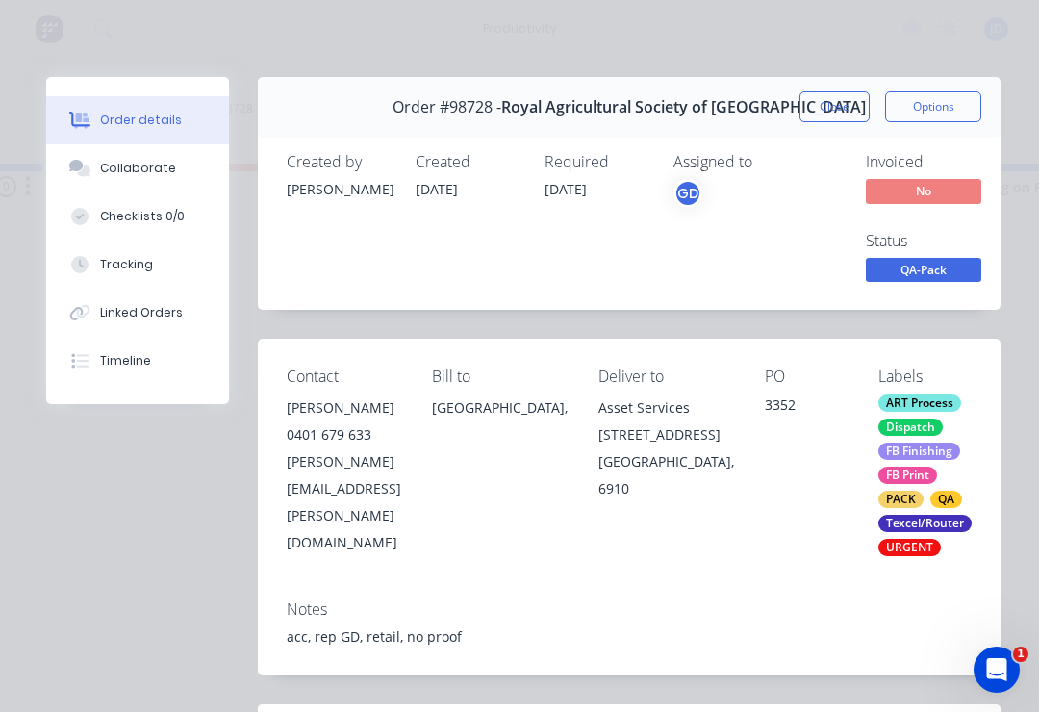
click at [778, 267] on span "QA-Pack" at bounding box center [923, 270] width 115 height 24
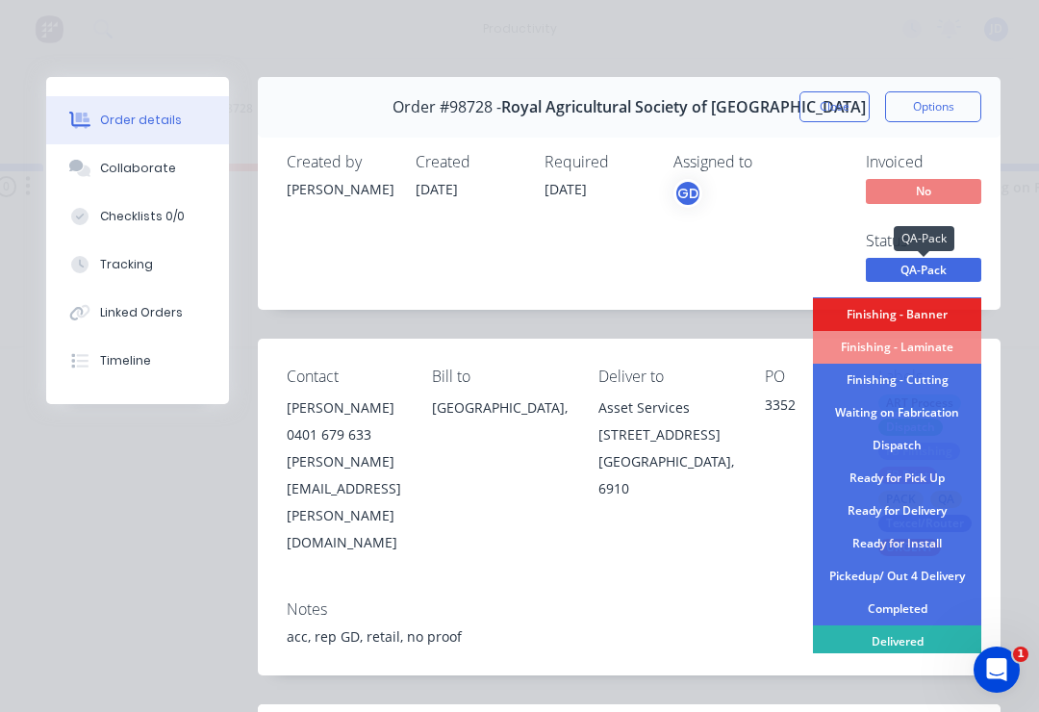
scroll to position [430, 0]
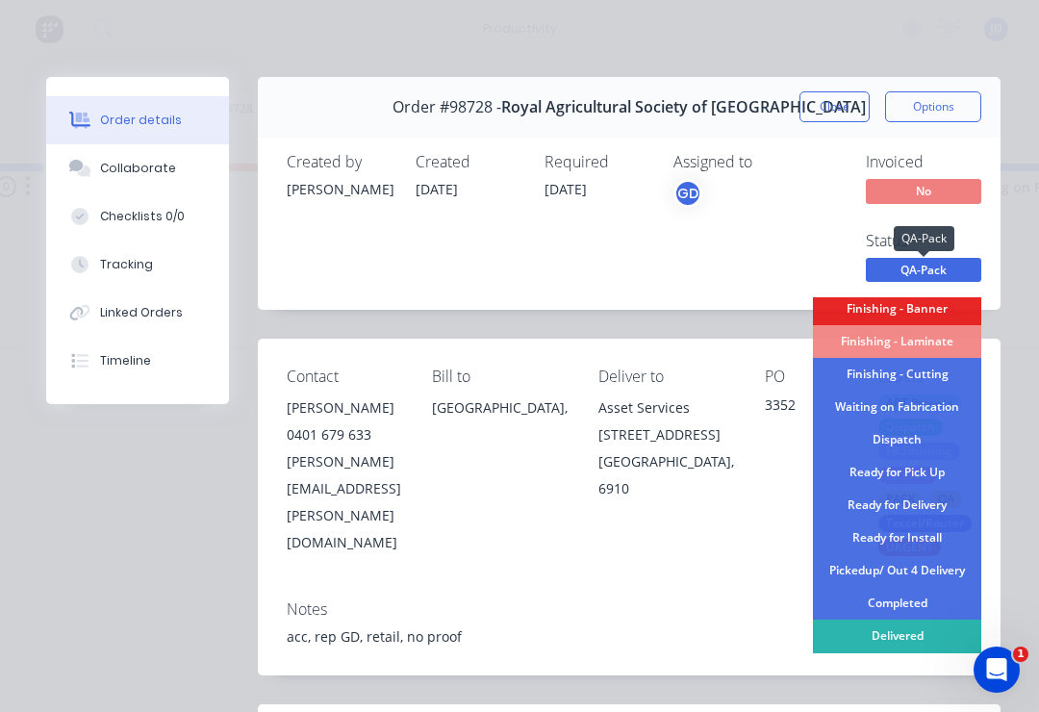
click at [778, 434] on div "Dispatch" at bounding box center [897, 439] width 168 height 33
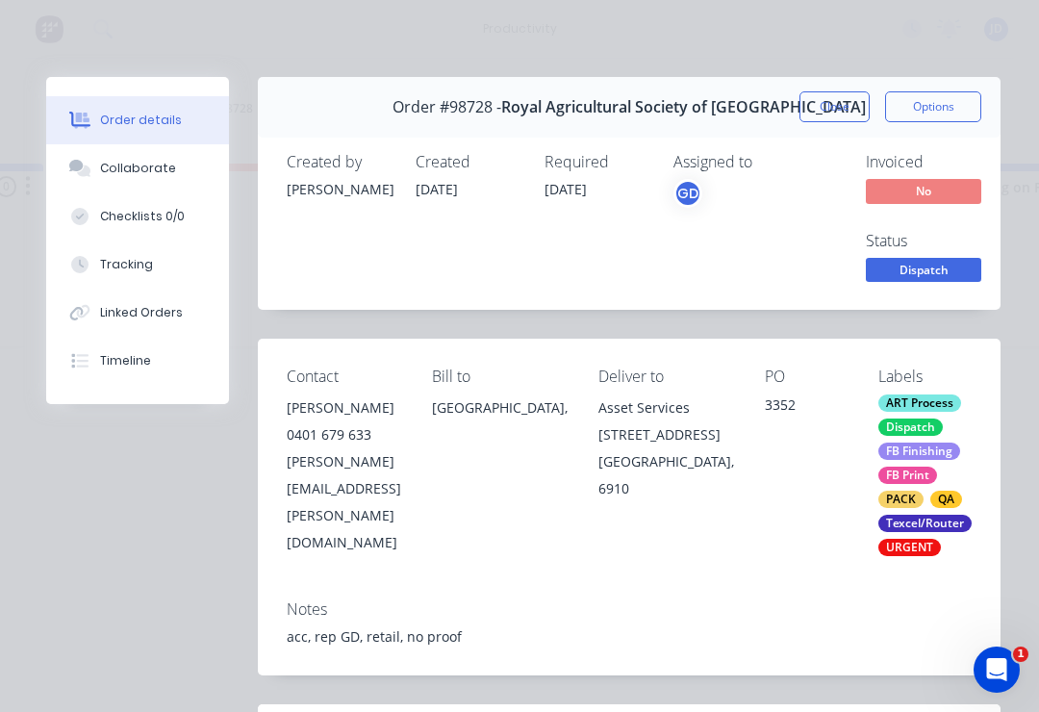
click at [778, 109] on button "Close" at bounding box center [834, 106] width 70 height 31
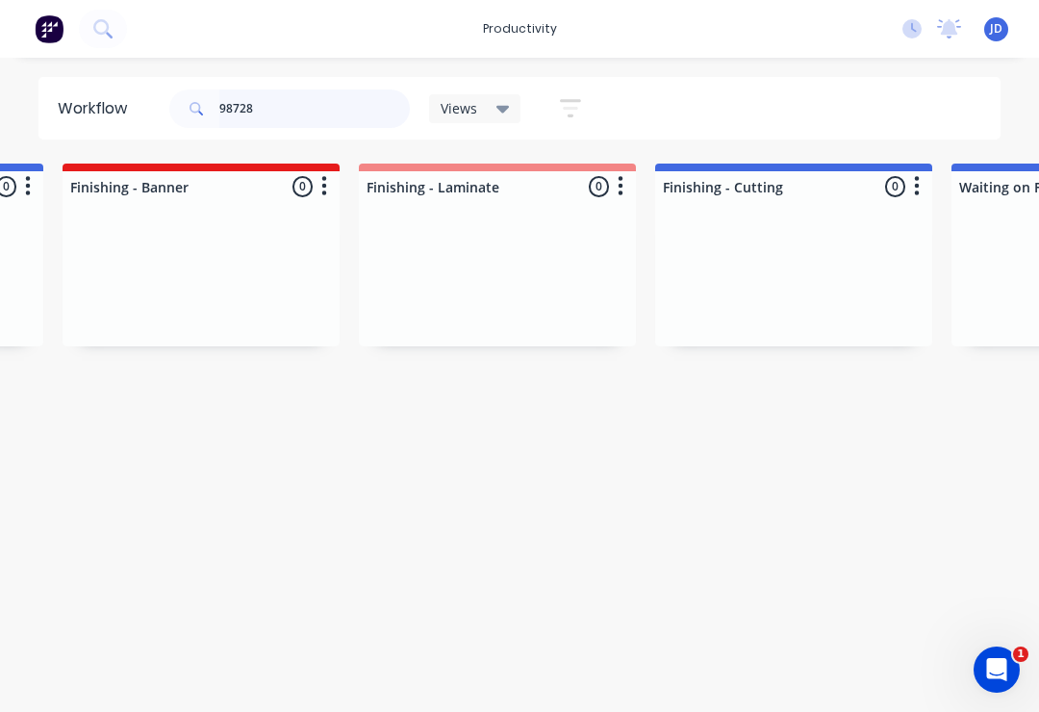
click at [292, 108] on input "98728" at bounding box center [314, 108] width 190 height 38
type input "9"
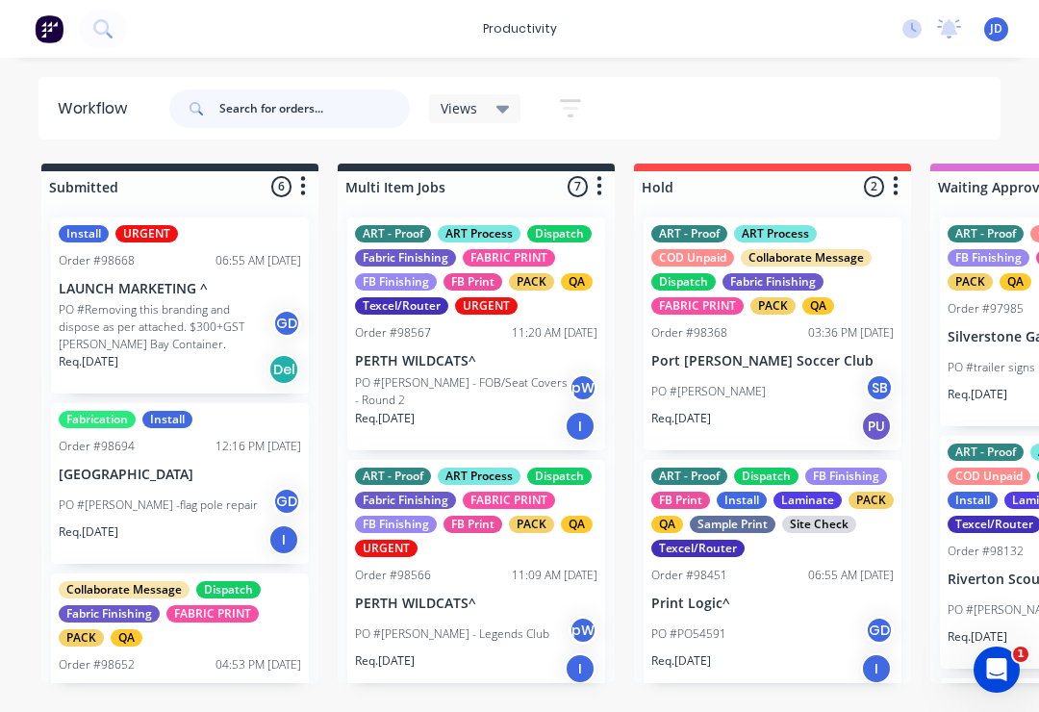
click at [271, 107] on input "text" at bounding box center [314, 108] width 190 height 38
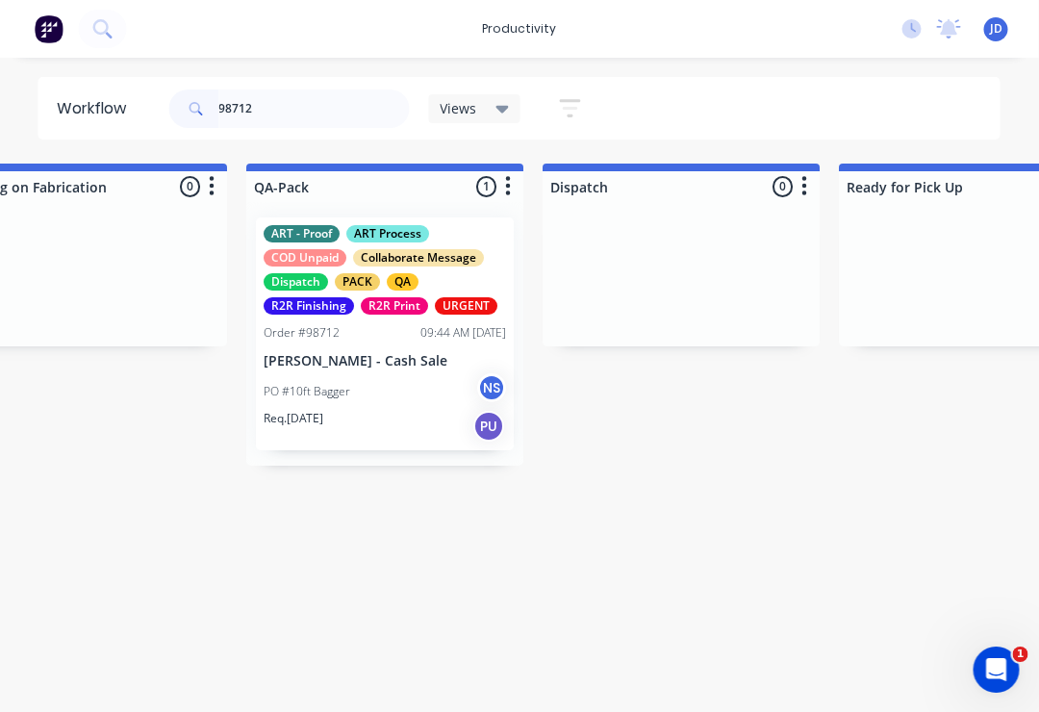
scroll to position [0, 4546]
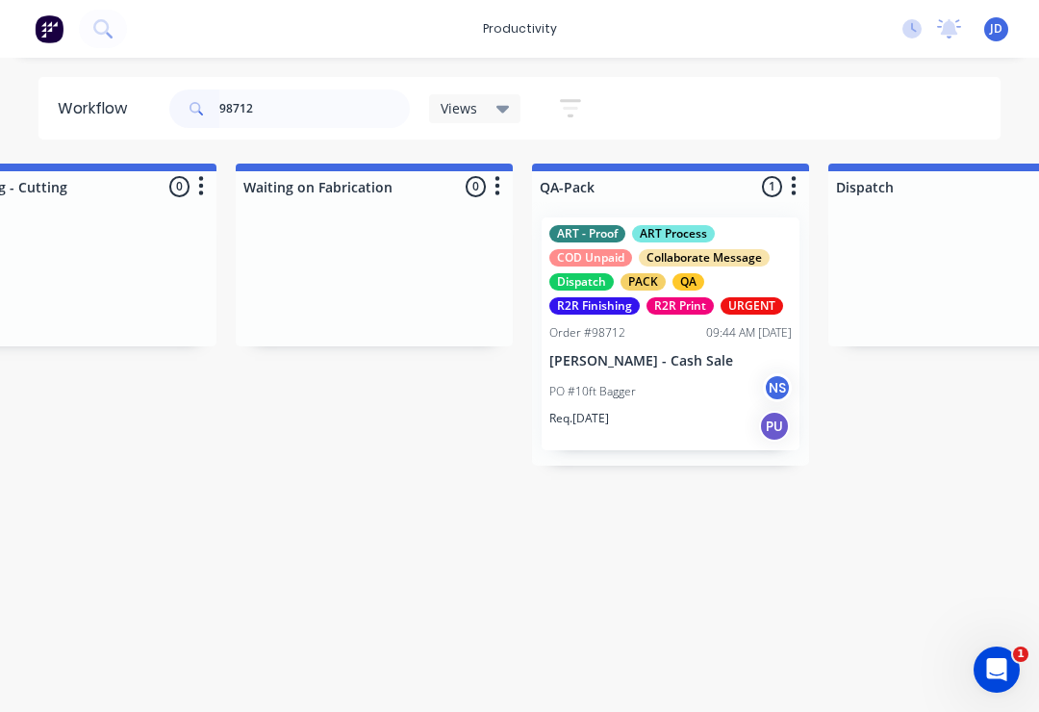
click at [706, 335] on div "09:44 AM 24/09/25" at bounding box center [749, 332] width 86 height 17
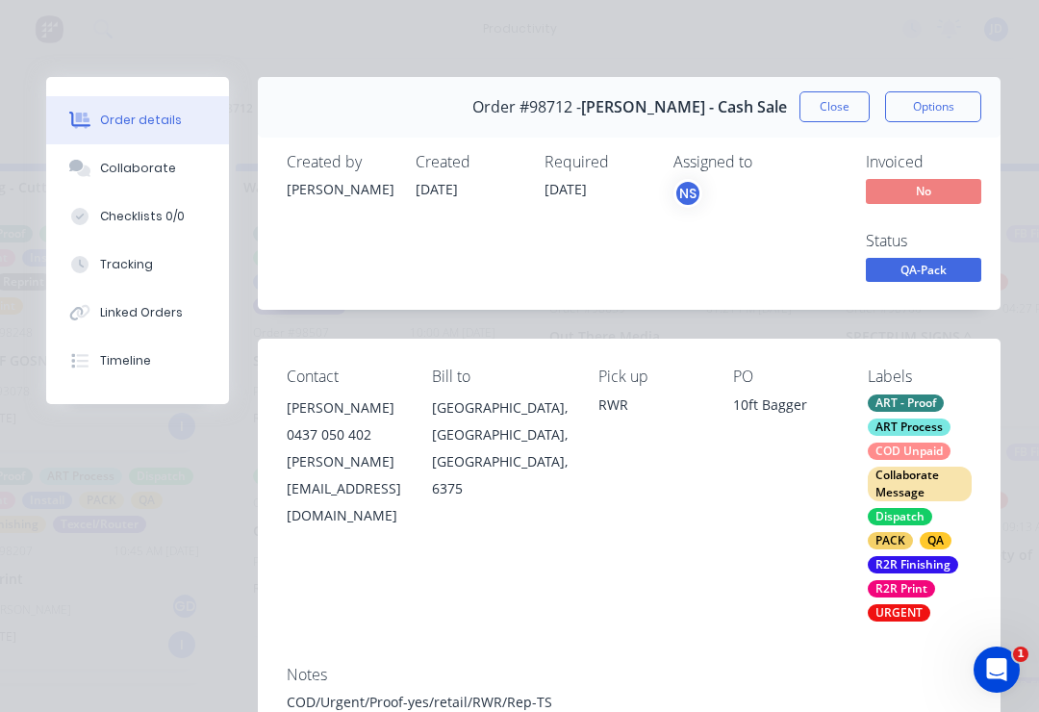
click at [178, 183] on button "Collaborate" at bounding box center [137, 168] width 183 height 48
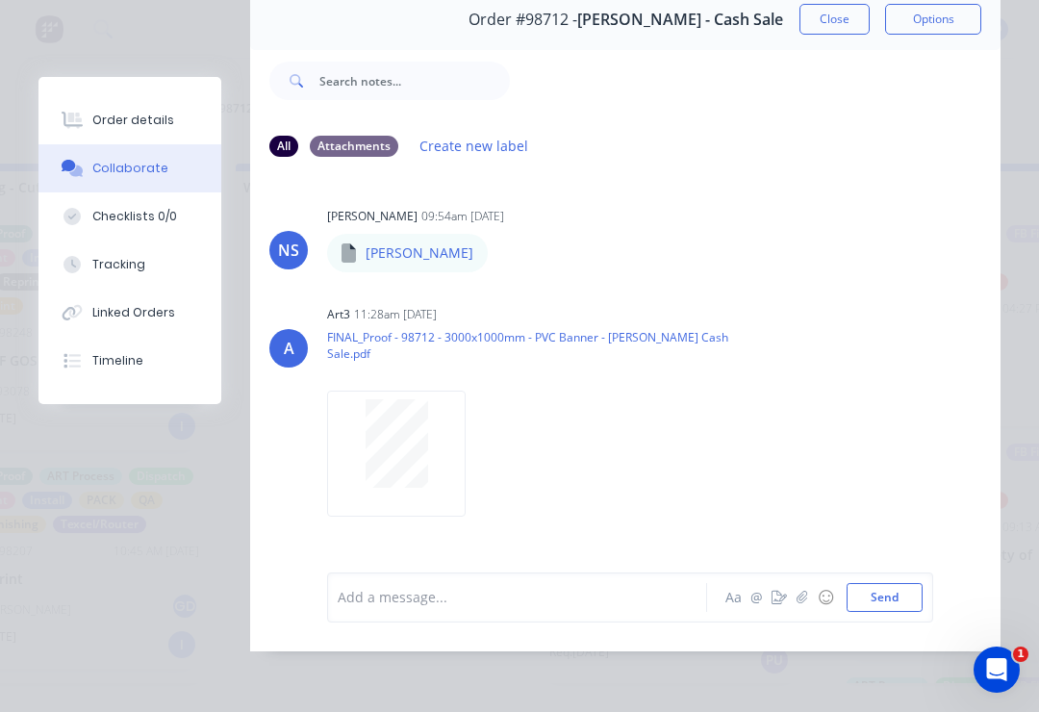
scroll to position [116, 0]
click at [778, 590] on button "button" at bounding box center [802, 597] width 23 height 23
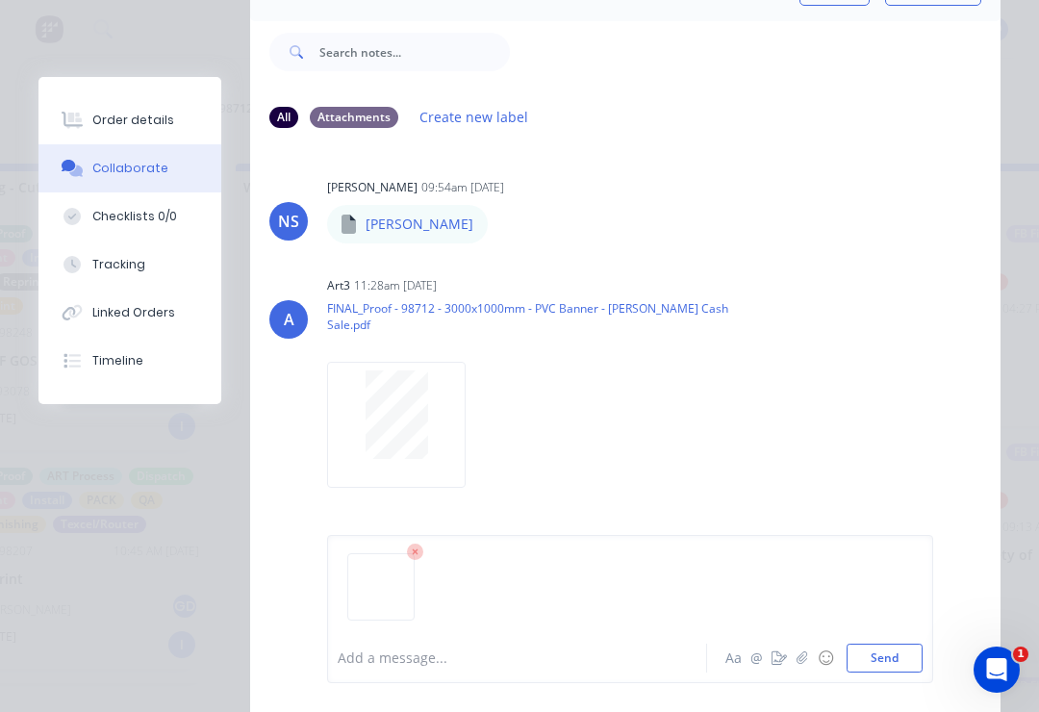
click at [778, 665] on button "Send" at bounding box center [885, 658] width 76 height 29
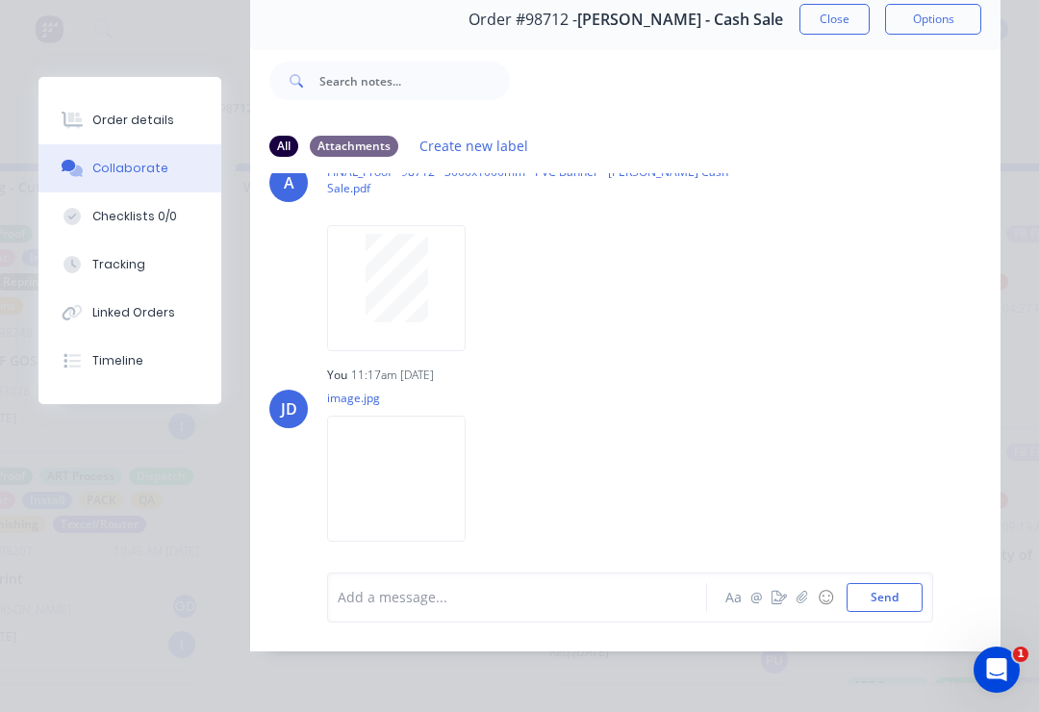
scroll to position [160, 0]
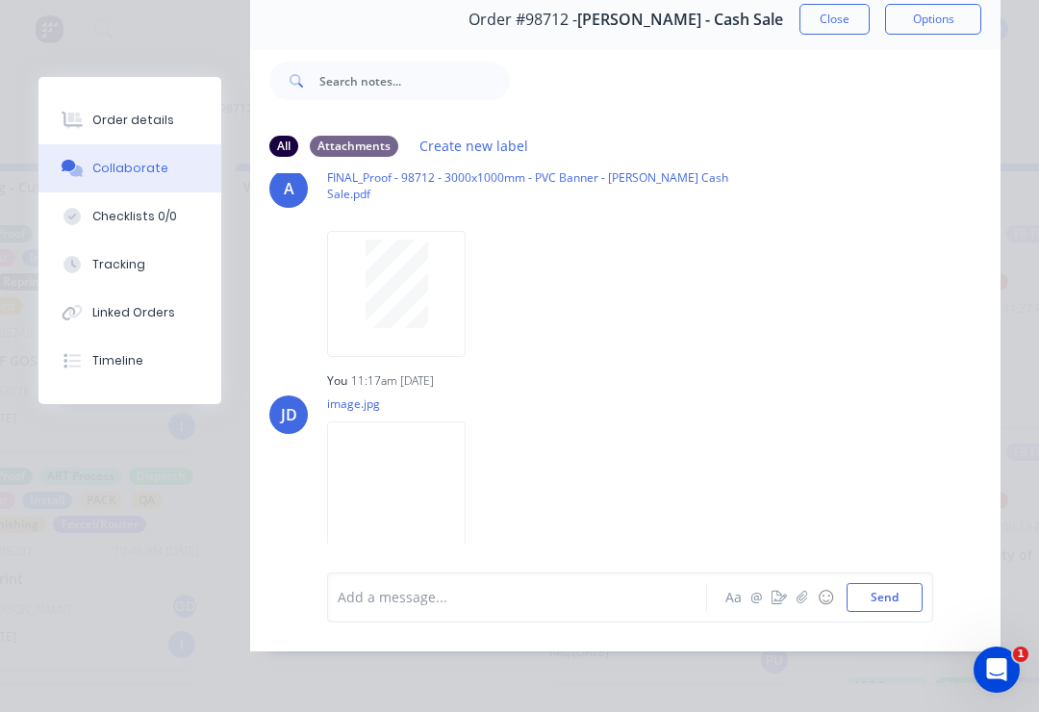
click at [118, 124] on div "Order details" at bounding box center [133, 120] width 82 height 17
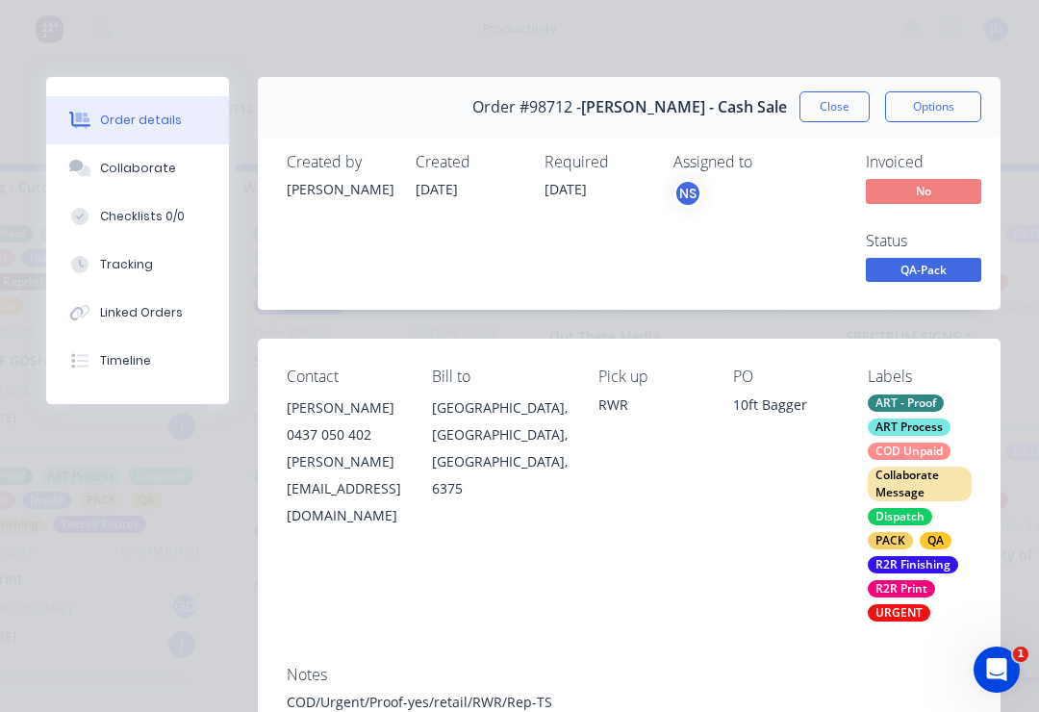
scroll to position [0, 0]
click at [778, 109] on button "Close" at bounding box center [834, 106] width 70 height 31
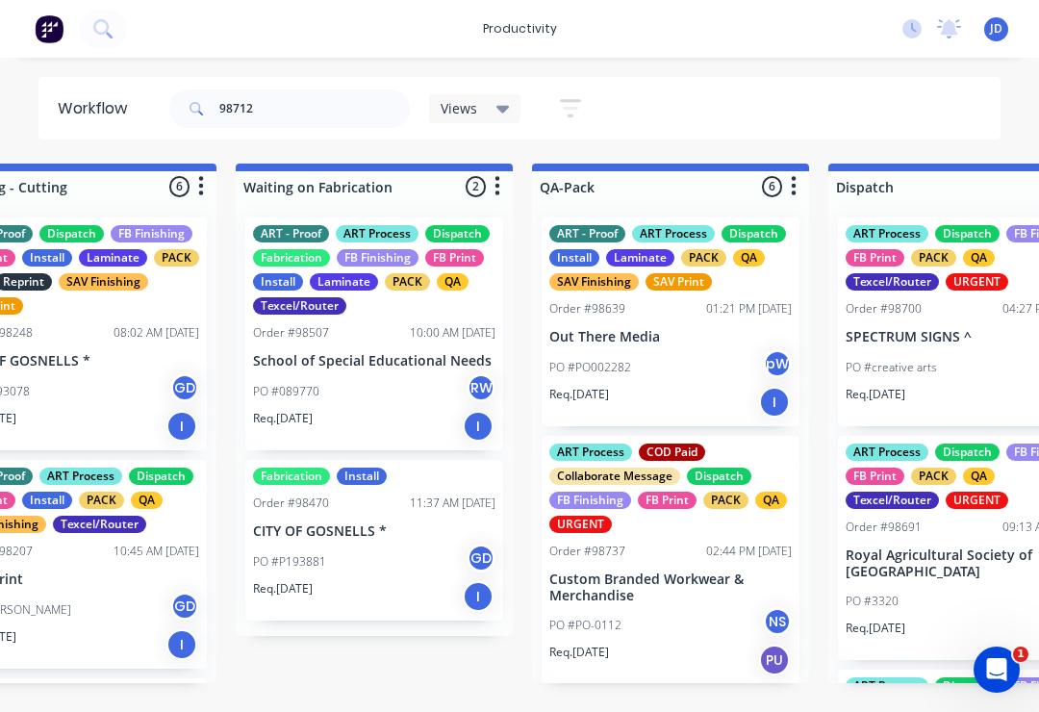
click at [778, 107] on div "98712 Views Save new view None (Default) edit ART DEPT edit Banner Finishing ed…" at bounding box center [583, 109] width 836 height 58
click at [291, 113] on input "98712" at bounding box center [314, 108] width 190 height 38
type input "9"
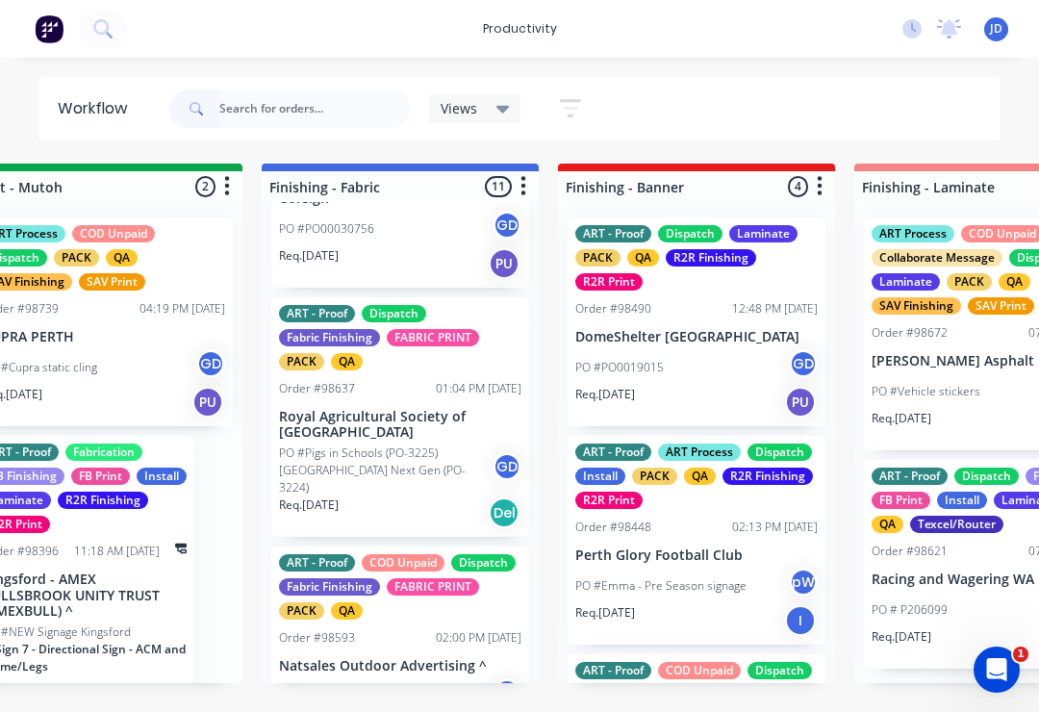
scroll to position [366, 0]
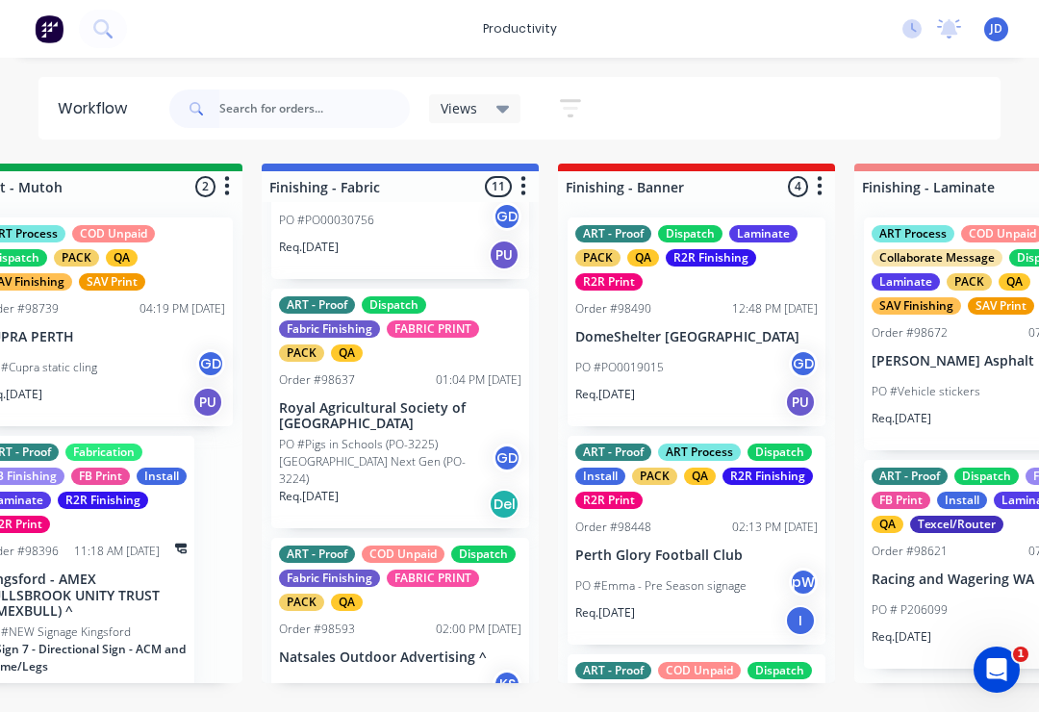
click at [411, 395] on div "ART - Proof Dispatch Fabric Finishing FABRIC PRINT PACK QA Order #98637 01:04 P…" at bounding box center [400, 409] width 258 height 240
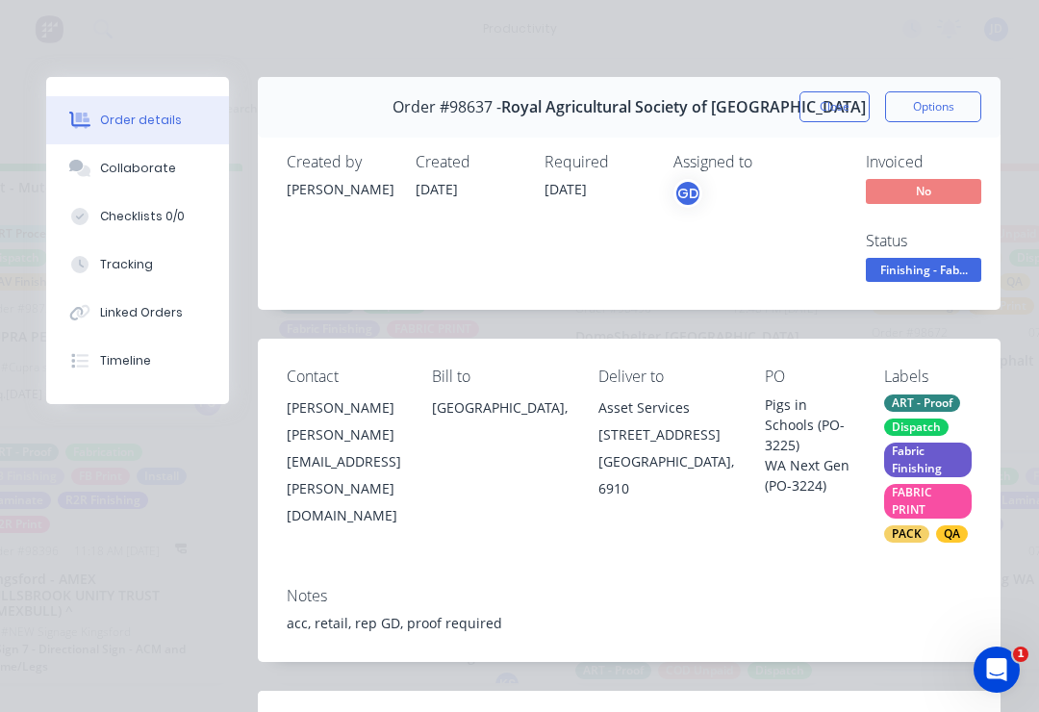
scroll to position [0, 0]
click at [778, 104] on button "Close" at bounding box center [834, 106] width 70 height 31
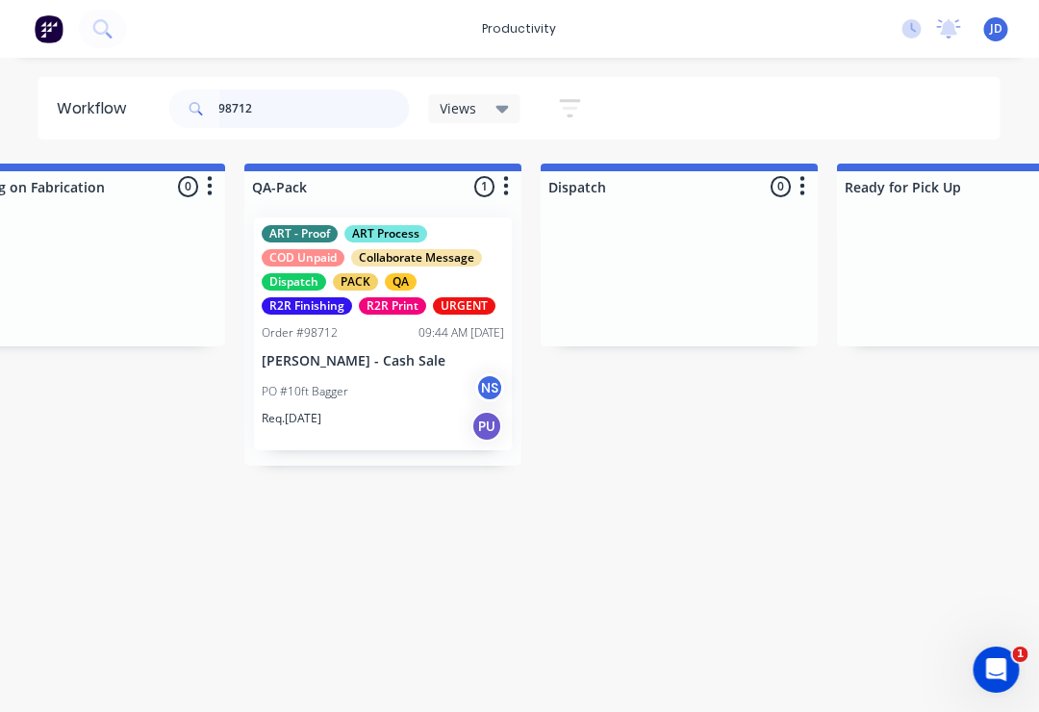
type input "98712"
click at [387, 379] on div "PO #10ft Bagger NS" at bounding box center [384, 391] width 242 height 37
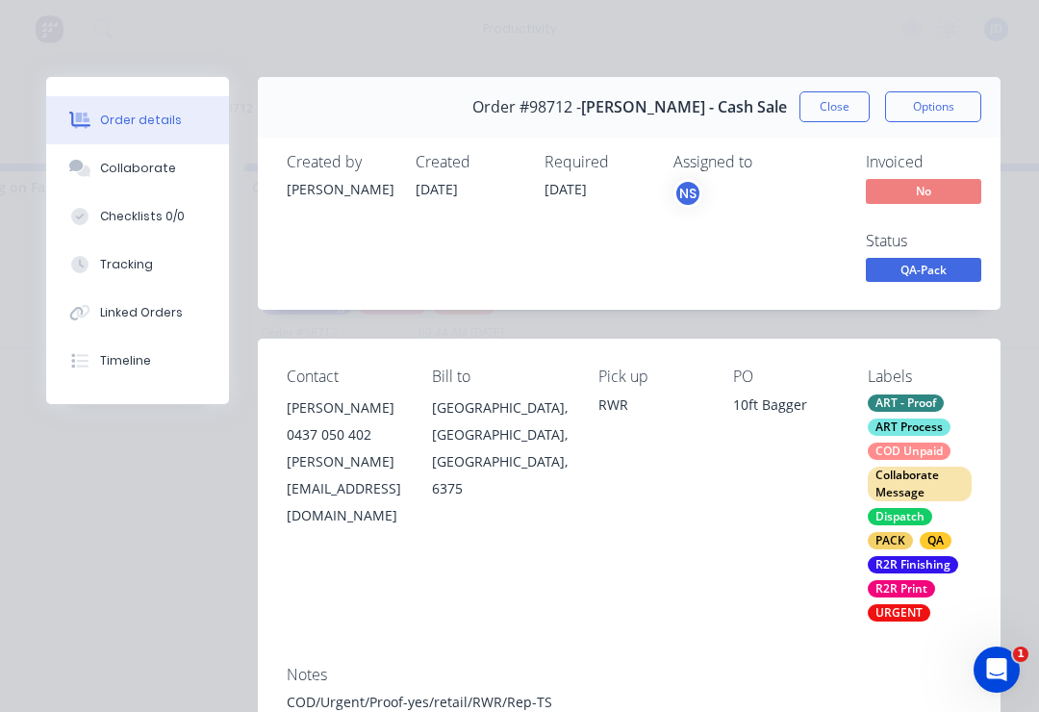
click at [778, 269] on span "QA-Pack" at bounding box center [923, 270] width 115 height 24
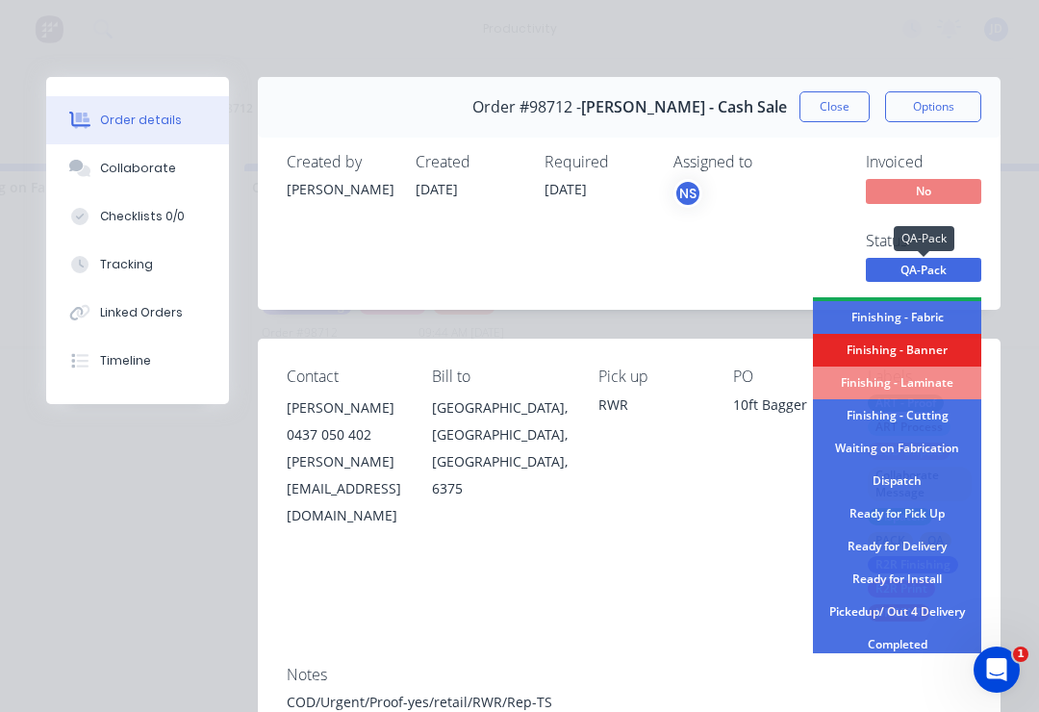
scroll to position [407, 0]
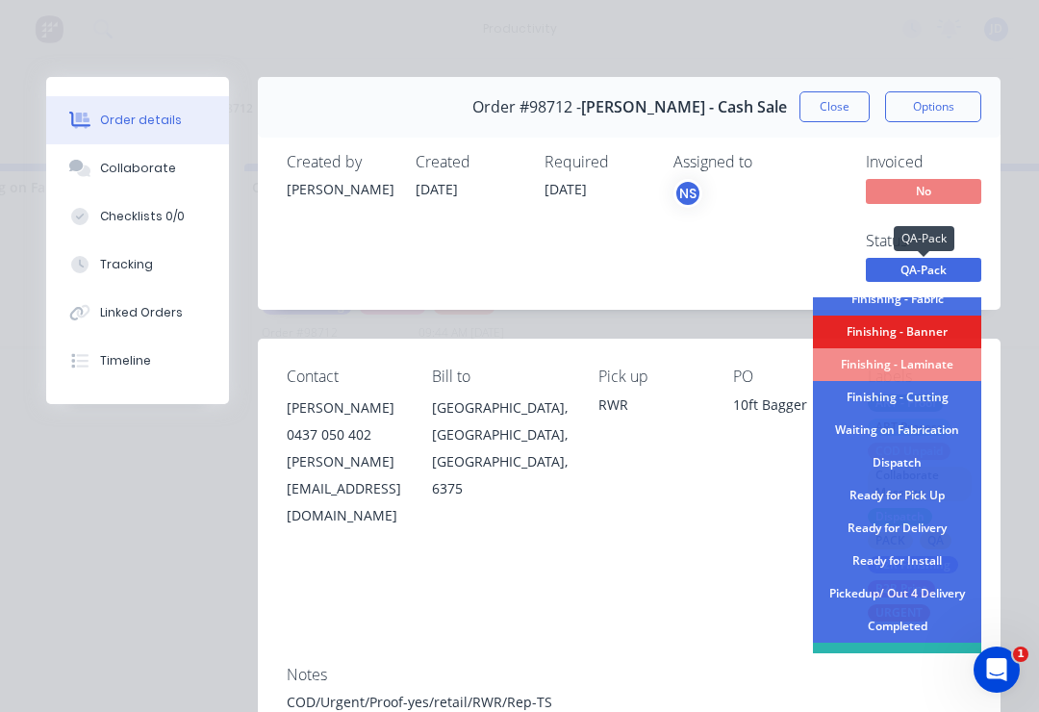
click at [778, 467] on div "Dispatch" at bounding box center [897, 462] width 168 height 33
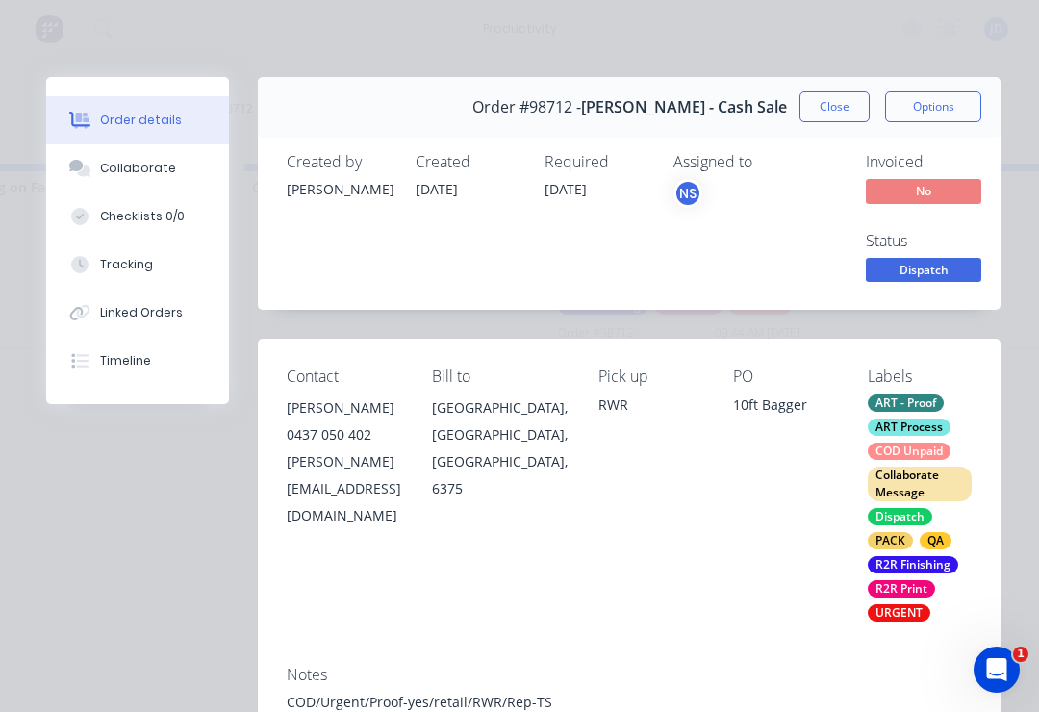
click at [167, 182] on button "Collaborate" at bounding box center [137, 168] width 183 height 48
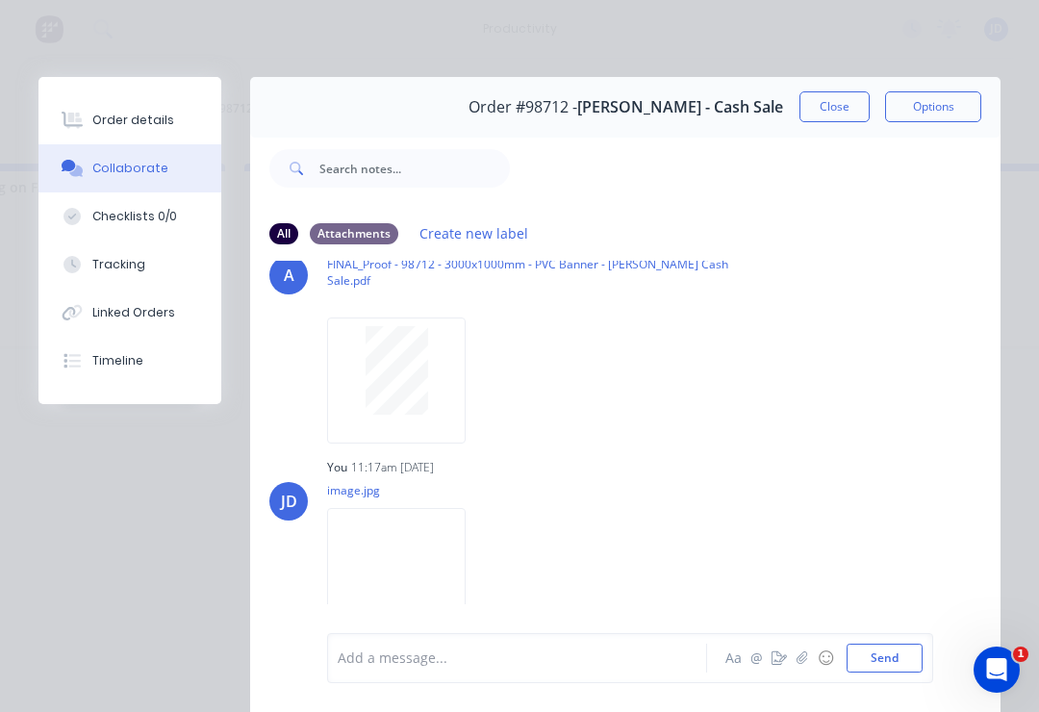
scroll to position [158, 0]
click at [166, 96] on button "Order details" at bounding box center [129, 120] width 183 height 48
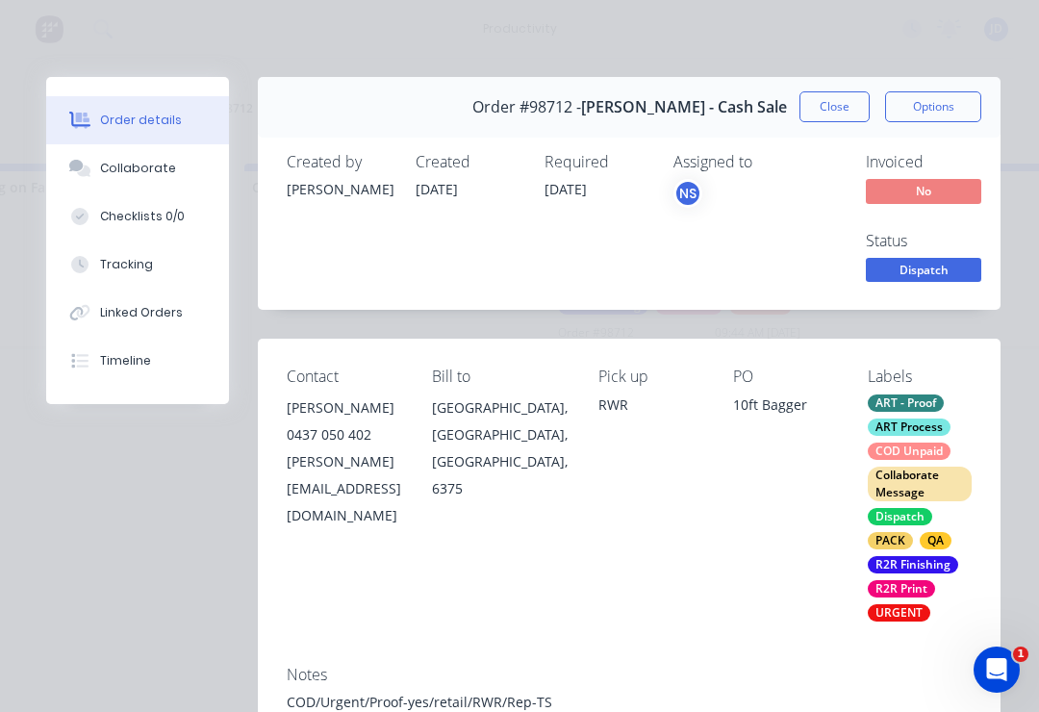
click at [130, 164] on div "Collaborate" at bounding box center [138, 168] width 76 height 17
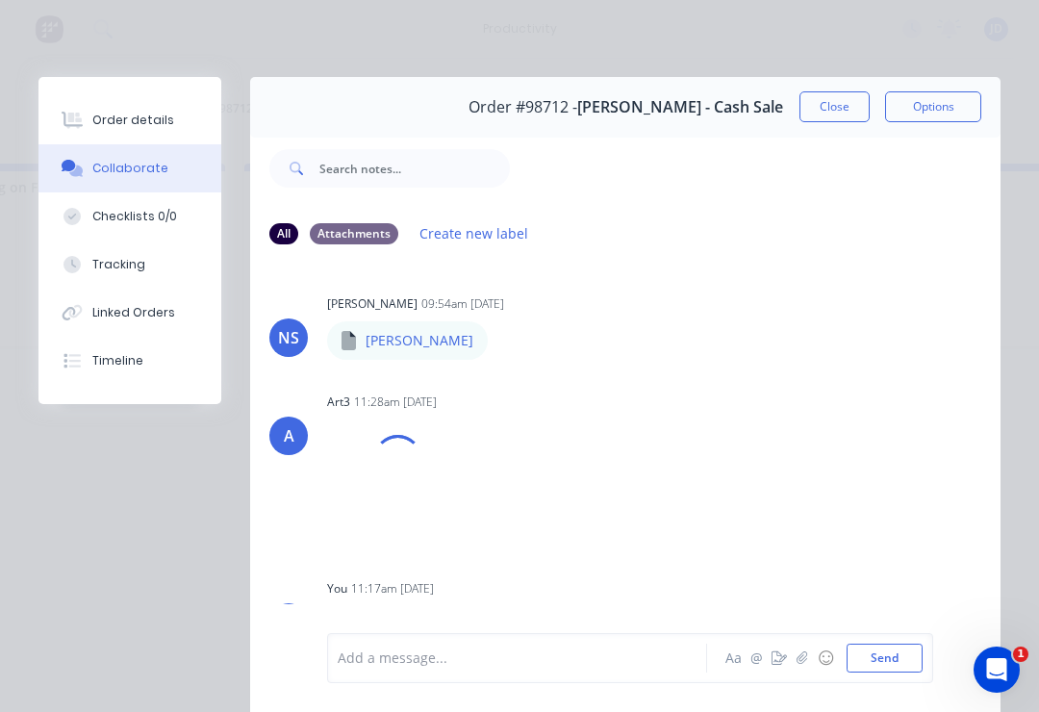
click at [445, 644] on div "Add a message..." at bounding box center [522, 658] width 368 height 29
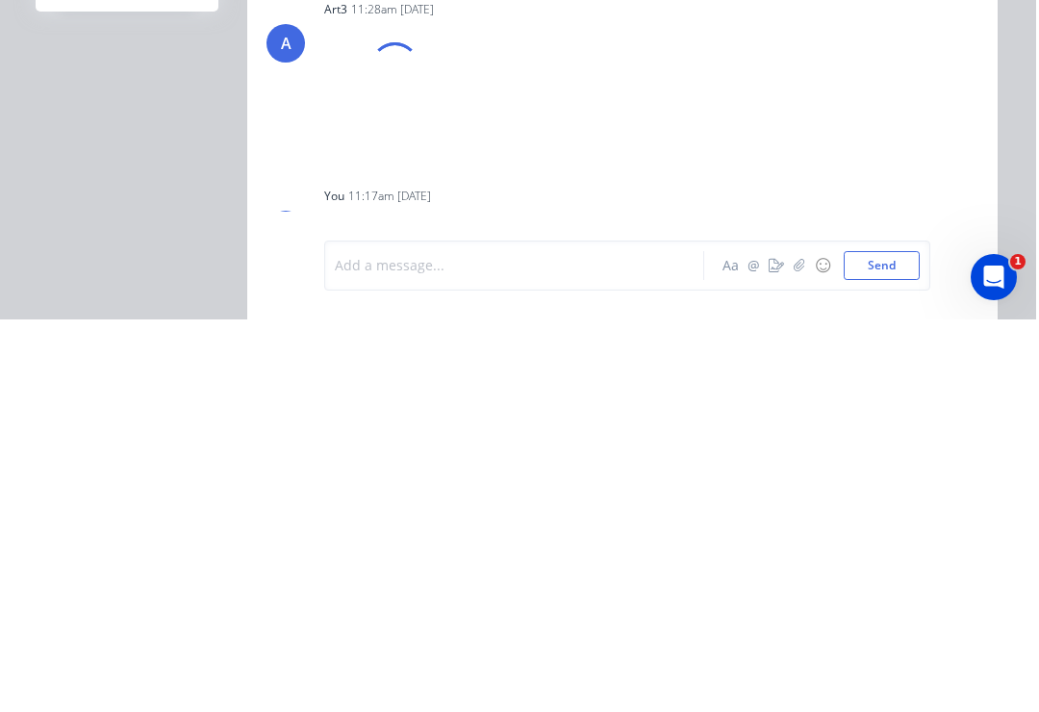
scroll to position [0, 4837]
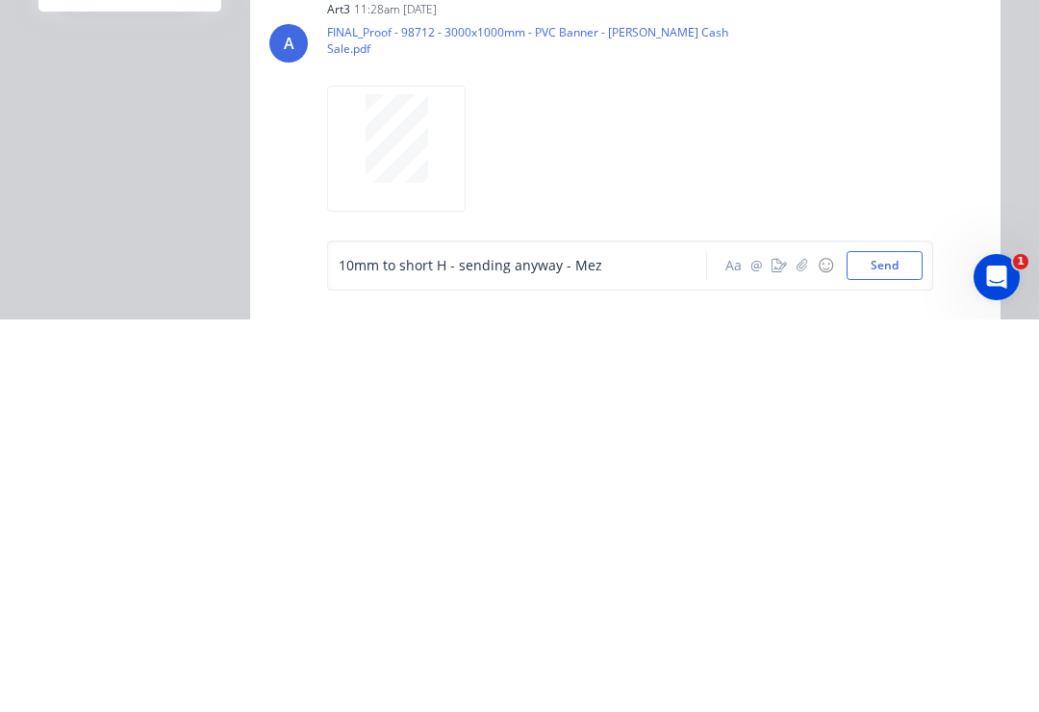
click at [778, 644] on button "Send" at bounding box center [885, 658] width 76 height 29
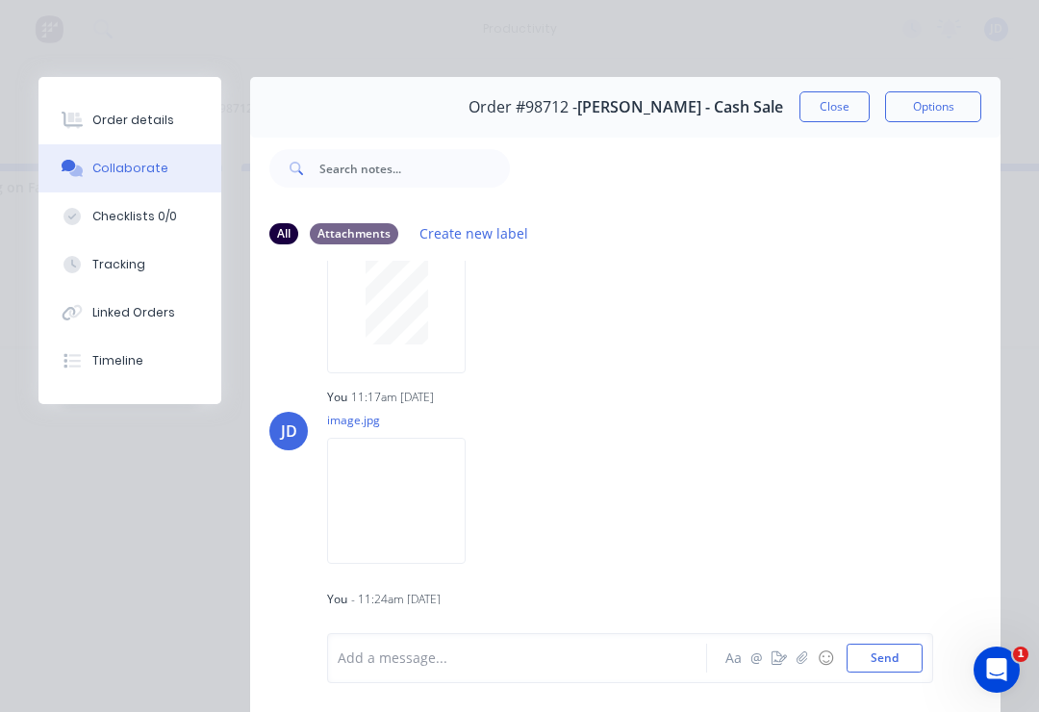
scroll to position [229, 0]
click at [778, 120] on button "Close" at bounding box center [834, 106] width 70 height 31
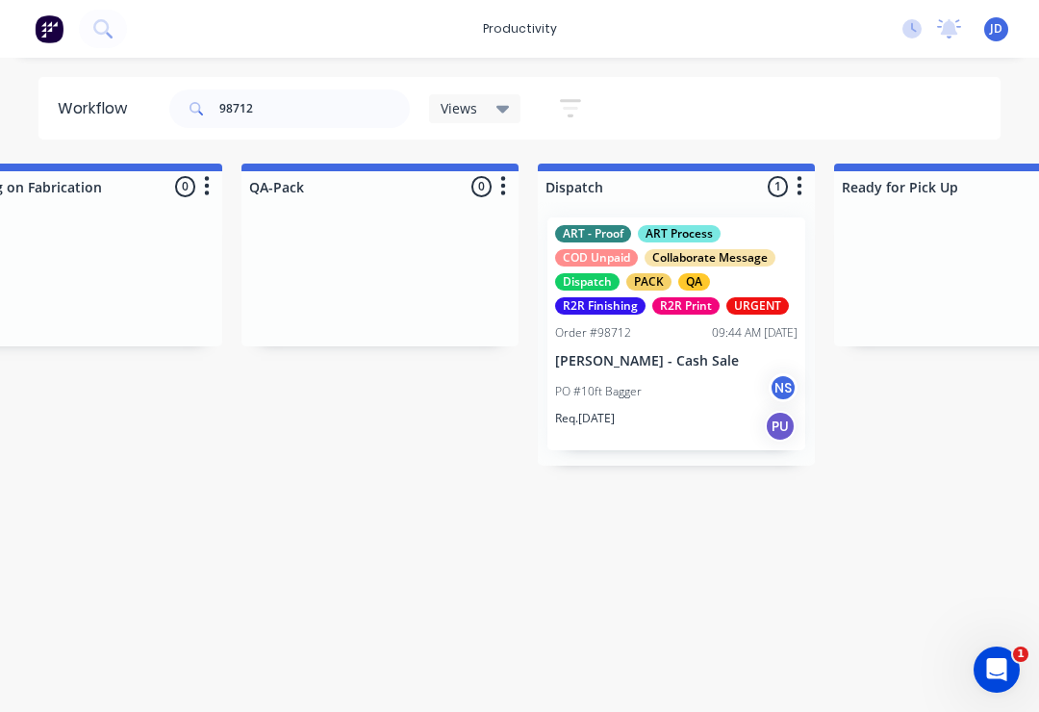
click at [740, 262] on div "Collaborate Message" at bounding box center [710, 257] width 131 height 17
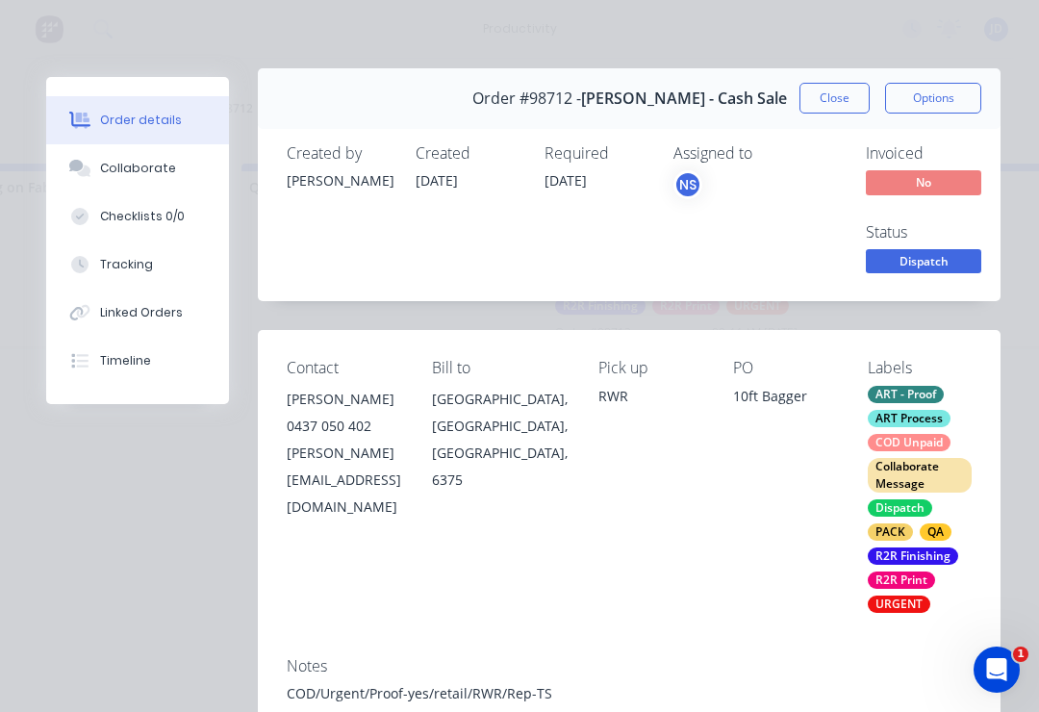
scroll to position [10, 0]
click at [778, 101] on button "Close" at bounding box center [834, 97] width 70 height 31
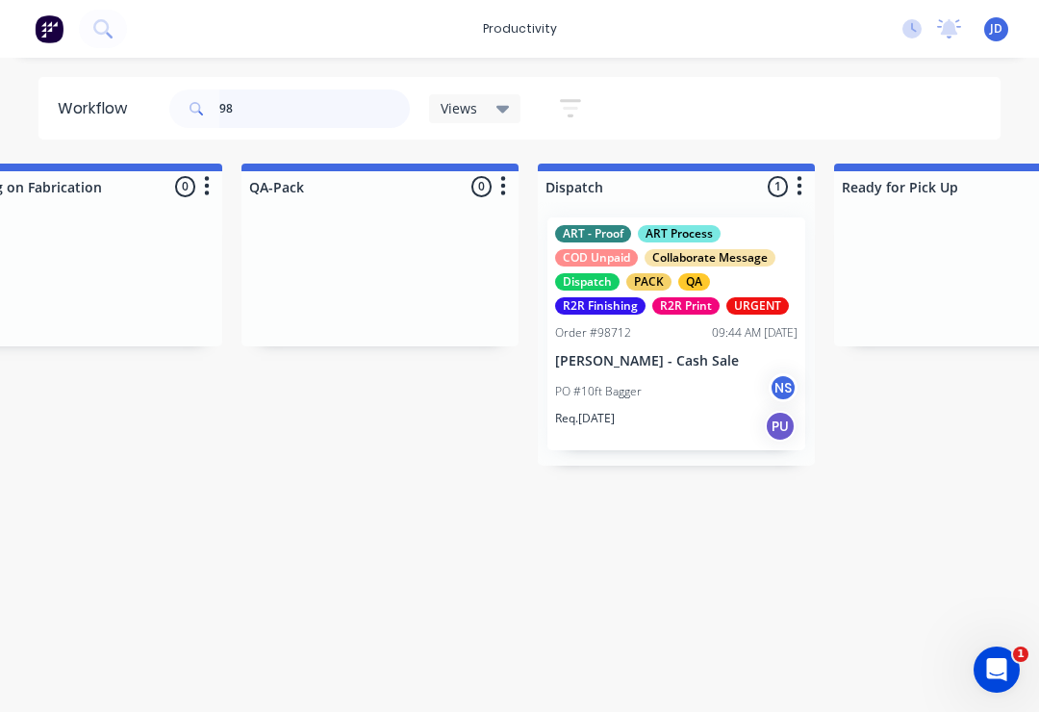
type input "9"
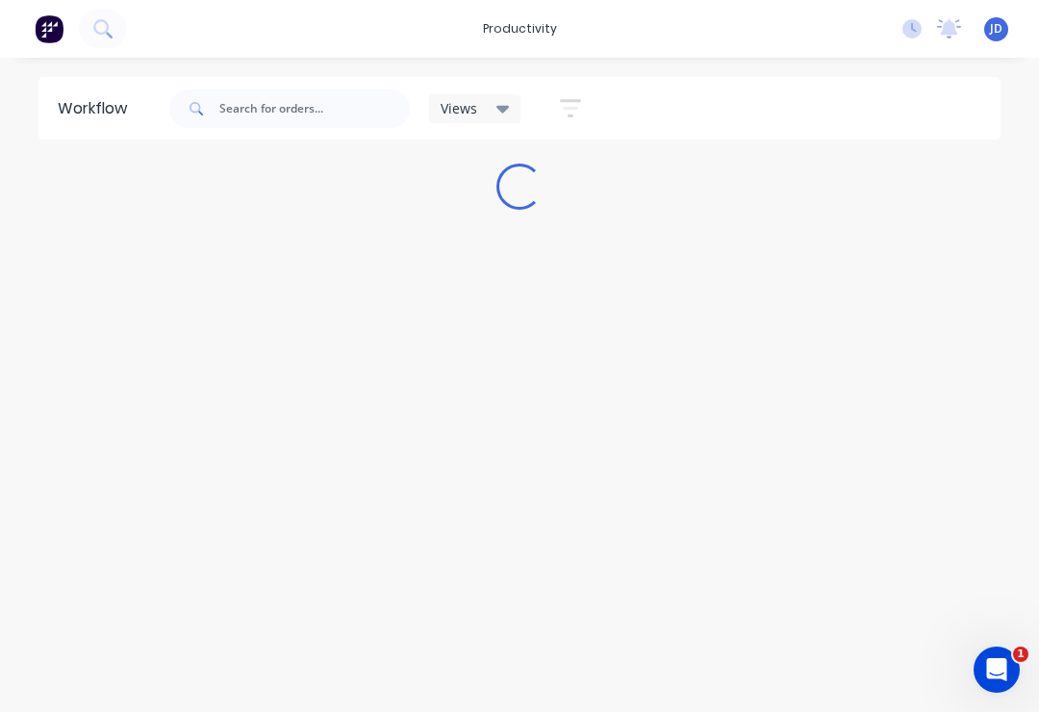
scroll to position [0, 0]
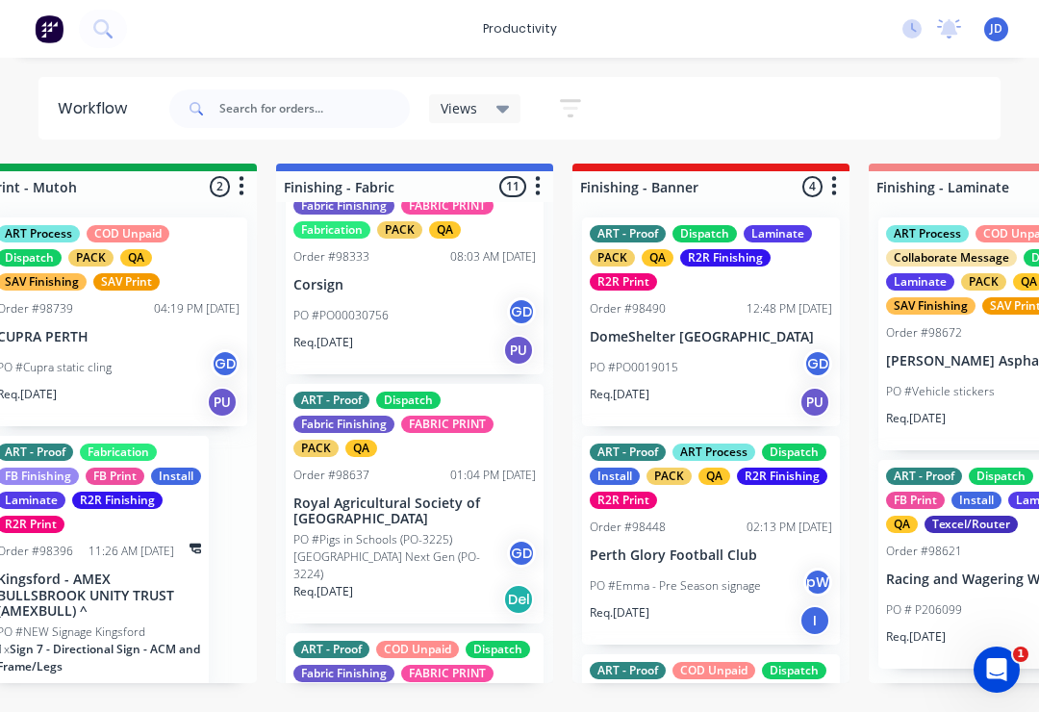
scroll to position [271, 0]
click at [406, 494] on p "Royal Agricultural Society of [GEOGRAPHIC_DATA]" at bounding box center [414, 510] width 242 height 33
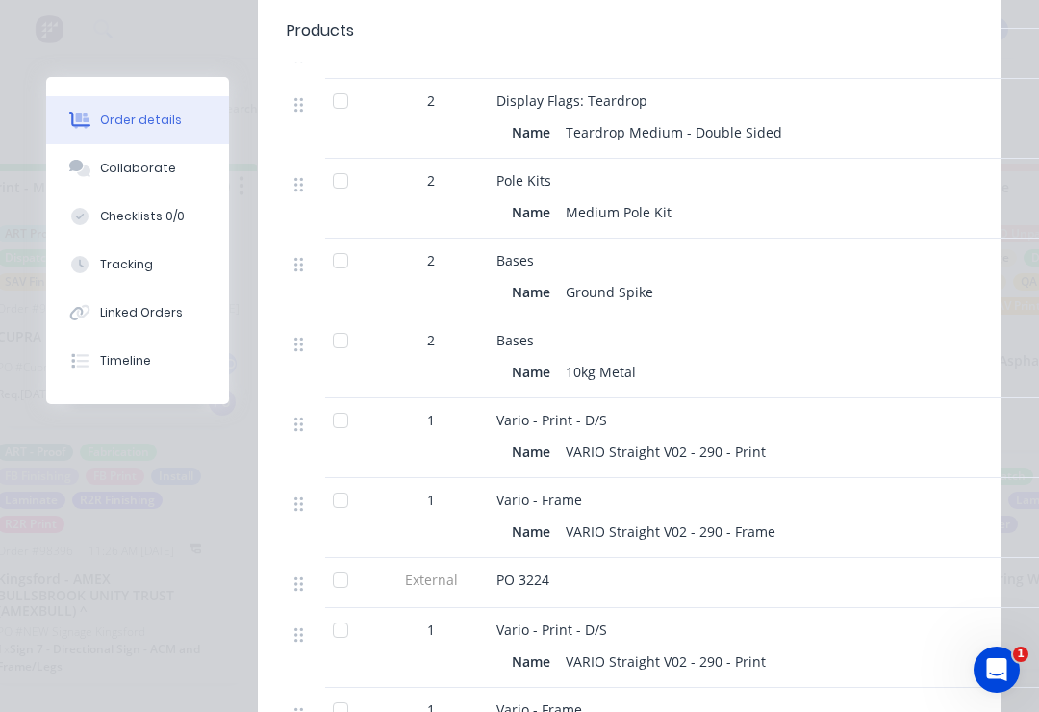
scroll to position [813, 0]
click at [117, 180] on button "Collaborate" at bounding box center [137, 168] width 183 height 48
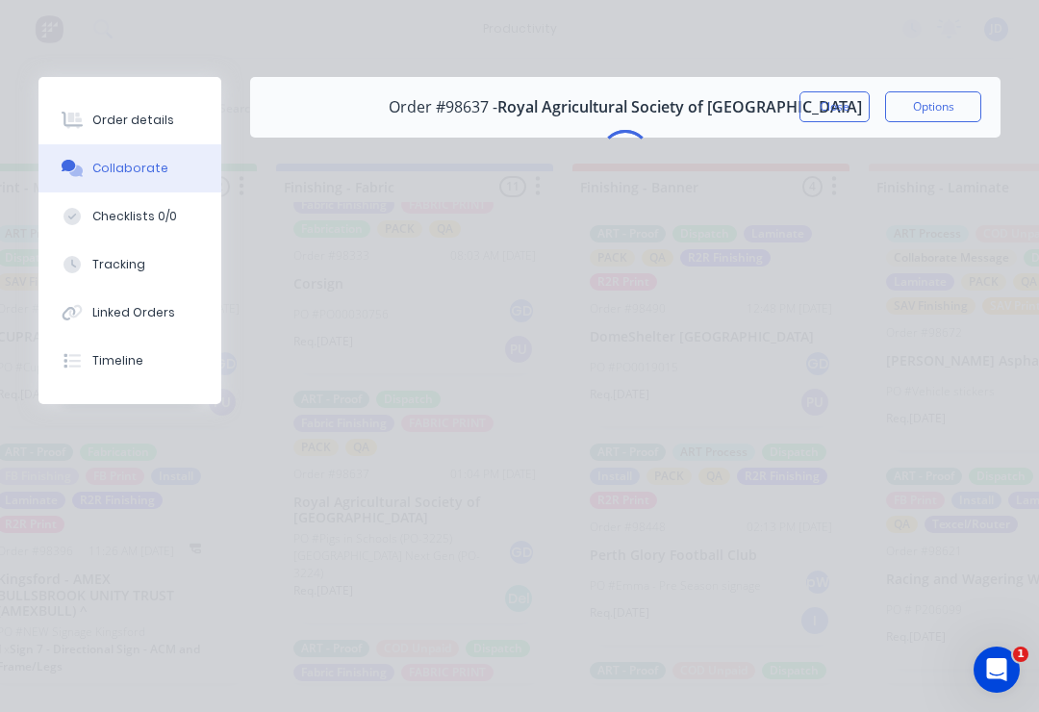
scroll to position [0, 0]
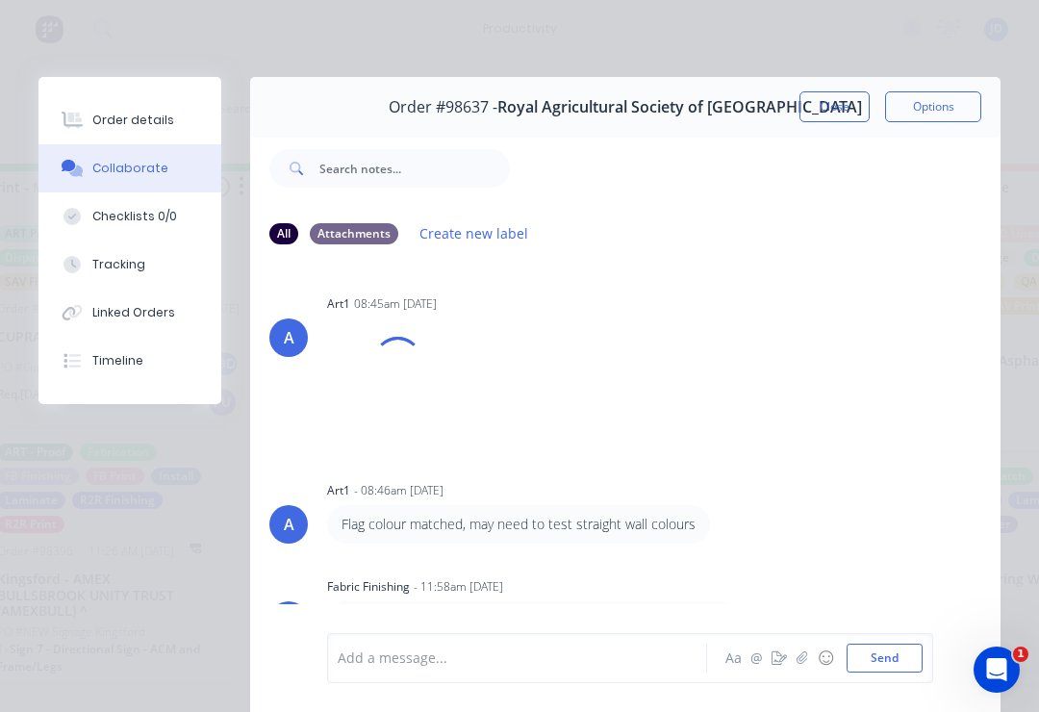
click at [482, 650] on div at bounding box center [522, 658] width 367 height 20
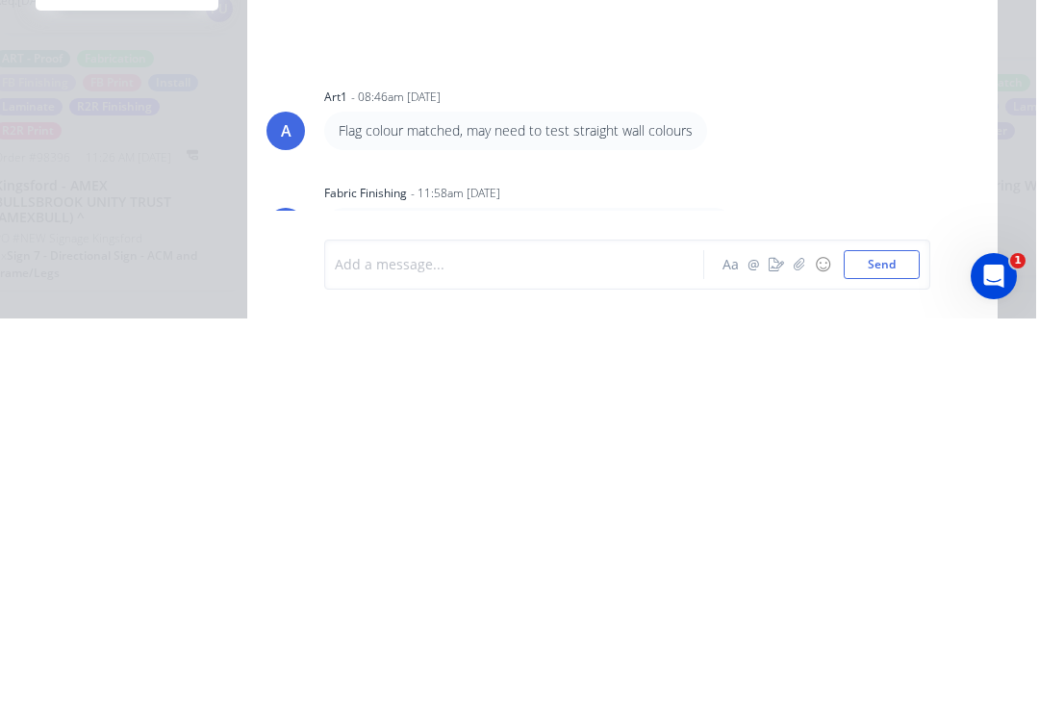
scroll to position [1, 3324]
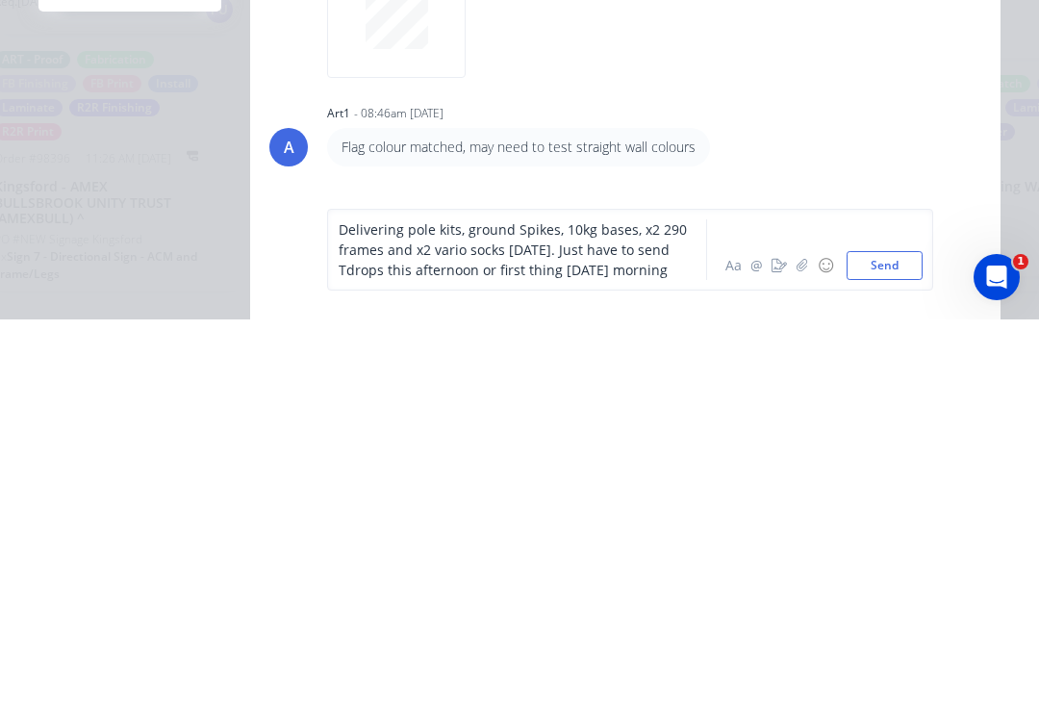
click at [892, 644] on button "Send" at bounding box center [885, 658] width 76 height 29
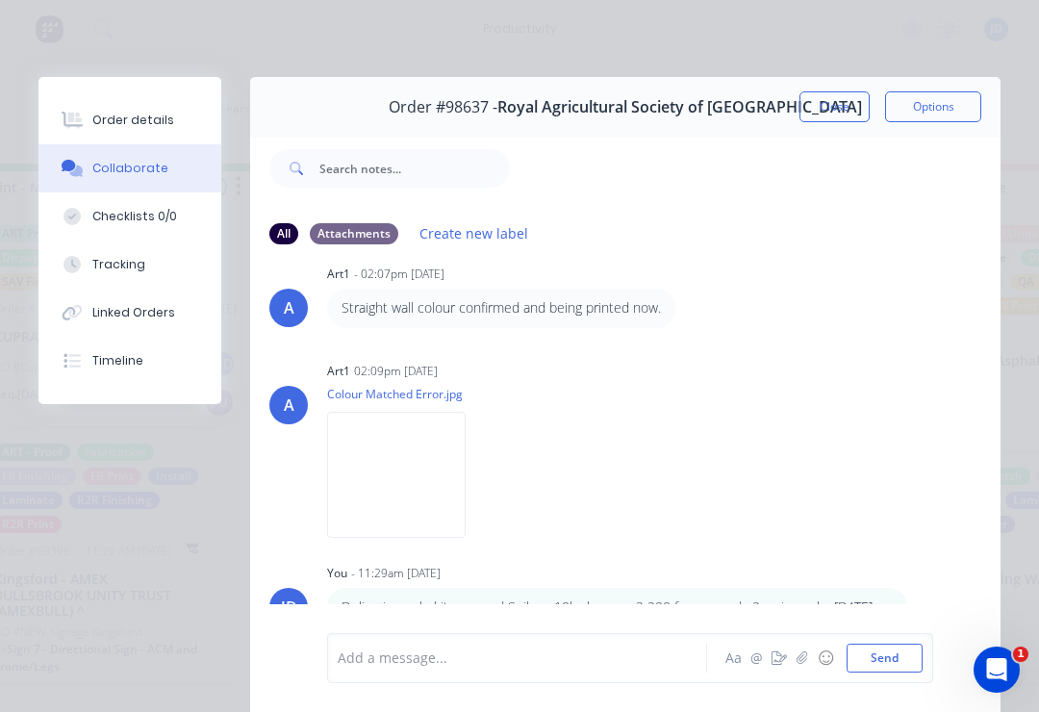
scroll to position [519, 0]
click at [175, 120] on button "Order details" at bounding box center [129, 120] width 183 height 48
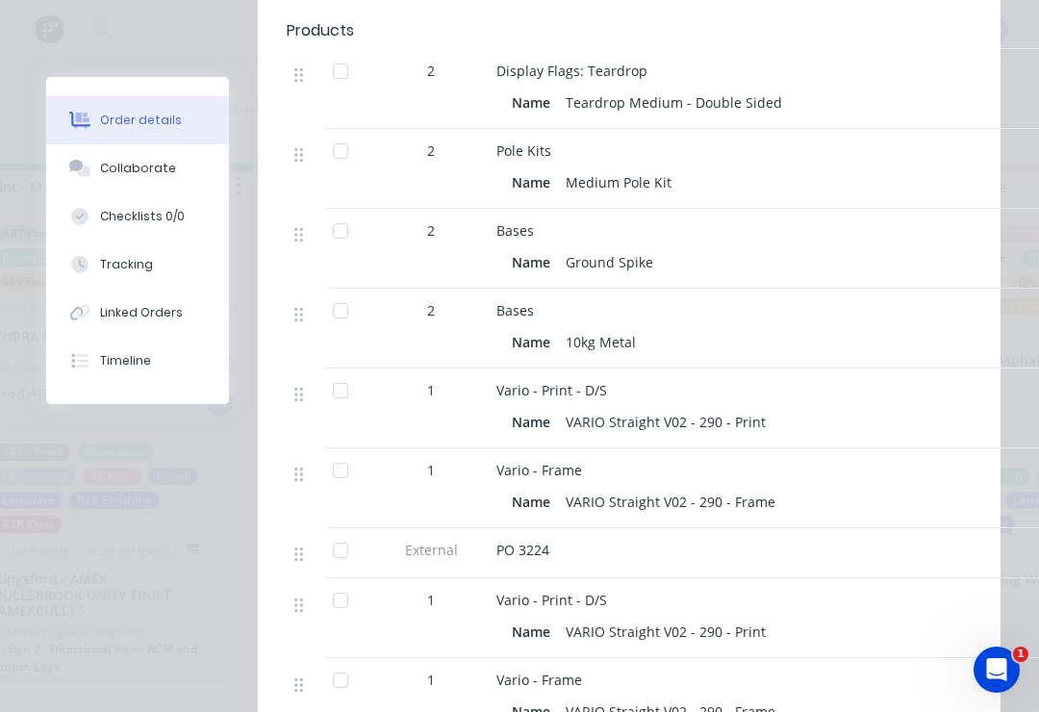
scroll to position [847, 0]
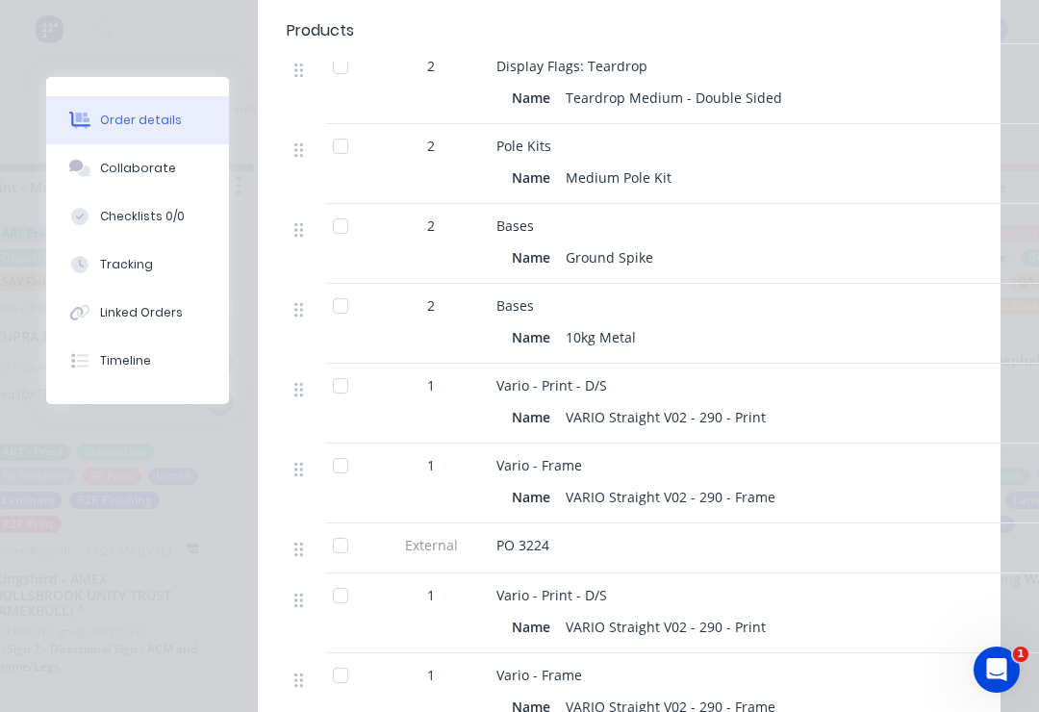
click at [223, 168] on button "Collaborate" at bounding box center [137, 168] width 183 height 48
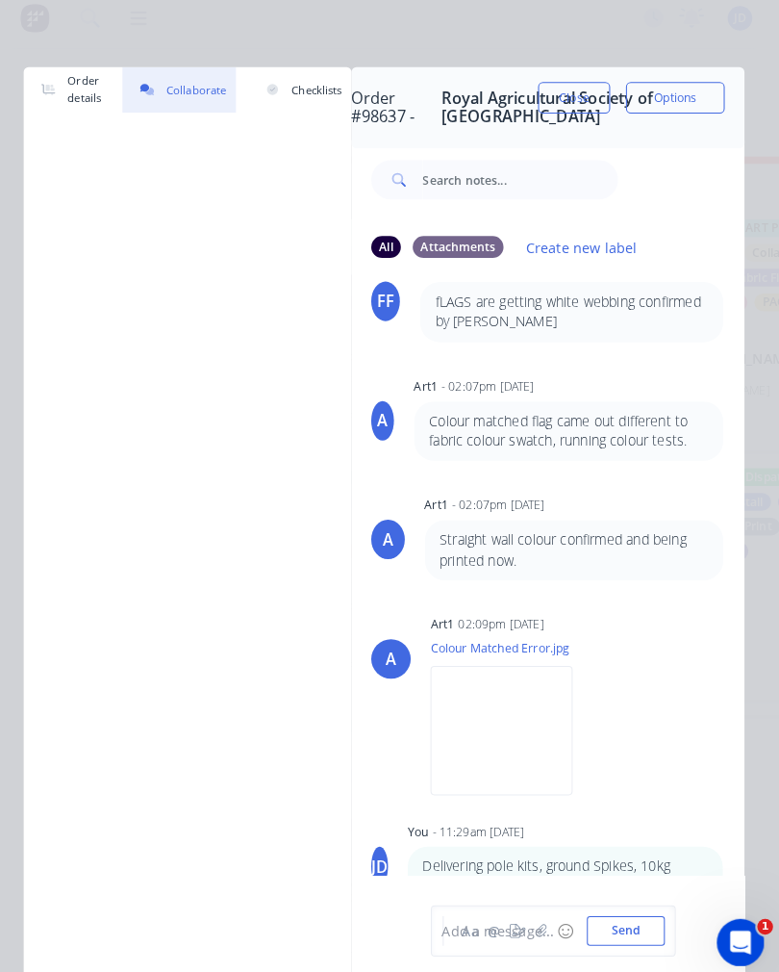
scroll to position [391, 0]
click at [530, 711] on div "Add a message..." at bounding box center [541, 918] width 192 height 20
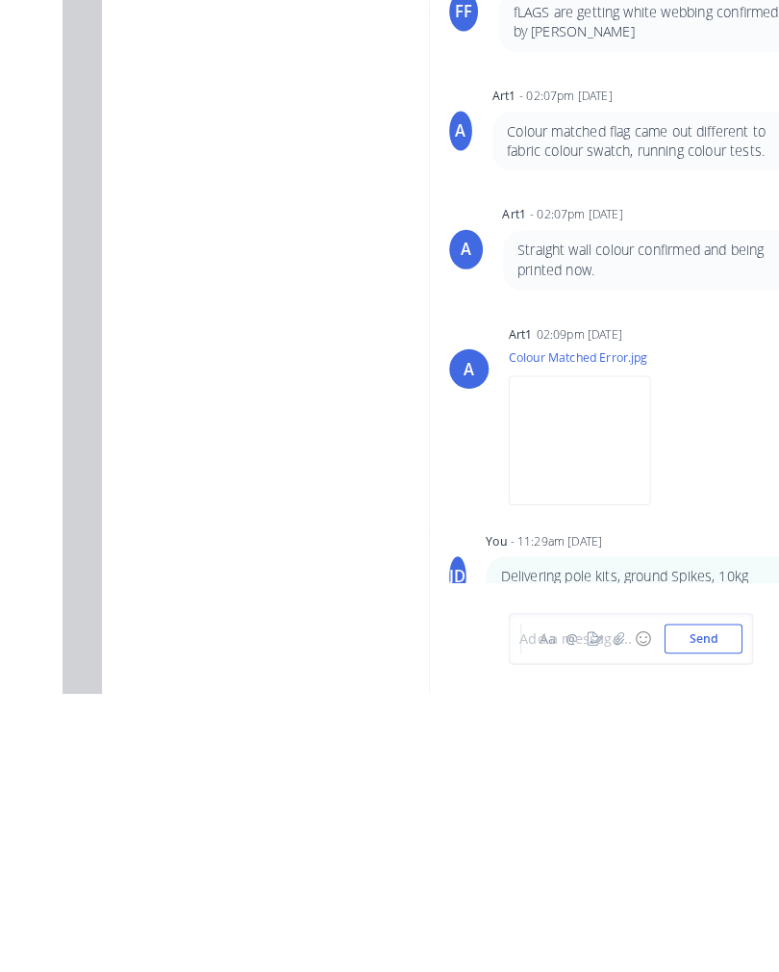
scroll to position [30, 0]
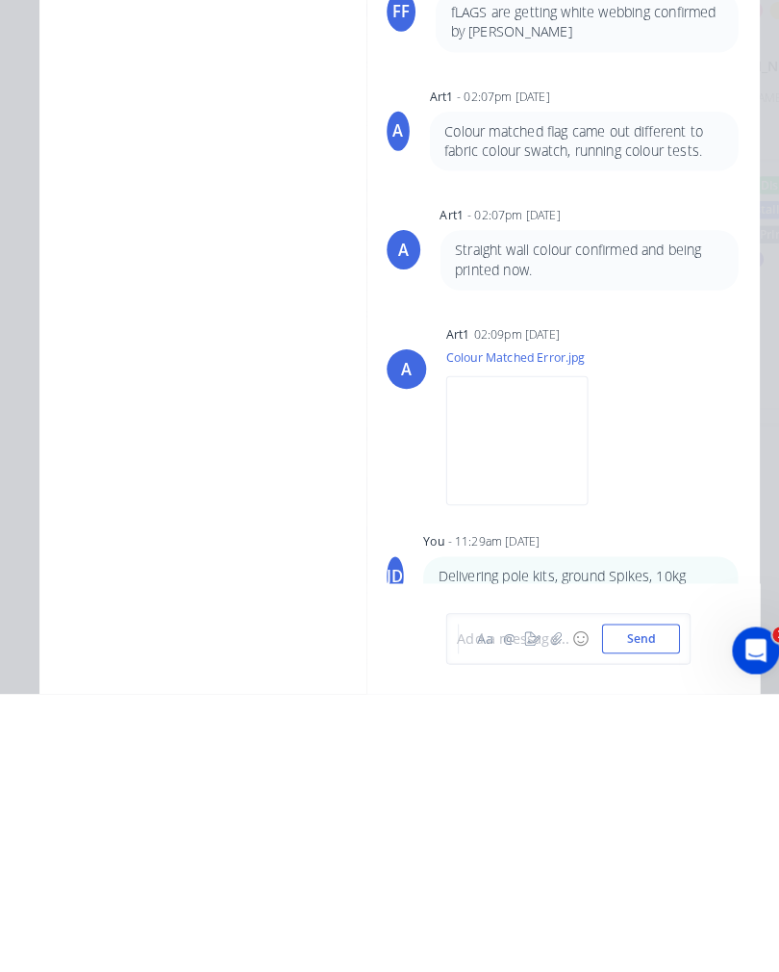
click at [545, 711] on div "Add a message..." at bounding box center [541, 918] width 192 height 20
click at [542, 711] on div "Add a message..." at bounding box center [541, 918] width 192 height 20
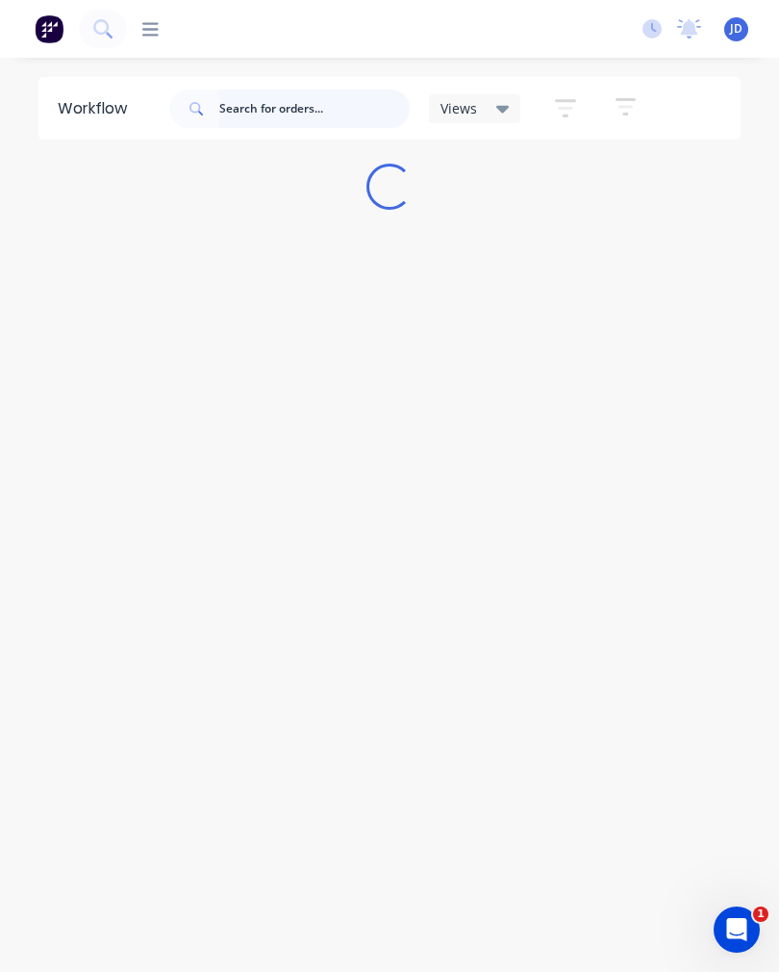
click at [362, 121] on input "text" at bounding box center [314, 108] width 190 height 38
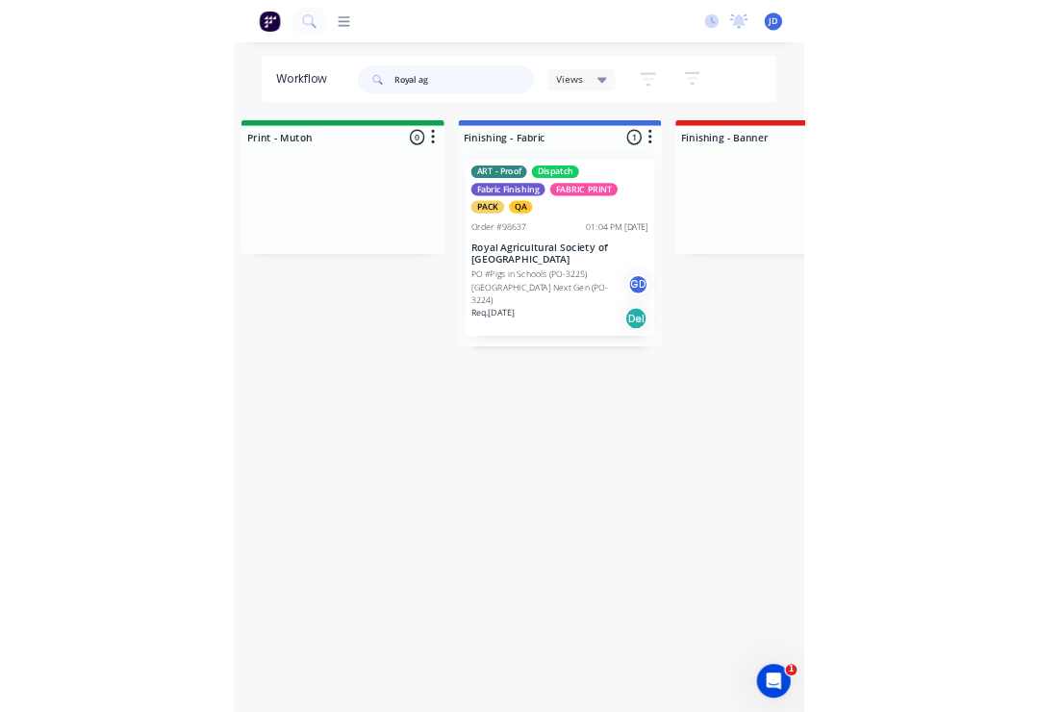
scroll to position [0, 3295]
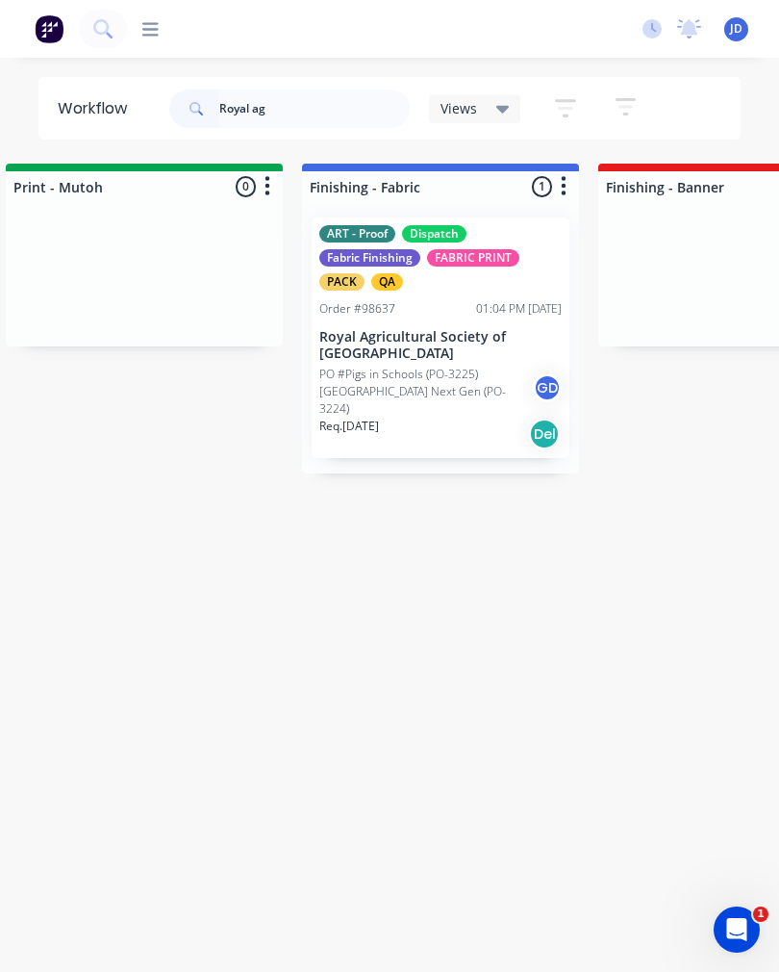
click at [491, 319] on div "ART - Proof Dispatch Fabric Finishing FABRIC PRINT PACK QA Order #98637 01:04 P…" at bounding box center [441, 337] width 258 height 240
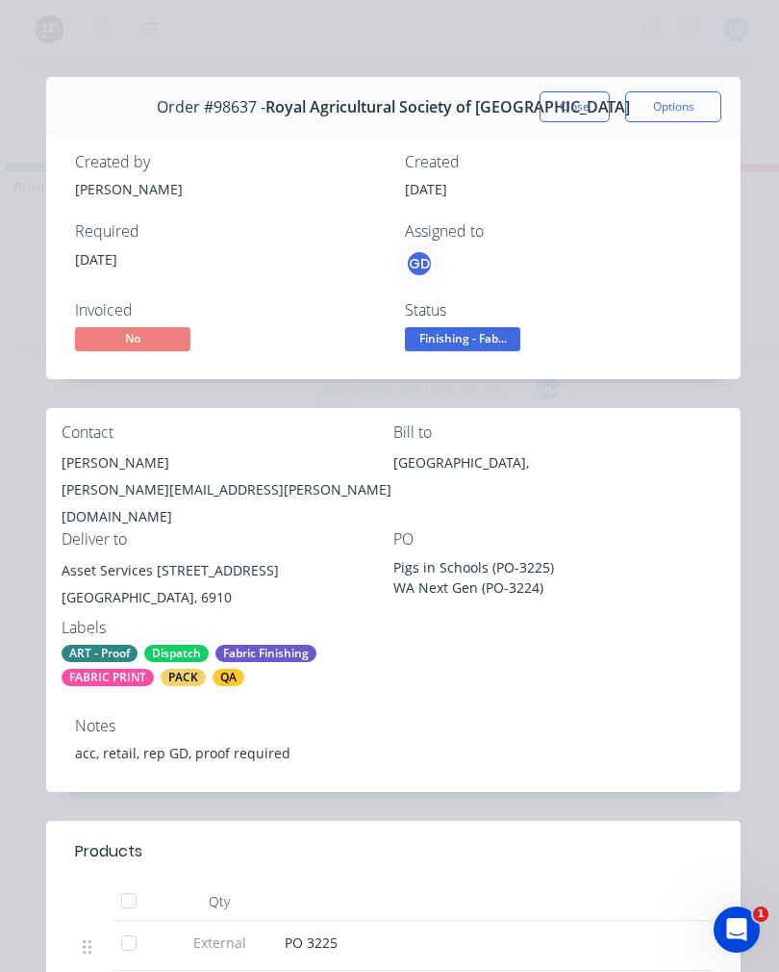
click at [576, 111] on button "Close" at bounding box center [575, 106] width 70 height 31
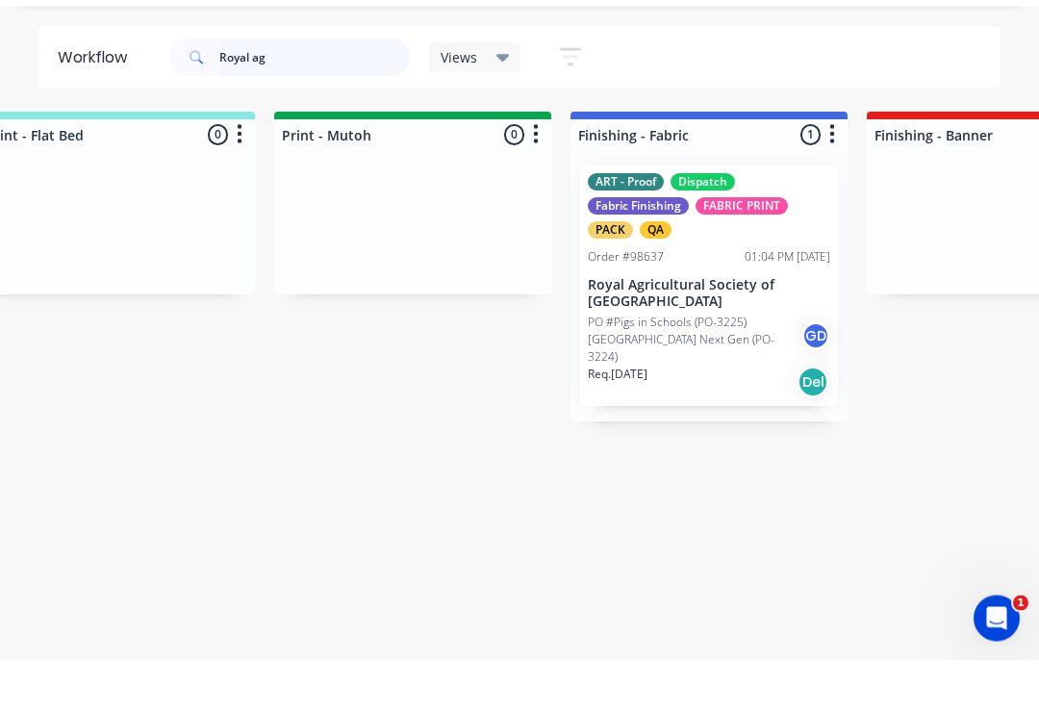
scroll to position [0, 3024]
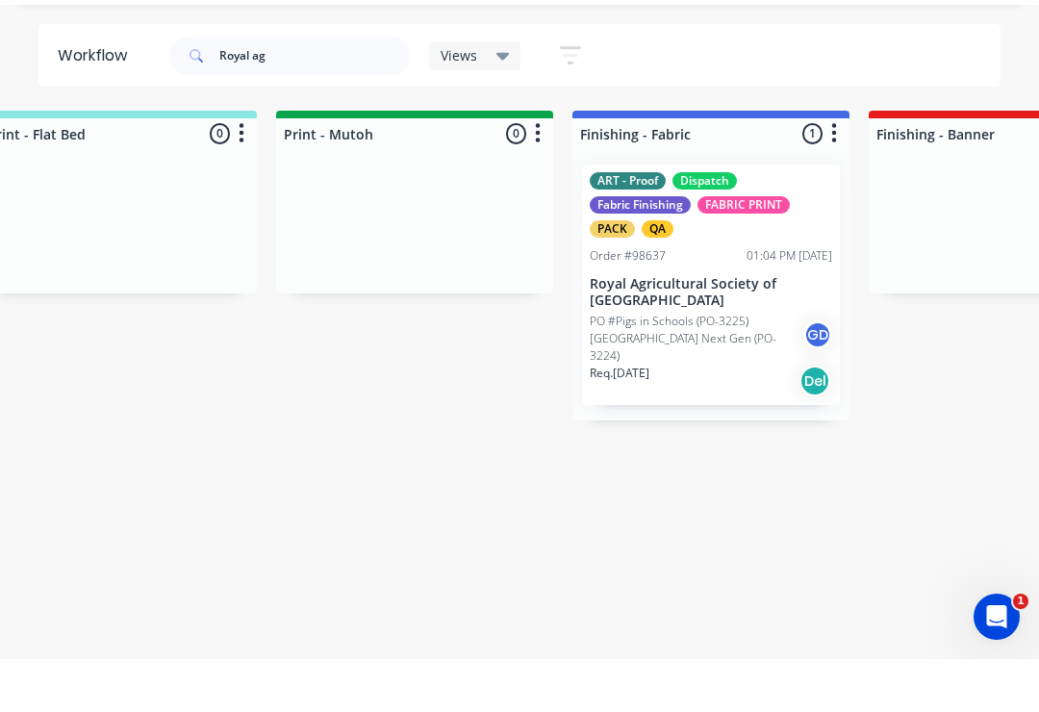
click at [725, 225] on div "ART - Proof Dispatch Fabric Finishing FABRIC PRINT PACK QA" at bounding box center [711, 257] width 242 height 65
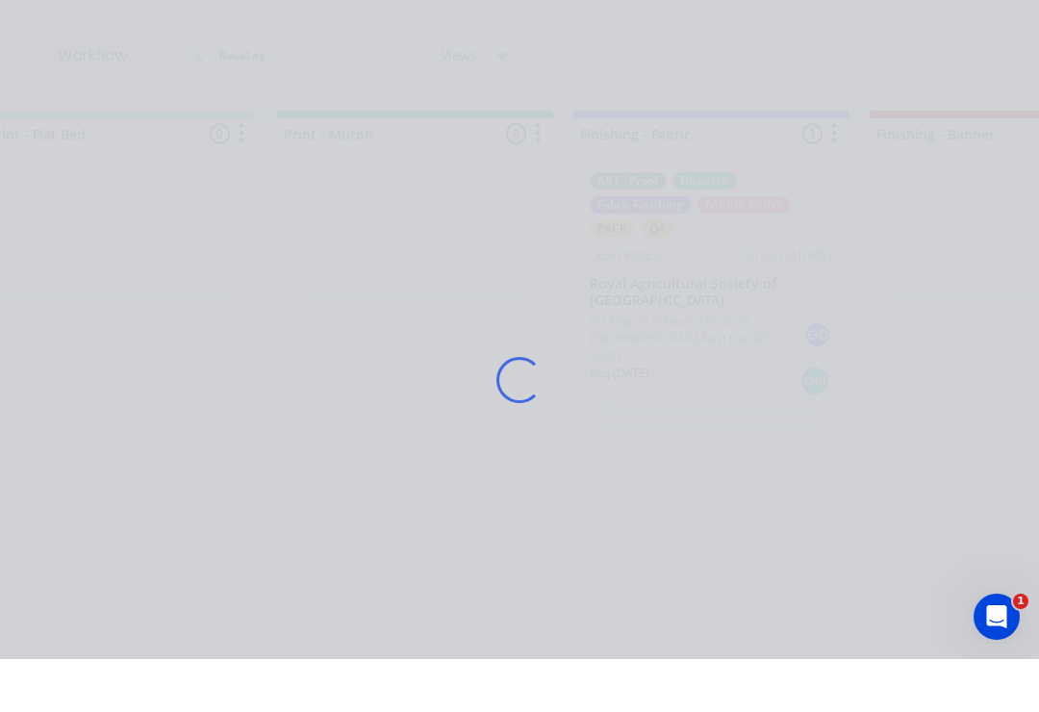
scroll to position [1, 3025]
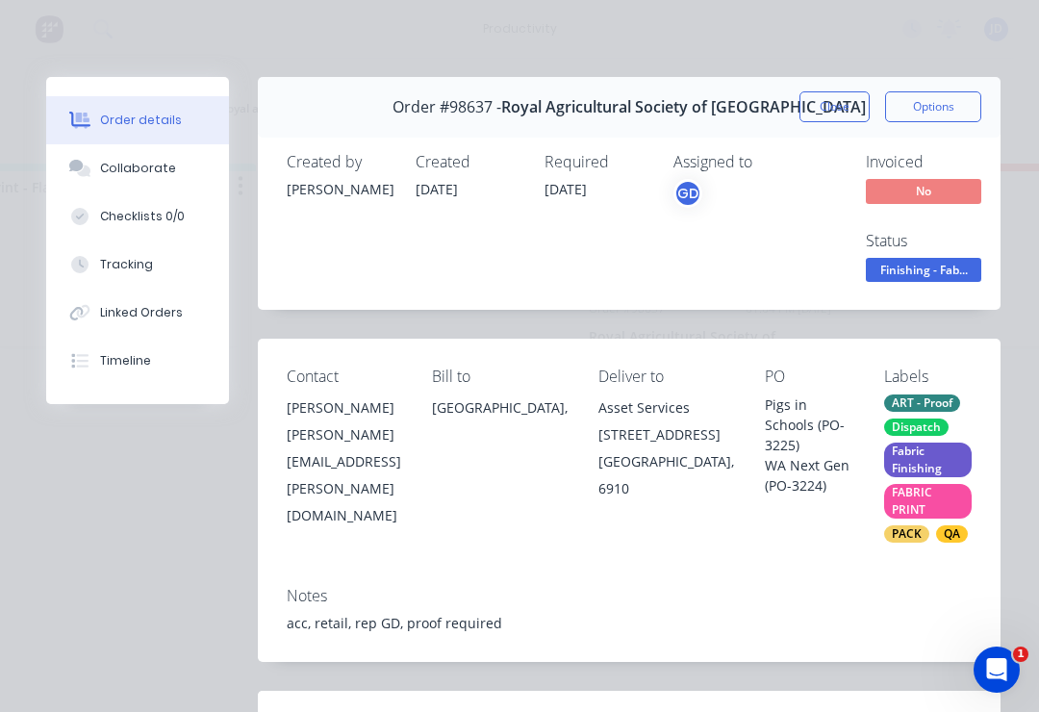
click at [204, 161] on button "Collaborate" at bounding box center [137, 168] width 183 height 48
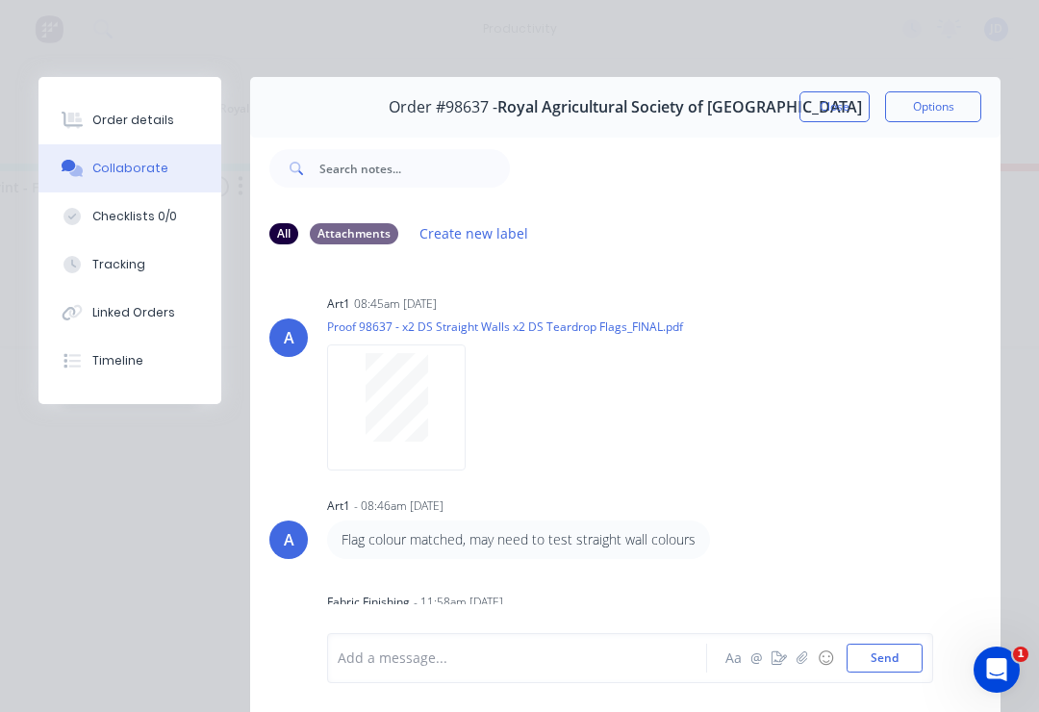
click at [778, 660] on icon "button" at bounding box center [802, 657] width 12 height 13
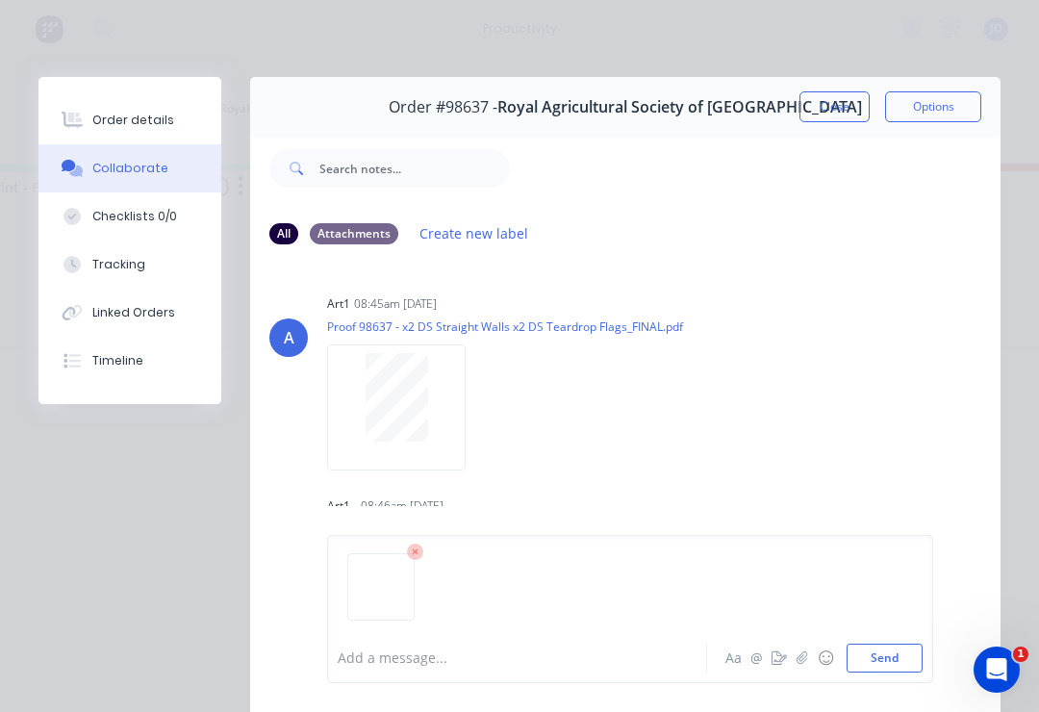
click at [778, 655] on button "Send" at bounding box center [885, 658] width 76 height 29
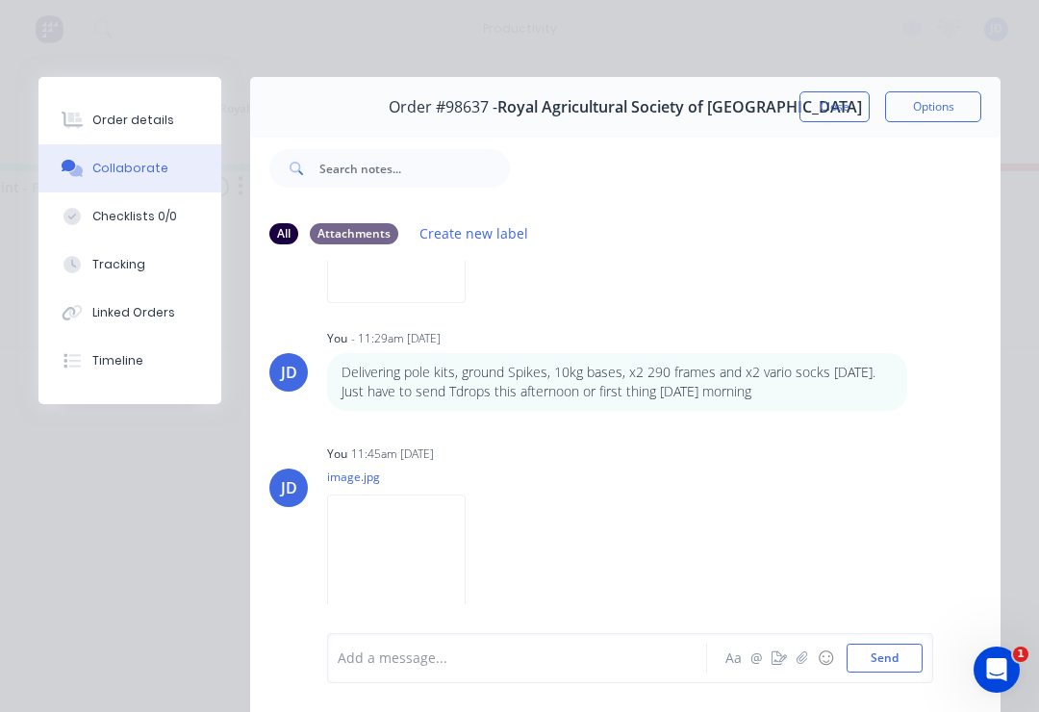
scroll to position [754, 0]
click at [778, 661] on button "button" at bounding box center [802, 657] width 23 height 23
click at [778, 662] on button "Send" at bounding box center [885, 658] width 76 height 29
click at [778, 106] on button "Close" at bounding box center [834, 106] width 70 height 31
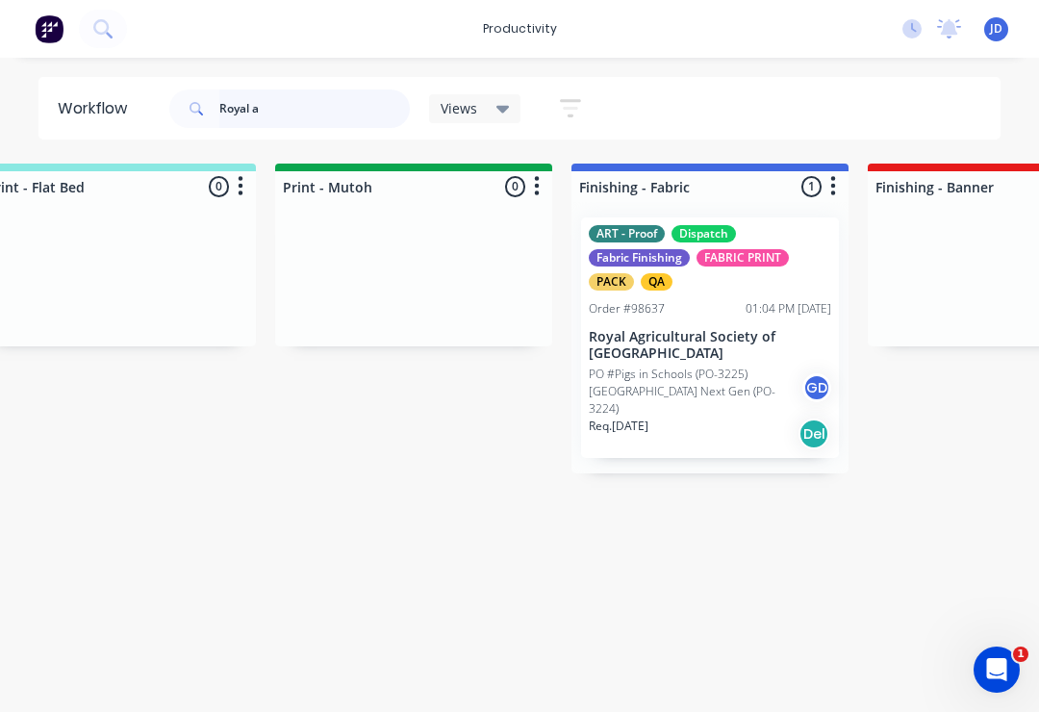
scroll to position [0, 0]
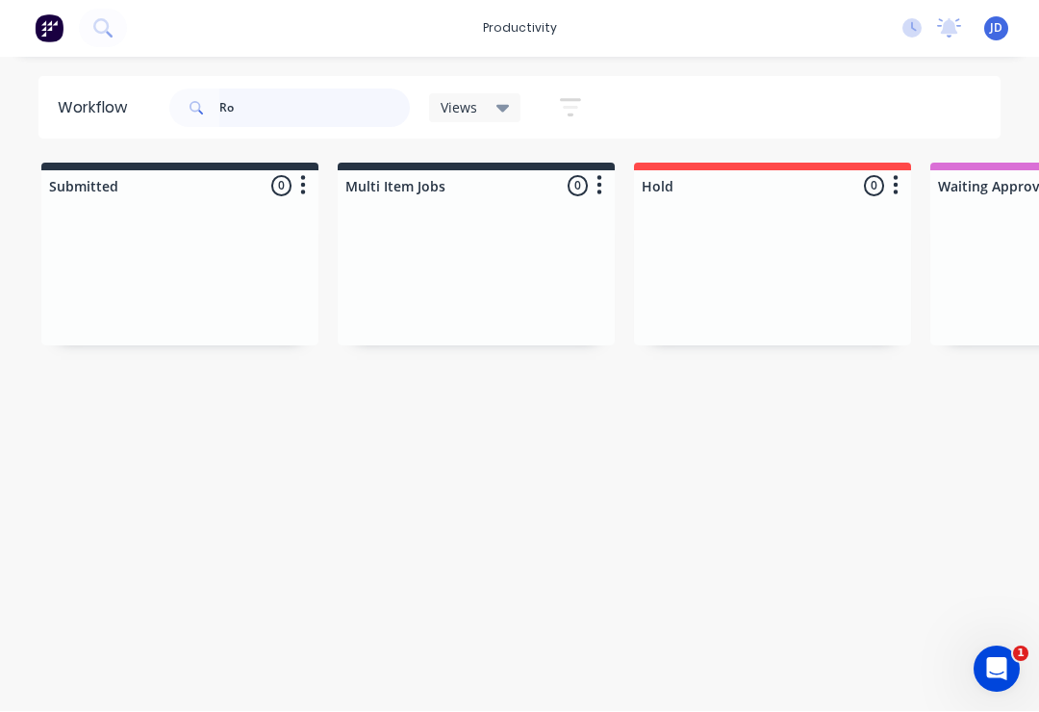
type input "R"
click at [656, 249] on div at bounding box center [772, 274] width 277 height 144
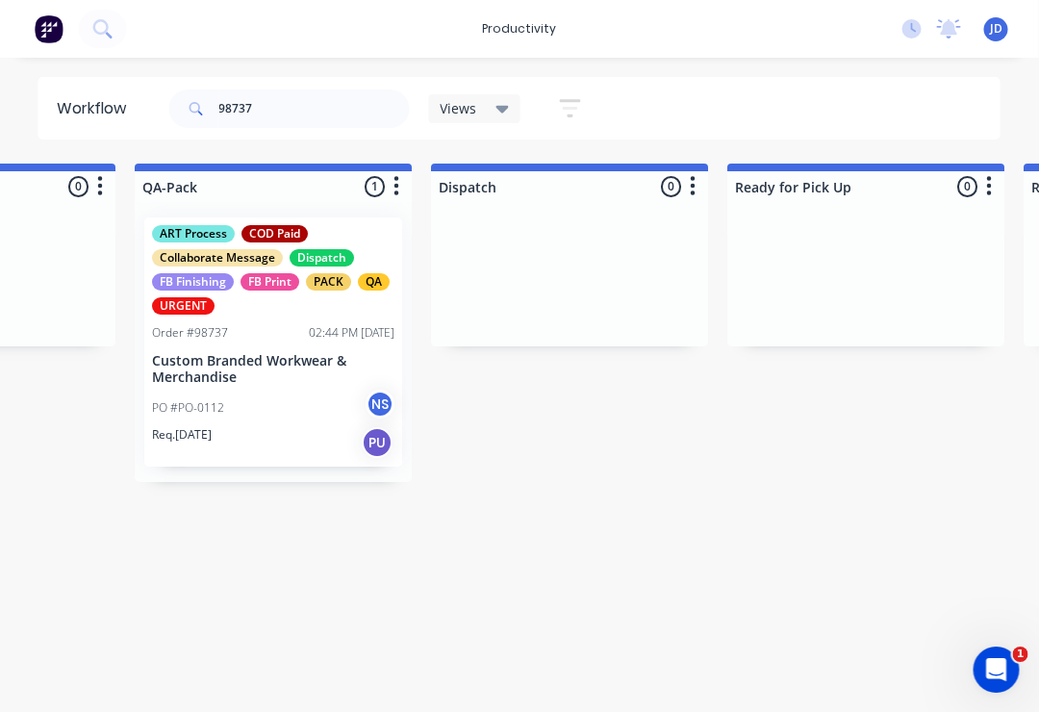
scroll to position [0, 5044]
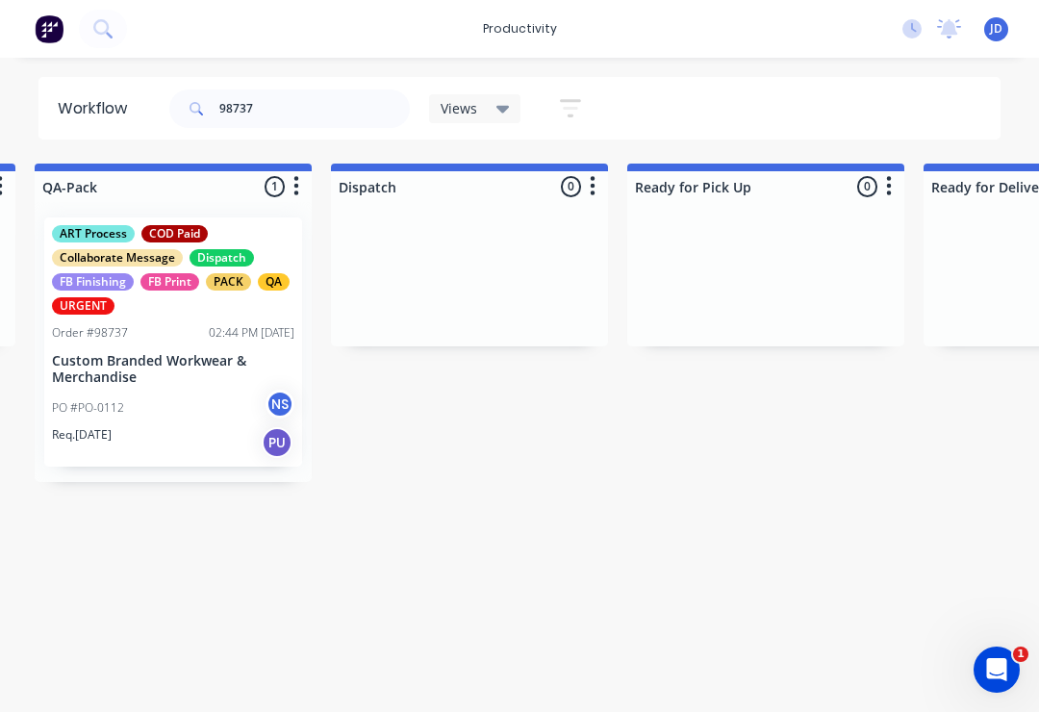
click at [236, 316] on div "ART Process COD Paid Collaborate Message Dispatch FB Finishing FB Print PACK QA…" at bounding box center [173, 341] width 258 height 249
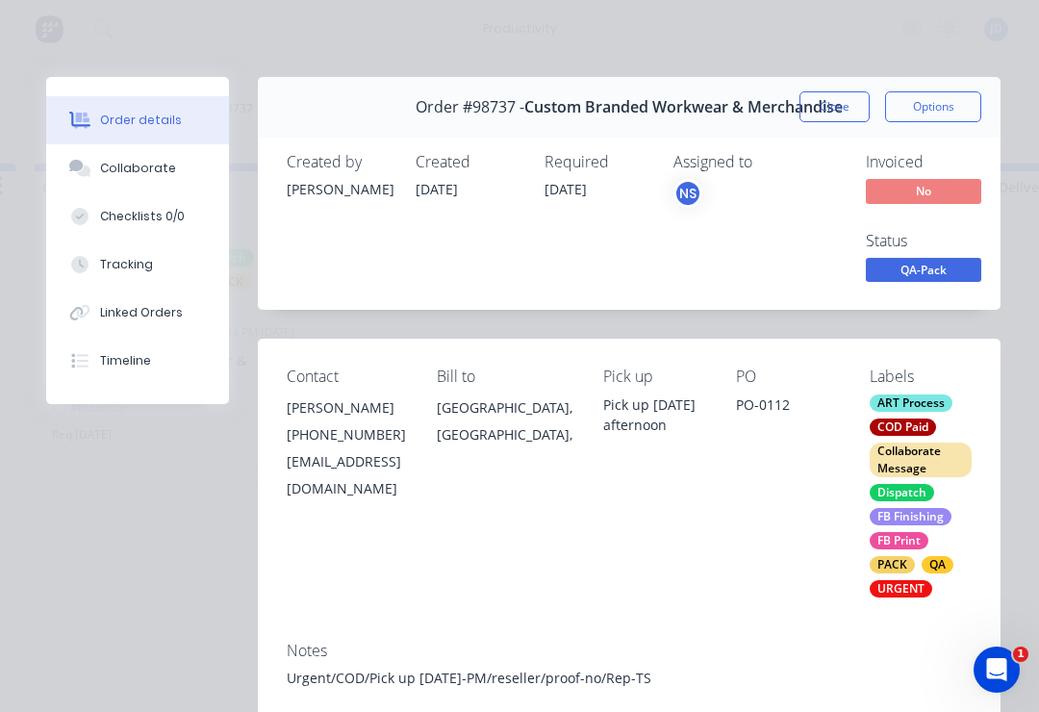
click at [129, 176] on div "Collaborate" at bounding box center [138, 168] width 76 height 17
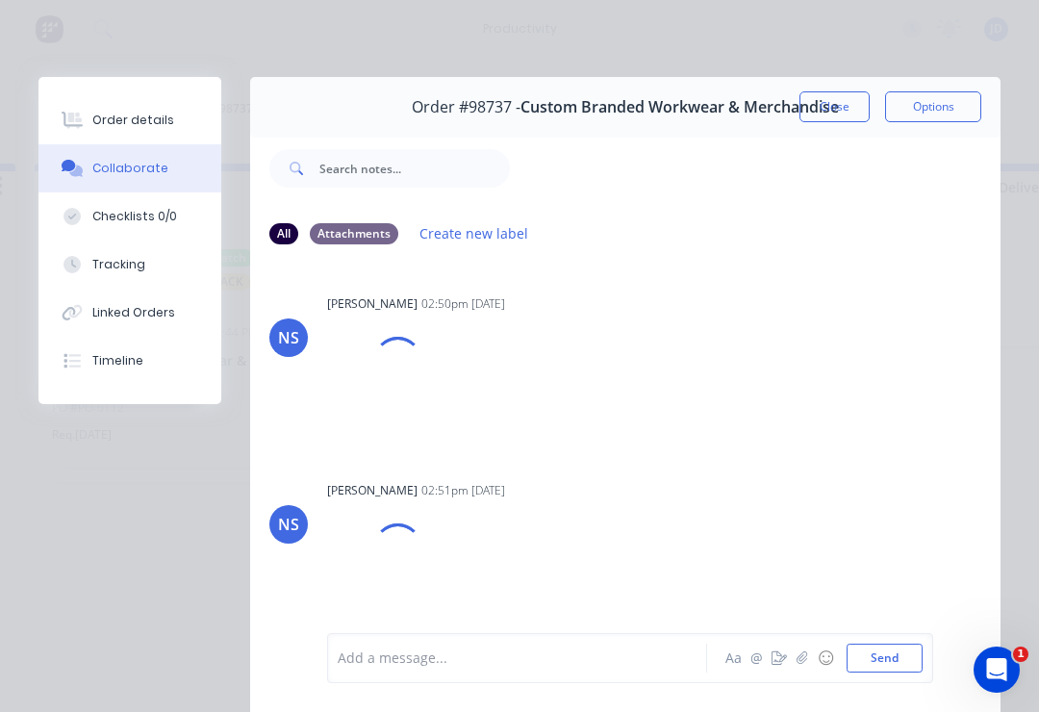
click at [778, 643] on div "Add a message... Aa @ ☺ Send" at bounding box center [630, 658] width 606 height 50
click at [778, 654] on icon "button" at bounding box center [801, 657] width 11 height 13
click at [778, 659] on button "Send" at bounding box center [885, 658] width 76 height 29
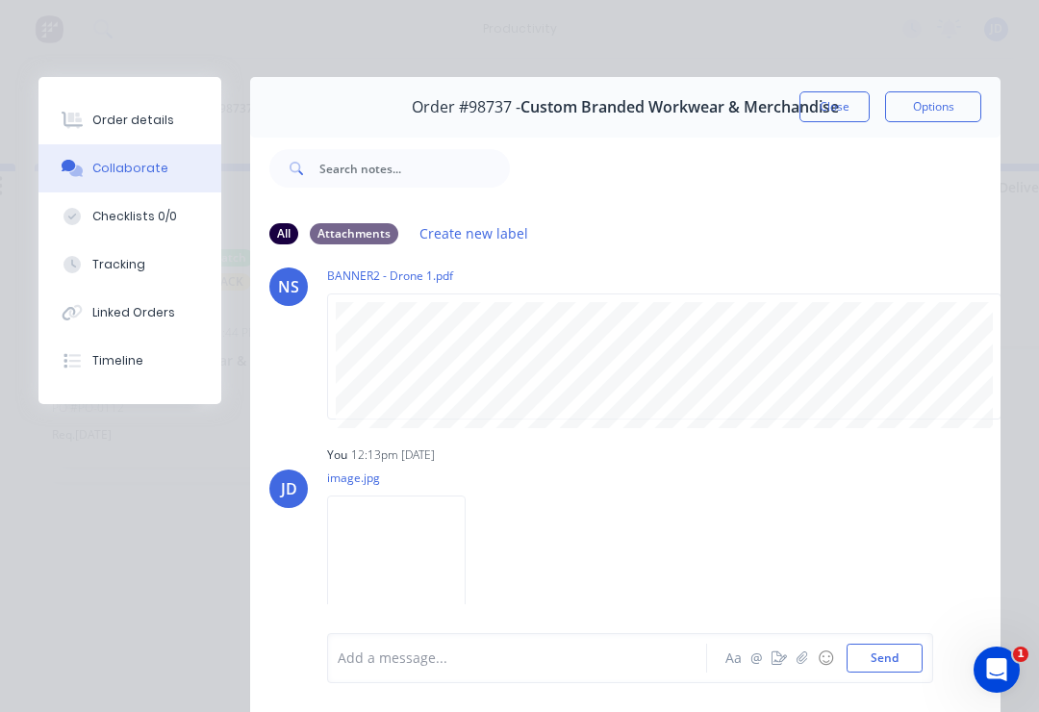
scroll to position [254, 0]
click at [132, 120] on div "Order details" at bounding box center [133, 120] width 82 height 17
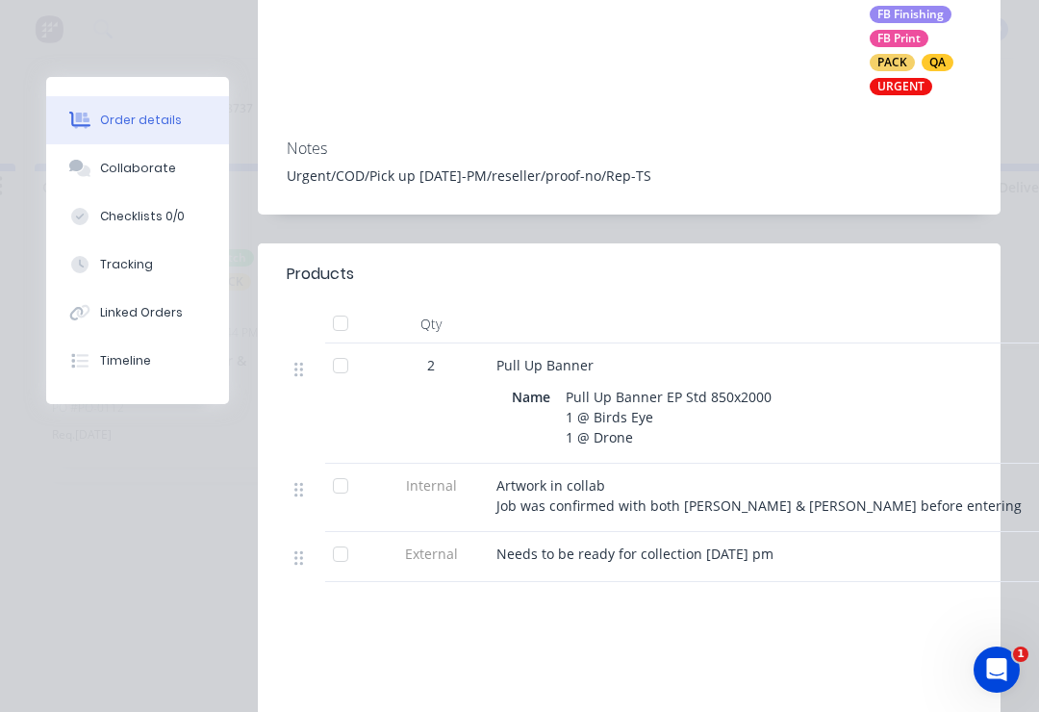
scroll to position [516, 0]
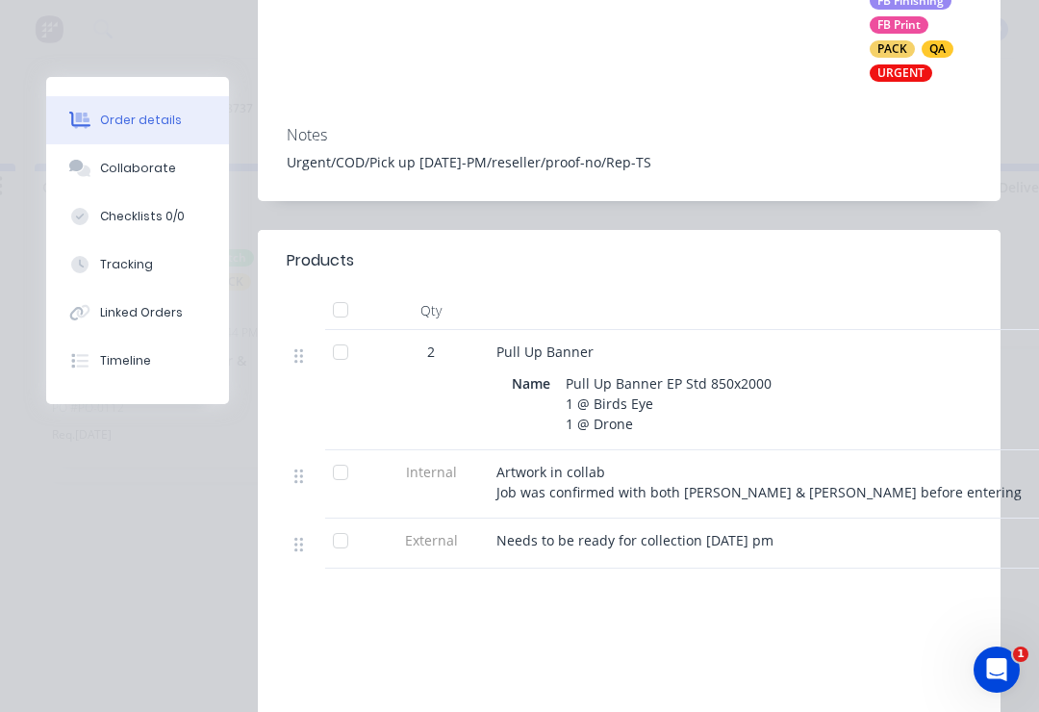
click at [197, 159] on button "Collaborate" at bounding box center [137, 168] width 183 height 48
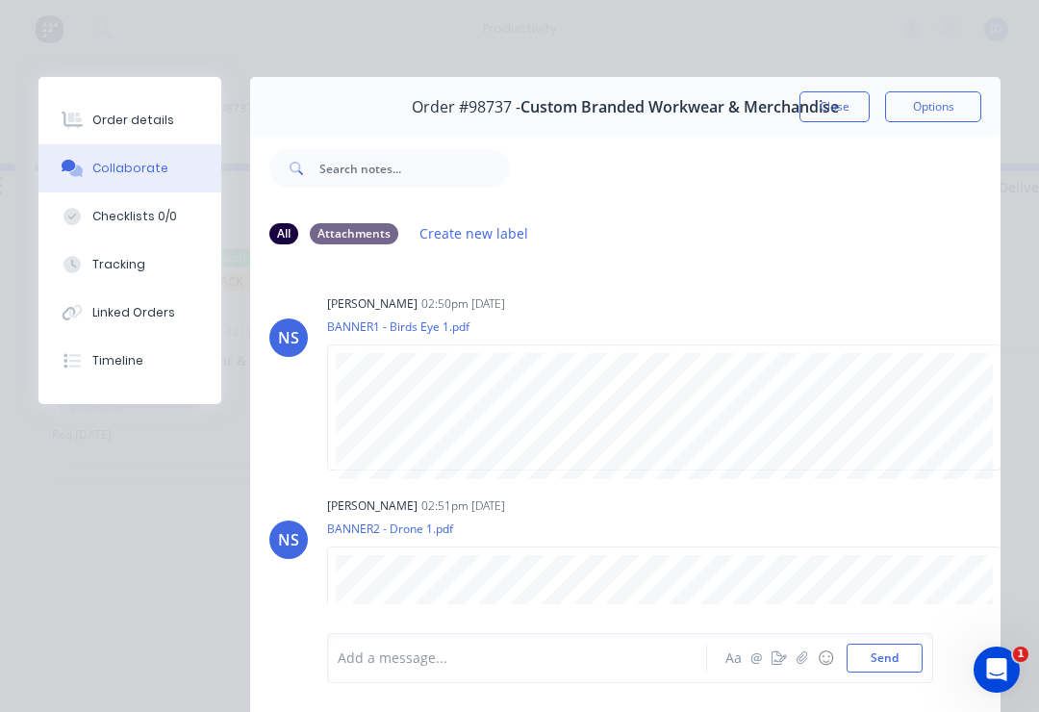
click at [778, 641] on div "Add a message... Aa @ ☺ Send" at bounding box center [630, 658] width 606 height 50
click at [778, 654] on icon "button" at bounding box center [802, 657] width 12 height 13
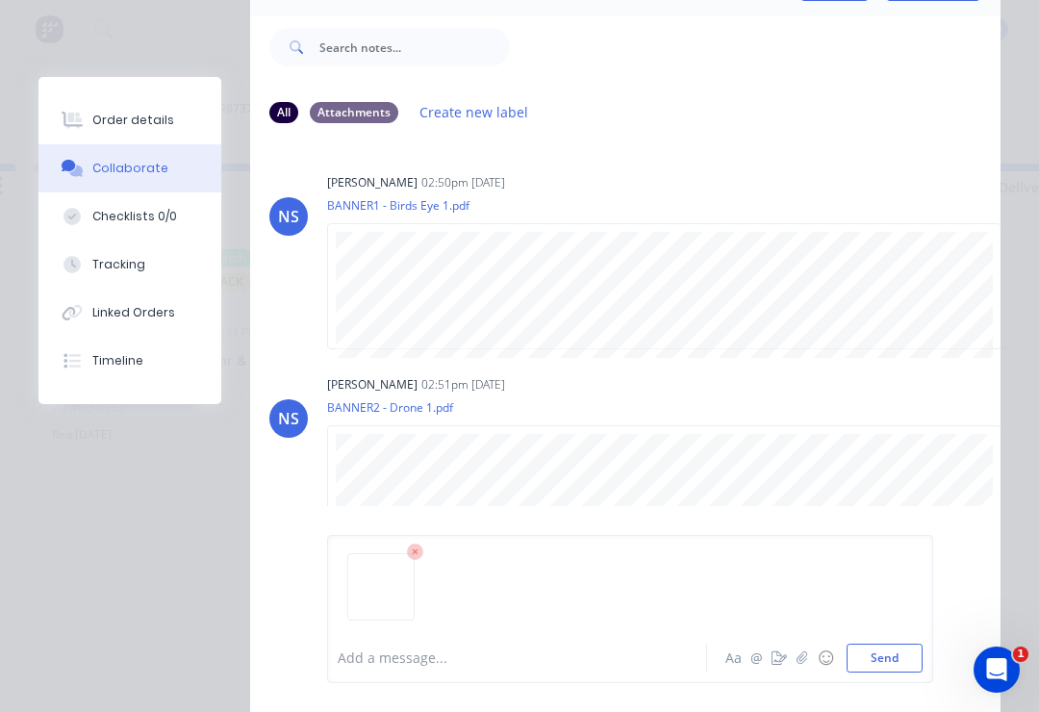
scroll to position [135, 0]
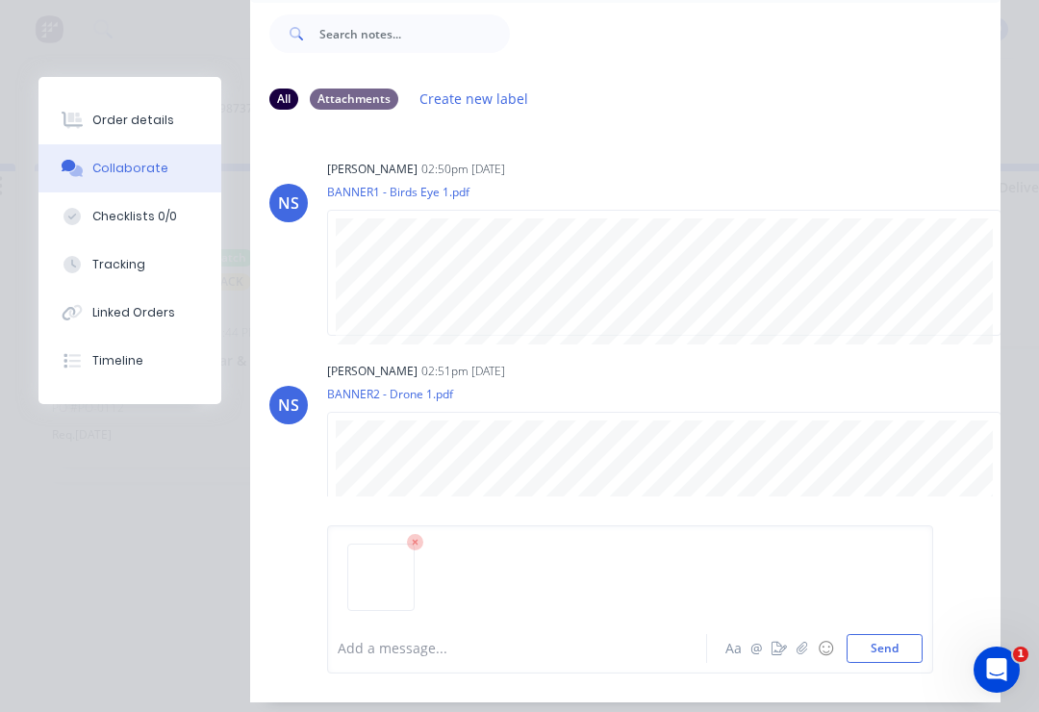
click at [778, 659] on button "Send" at bounding box center [885, 648] width 76 height 29
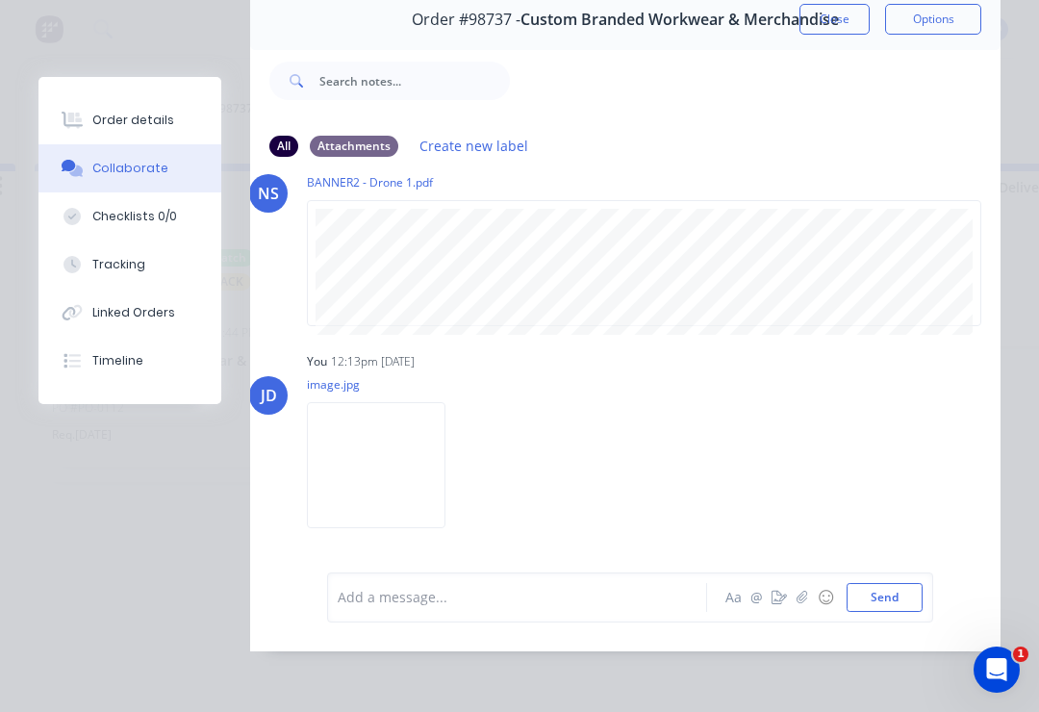
scroll to position [-43, 27]
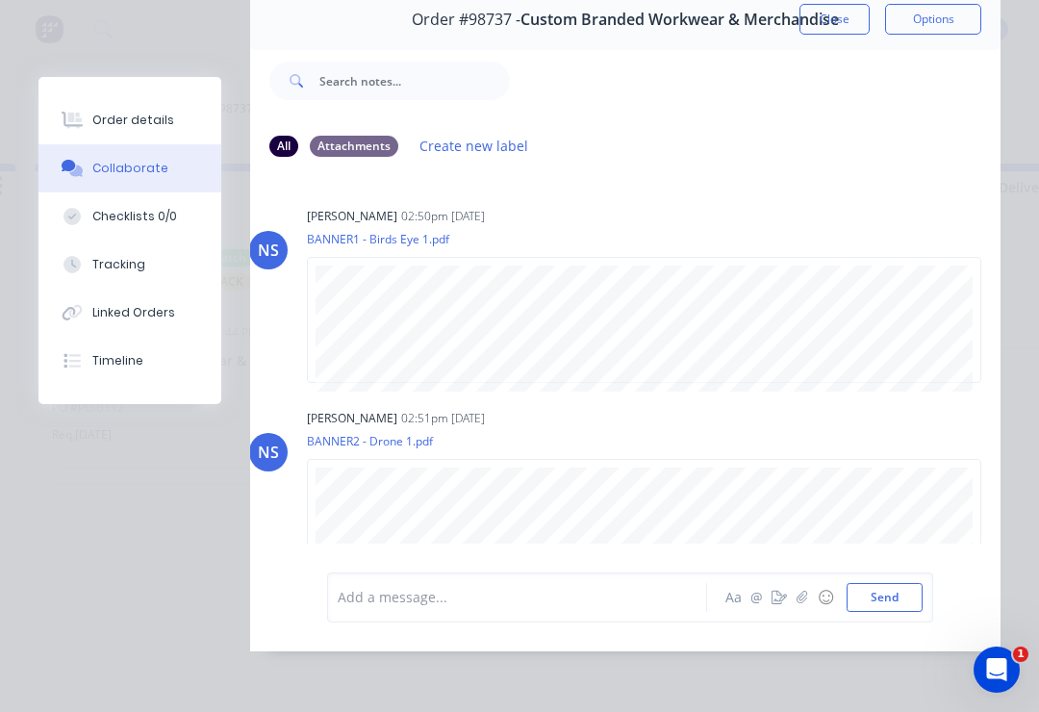
click at [152, 132] on button "Order details" at bounding box center [129, 120] width 183 height 48
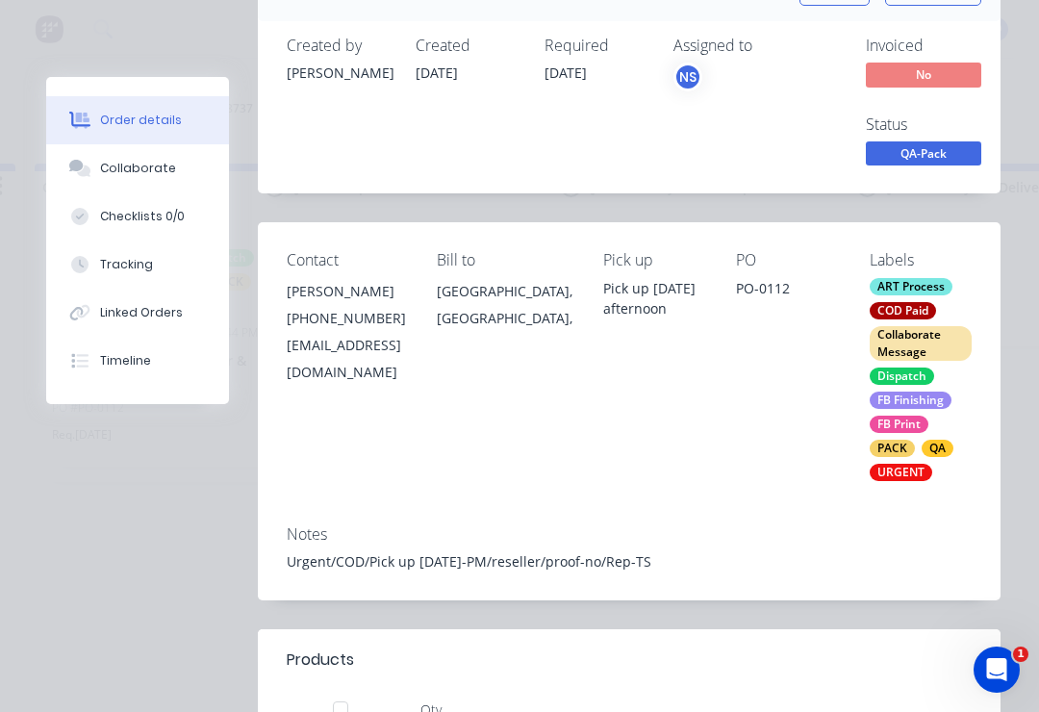
click at [778, 163] on span "QA-Pack" at bounding box center [923, 153] width 115 height 24
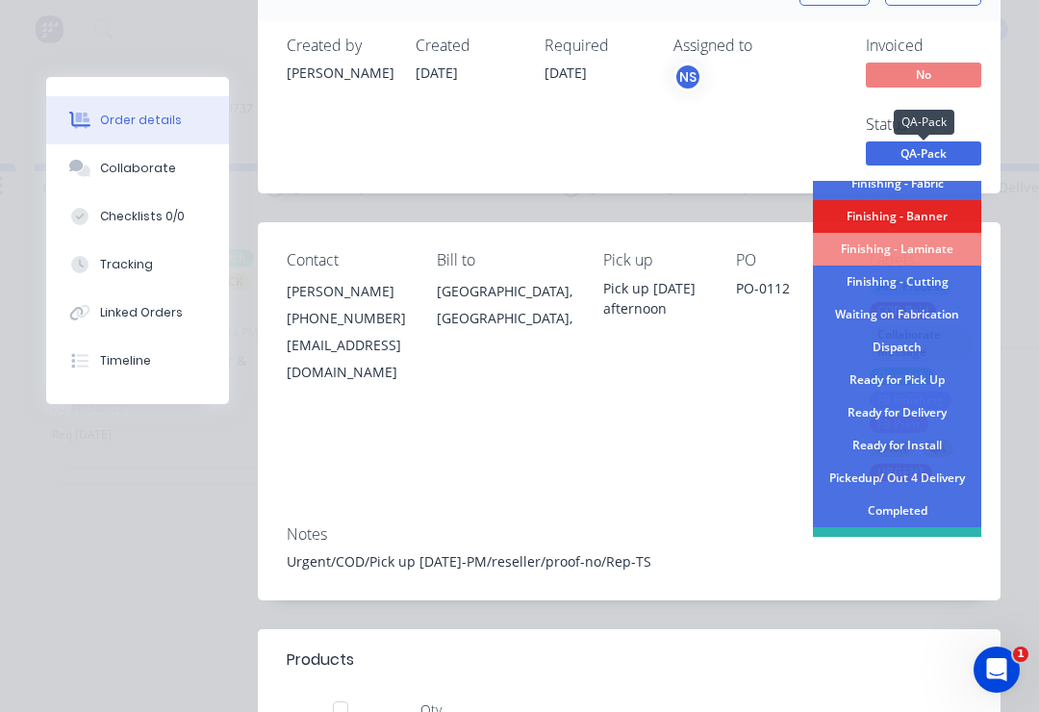
scroll to position [415, 0]
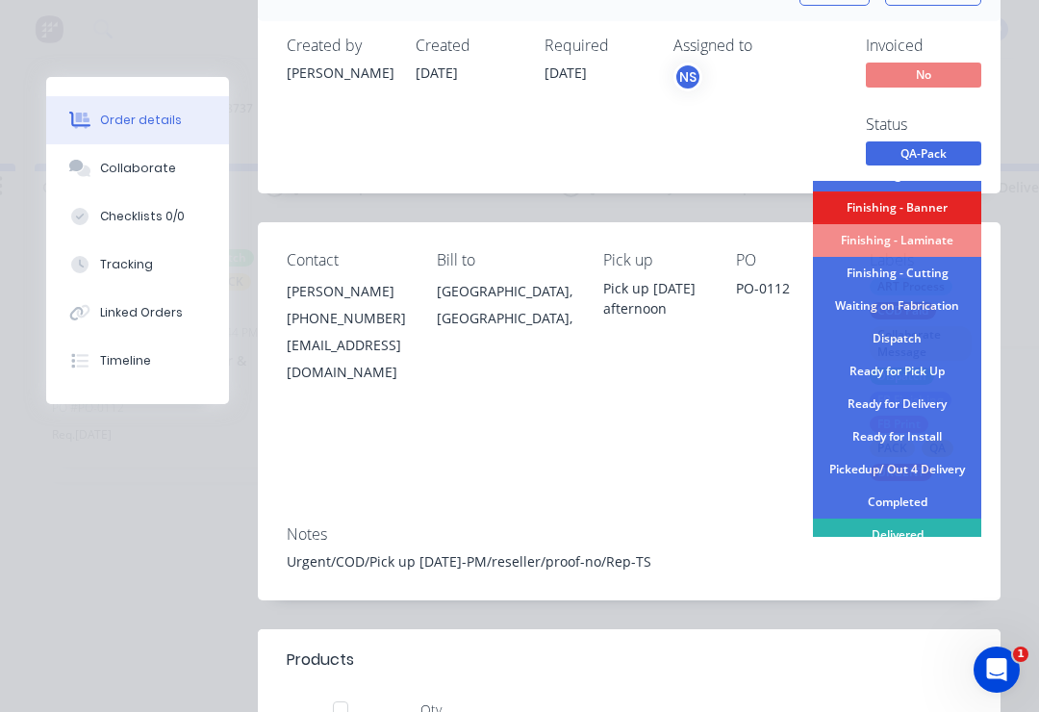
click at [778, 375] on div "Ready for Pick Up" at bounding box center [897, 371] width 168 height 33
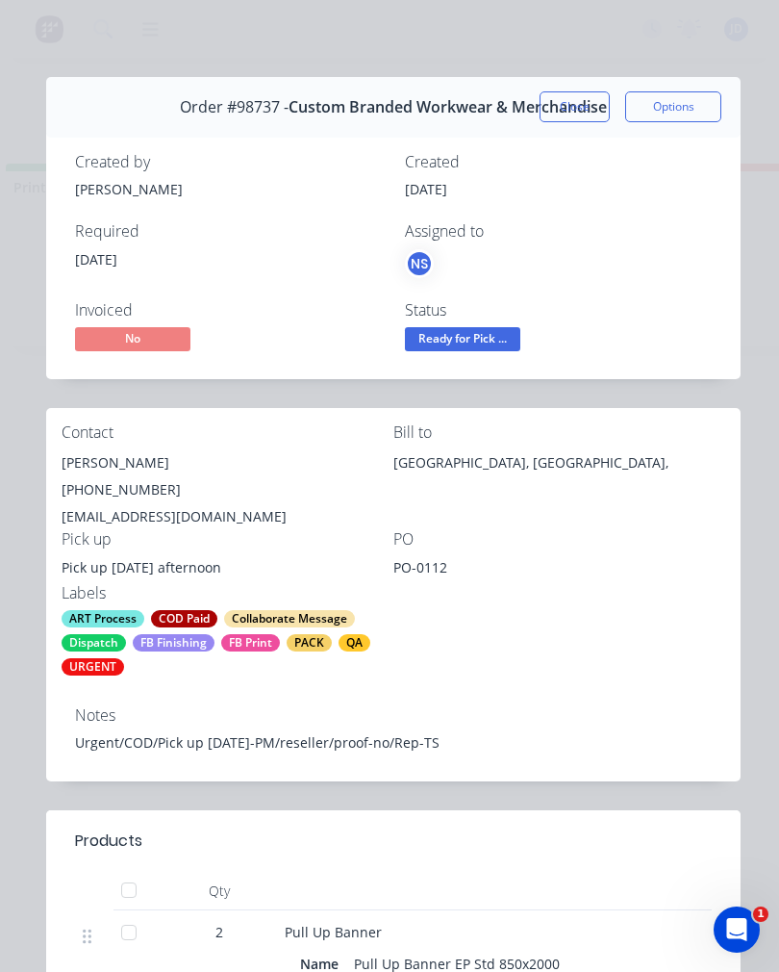
scroll to position [0, 0]
click at [577, 108] on button "Close" at bounding box center [575, 106] width 70 height 31
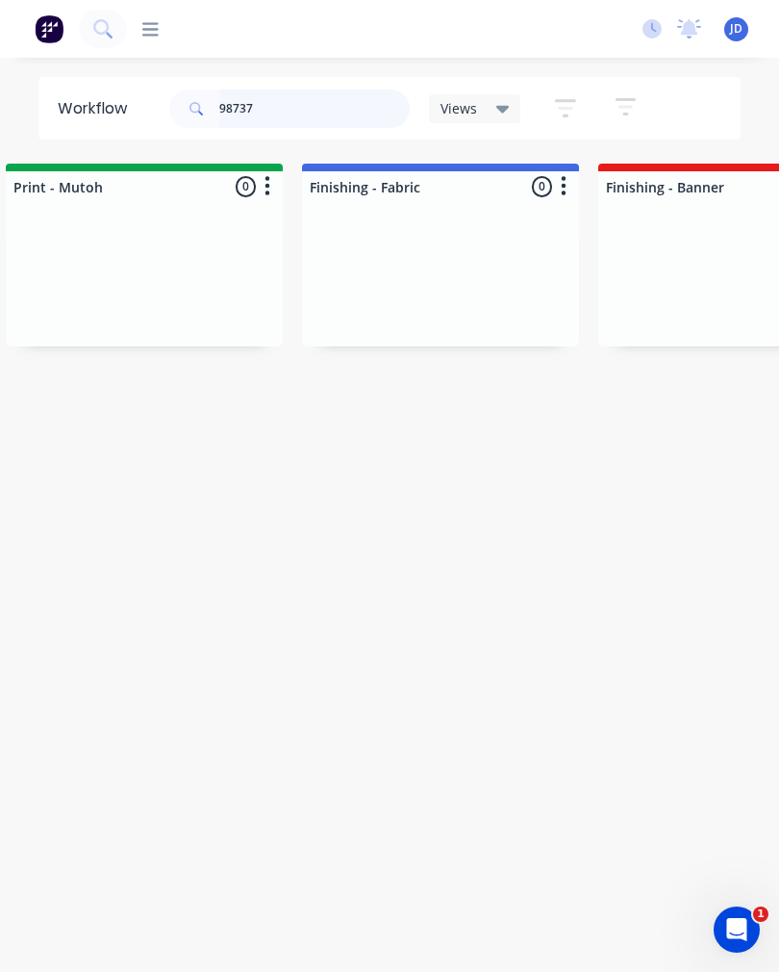
click at [334, 112] on input "98737" at bounding box center [314, 108] width 190 height 38
type input "9"
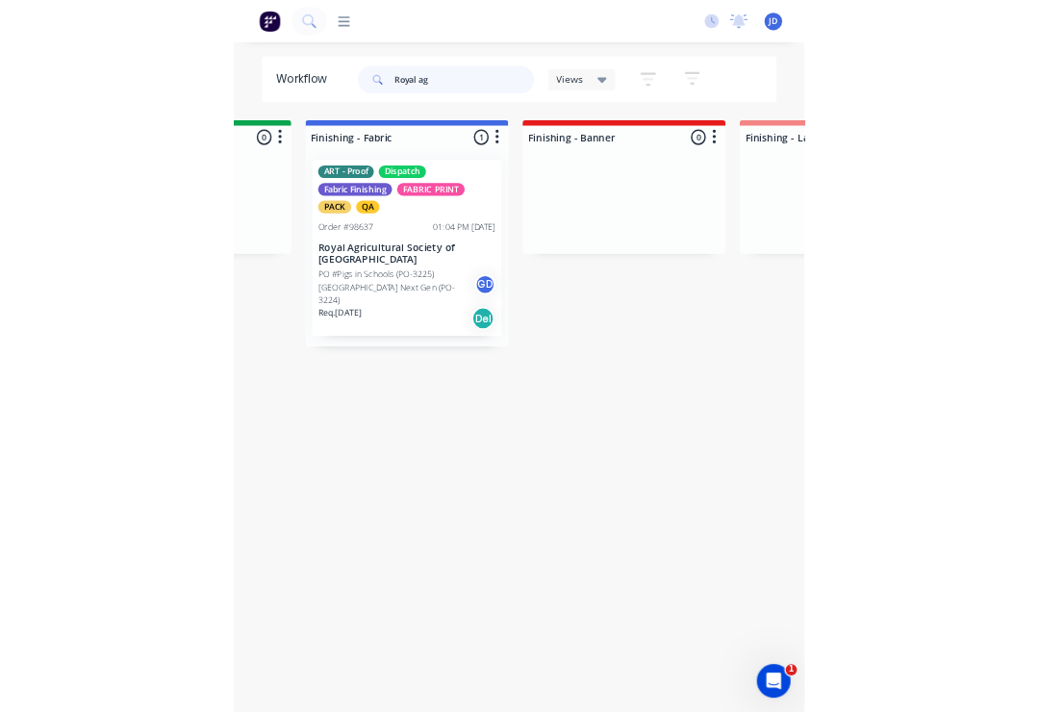
scroll to position [0, 3499]
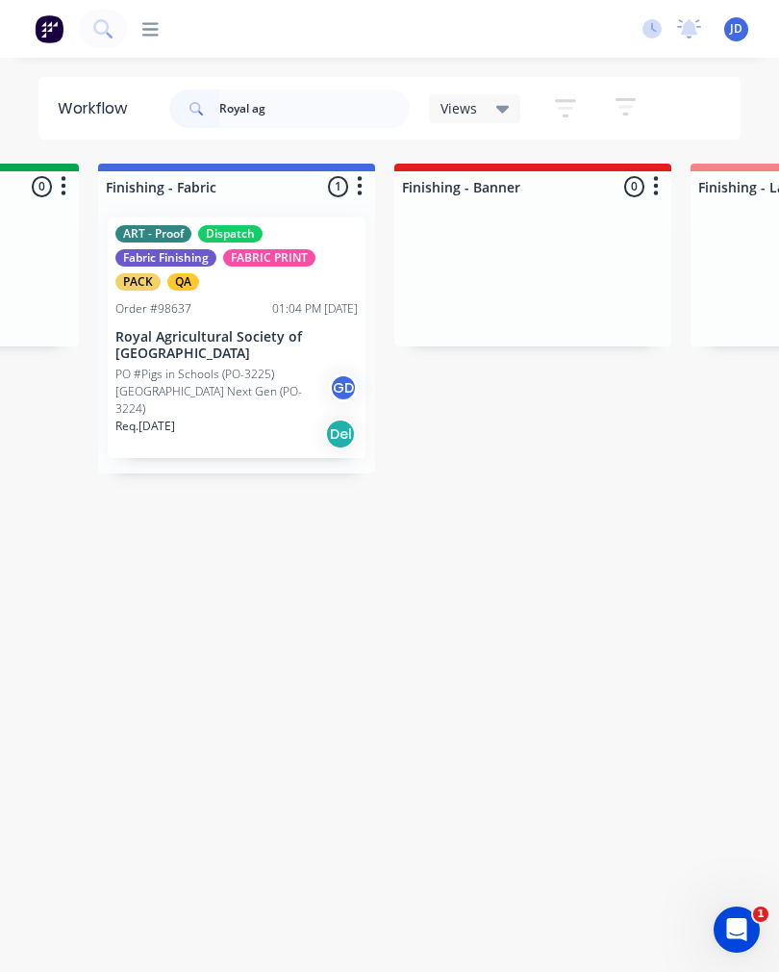
click at [212, 366] on div "PO #Pigs in Schools (PO-3225) [GEOGRAPHIC_DATA] Next Gen (PO-3224) GD" at bounding box center [236, 392] width 242 height 52
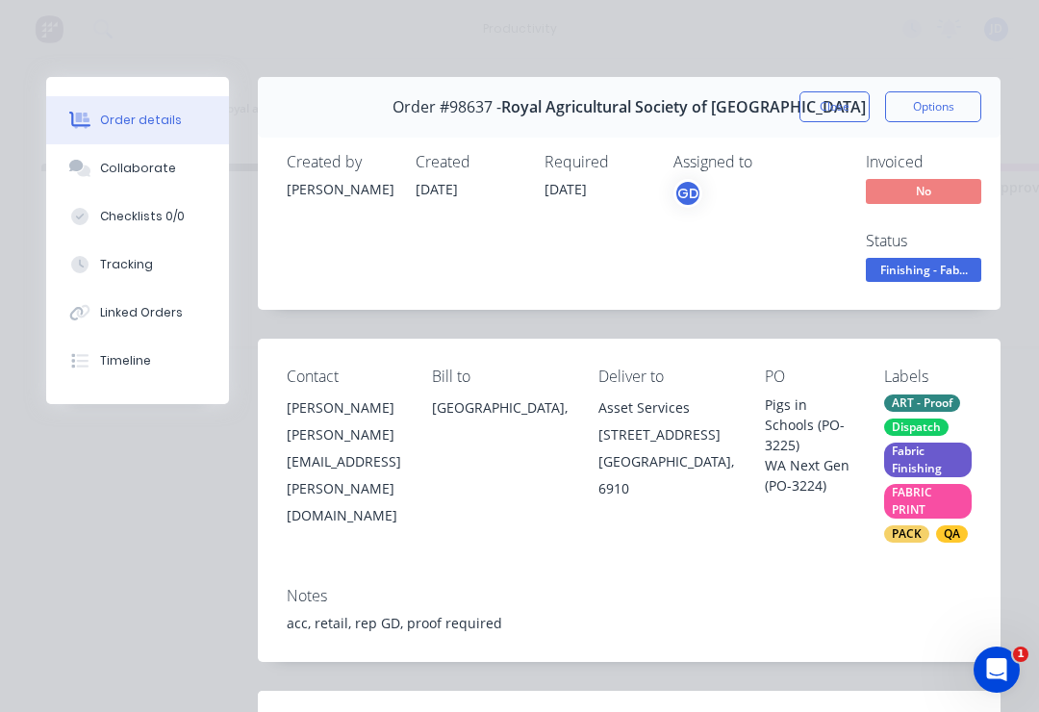
click at [200, 160] on button "Collaborate" at bounding box center [137, 168] width 183 height 48
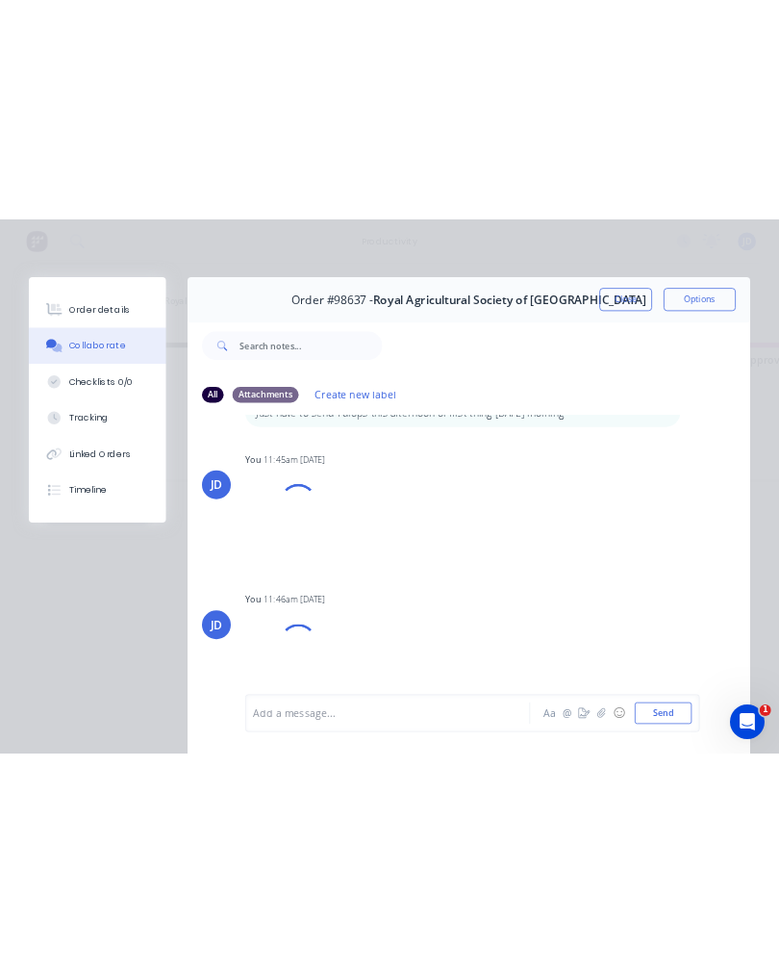
scroll to position [872, 0]
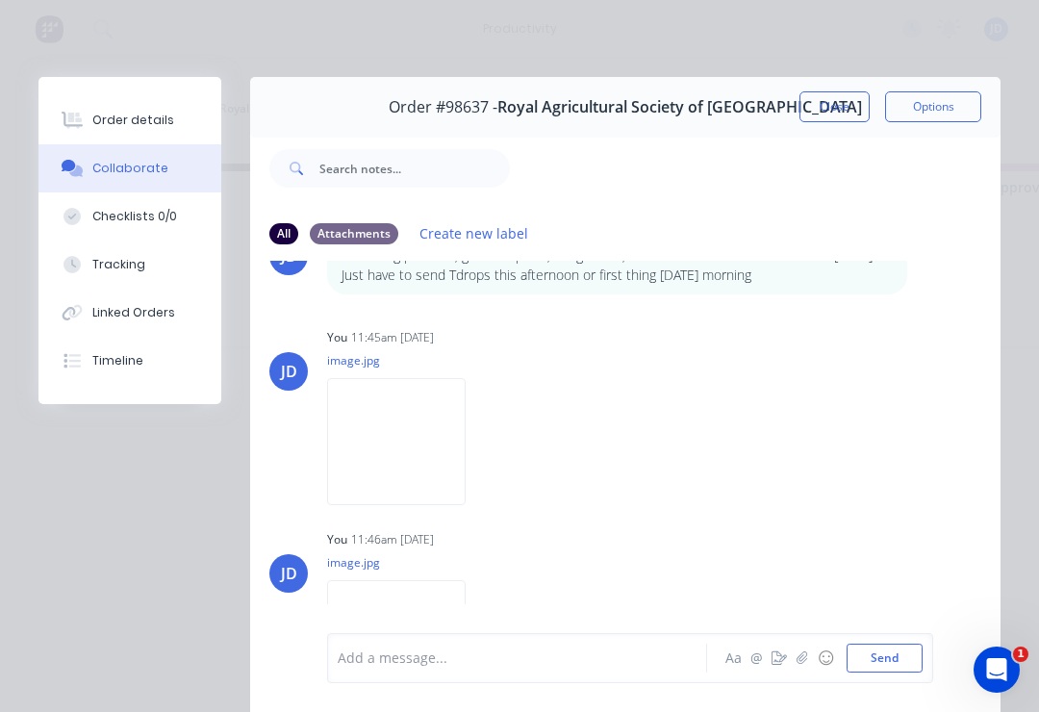
click at [778, 662] on button "button" at bounding box center [802, 657] width 23 height 23
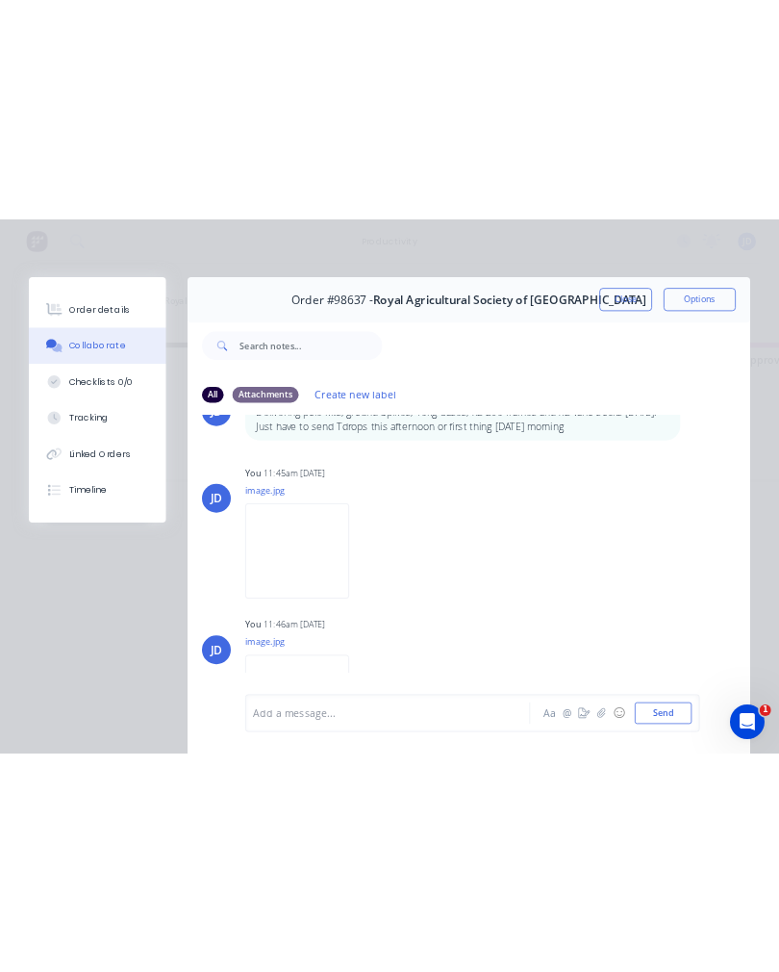
scroll to position [758, 0]
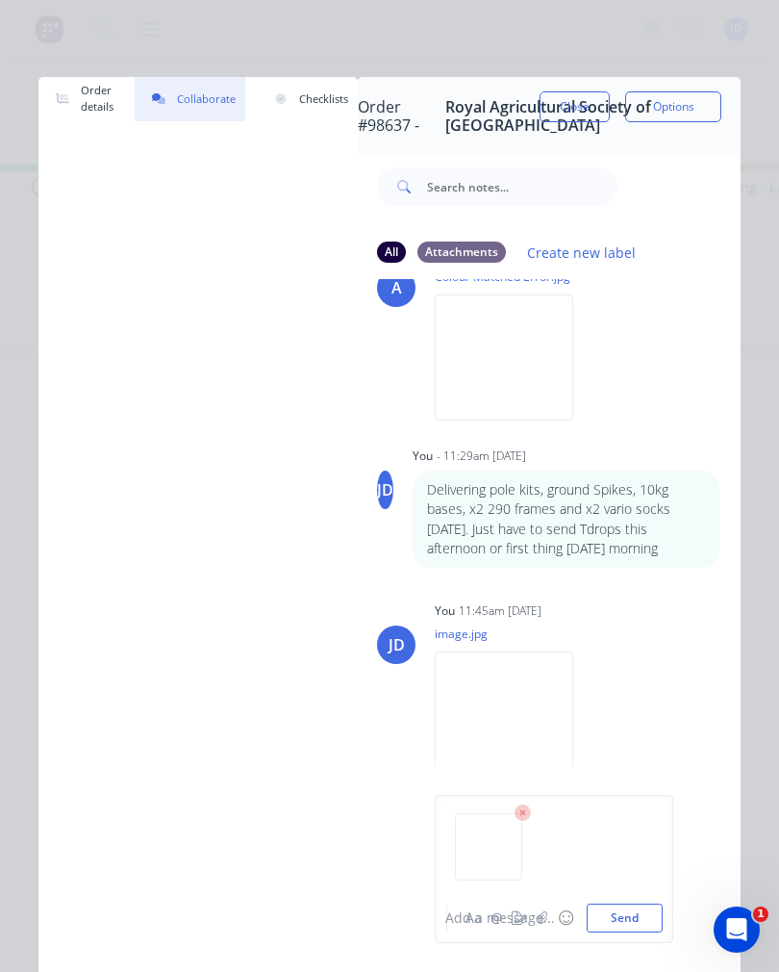
click at [634, 911] on div "Add a message..." at bounding box center [541, 918] width 192 height 20
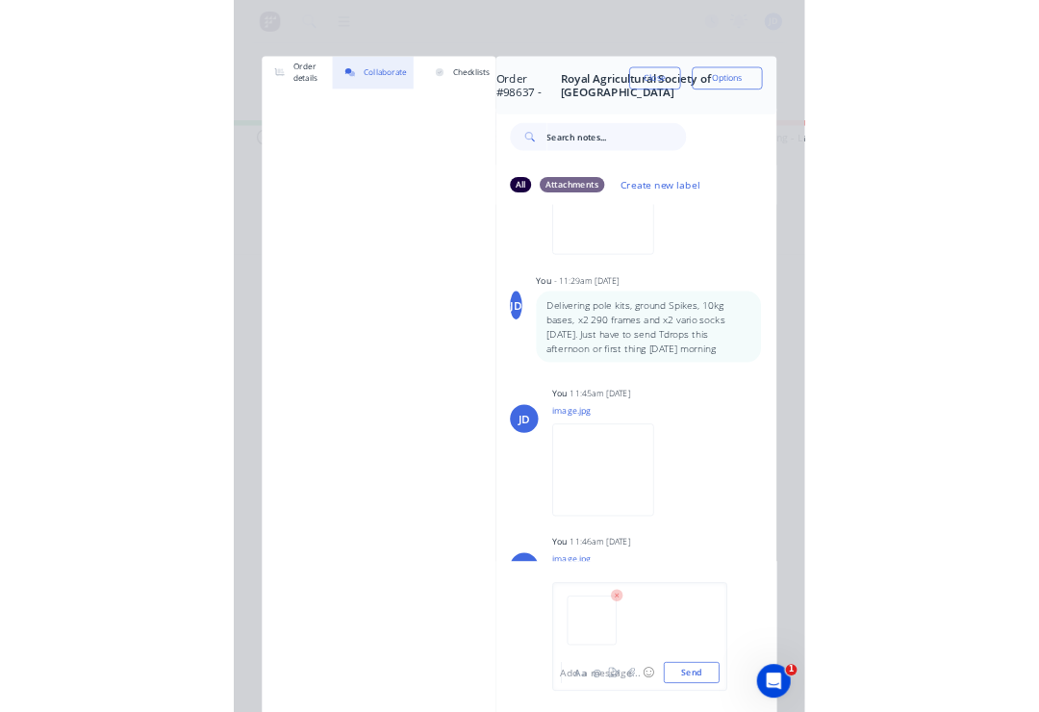
scroll to position [835, 0]
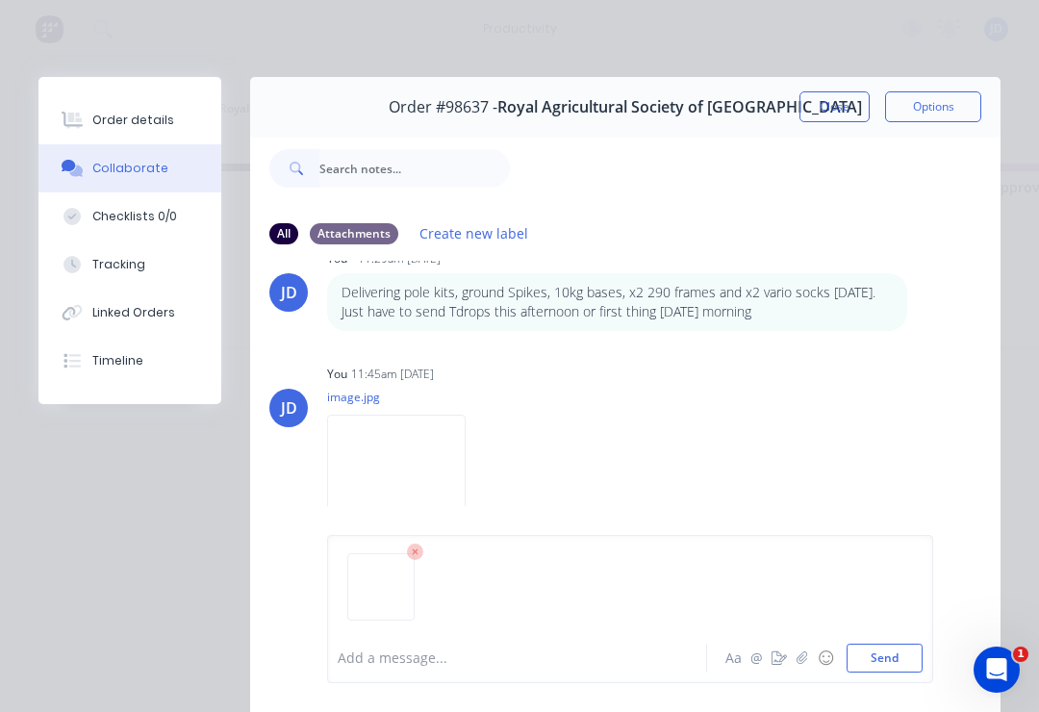
click at [778, 235] on div "All Attachments Create new label" at bounding box center [625, 233] width 712 height 26
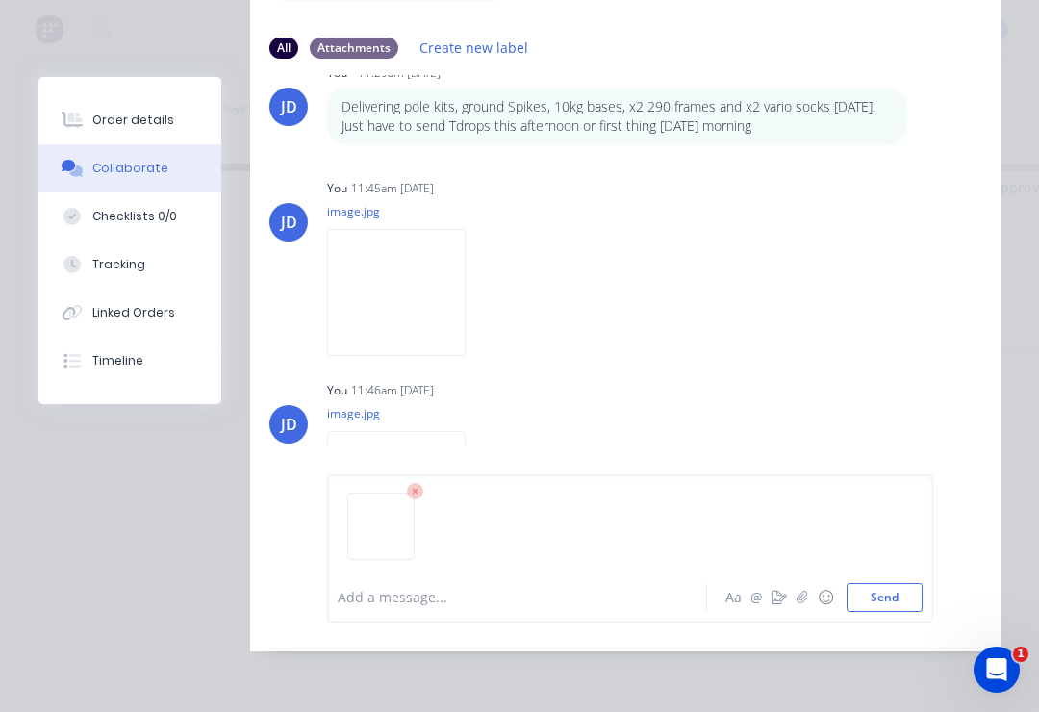
scroll to position [215, 0]
click at [778, 605] on button "Send" at bounding box center [885, 597] width 76 height 29
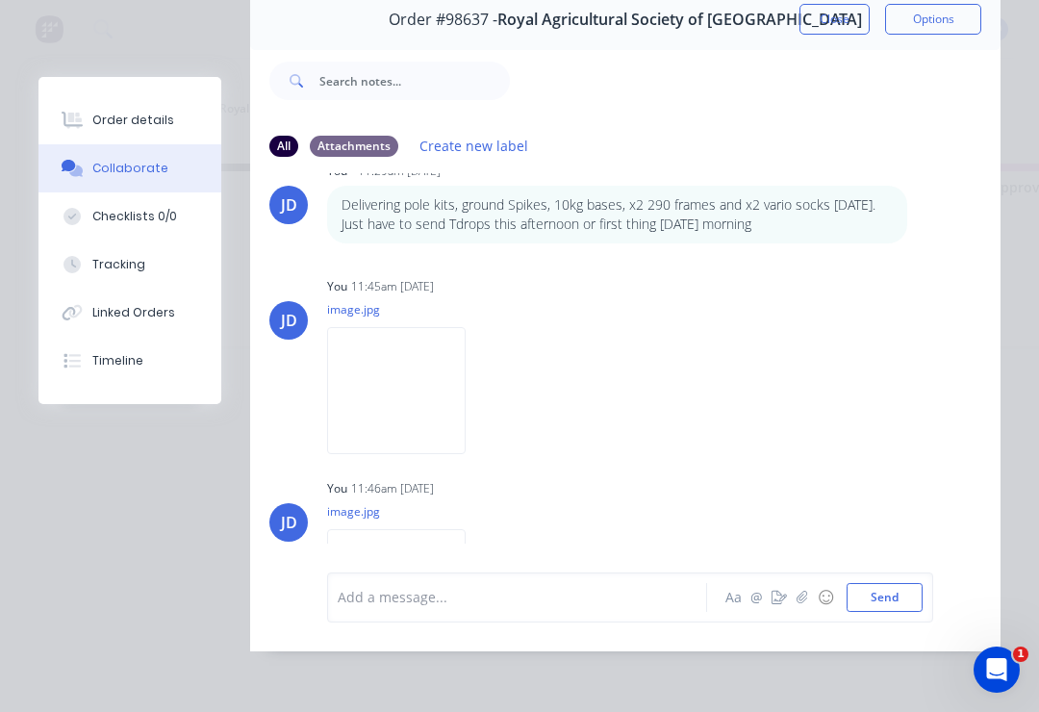
scroll to position [964, 0]
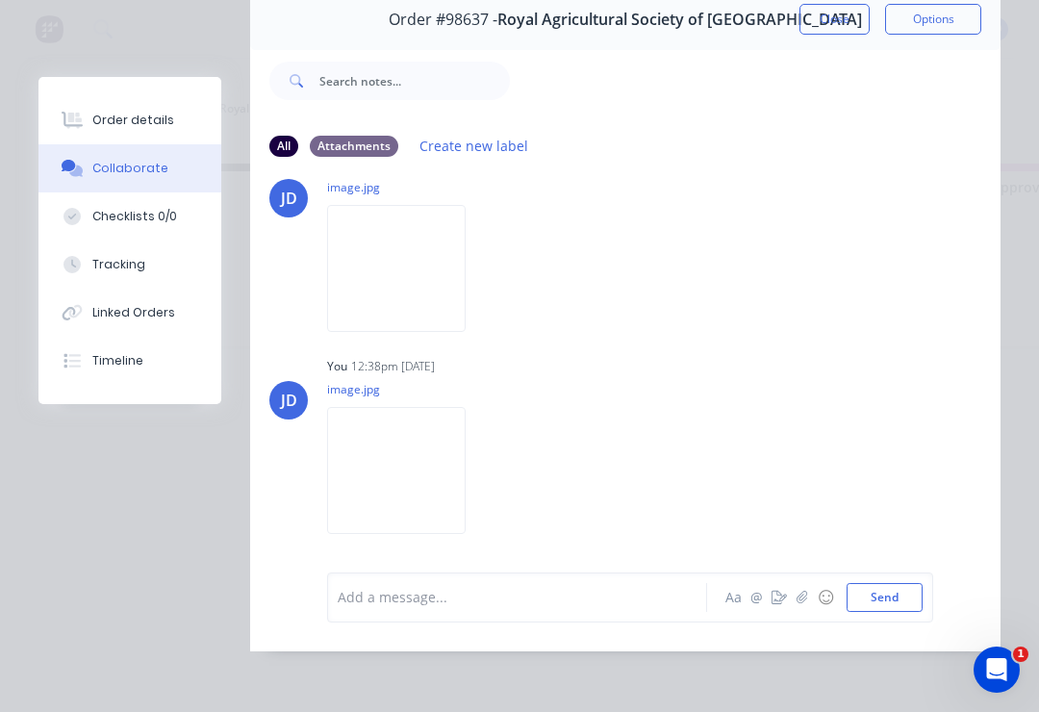
click at [778, 594] on icon "button" at bounding box center [802, 597] width 12 height 13
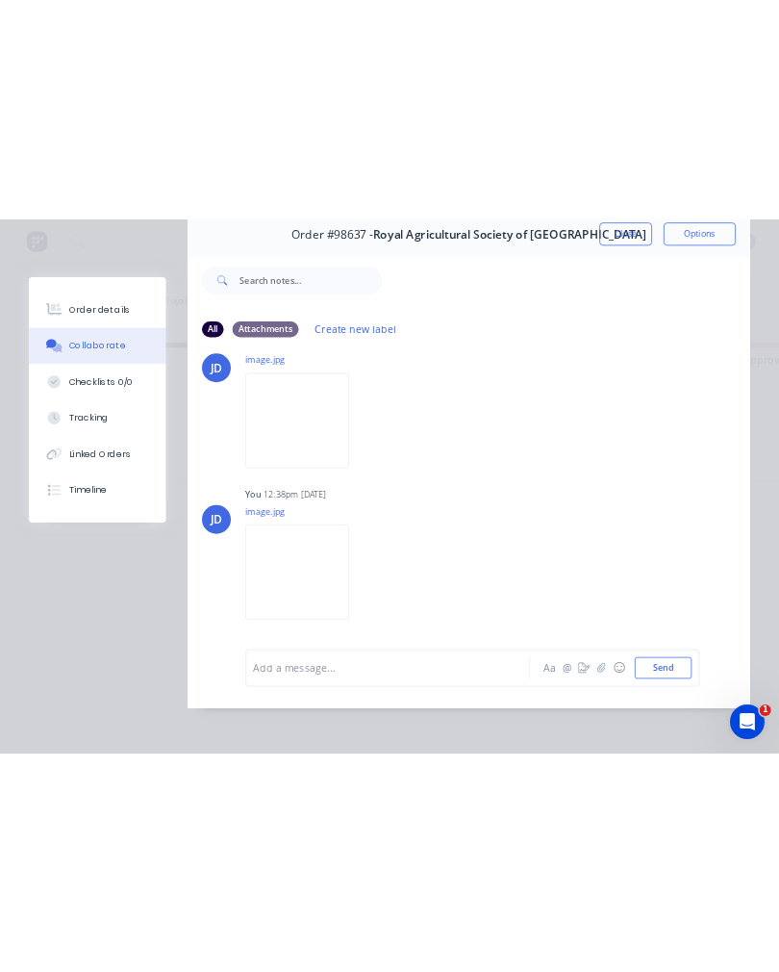
scroll to position [968, 0]
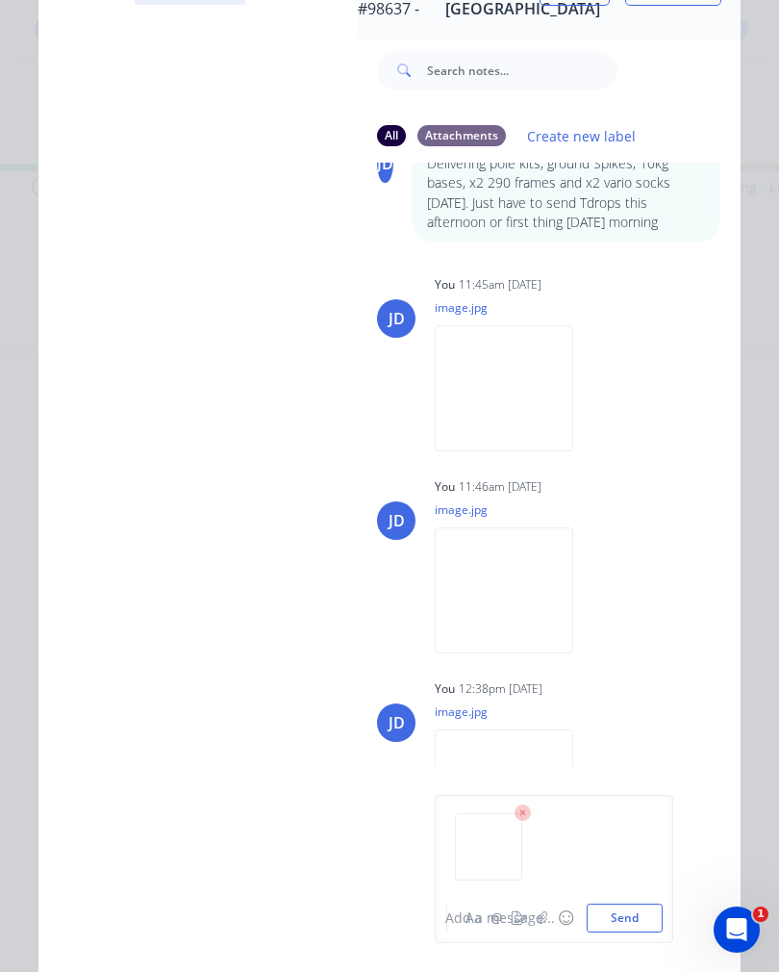
click at [637, 917] on div "Add a message..." at bounding box center [541, 918] width 192 height 20
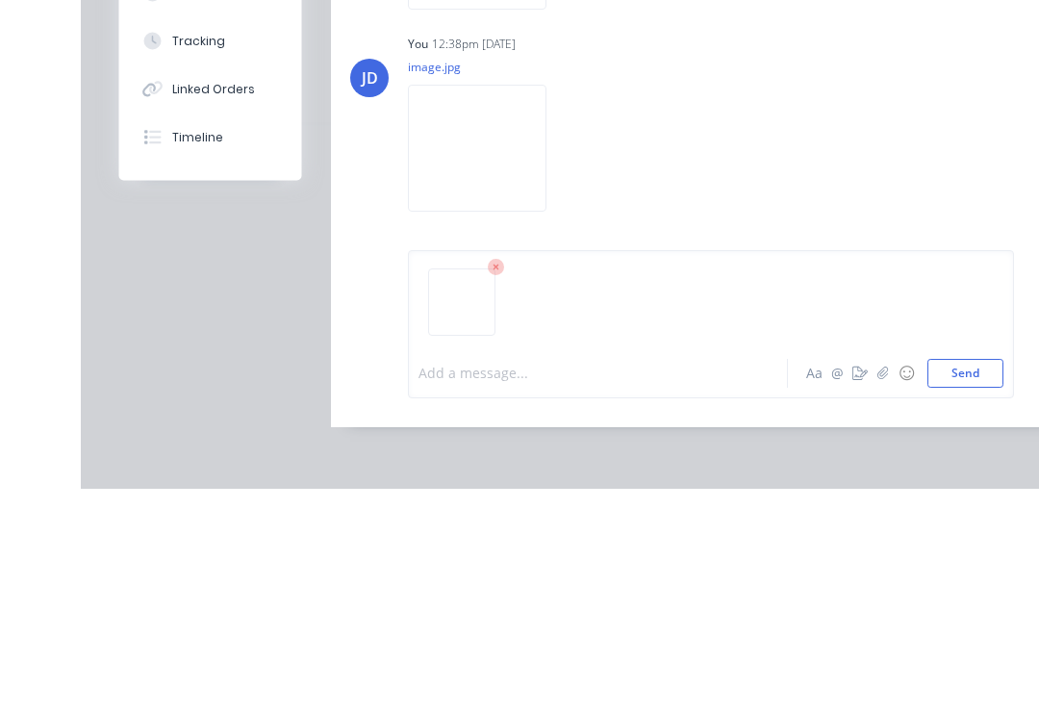
scroll to position [1, 0]
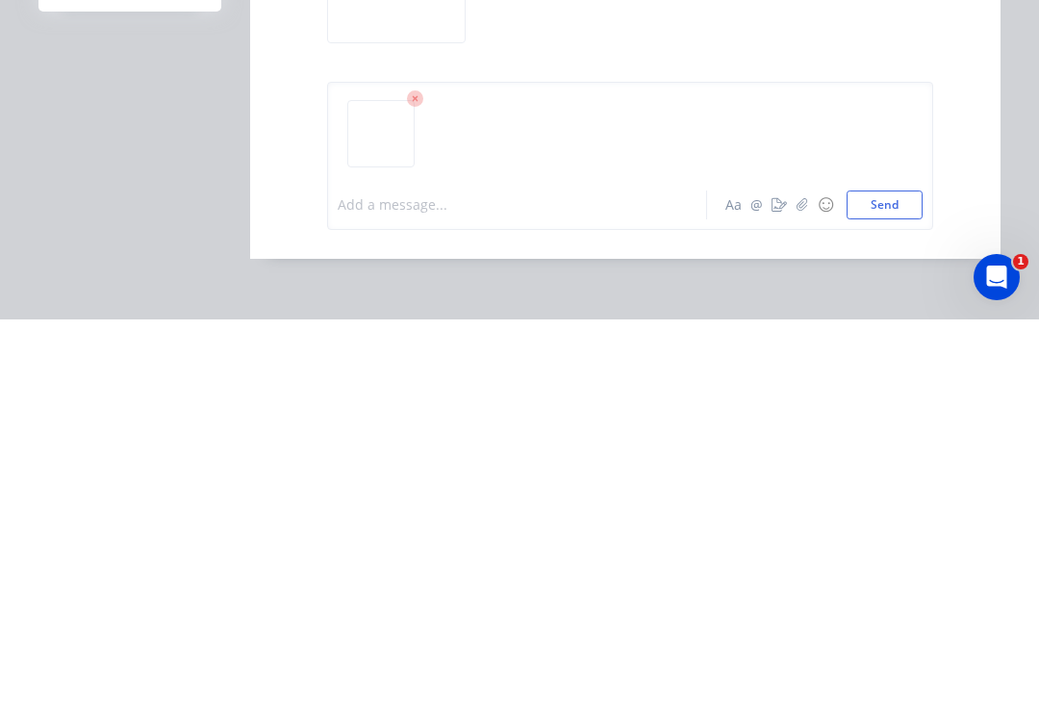
click at [778, 583] on button "Send" at bounding box center [885, 597] width 76 height 29
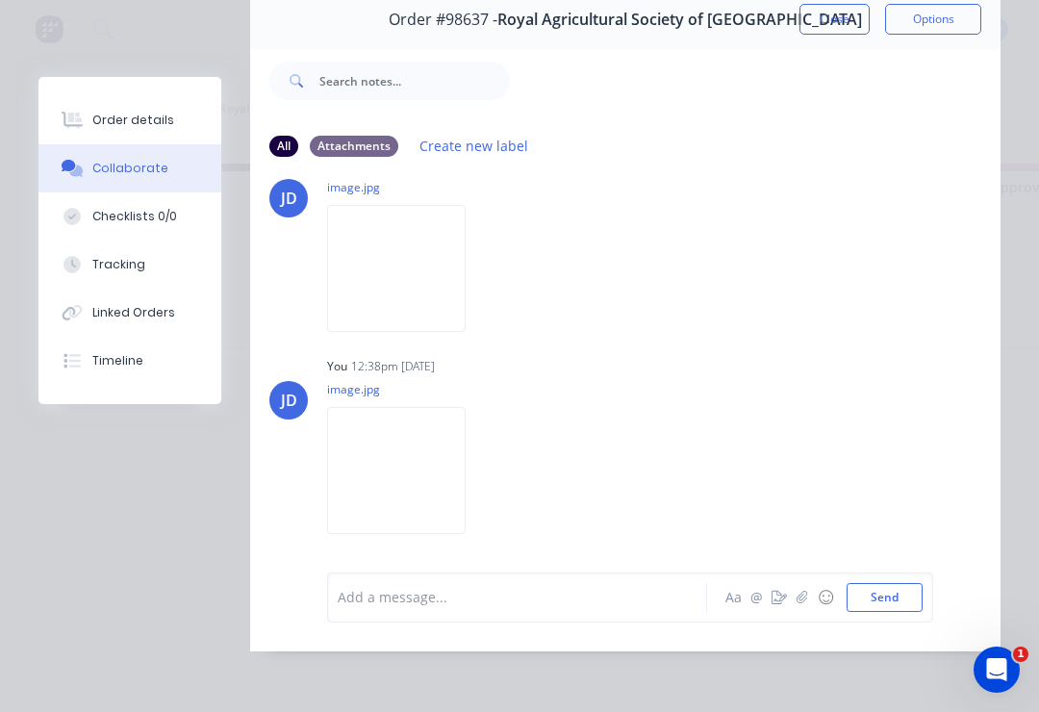
scroll to position [116, 0]
click at [778, 596] on button "Send" at bounding box center [885, 597] width 76 height 29
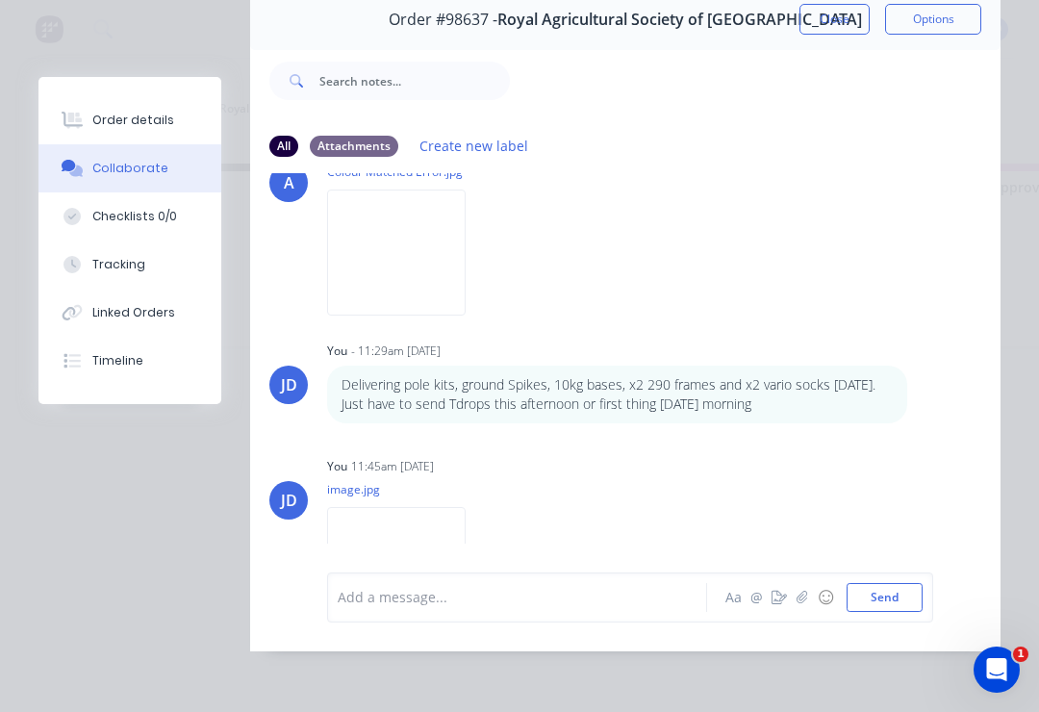
scroll to position [654, 0]
click at [0, 0] on icon "button" at bounding box center [0, 0] width 0 height 0
click at [0, 0] on button "Delete" at bounding box center [0, 0] width 0 height 0
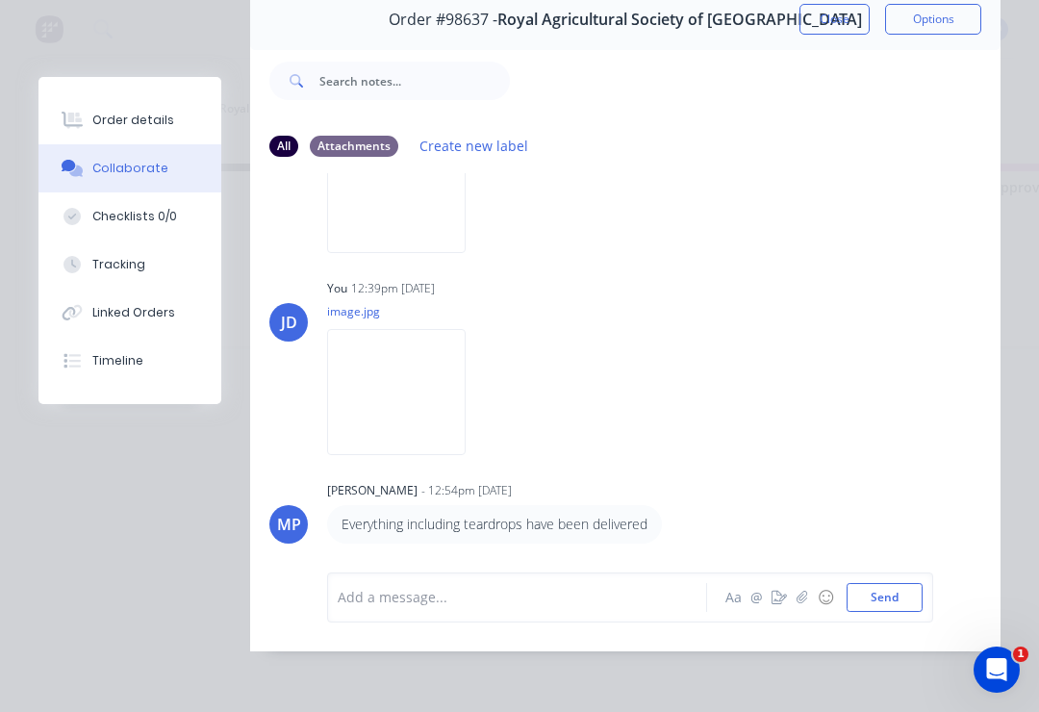
scroll to position [1342, 0]
click at [155, 114] on div "Order details" at bounding box center [133, 120] width 82 height 17
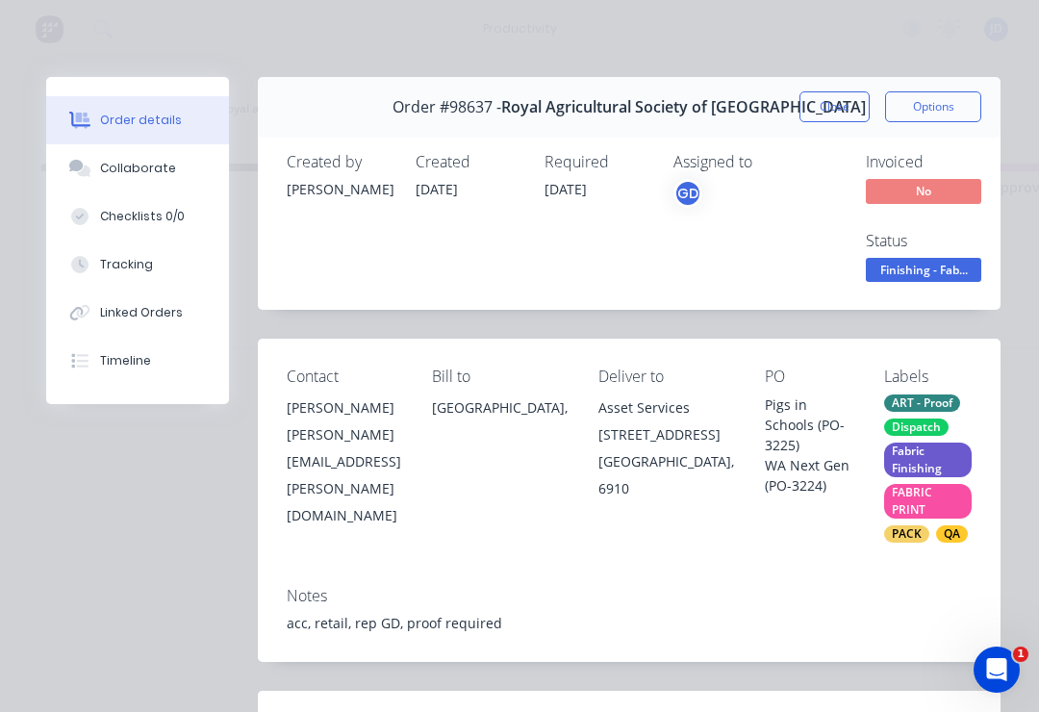
scroll to position [0, 0]
click at [778, 99] on button "Close" at bounding box center [834, 106] width 70 height 31
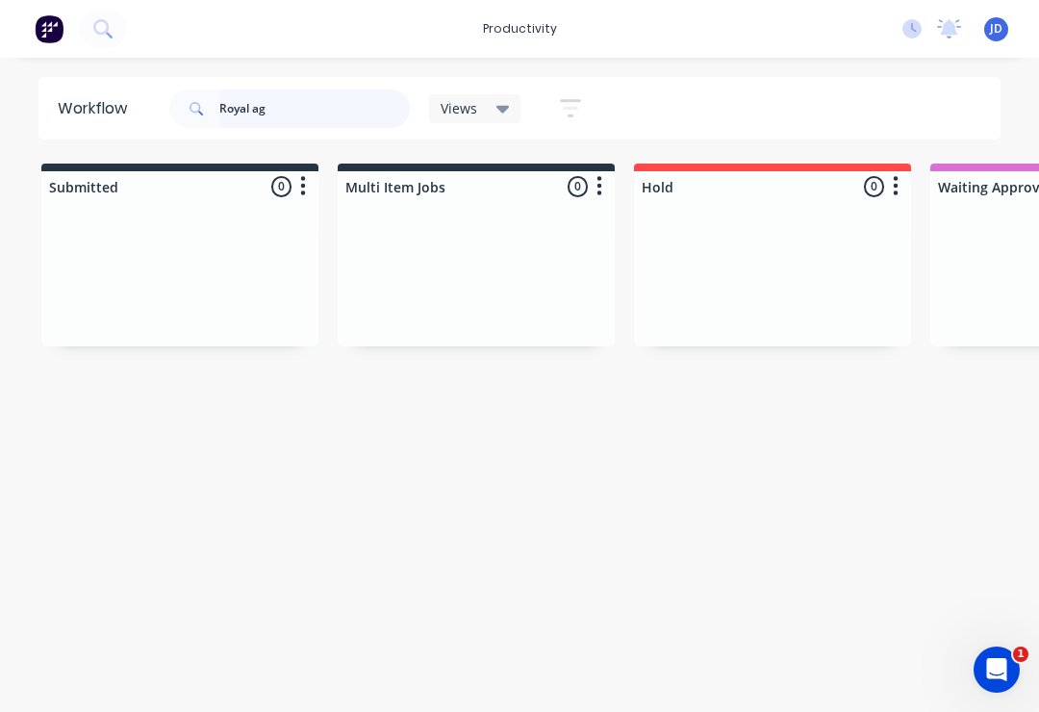
click at [324, 109] on input "Royal ag" at bounding box center [314, 108] width 190 height 38
type input "R"
